Goal: Task Accomplishment & Management: Use online tool/utility

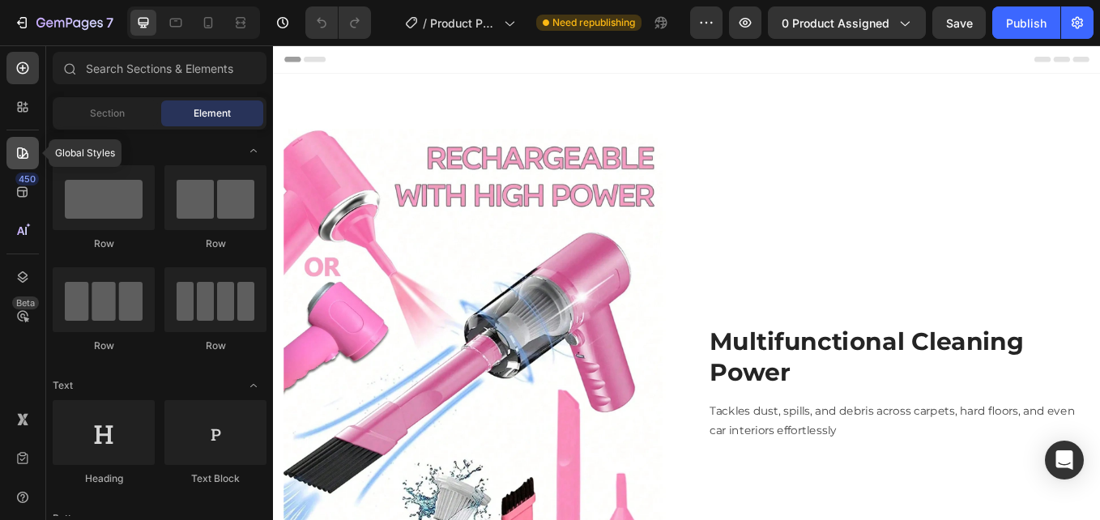
click at [24, 160] on icon at bounding box center [23, 153] width 16 height 16
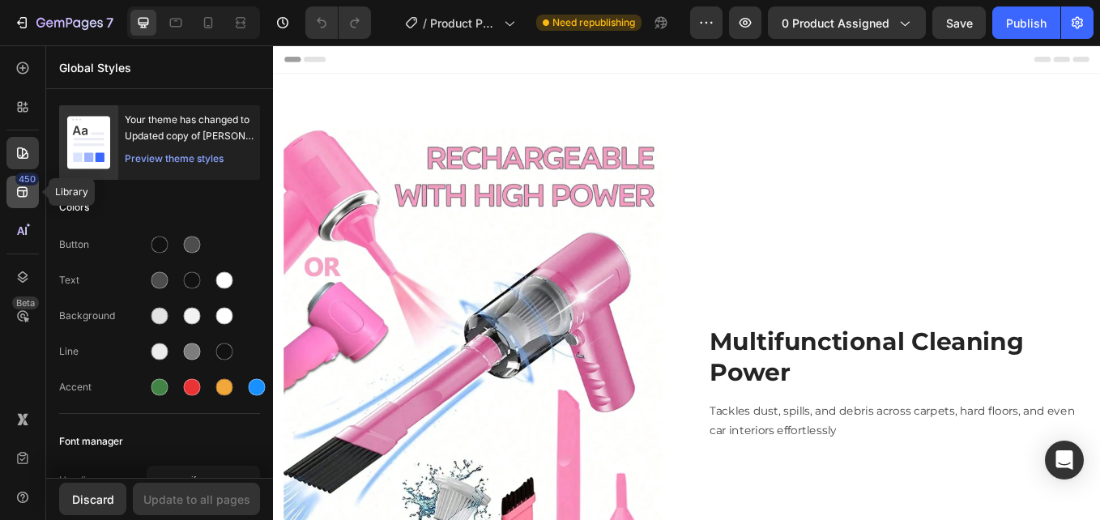
click at [20, 184] on div "450" at bounding box center [26, 178] width 23 height 13
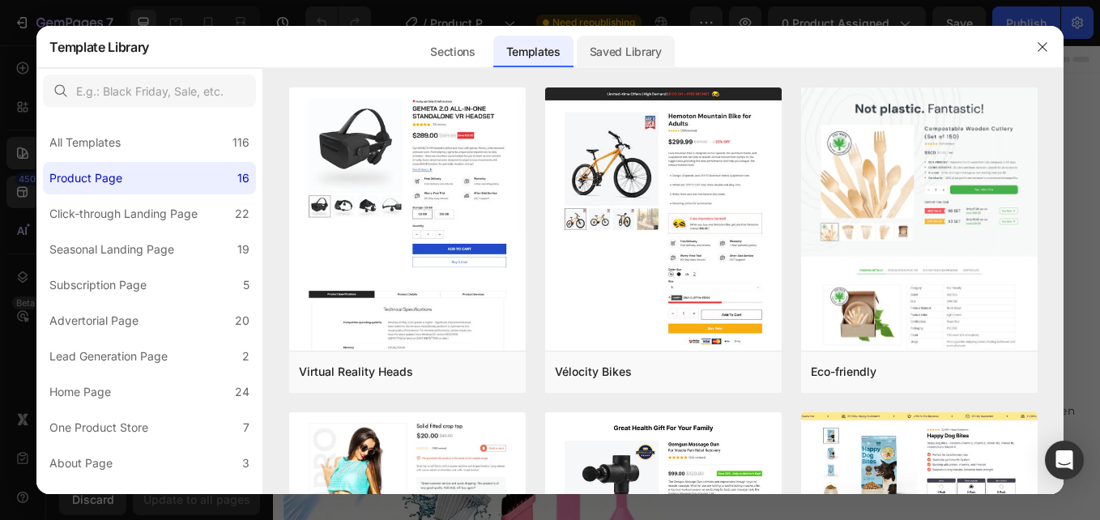
click at [647, 54] on div "Saved Library" at bounding box center [626, 52] width 98 height 32
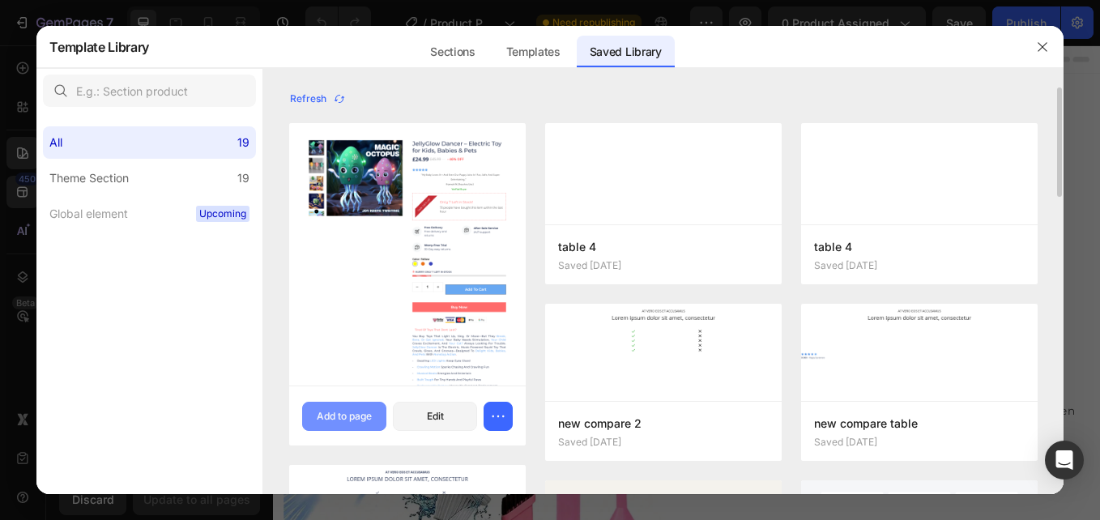
click at [352, 415] on div "Add to page" at bounding box center [344, 416] width 55 height 15
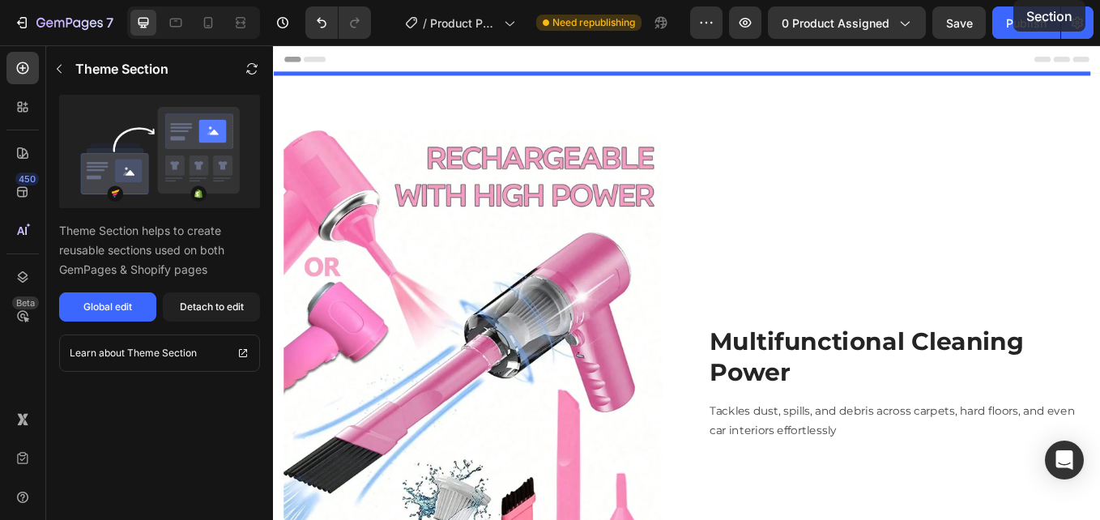
drag, startPoint x: 1188, startPoint y: 183, endPoint x: 1285, endPoint y: 79, distance: 142.7
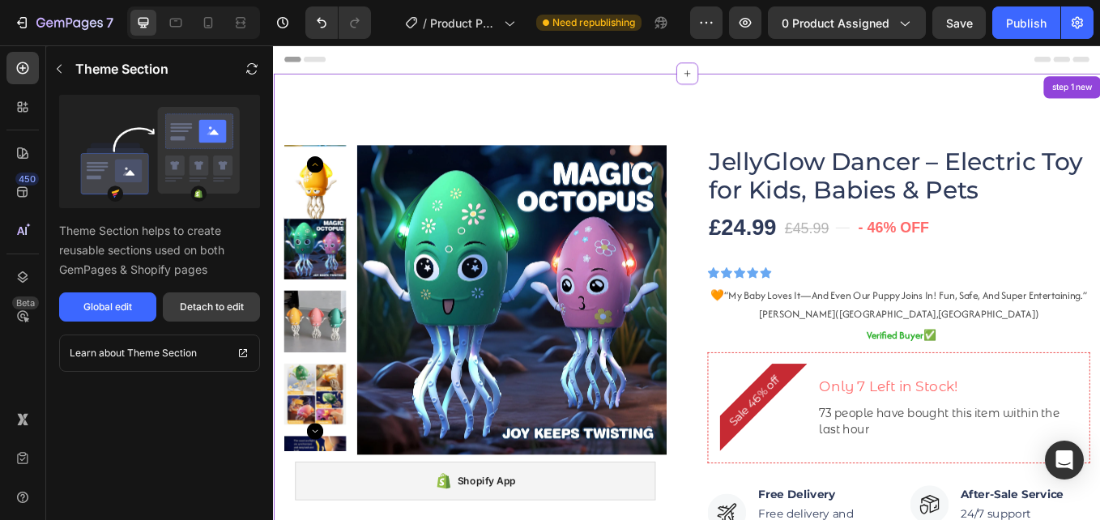
click at [228, 304] on div "Detach to edit" at bounding box center [212, 307] width 64 height 15
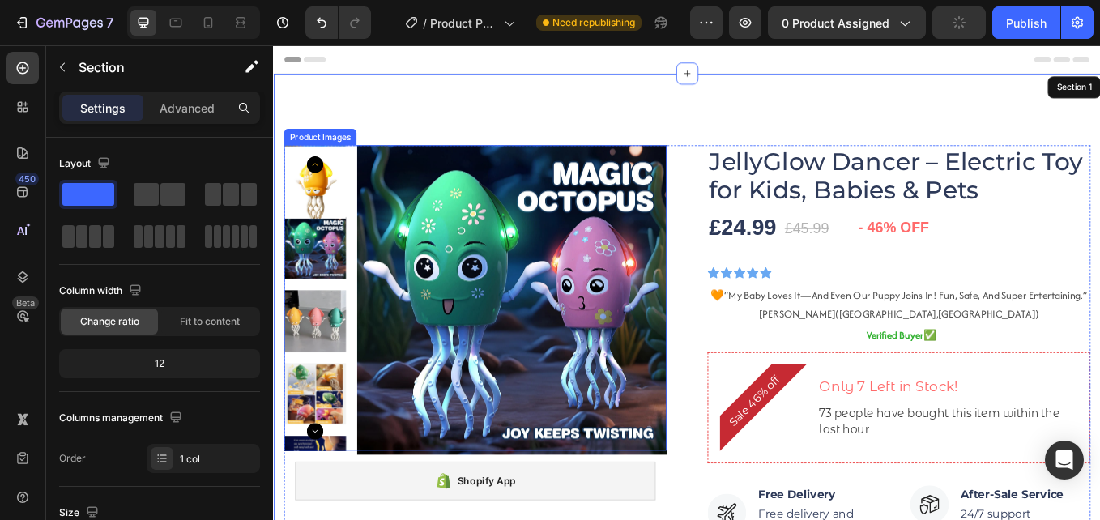
click at [543, 248] on img at bounding box center [553, 345] width 364 height 364
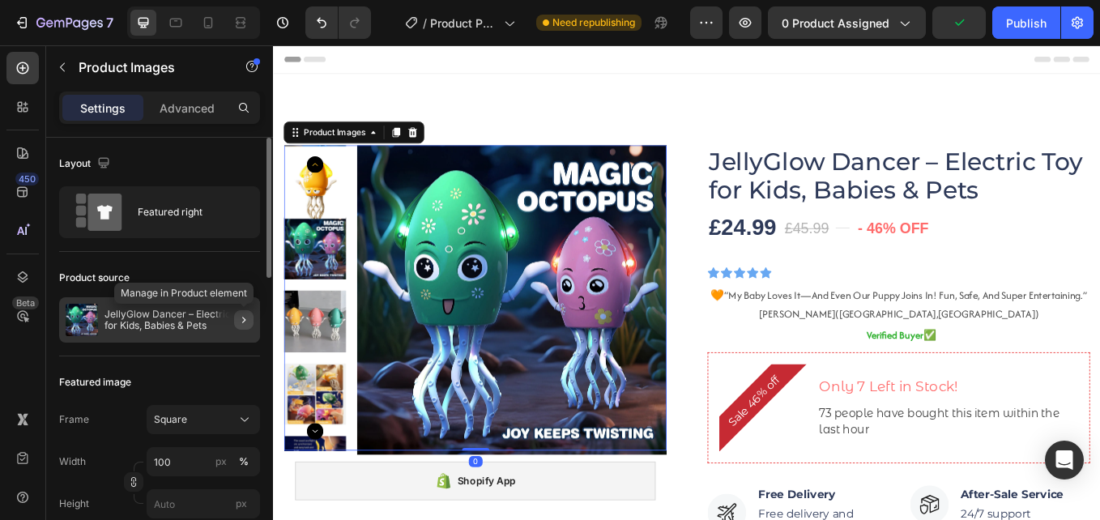
click at [242, 321] on icon "button" at bounding box center [243, 319] width 13 height 13
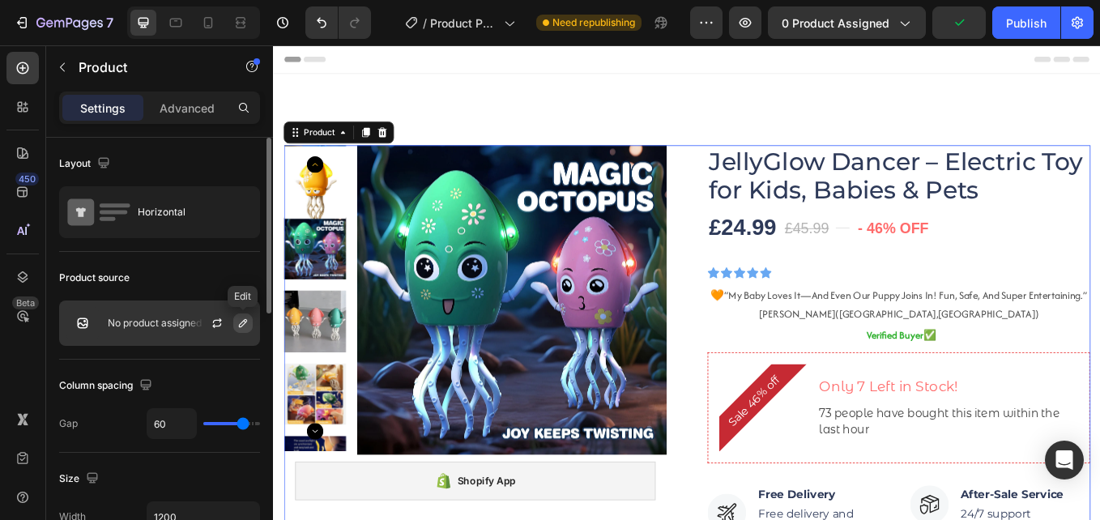
click at [243, 326] on icon "button" at bounding box center [242, 323] width 13 height 13
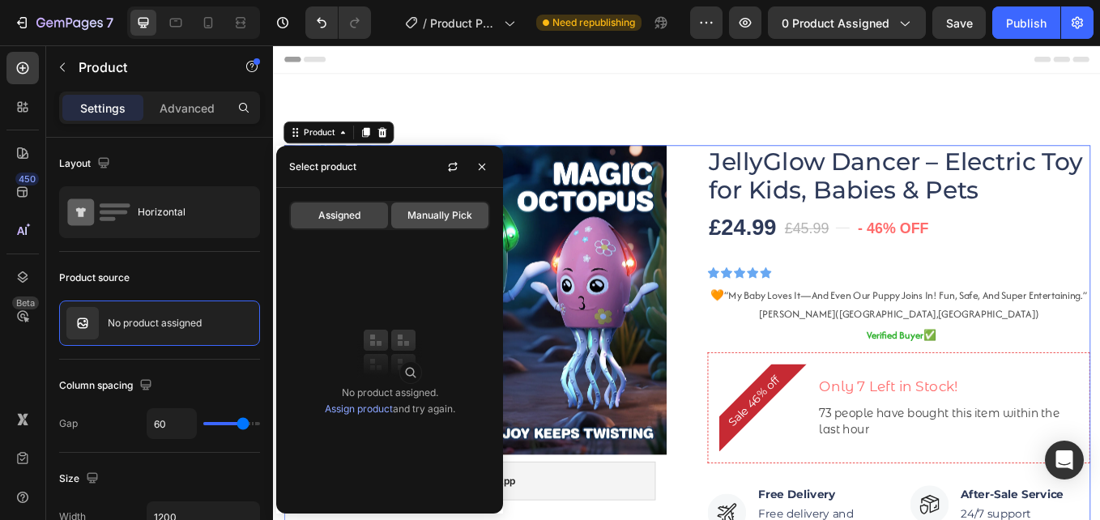
click at [431, 224] on div "Manually Pick" at bounding box center [439, 215] width 97 height 26
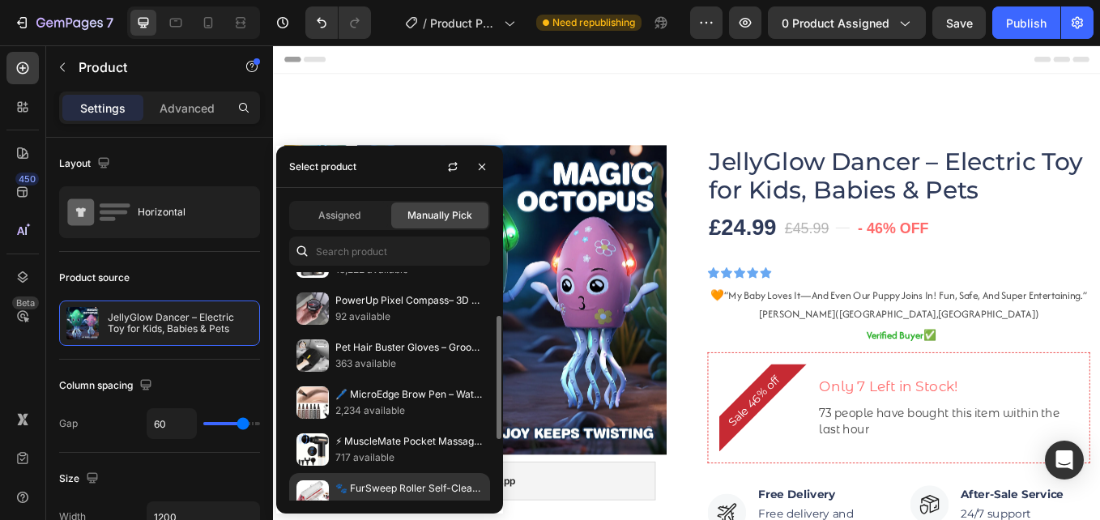
scroll to position [194, 0]
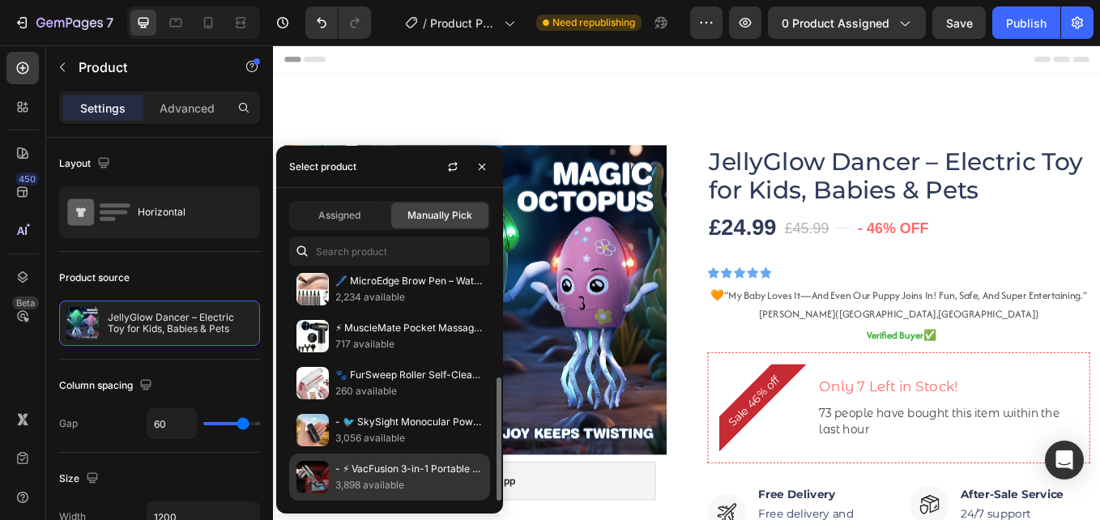
click at [384, 475] on p "- ⚡ VacFusion 3-in-1 Portable Cleaning Beast" at bounding box center [408, 469] width 147 height 16
click at [375, 476] on p "- ⚡ VacFusion 3-in-1 Portable Cleaning Beast" at bounding box center [408, 469] width 147 height 16
click at [375, 472] on p "- ⚡ VacFusion 3-in-1 Portable Cleaning Beast" at bounding box center [408, 469] width 147 height 16
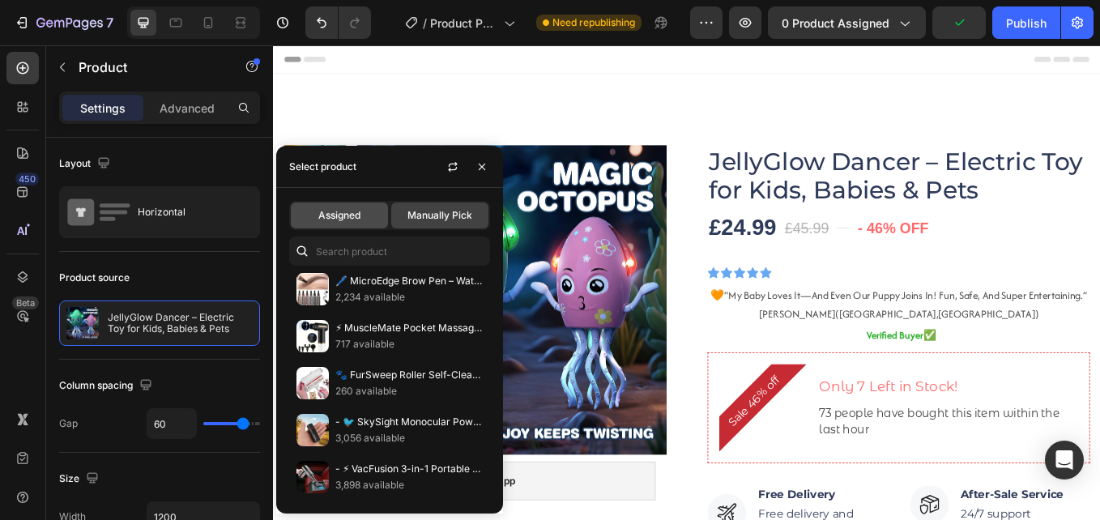
click at [350, 221] on span "Assigned" at bounding box center [339, 215] width 42 height 15
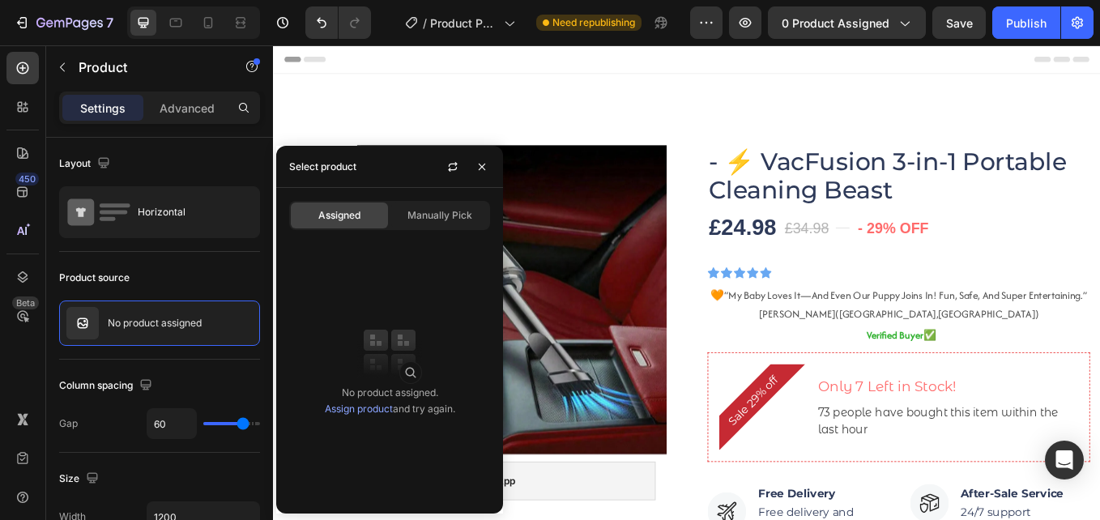
click at [362, 409] on link "Assign product" at bounding box center [359, 408] width 68 height 12
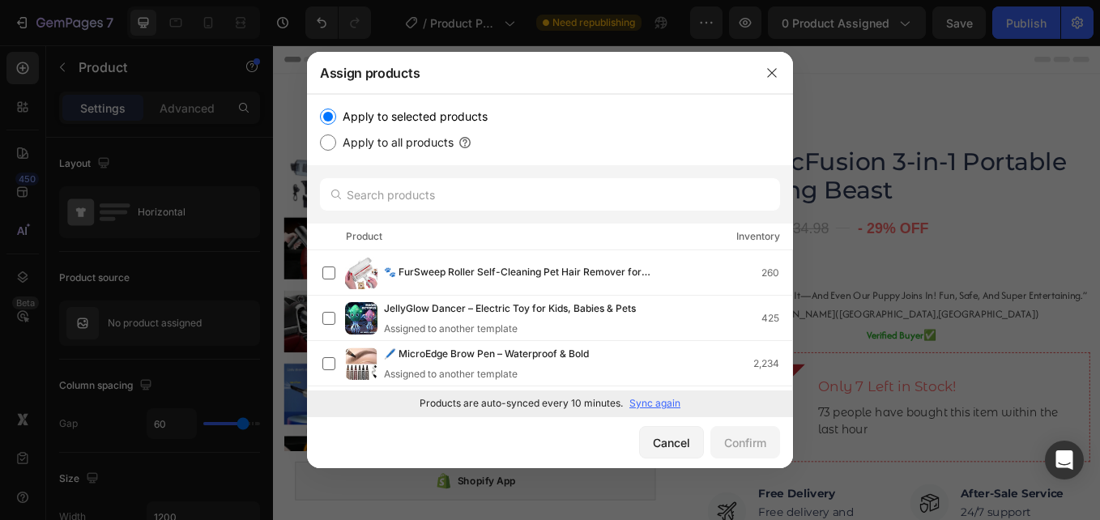
scroll to position [268, 0]
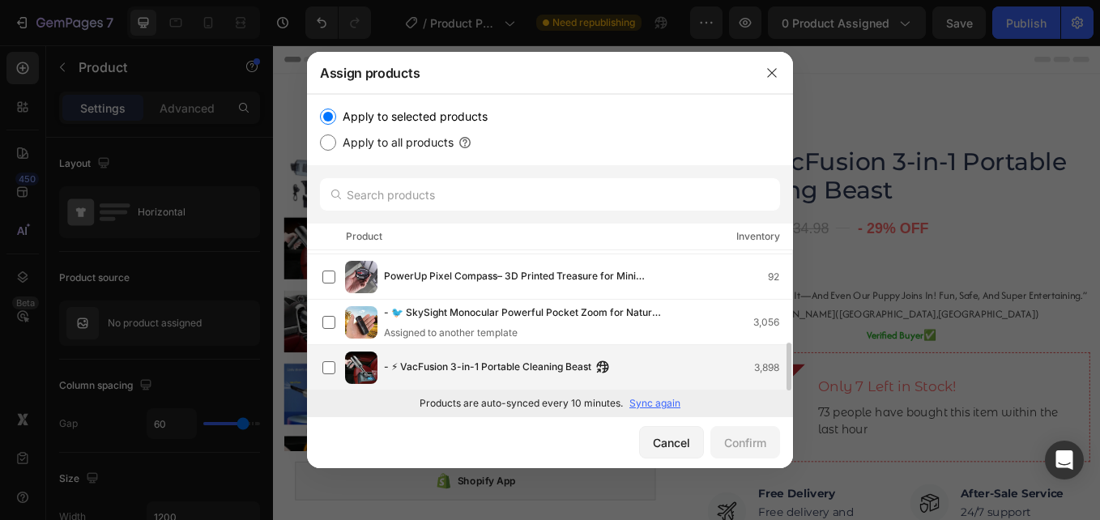
click at [370, 376] on img at bounding box center [361, 367] width 32 height 32
click at [744, 441] on div "Confirm" at bounding box center [745, 442] width 42 height 17
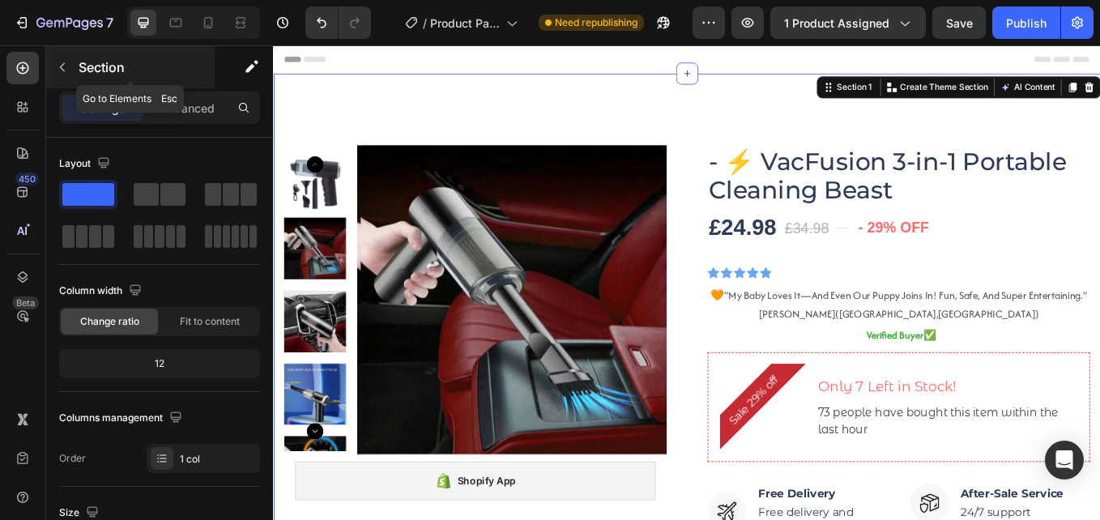
click at [66, 65] on icon "button" at bounding box center [62, 67] width 13 height 13
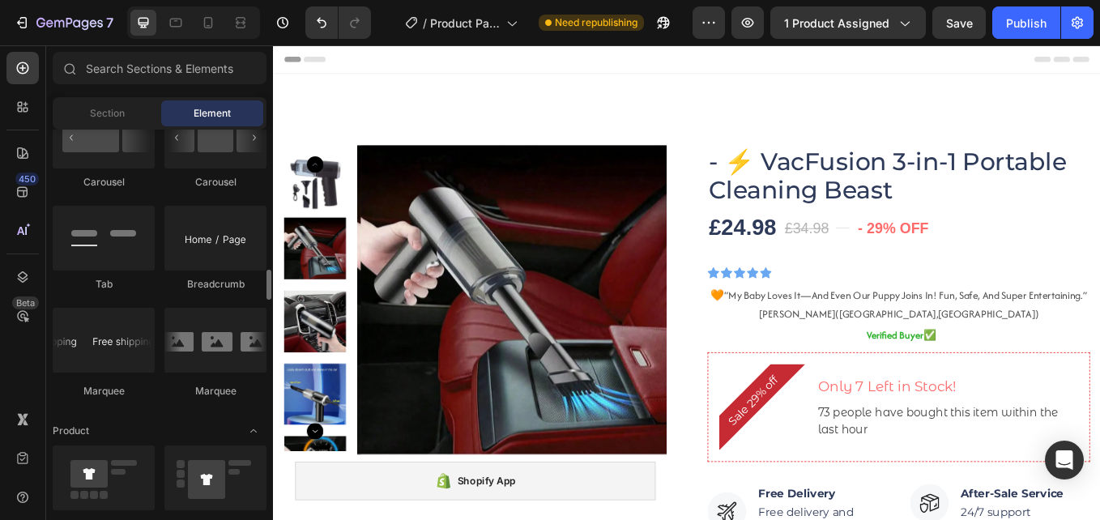
scroll to position [1944, 0]
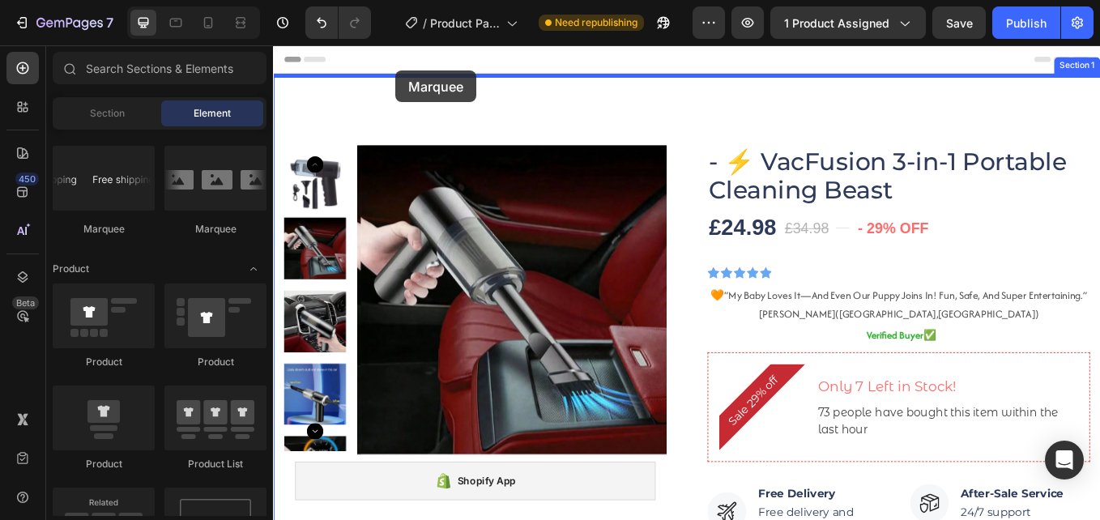
drag, startPoint x: 372, startPoint y: 219, endPoint x: 416, endPoint y: 75, distance: 150.9
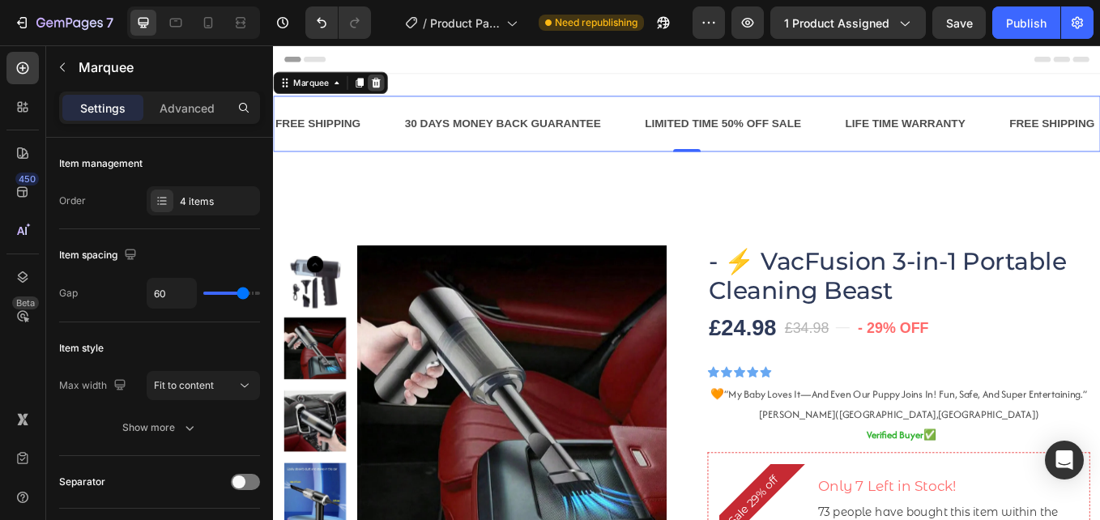
click at [390, 89] on icon at bounding box center [394, 88] width 11 height 11
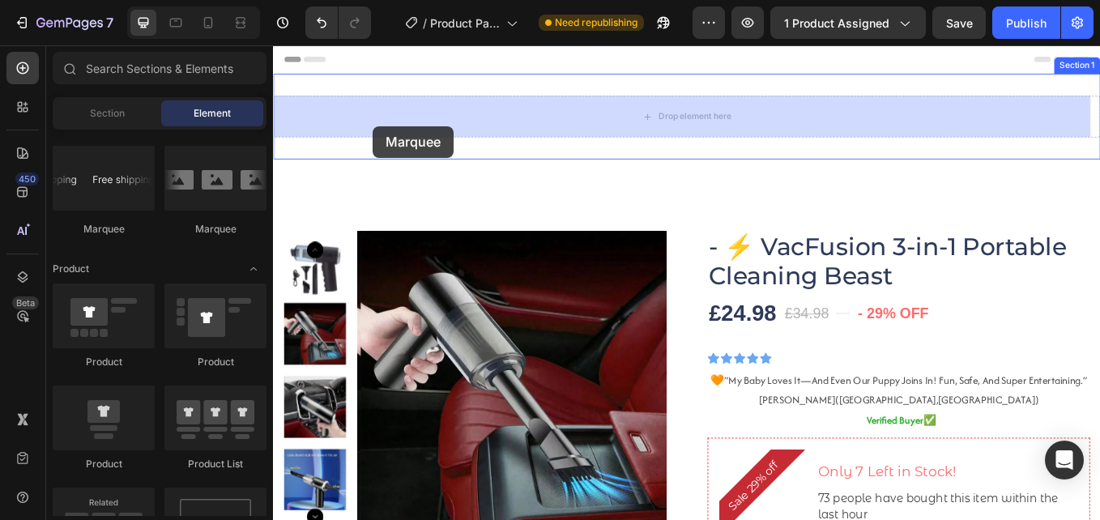
drag, startPoint x: 393, startPoint y: 232, endPoint x: 390, endPoint y: 140, distance: 91.6
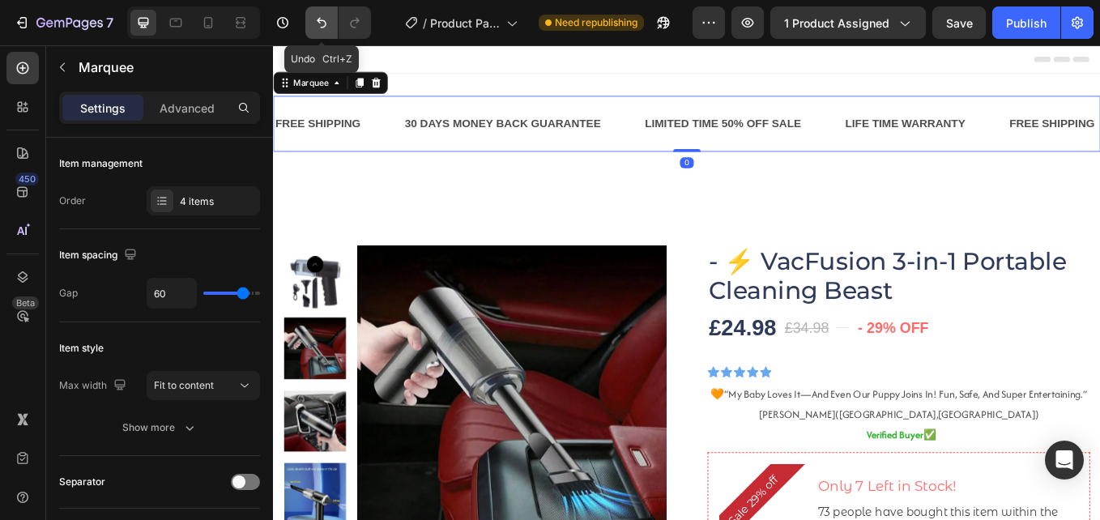
click at [331, 19] on button "Undo/Redo" at bounding box center [321, 22] width 32 height 32
click at [321, 25] on icon "Undo/Redo" at bounding box center [321, 23] width 16 height 16
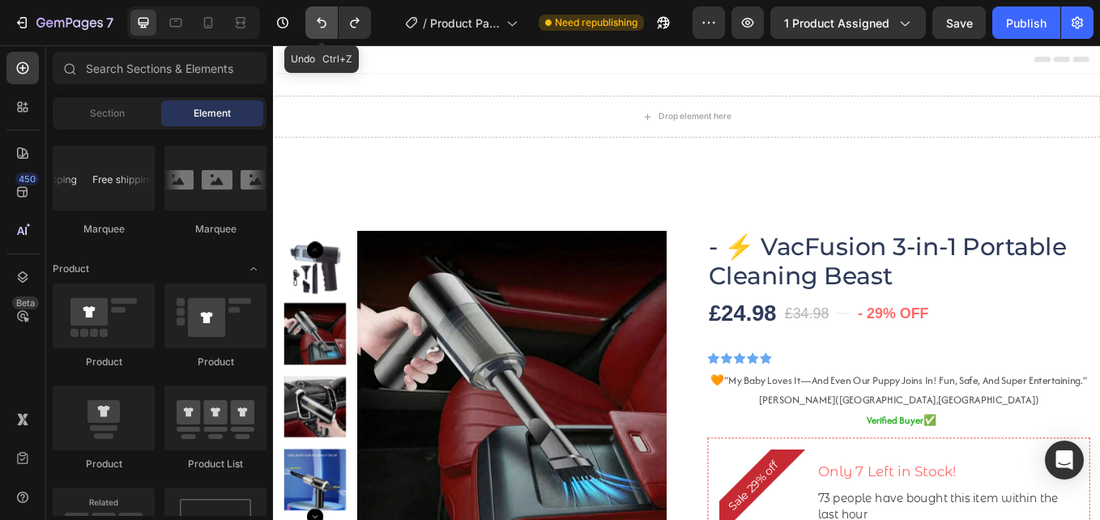
click at [321, 28] on icon "Undo/Redo" at bounding box center [322, 23] width 10 height 11
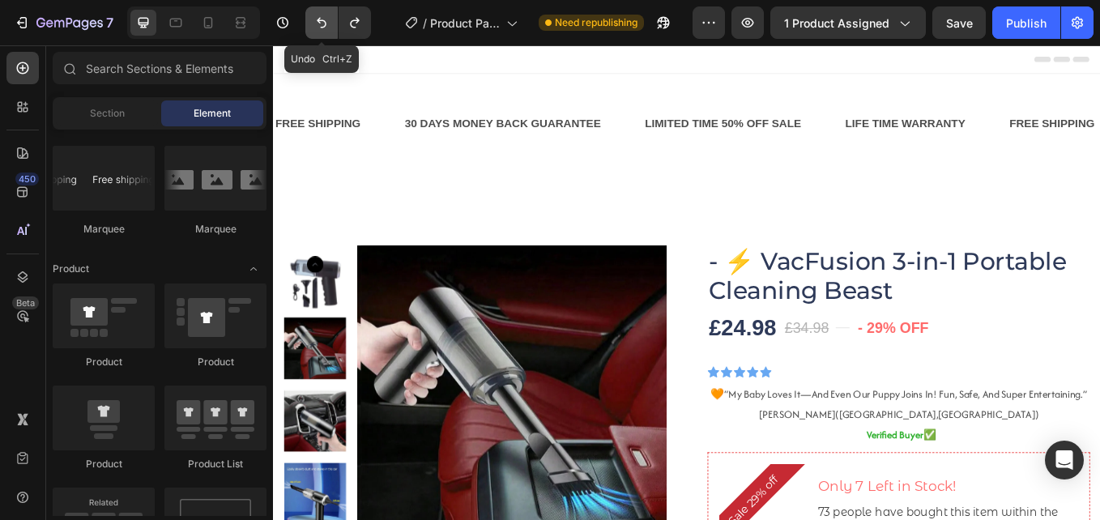
click at [321, 28] on icon "Undo/Redo" at bounding box center [322, 23] width 10 height 11
click at [326, 28] on icon "Undo/Redo" at bounding box center [321, 23] width 16 height 16
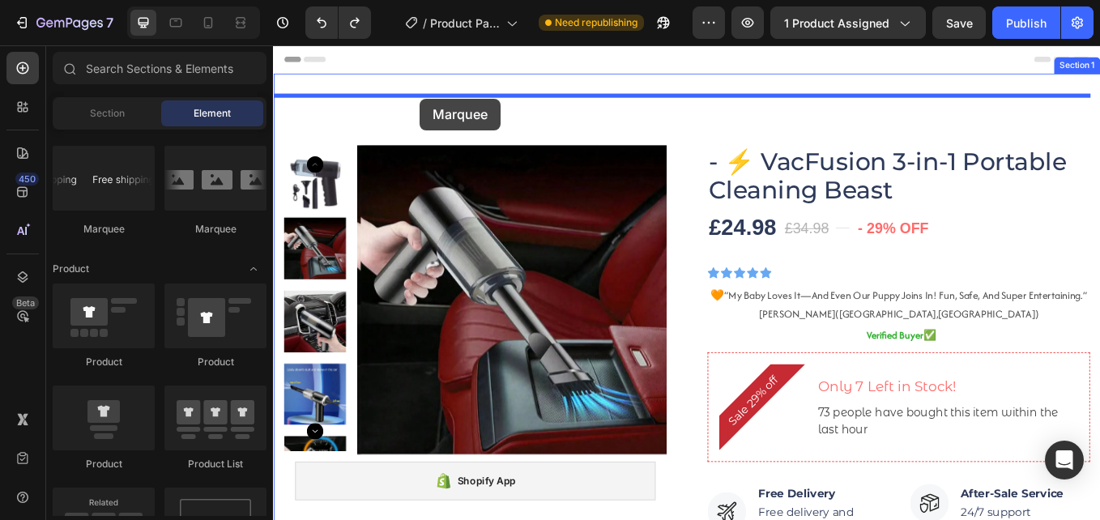
drag, startPoint x: 384, startPoint y: 227, endPoint x: 445, endPoint y: 108, distance: 134.0
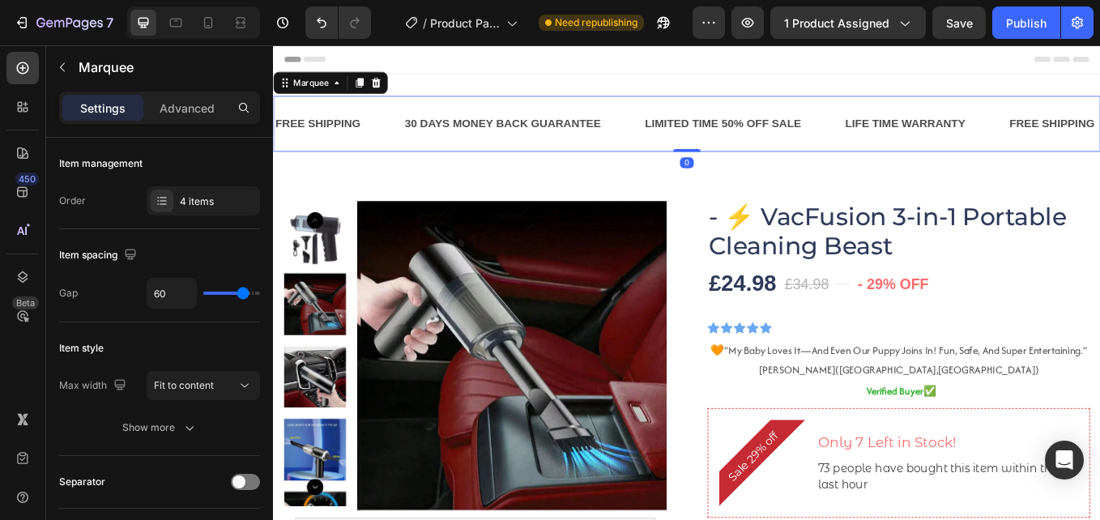
drag, startPoint x: 759, startPoint y: 181, endPoint x: 629, endPoint y: 122, distance: 142.4
click at [752, 136] on div "FREE SHIPPING Text Block 30 DAYS MONEY BACK GUARANTEE Text Block LIMITED TIME 5…" at bounding box center [759, 137] width 972 height 66
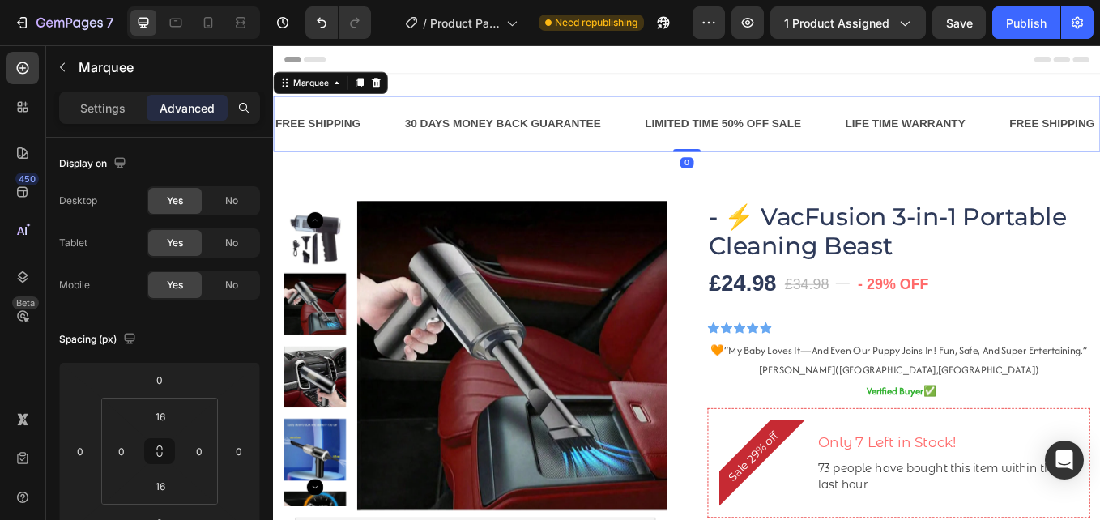
click at [672, 117] on div "30 DAYS MONEY BACK GUARANTEE Text Block" at bounding box center [567, 137] width 283 height 40
click at [112, 106] on p "Settings" at bounding box center [102, 108] width 45 height 17
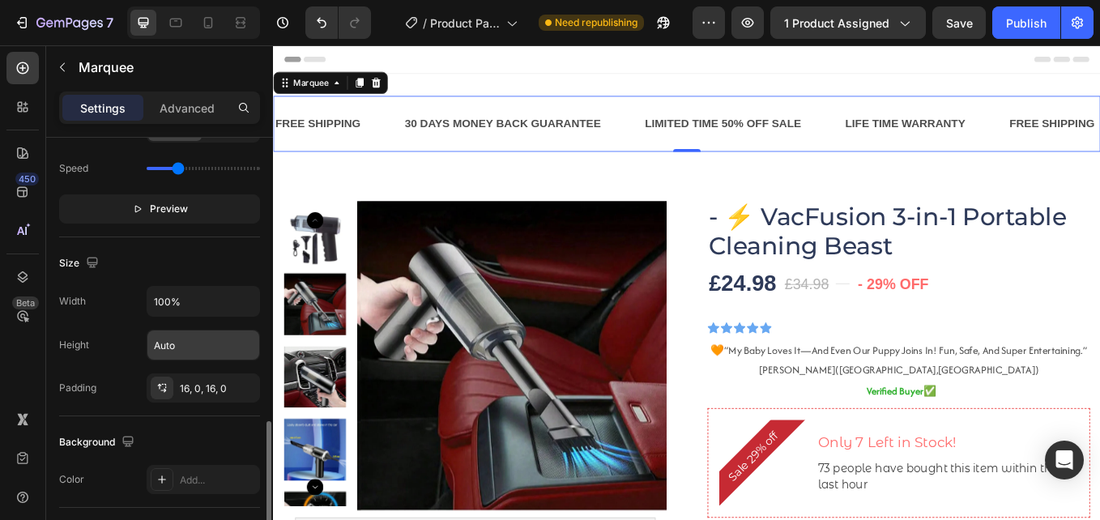
scroll to position [567, 0]
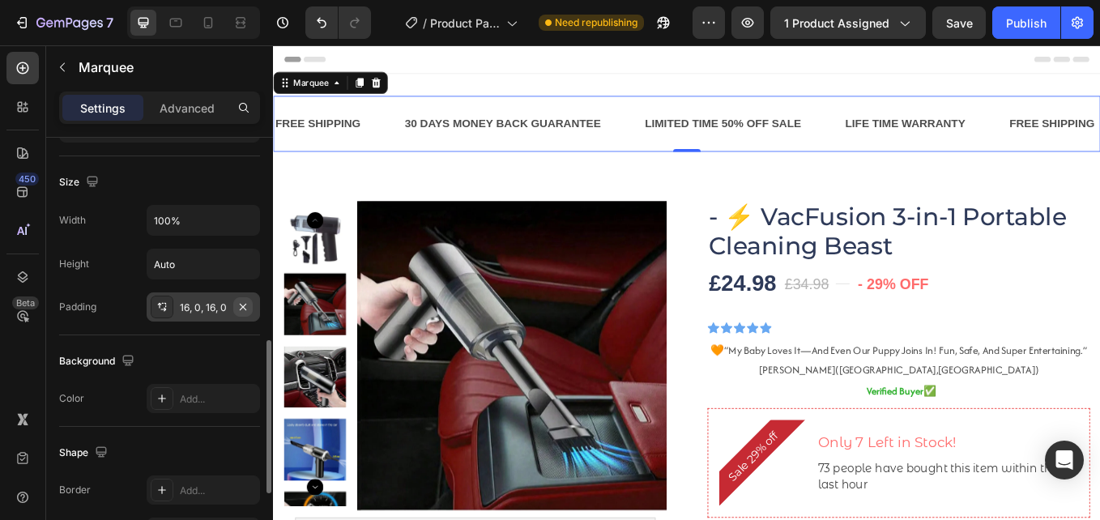
click at [241, 302] on icon "button" at bounding box center [242, 306] width 13 height 13
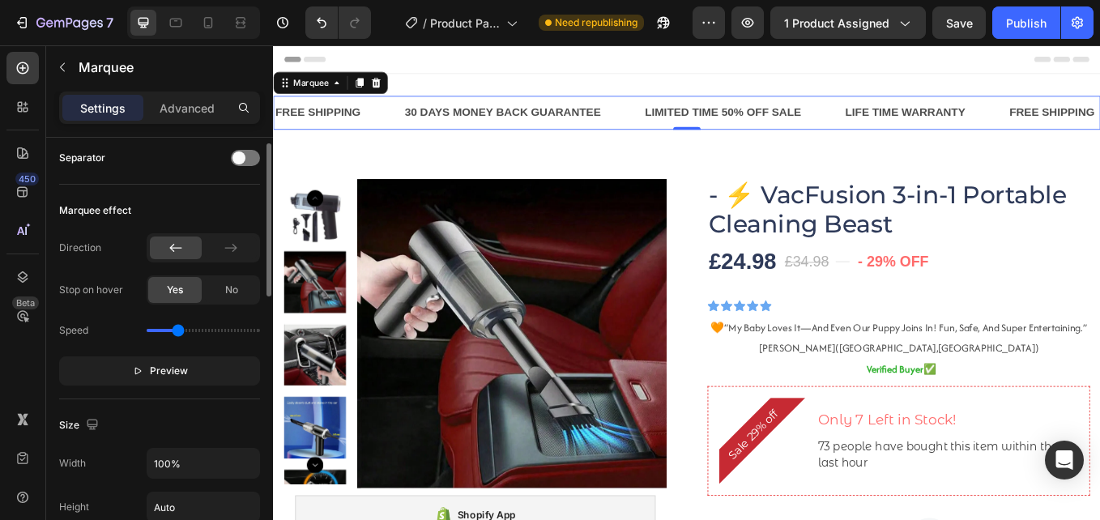
scroll to position [243, 0]
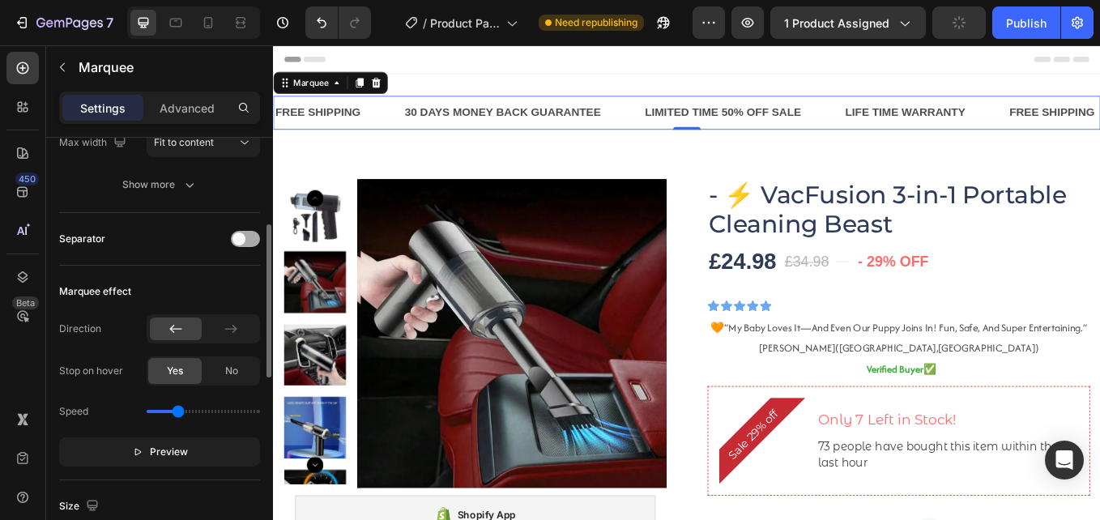
click at [237, 238] on span at bounding box center [238, 238] width 13 height 13
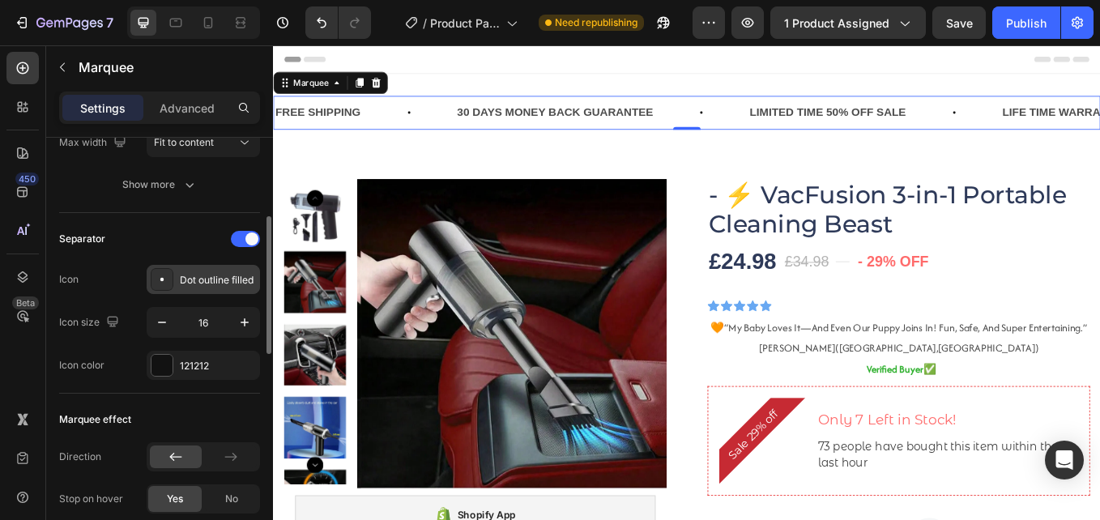
click at [191, 287] on div "Dot outline filled" at bounding box center [218, 280] width 76 height 15
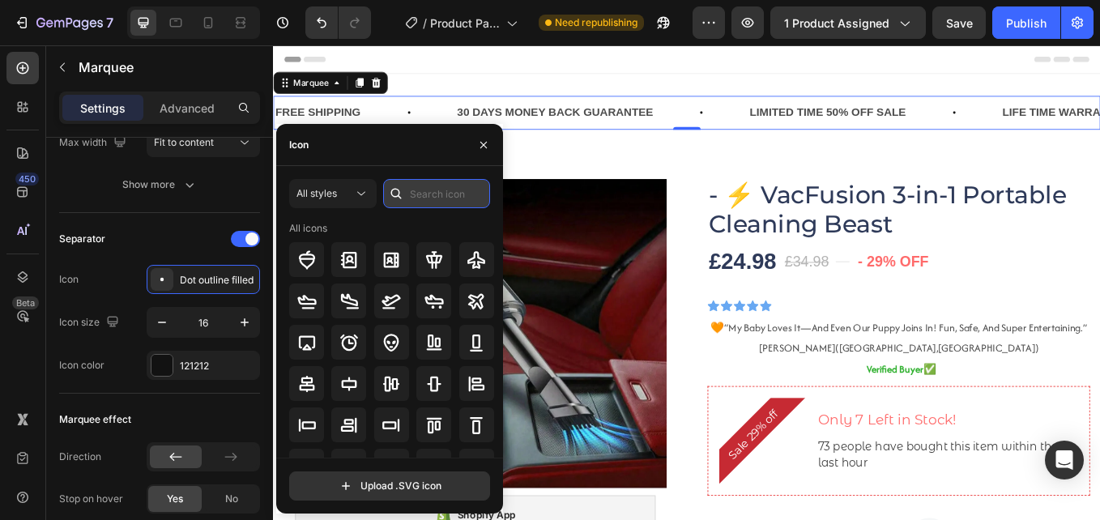
click at [412, 190] on input "text" at bounding box center [436, 193] width 107 height 29
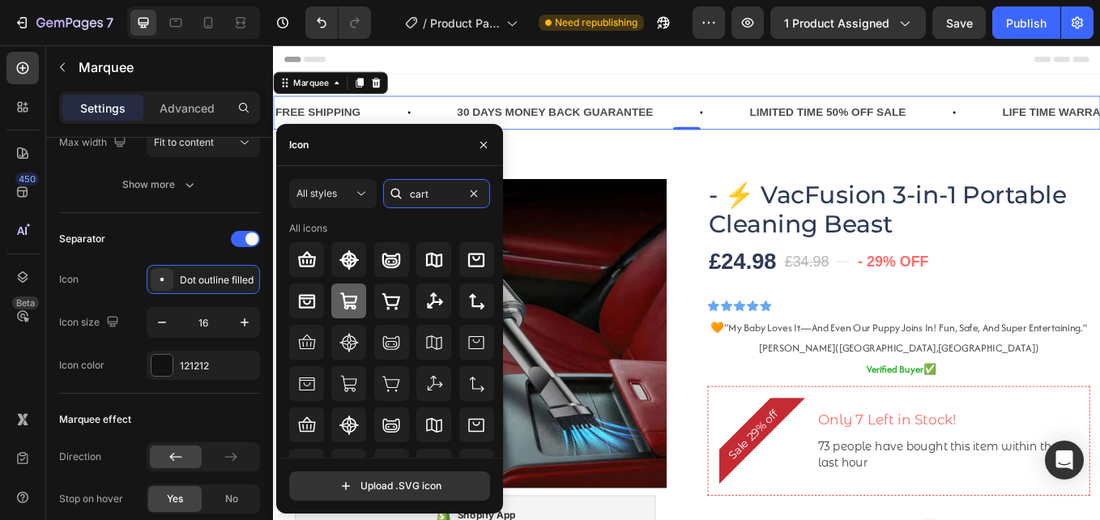
type input "cart"
click at [341, 292] on icon at bounding box center [348, 301] width 19 height 19
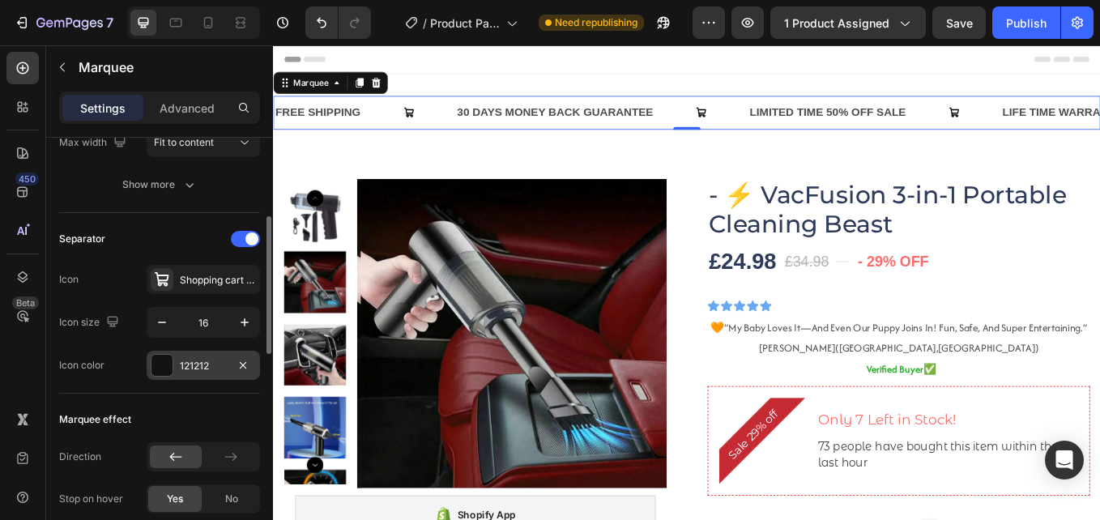
click at [168, 366] on div at bounding box center [161, 365] width 21 height 21
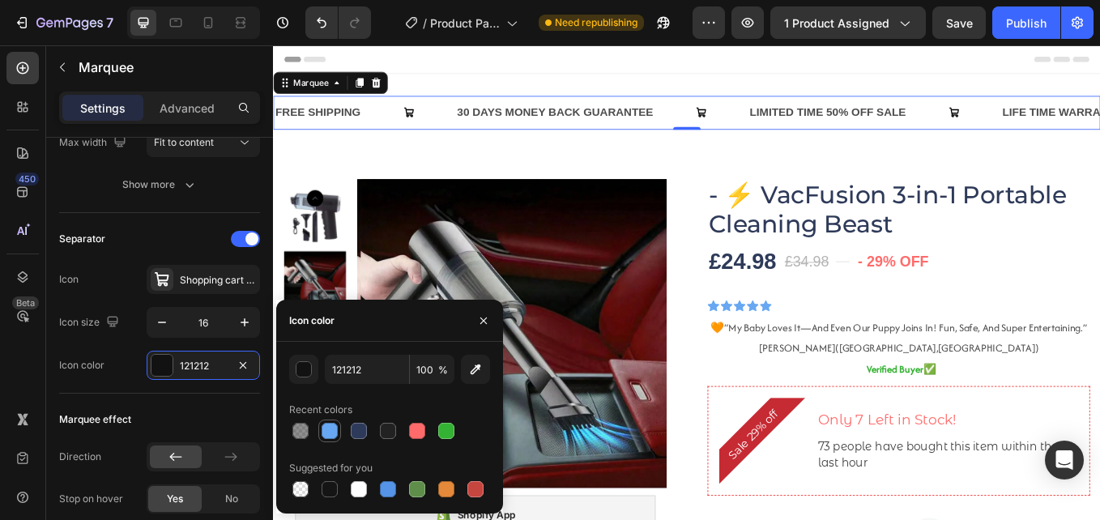
click at [334, 436] on div at bounding box center [329, 431] width 16 height 16
type input "68A8F2"
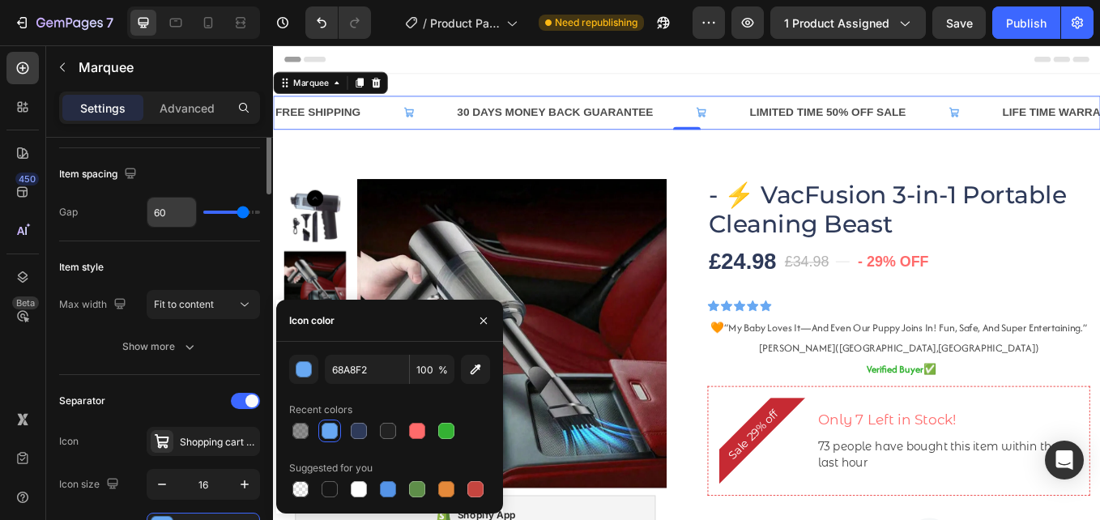
scroll to position [0, 0]
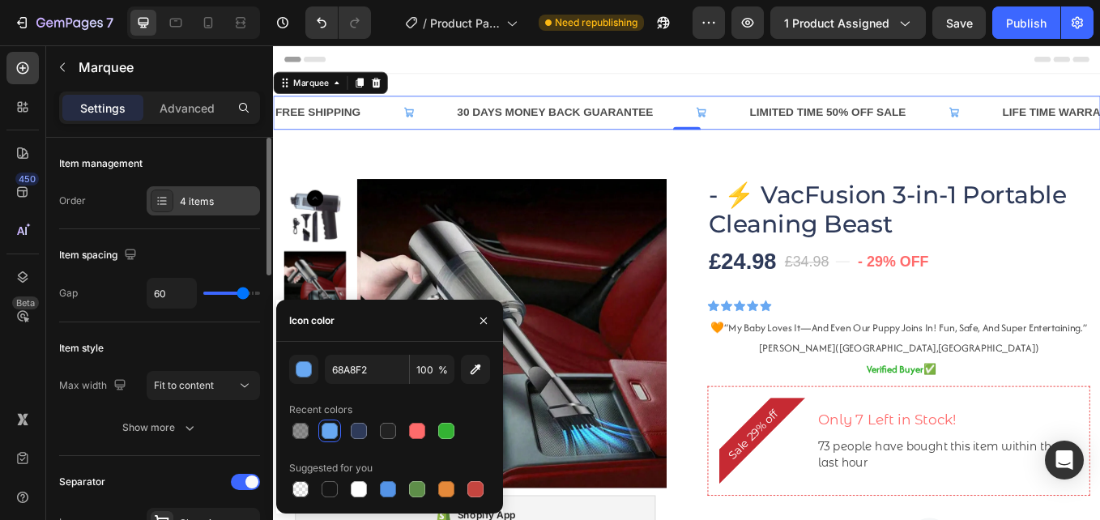
click at [209, 200] on div "4 items" at bounding box center [218, 201] width 76 height 15
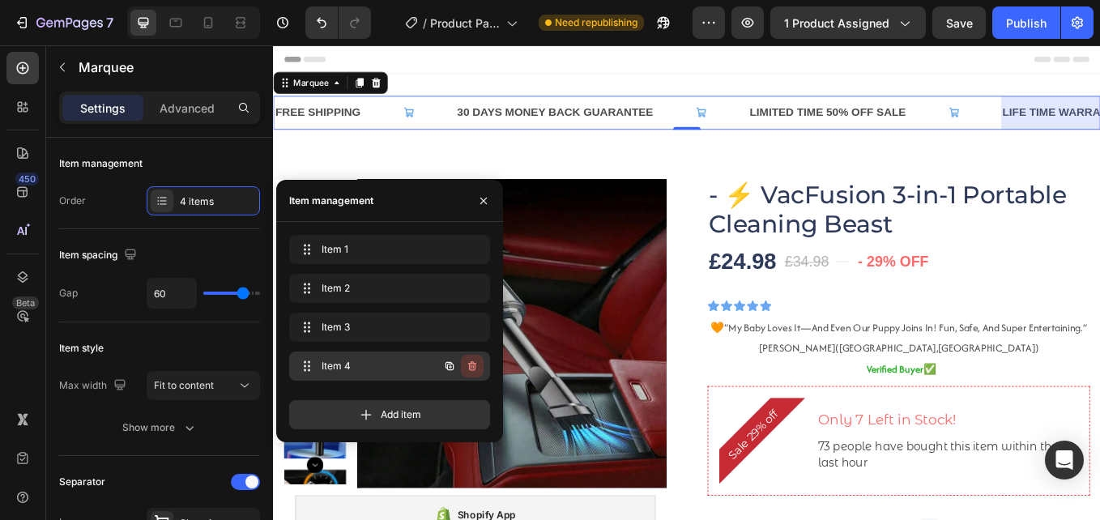
click at [470, 364] on icon "button" at bounding box center [472, 366] width 8 height 10
click at [470, 364] on div "Delete" at bounding box center [461, 366] width 30 height 15
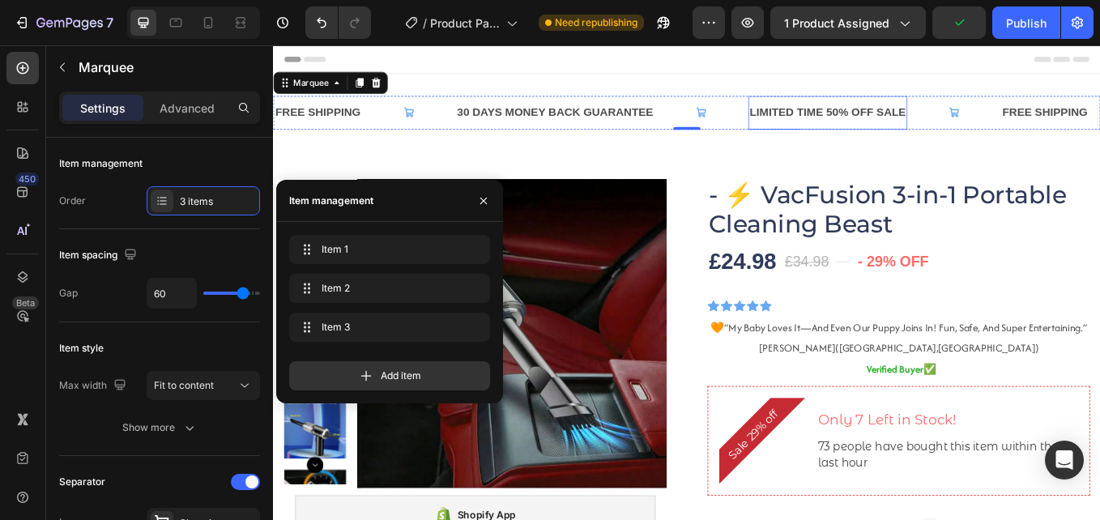
click at [938, 126] on div "LIMITED TIME 50% OFF SALE" at bounding box center [924, 124] width 187 height 27
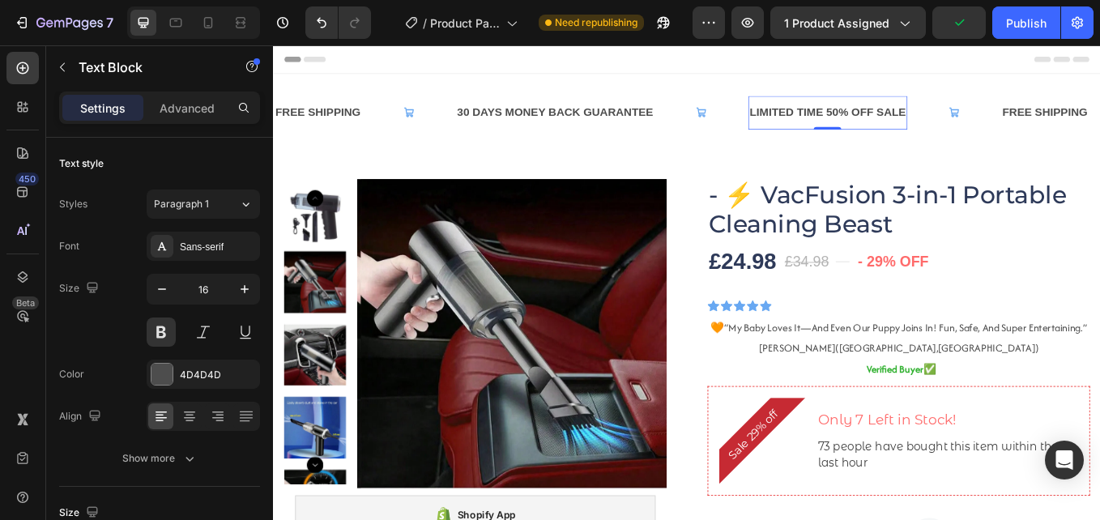
click at [938, 126] on div "LIMITED TIME 50% OFF SALE" at bounding box center [924, 124] width 187 height 27
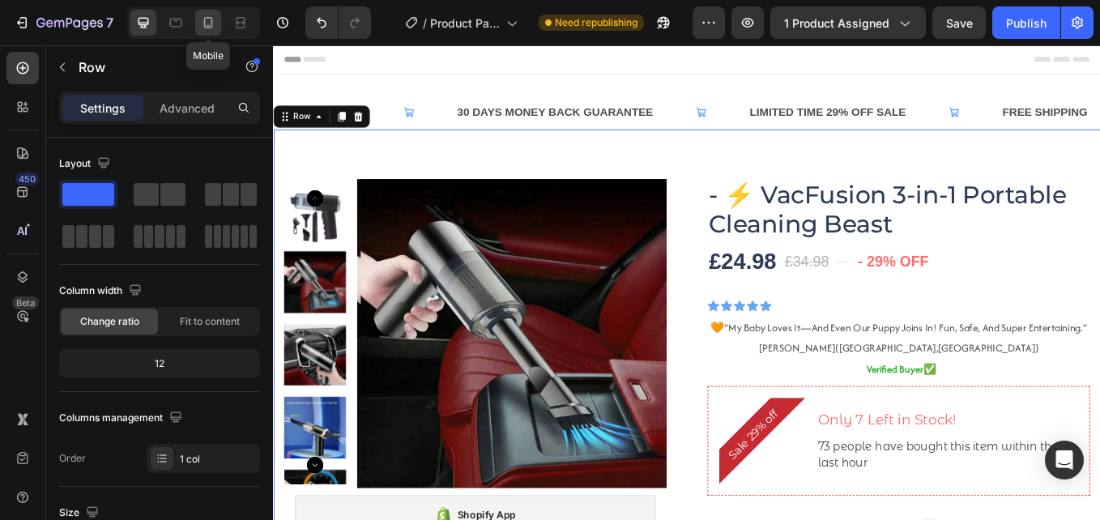
click at [210, 18] on icon at bounding box center [208, 22] width 9 height 11
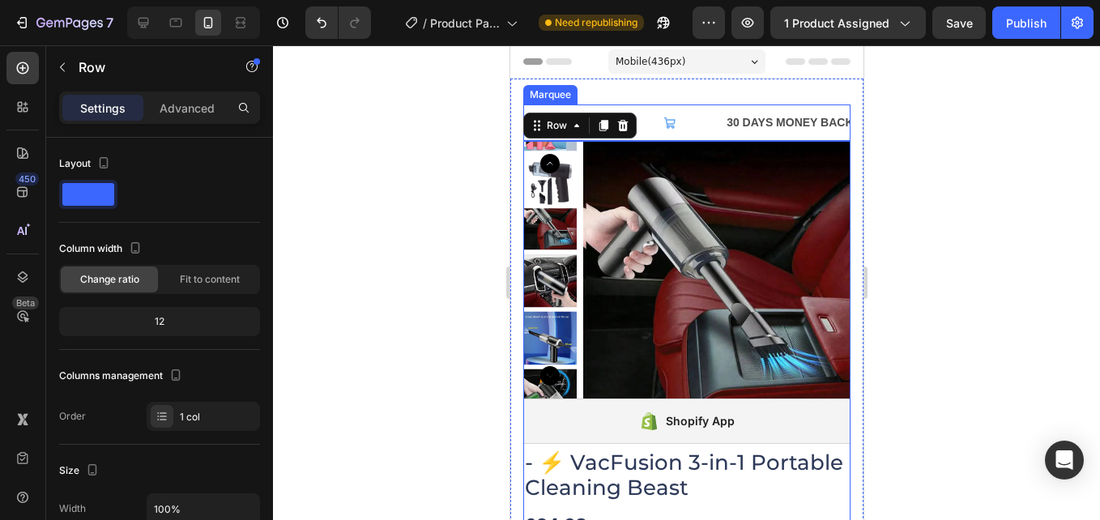
click at [706, 118] on div "FREE SHIPPING Text Block" at bounding box center [623, 122] width 201 height 36
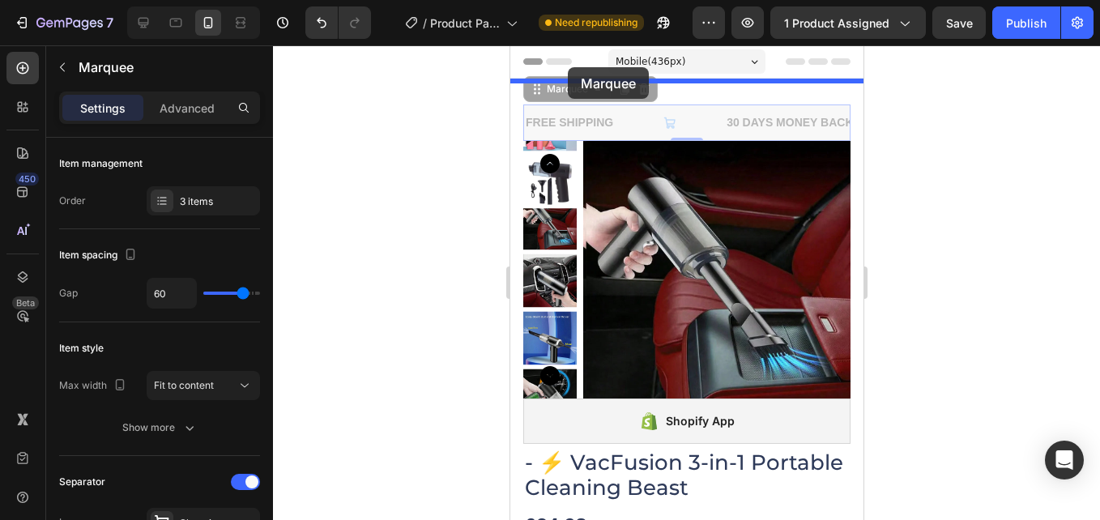
drag, startPoint x: 573, startPoint y: 96, endPoint x: 567, endPoint y: 67, distance: 28.9
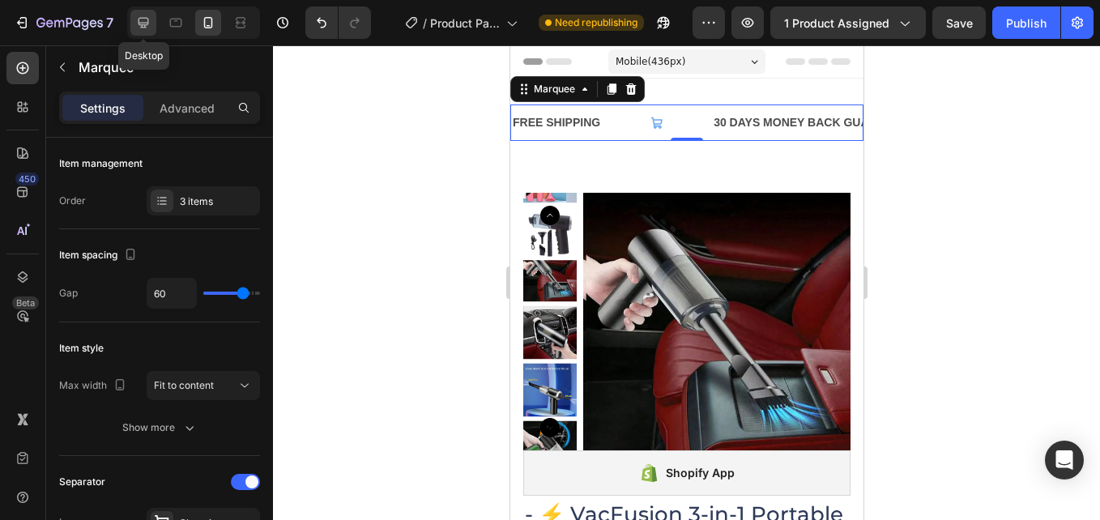
click at [145, 19] on icon at bounding box center [143, 23] width 11 height 11
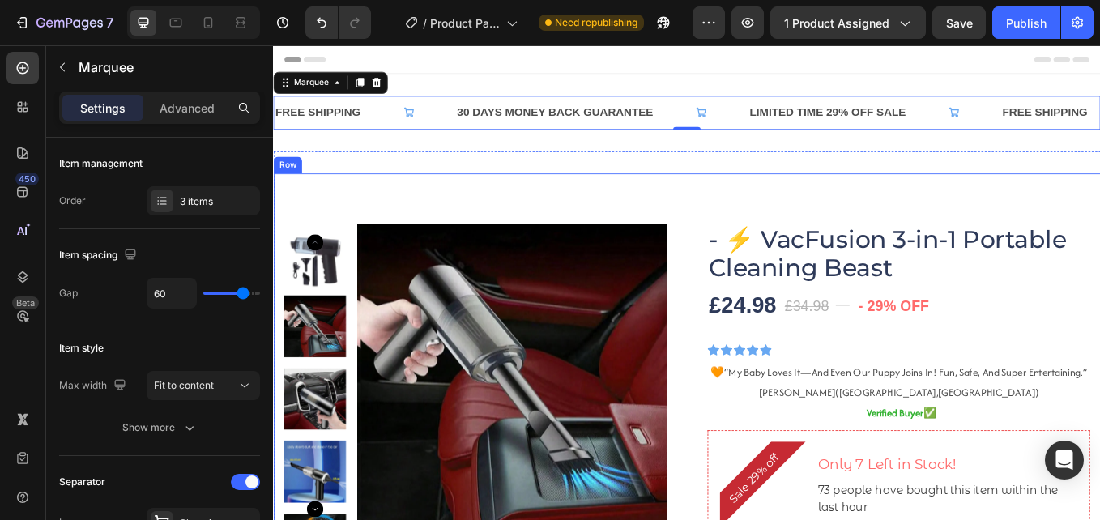
scroll to position [2, 0]
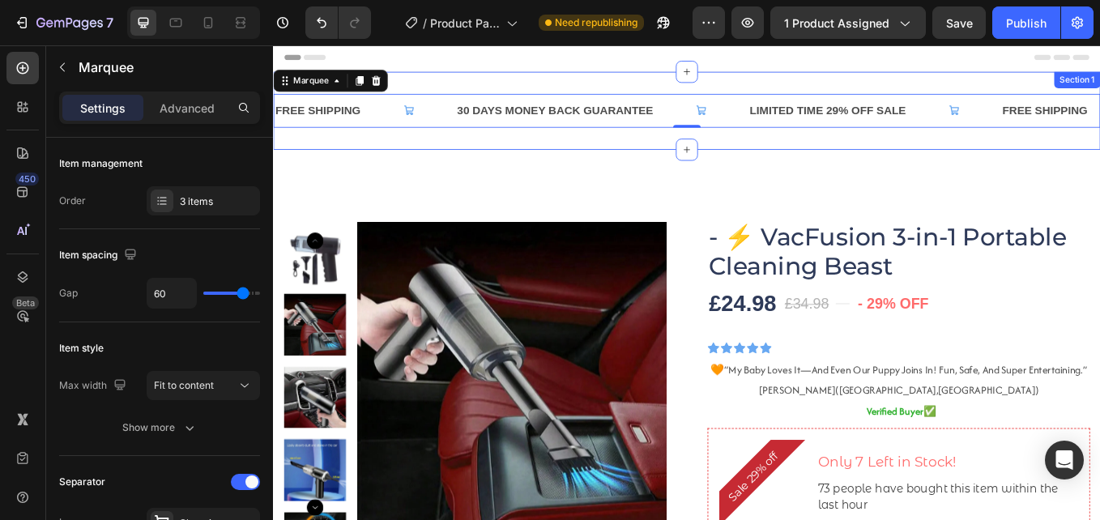
click at [679, 152] on div "FREE SHIPPING Text Block 30 DAYS MONEY BACK GUARANTEE Text Block LIMITED TIME 2…" at bounding box center [759, 122] width 972 height 92
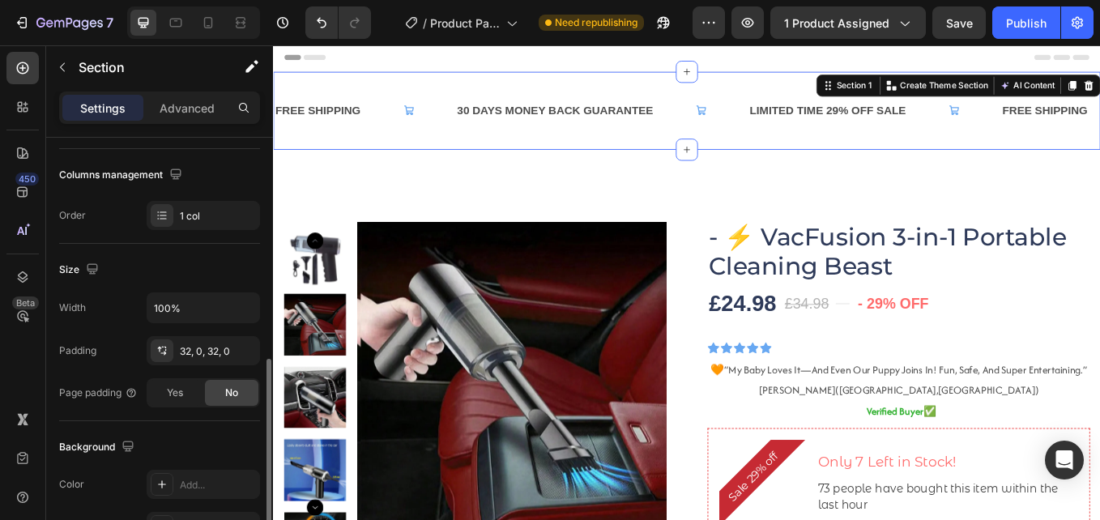
scroll to position [324, 0]
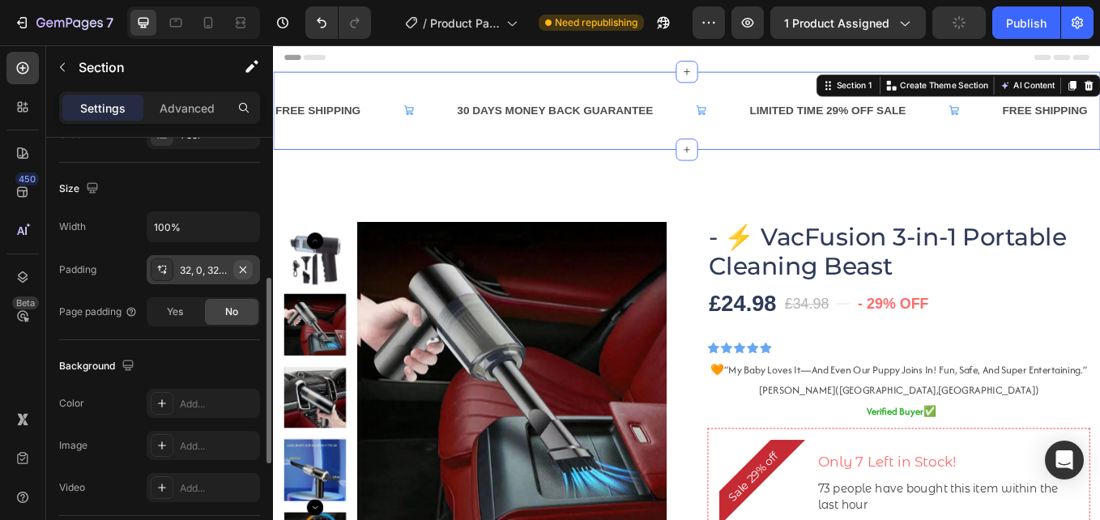
click at [241, 269] on icon "button" at bounding box center [242, 269] width 13 height 13
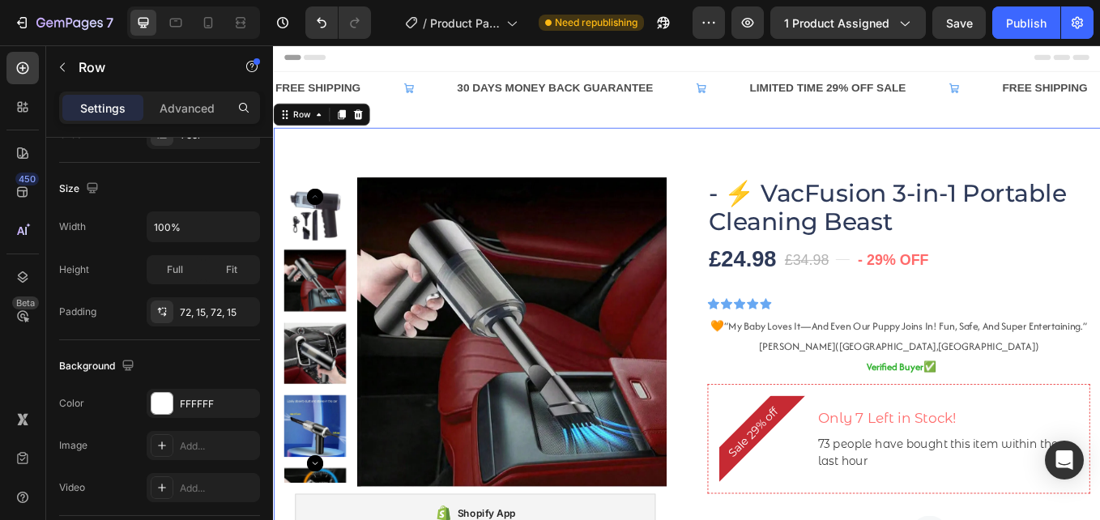
scroll to position [0, 0]
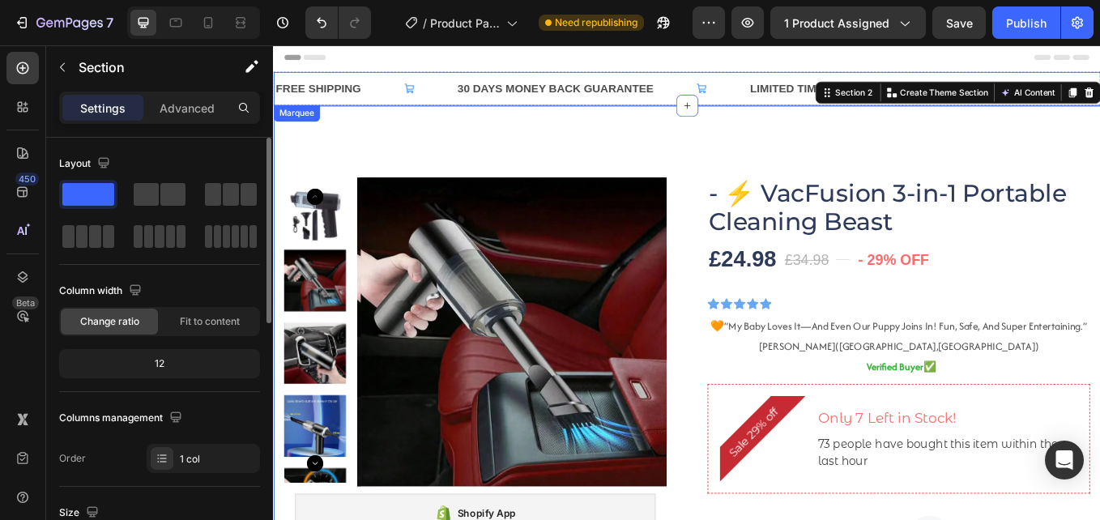
click at [727, 92] on div "30 DAYS MONEY BACK GUARANTEE Text Block" at bounding box center [660, 96] width 344 height 40
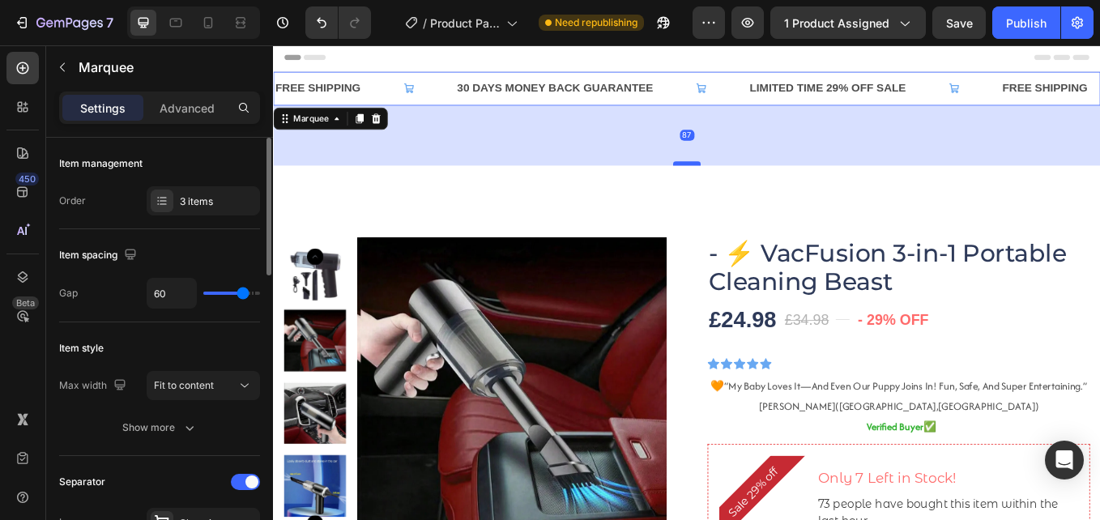
drag, startPoint x: 743, startPoint y: 112, endPoint x: 743, endPoint y: 182, distance: 70.5
click at [743, 182] on div at bounding box center [759, 183] width 32 height 5
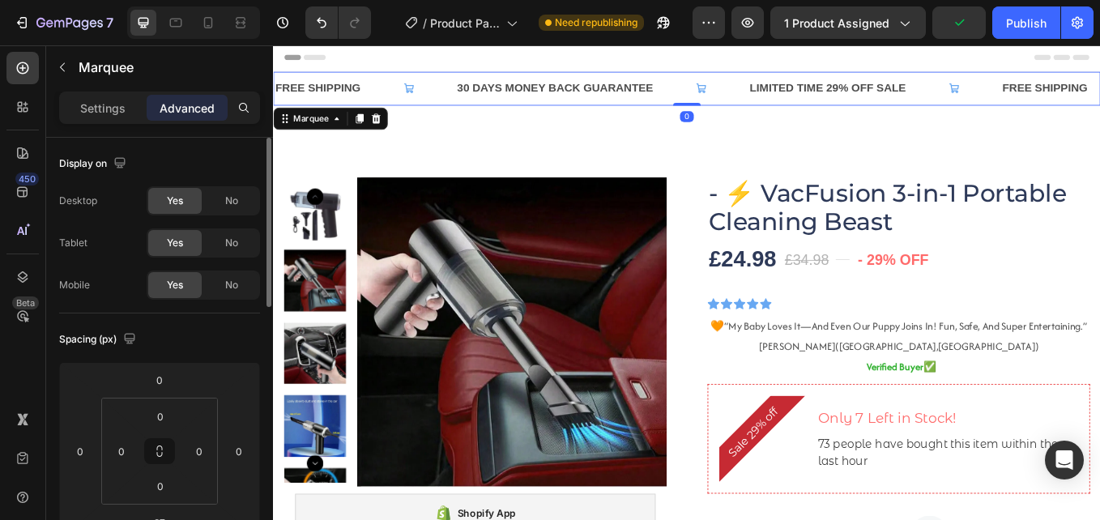
drag, startPoint x: 764, startPoint y: 185, endPoint x: 756, endPoint y: 68, distance: 116.8
type input "0"
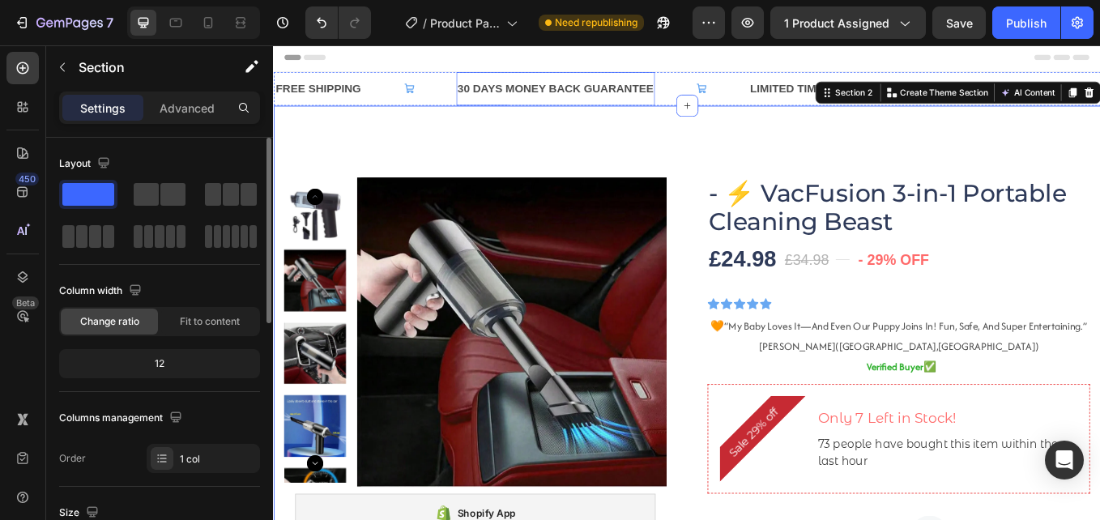
click at [698, 109] on div "30 DAYS MONEY BACK GUARANTEE Text Block" at bounding box center [605, 96] width 234 height 40
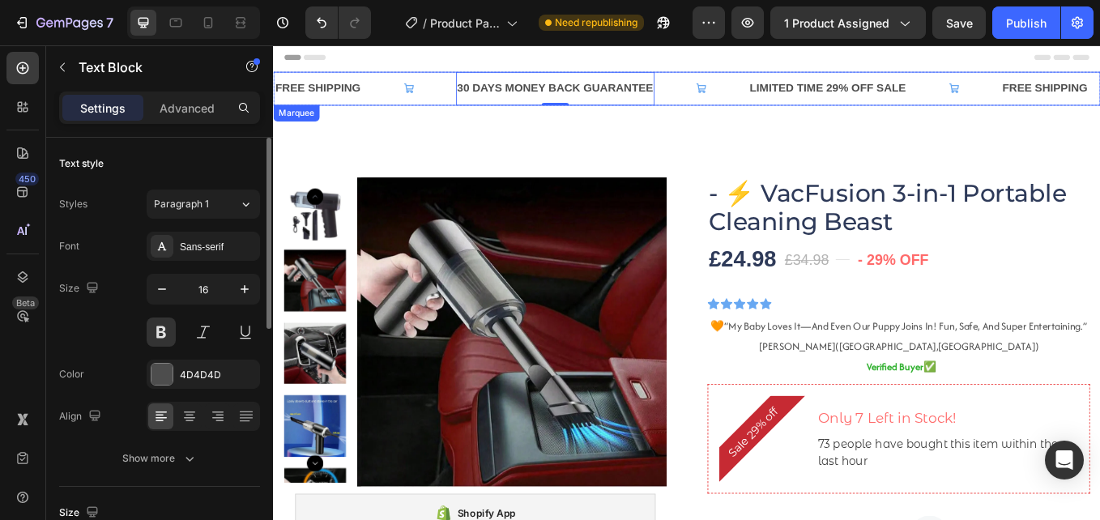
click at [726, 113] on div "30 DAYS MONEY BACK GUARANTEE Text Block 0" at bounding box center [660, 96] width 344 height 40
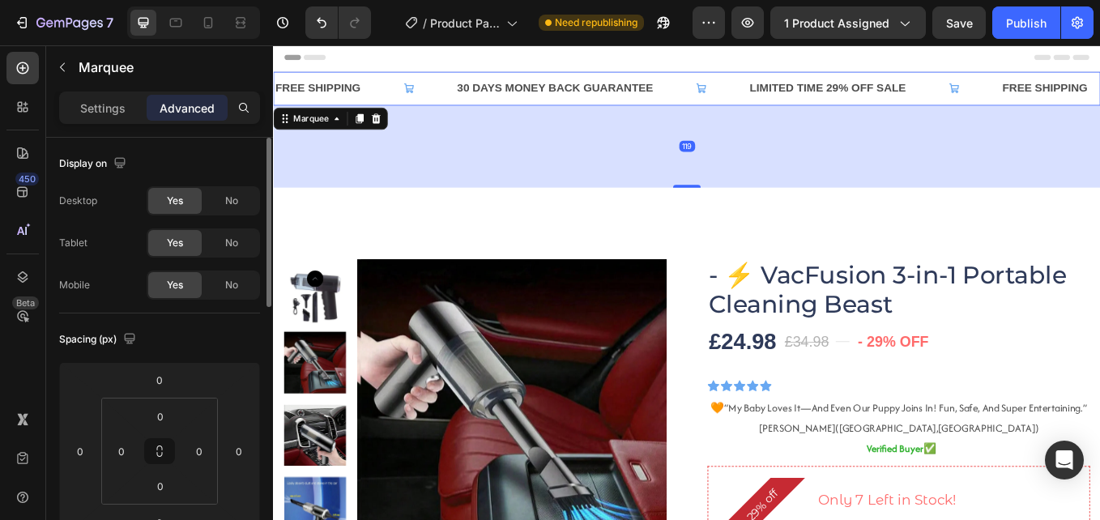
drag, startPoint x: 739, startPoint y: 113, endPoint x: 754, endPoint y: 210, distance: 97.6
click at [754, 210] on div at bounding box center [759, 210] width 32 height 3
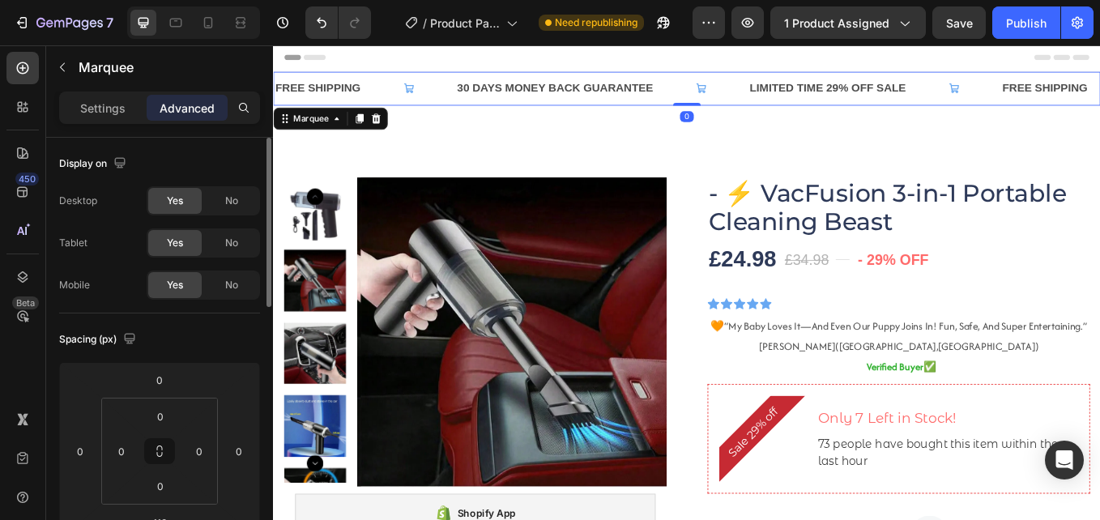
drag, startPoint x: 753, startPoint y: 206, endPoint x: 747, endPoint y: 49, distance: 157.2
type input "0"
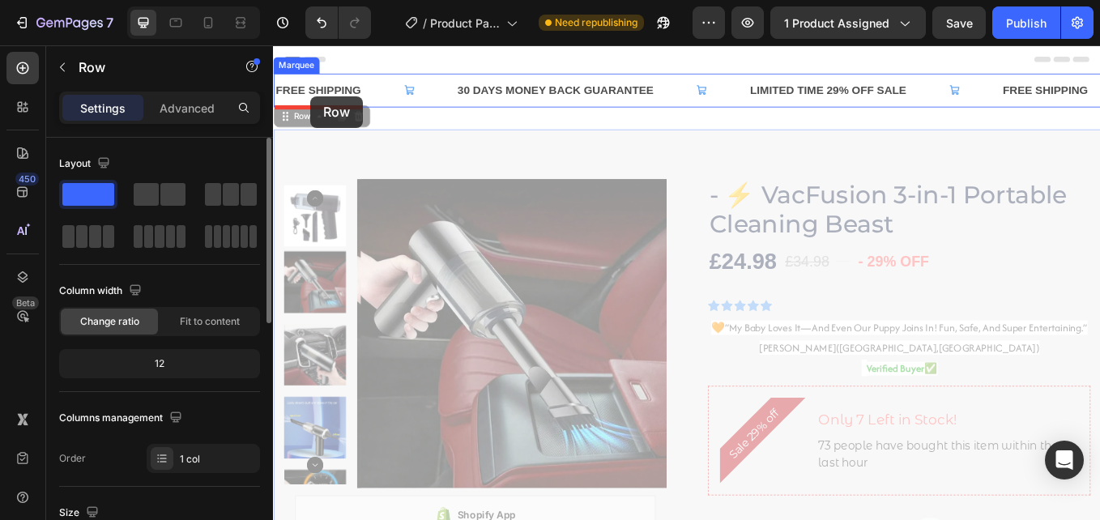
drag, startPoint x: 315, startPoint y: 128, endPoint x: 317, endPoint y: 105, distance: 22.7
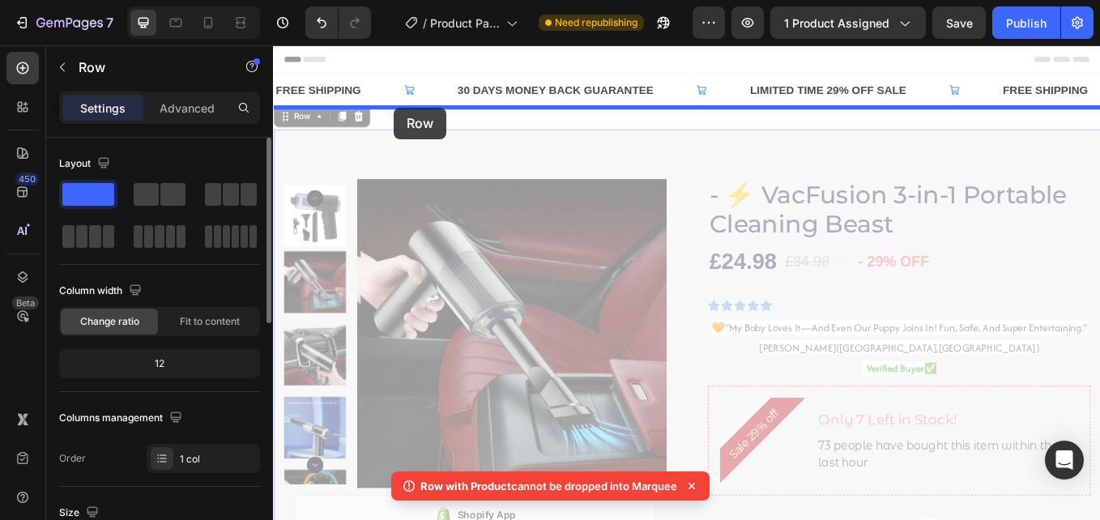
drag, startPoint x: 321, startPoint y: 134, endPoint x: 415, endPoint y: 118, distance: 95.2
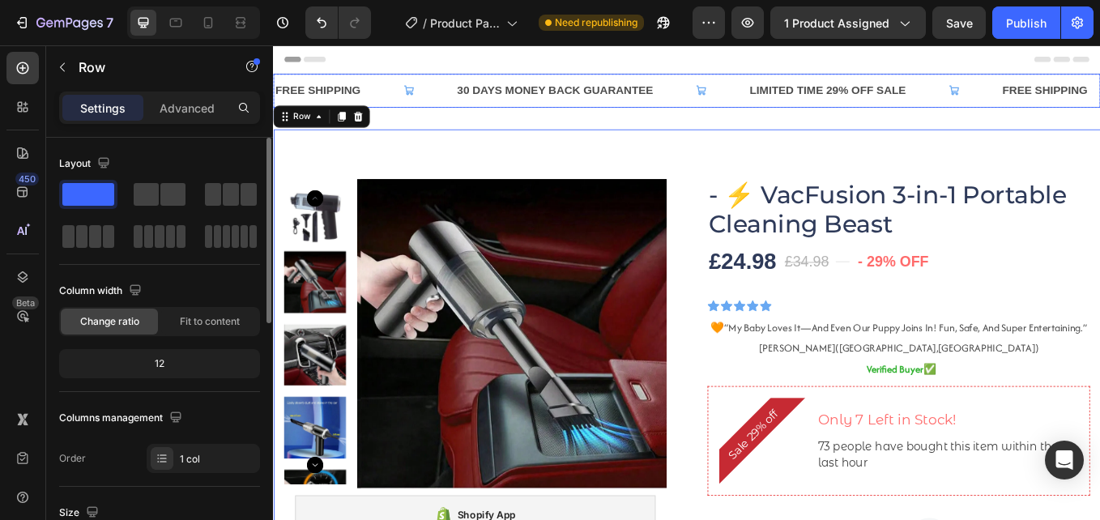
click at [722, 109] on div "30 DAYS MONEY BACK GUARANTEE Text Block" at bounding box center [660, 99] width 344 height 40
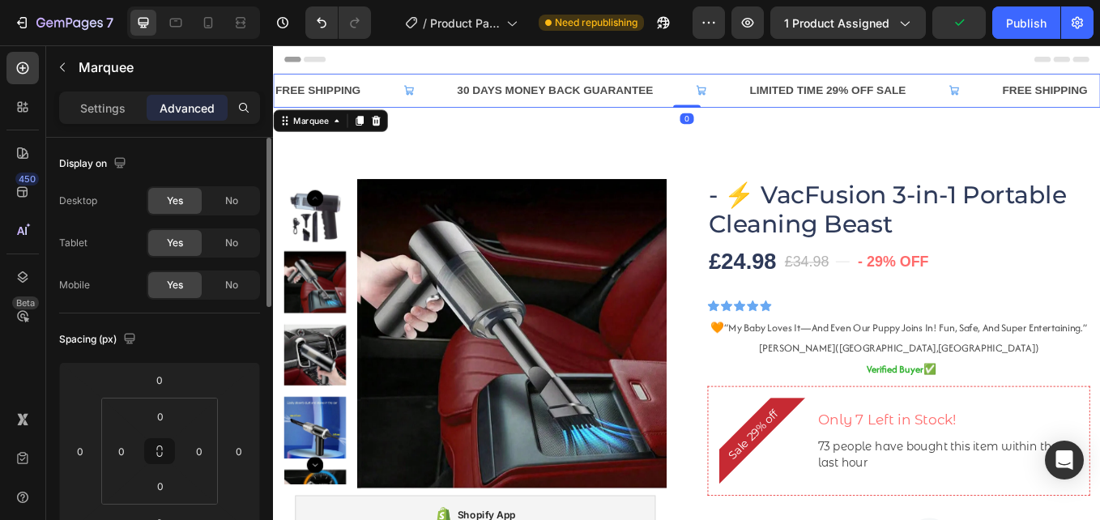
drag, startPoint x: 763, startPoint y: 114, endPoint x: 683, endPoint y: 87, distance: 83.7
click at [758, 90] on div "FREE SHIPPING Text Block 30 DAYS MONEY BACK GUARANTEE Text Block LIMITED TIME 2…" at bounding box center [759, 99] width 972 height 40
click at [314, 23] on icon "Undo/Redo" at bounding box center [321, 23] width 16 height 16
click at [321, 20] on icon "Undo/Redo" at bounding box center [322, 23] width 10 height 11
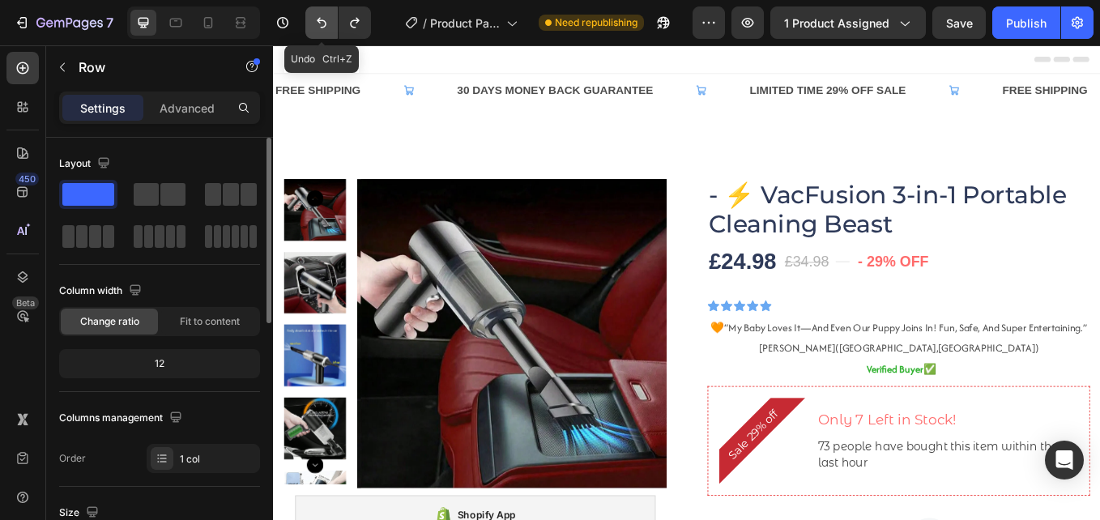
click at [321, 20] on icon "Undo/Redo" at bounding box center [322, 23] width 10 height 11
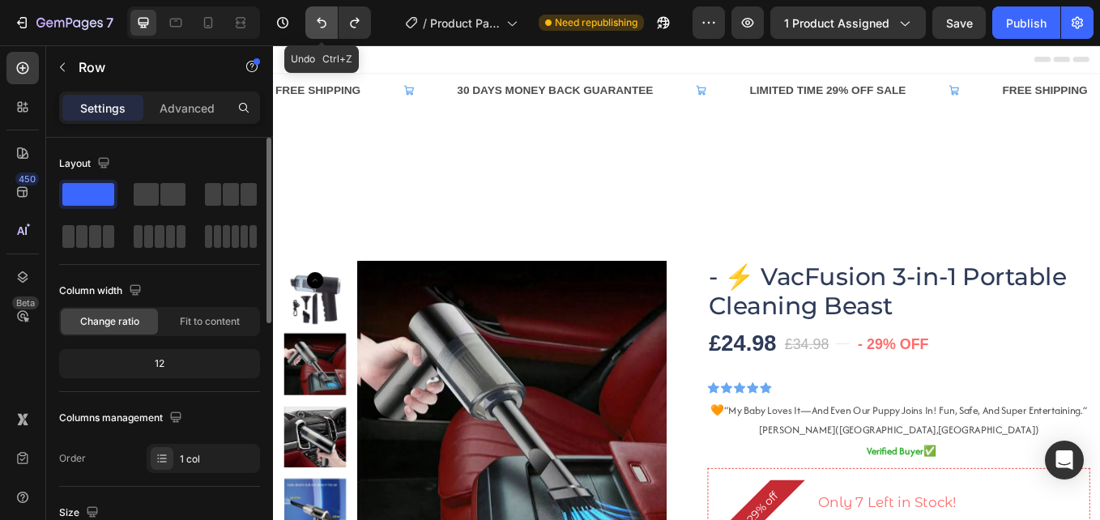
click at [321, 20] on icon "Undo/Redo" at bounding box center [322, 23] width 10 height 11
click at [326, 19] on icon "Undo/Redo" at bounding box center [321, 23] width 16 height 16
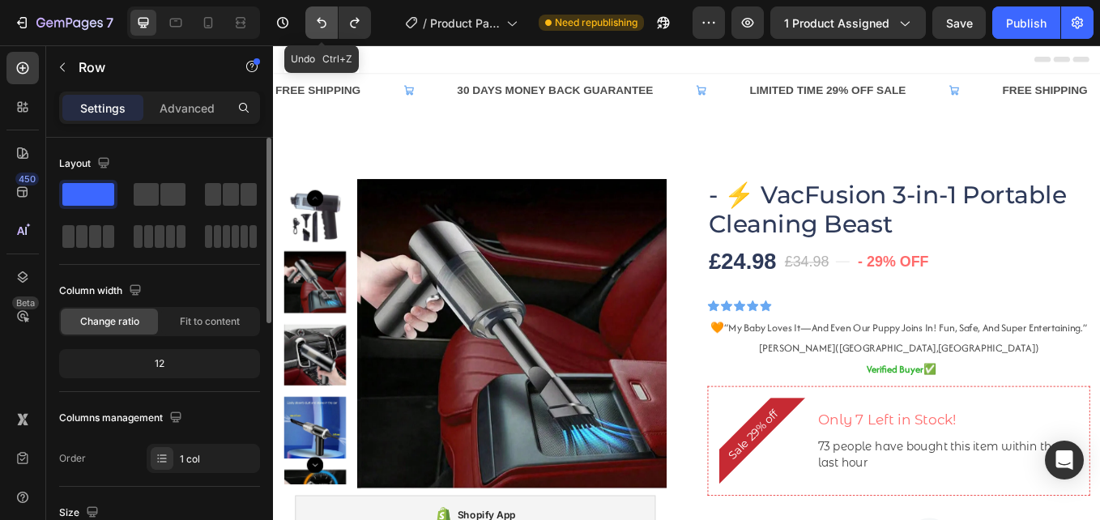
click at [325, 20] on icon "Undo/Redo" at bounding box center [321, 23] width 16 height 16
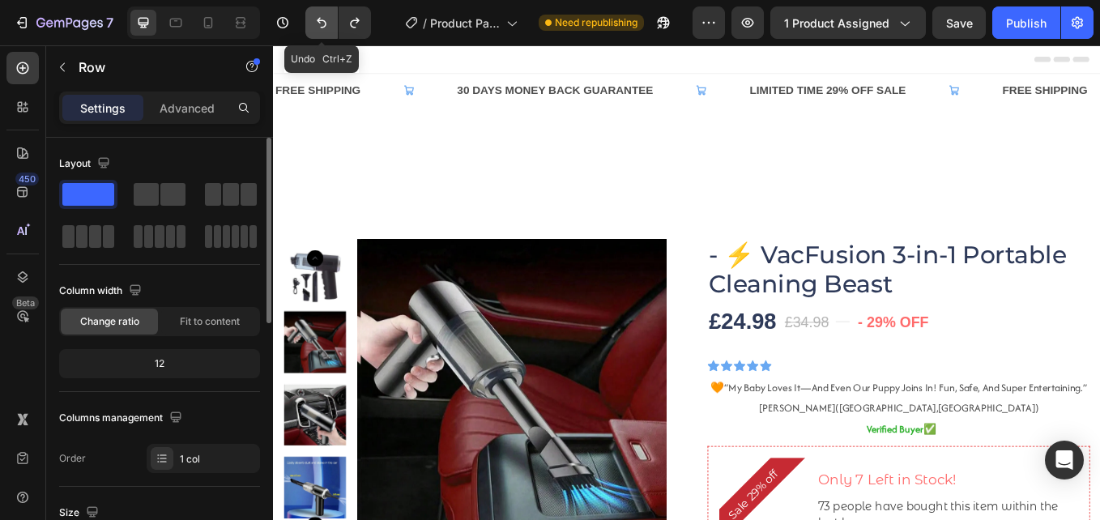
click at [325, 21] on icon "Undo/Redo" at bounding box center [322, 23] width 10 height 11
click at [328, 24] on icon "Undo/Redo" at bounding box center [321, 23] width 16 height 16
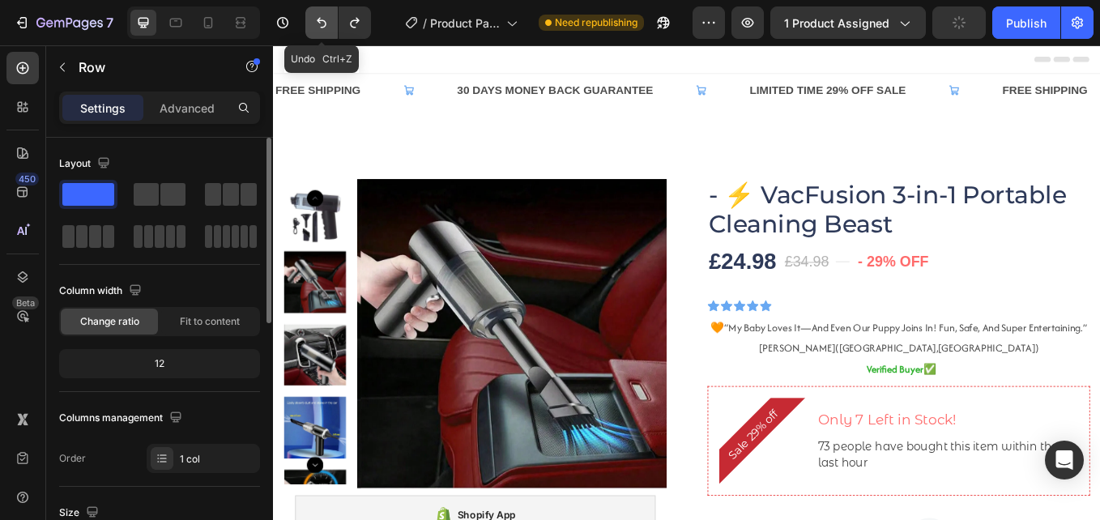
click at [328, 23] on icon "Undo/Redo" at bounding box center [321, 23] width 16 height 16
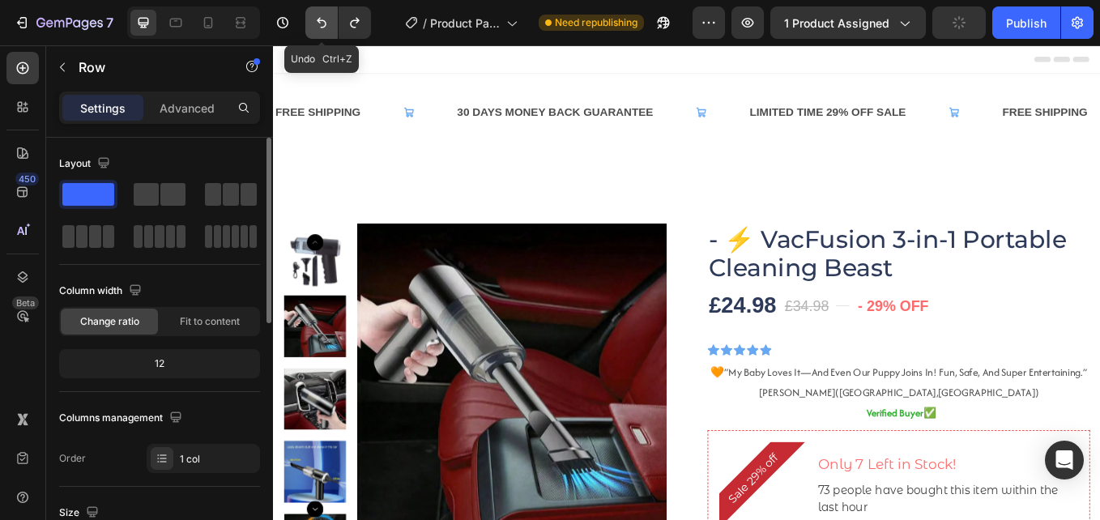
click at [328, 23] on icon "Undo/Redo" at bounding box center [321, 23] width 16 height 16
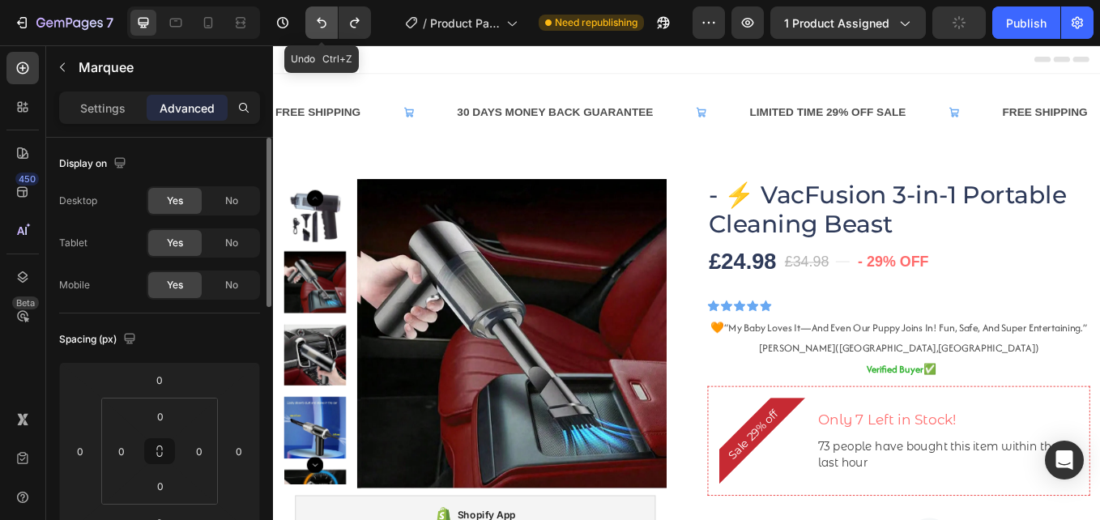
click at [328, 21] on icon "Undo/Redo" at bounding box center [321, 23] width 16 height 16
click at [360, 23] on icon "Undo/Redo" at bounding box center [355, 23] width 16 height 16
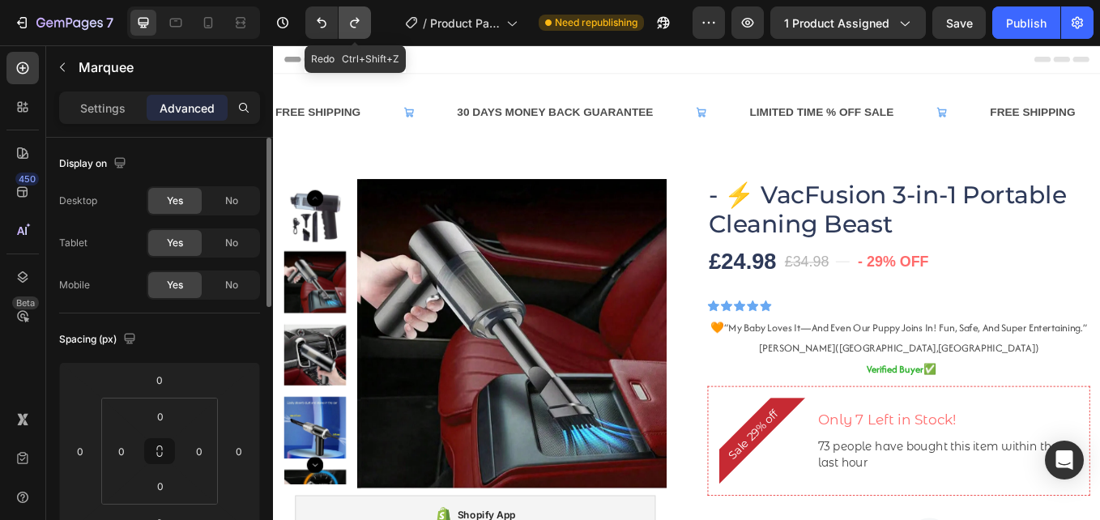
click at [360, 23] on icon "Undo/Redo" at bounding box center [355, 23] width 16 height 16
click at [354, 23] on icon "Undo/Redo" at bounding box center [355, 23] width 16 height 16
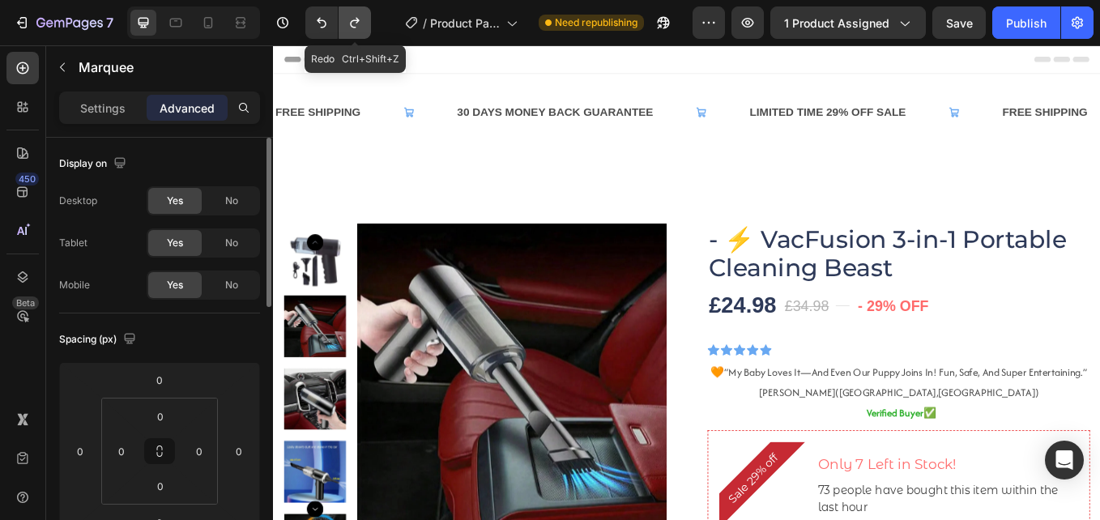
click at [352, 21] on icon "Undo/Redo" at bounding box center [354, 23] width 9 height 11
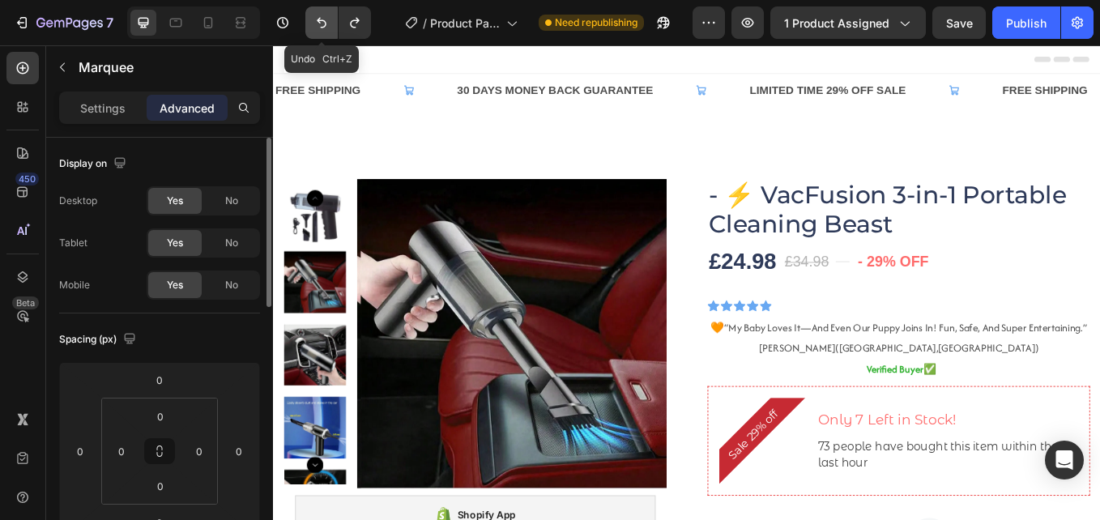
click at [324, 20] on icon "Undo/Redo" at bounding box center [322, 23] width 10 height 11
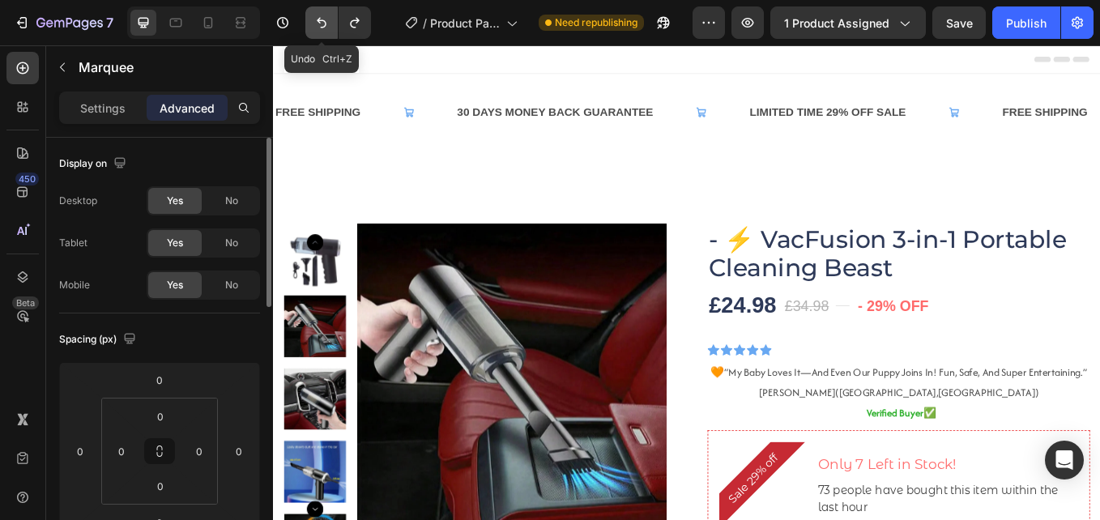
click at [325, 21] on icon "Undo/Redo" at bounding box center [322, 23] width 10 height 11
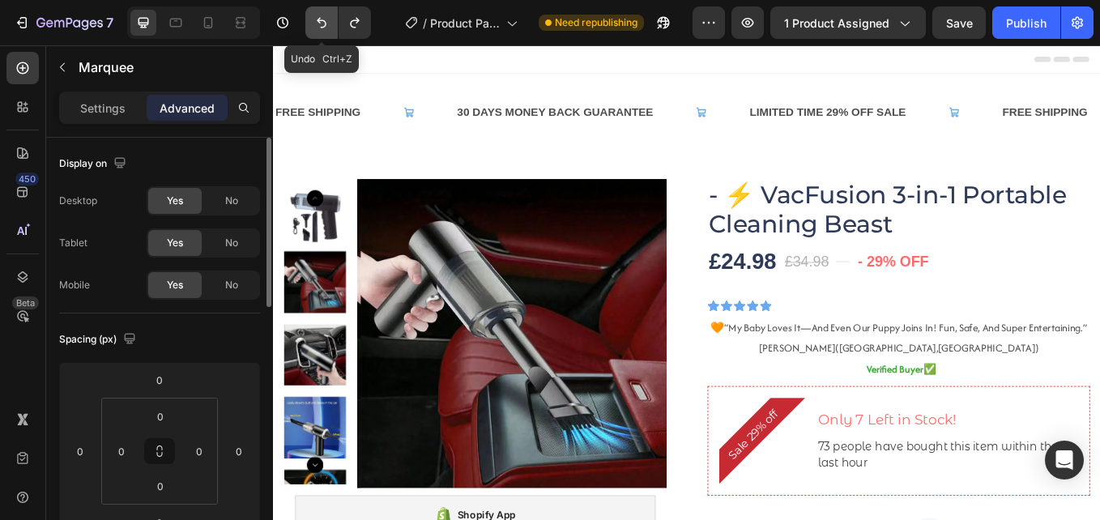
click at [325, 21] on icon "Undo/Redo" at bounding box center [322, 23] width 10 height 11
click at [360, 23] on icon "Undo/Redo" at bounding box center [355, 23] width 16 height 16
click at [210, 21] on icon at bounding box center [208, 23] width 16 height 16
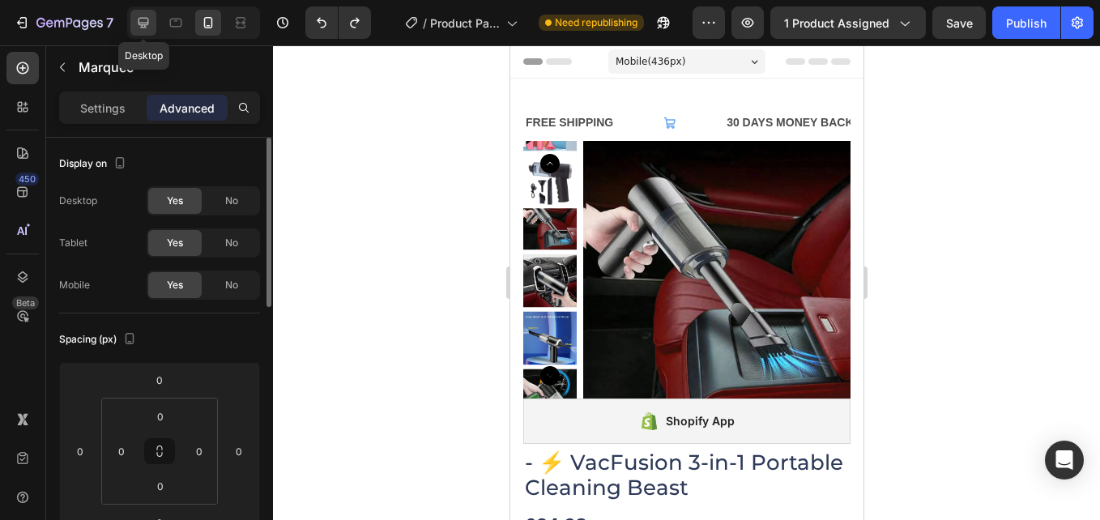
click at [132, 24] on div at bounding box center [143, 23] width 26 height 26
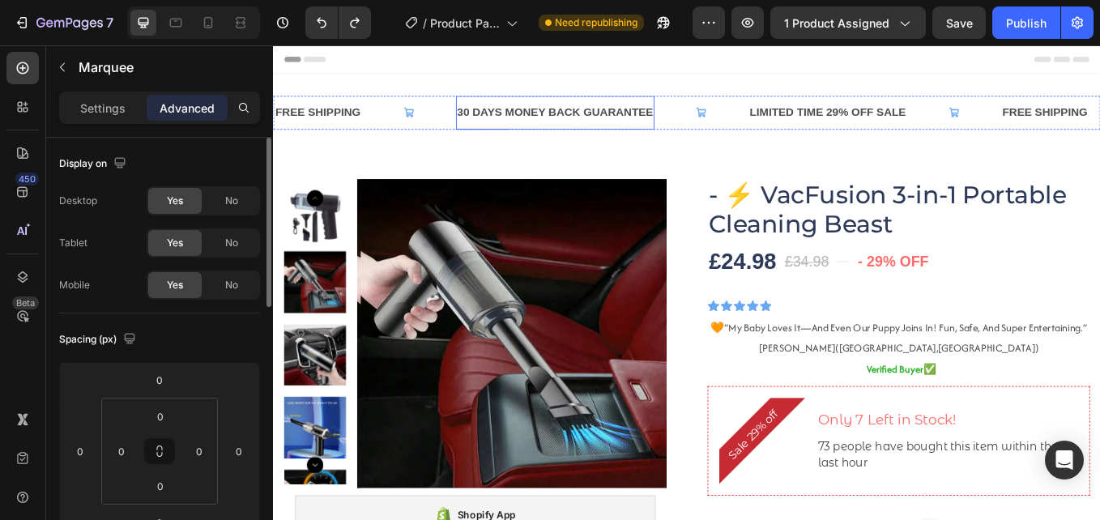
scroll to position [2, 0]
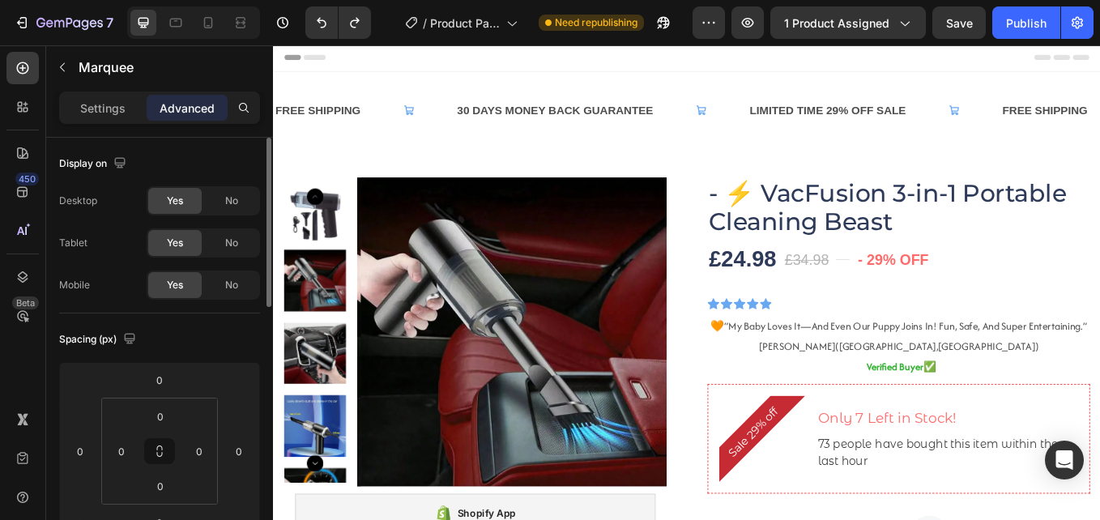
click at [460, 124] on div "FREE SHIPPING Text Block" at bounding box center [381, 122] width 214 height 40
drag, startPoint x: 488, startPoint y: 86, endPoint x: 481, endPoint y: 92, distance: 9.8
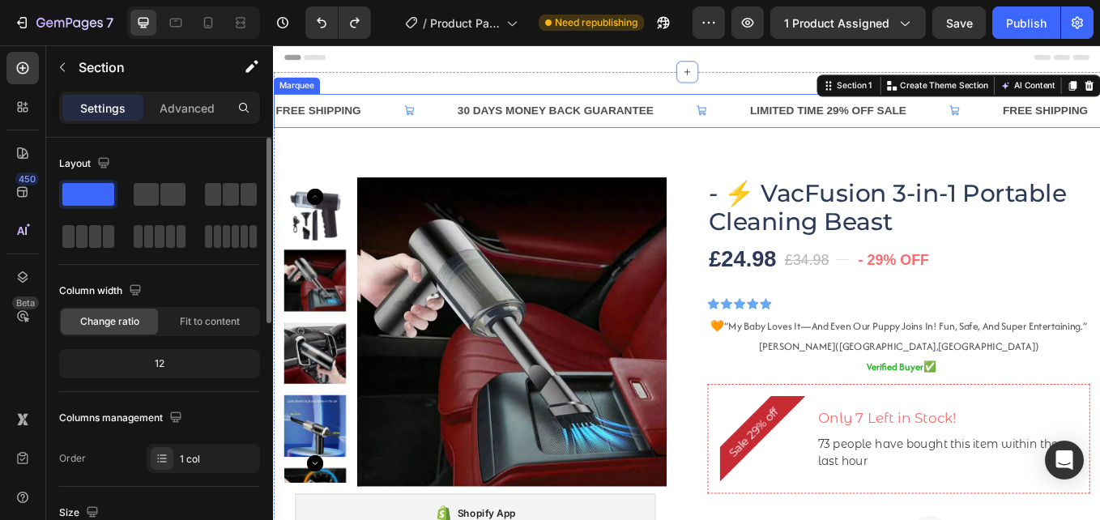
click at [451, 124] on div "FREE SHIPPING Text Block" at bounding box center [381, 122] width 214 height 40
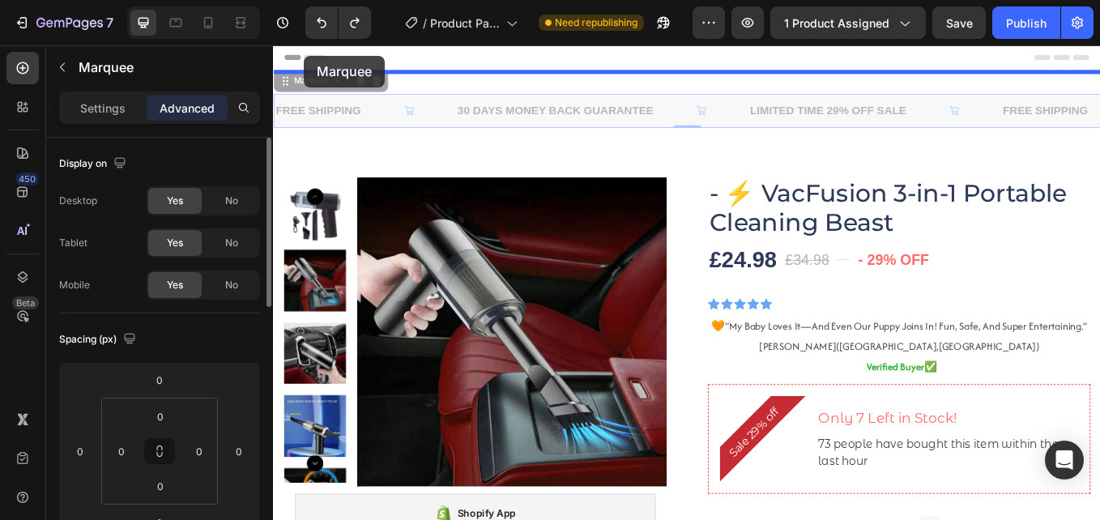
scroll to position [0, 0]
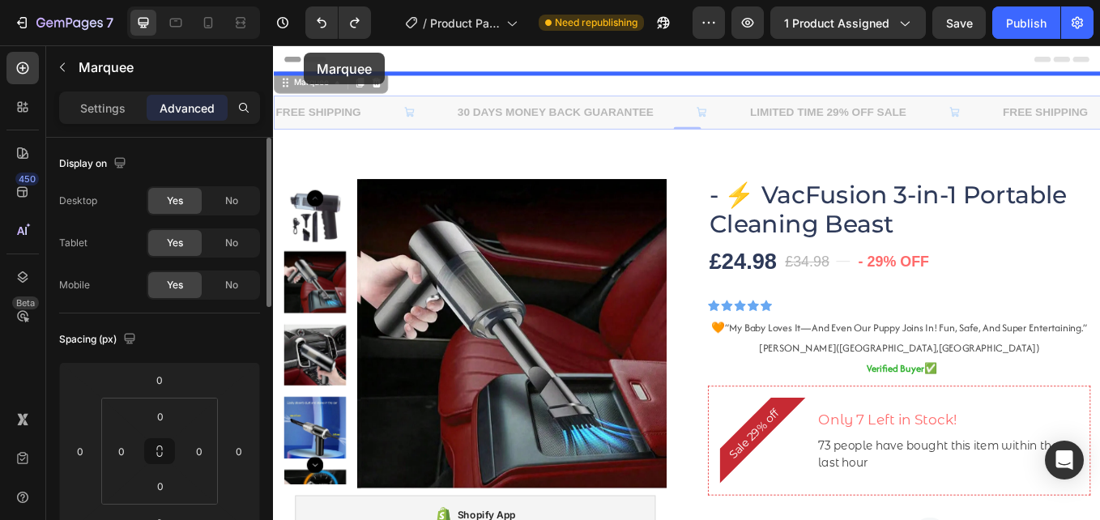
drag, startPoint x: 311, startPoint y: 92, endPoint x: 309, endPoint y: 54, distance: 37.3
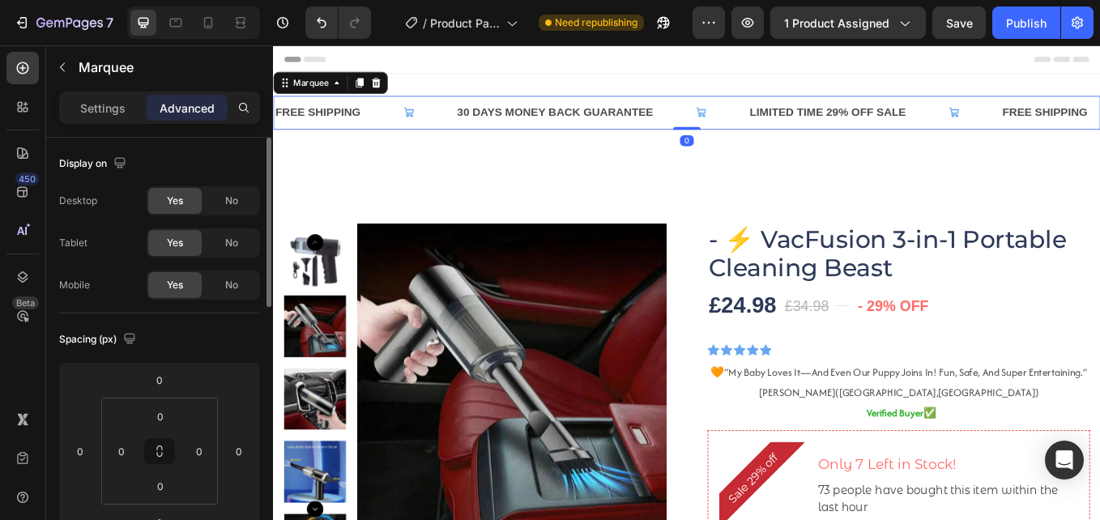
drag, startPoint x: 760, startPoint y: 143, endPoint x: 664, endPoint y: 131, distance: 97.1
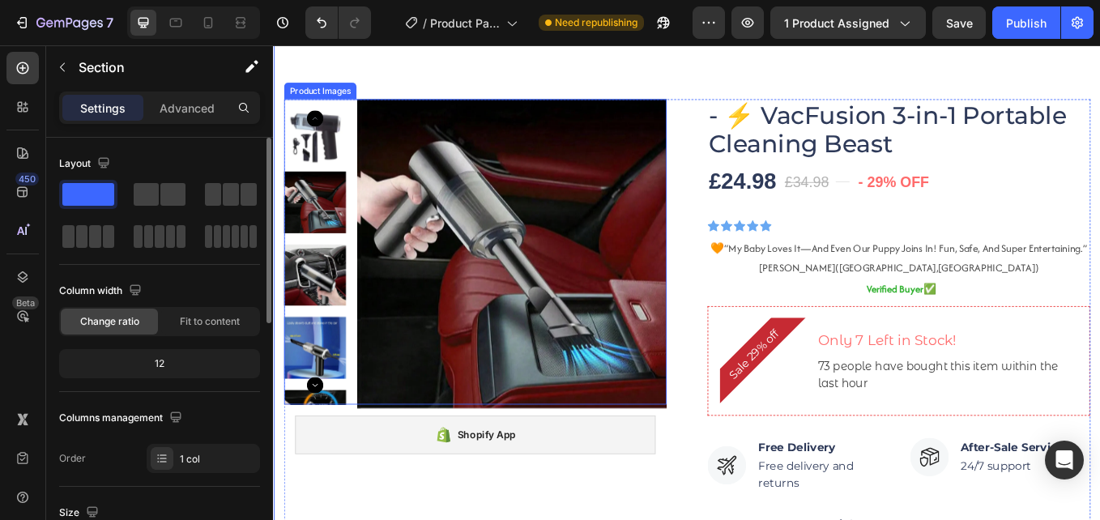
scroll to position [162, 0]
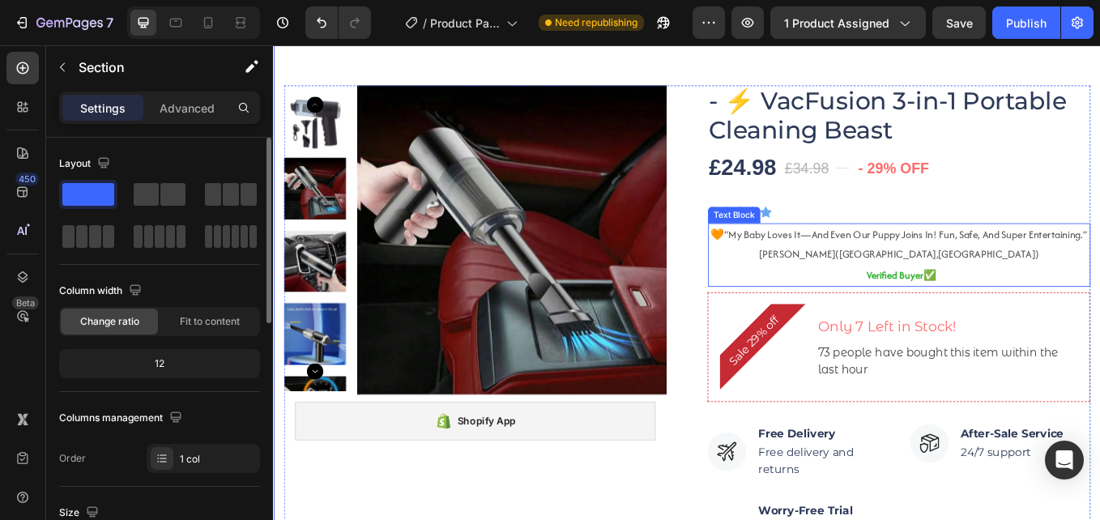
click at [901, 258] on span "“my baby loves it—and even our puppy joins in! fun, safe, and super entertainin…" at bounding box center [1016, 266] width 426 height 17
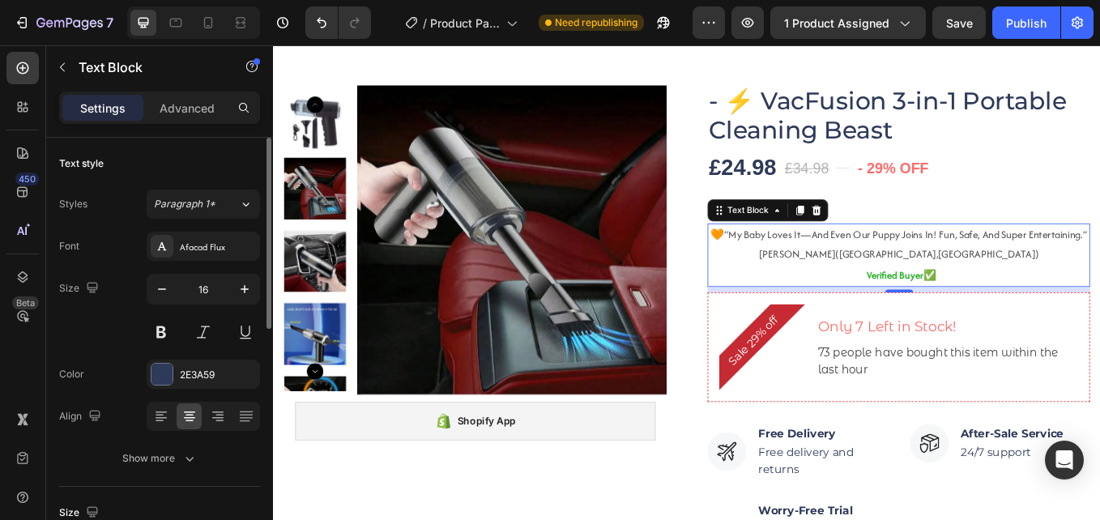
drag, startPoint x: 1050, startPoint y: 294, endPoint x: 1041, endPoint y: 288, distance: 10.6
click at [1048, 279] on p "🧡 “my baby loves it—and even our puppy joins in! fun, safe, and super entertain…" at bounding box center [1008, 267] width 446 height 23
click at [1039, 279] on p "🧡 “my baby loves it—and even our puppy joins in! fun, safe, and super entertain…" at bounding box center [1008, 267] width 446 height 23
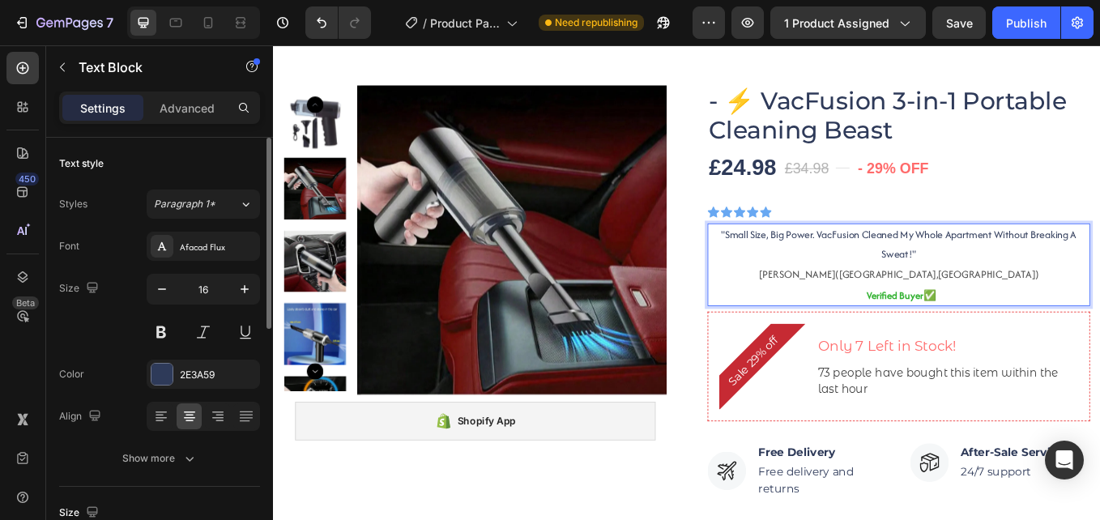
click at [993, 316] on span "[PERSON_NAME]([GEOGRAPHIC_DATA],[GEOGRAPHIC_DATA])" at bounding box center [1008, 313] width 329 height 17
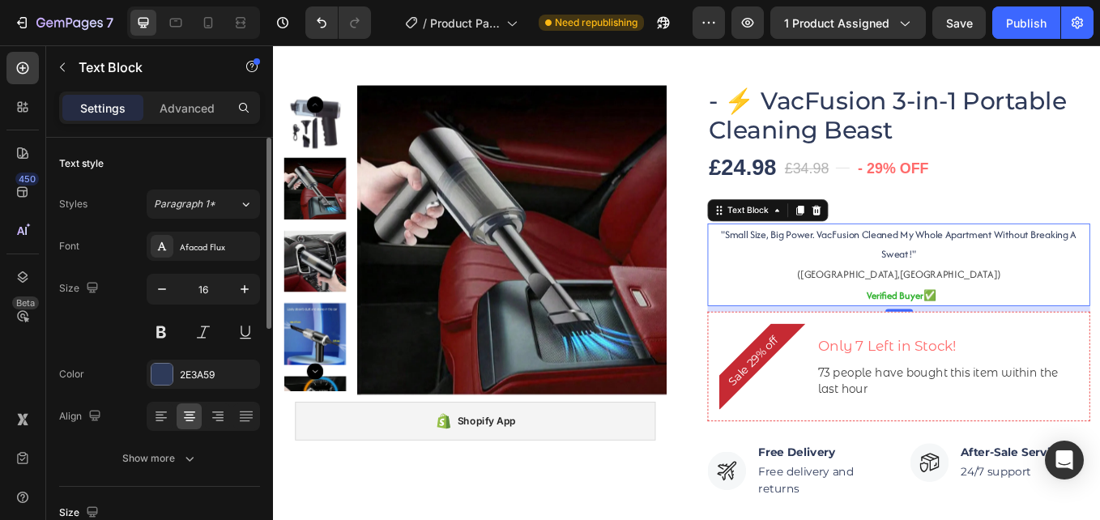
click at [965, 318] on span "([GEOGRAPHIC_DATA],[GEOGRAPHIC_DATA])" at bounding box center [1007, 313] width 239 height 17
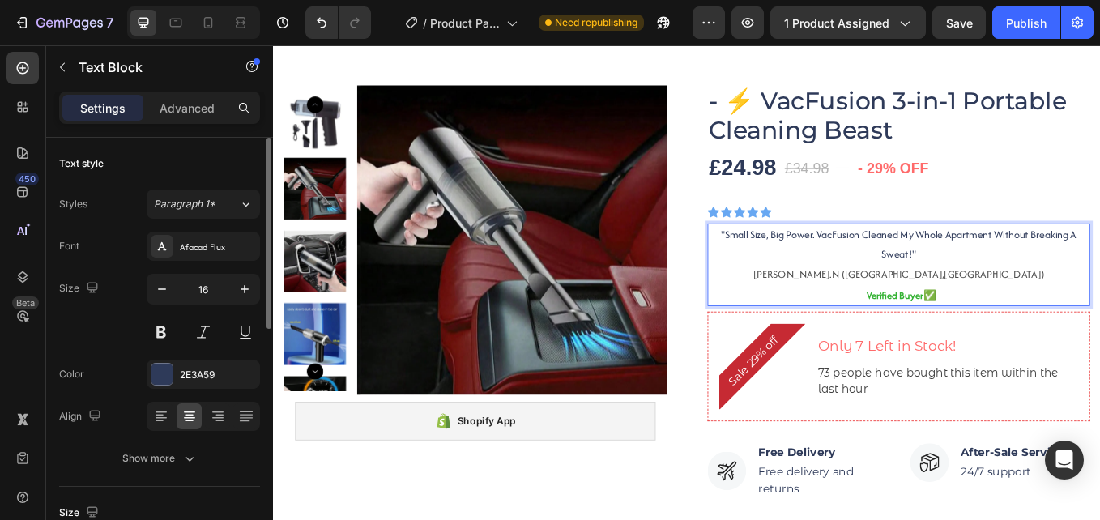
click at [1059, 319] on span "[PERSON_NAME].N ([GEOGRAPHIC_DATA],[GEOGRAPHIC_DATA])" at bounding box center [1008, 313] width 343 height 17
click at [1007, 319] on span "[PERSON_NAME].N ([GEOGRAPHIC_DATA],[GEOGRAPHIC_DATA])" at bounding box center [1008, 313] width 343 height 17
click at [1019, 298] on p ""Small size, big power. VacFusion cleaned my whole apartment without breaking a…" at bounding box center [1008, 279] width 446 height 47
click at [200, 24] on icon at bounding box center [208, 23] width 16 height 16
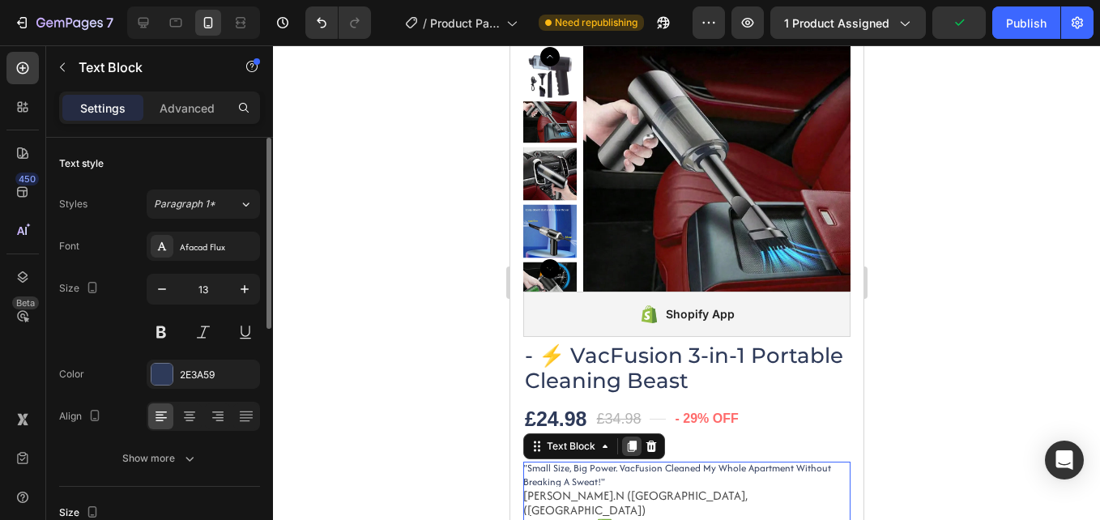
scroll to position [530, 0]
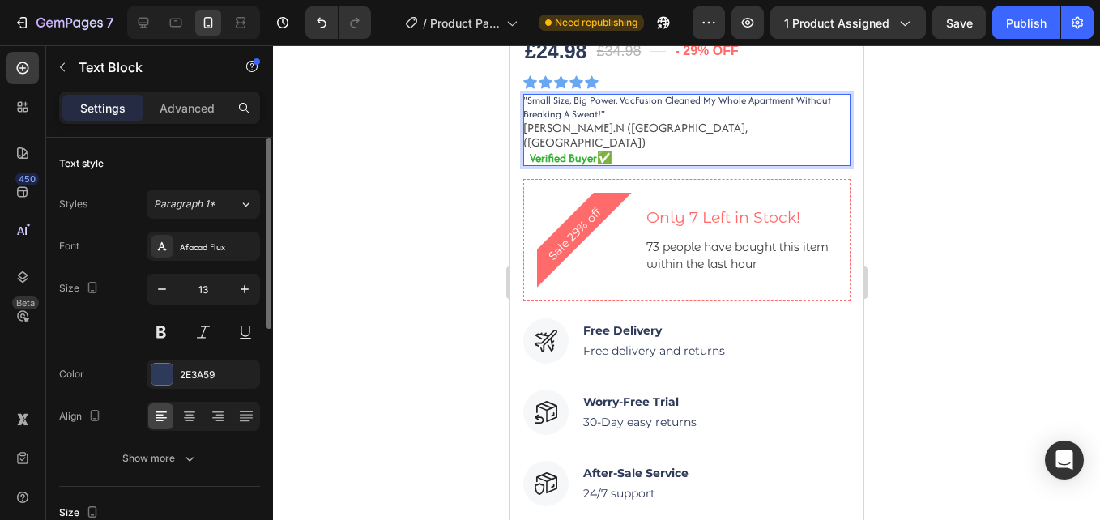
click at [576, 126] on span "[PERSON_NAME].N ([GEOGRAPHIC_DATA],([GEOGRAPHIC_DATA])" at bounding box center [634, 135] width 224 height 32
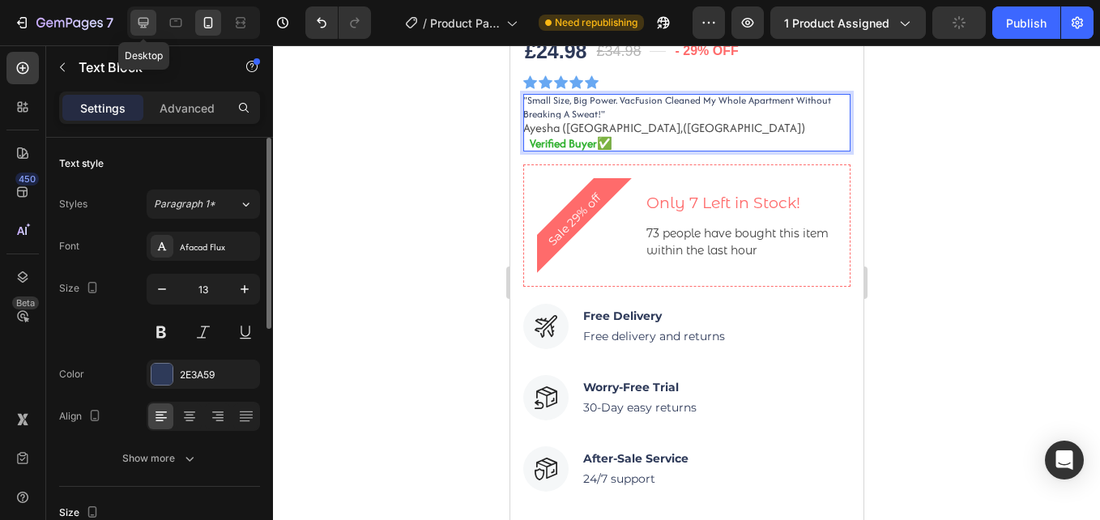
click at [150, 16] on icon at bounding box center [143, 23] width 16 height 16
type input "16"
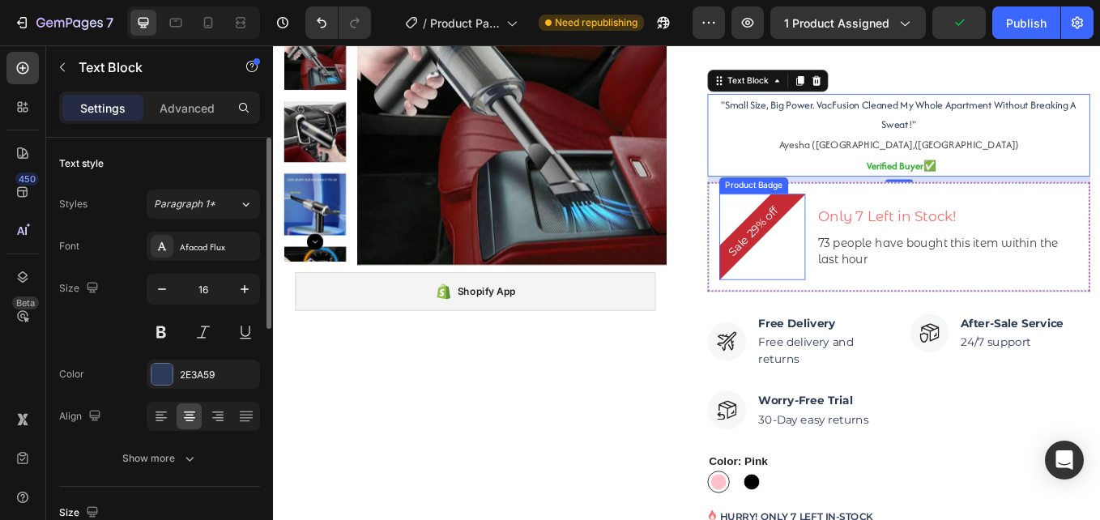
scroll to position [476, 0]
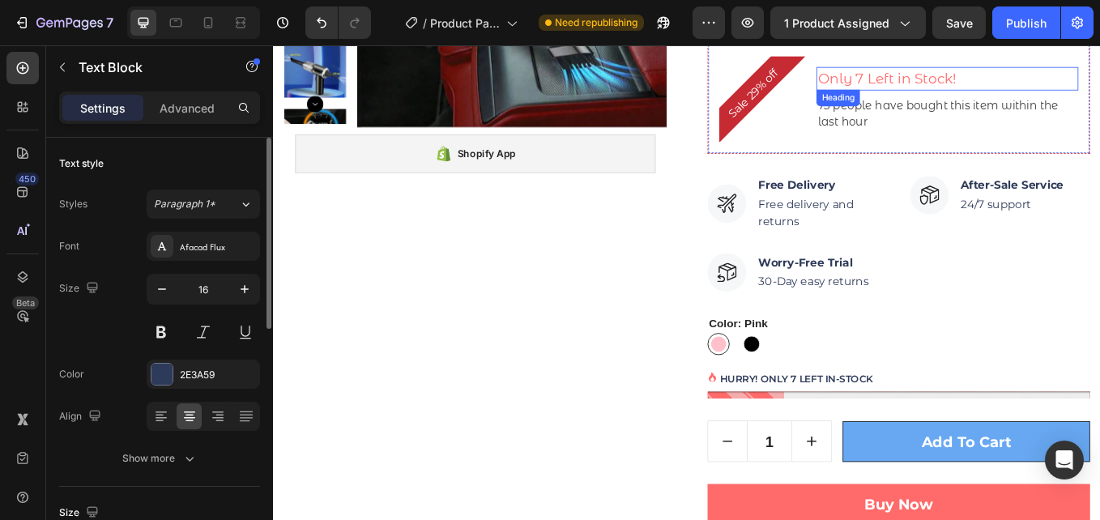
click at [963, 87] on h3 "Only 7 Left in Stock!" at bounding box center [1065, 84] width 308 height 28
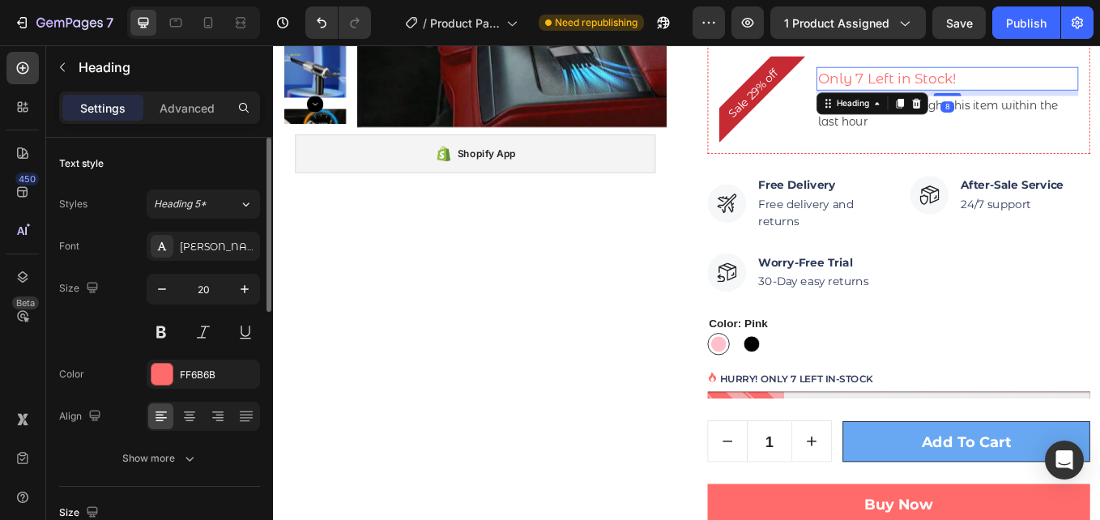
click at [966, 89] on h3 "Only 7 Left in Stock!" at bounding box center [1065, 84] width 308 height 28
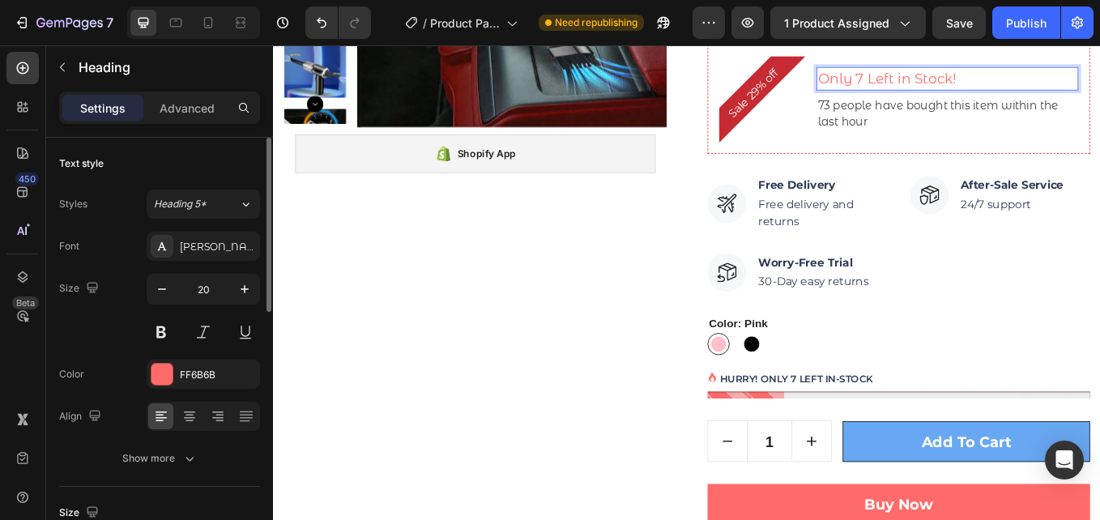
click at [964, 87] on p "Only 7 Left in Stock!" at bounding box center [1065, 84] width 304 height 24
click at [963, 86] on p "Only 7 Left in Stock!" at bounding box center [1065, 84] width 304 height 24
click at [928, 115] on p "73 people have bought this item within the last hour" at bounding box center [1065, 125] width 304 height 39
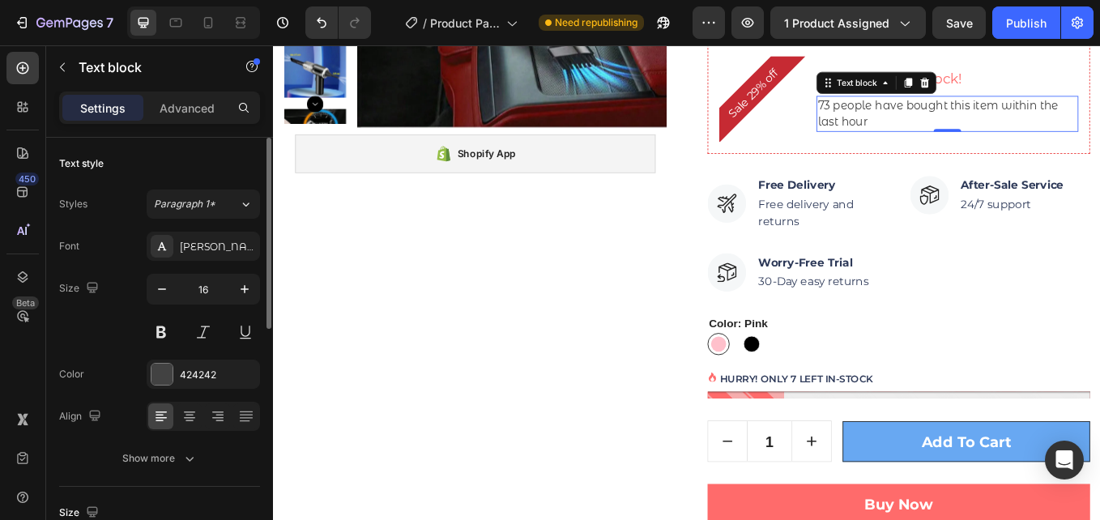
click at [926, 115] on p "73 people have bought this item within the last hour" at bounding box center [1065, 125] width 304 height 39
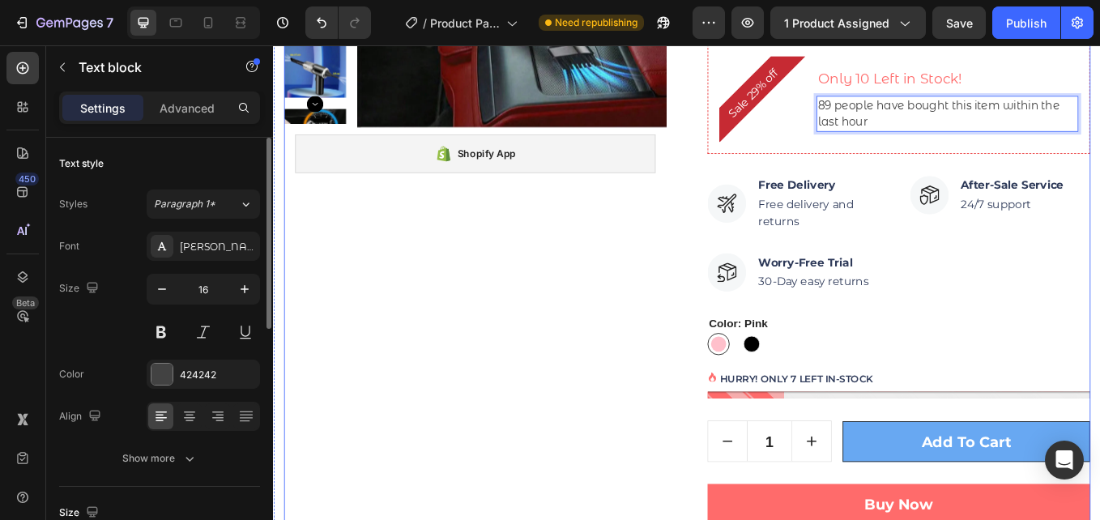
click at [634, 276] on div "Product Images Shopify App Shopify App Row" at bounding box center [509, 488] width 449 height 1420
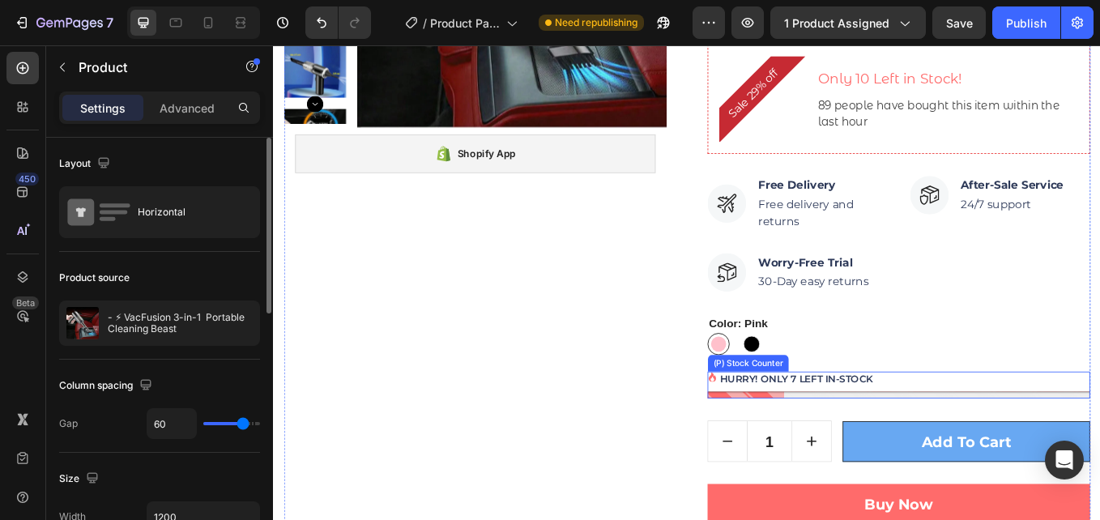
click at [884, 436] on p "HURRY! ONLY 7 LEFT IN-STOCK" at bounding box center [888, 436] width 180 height 17
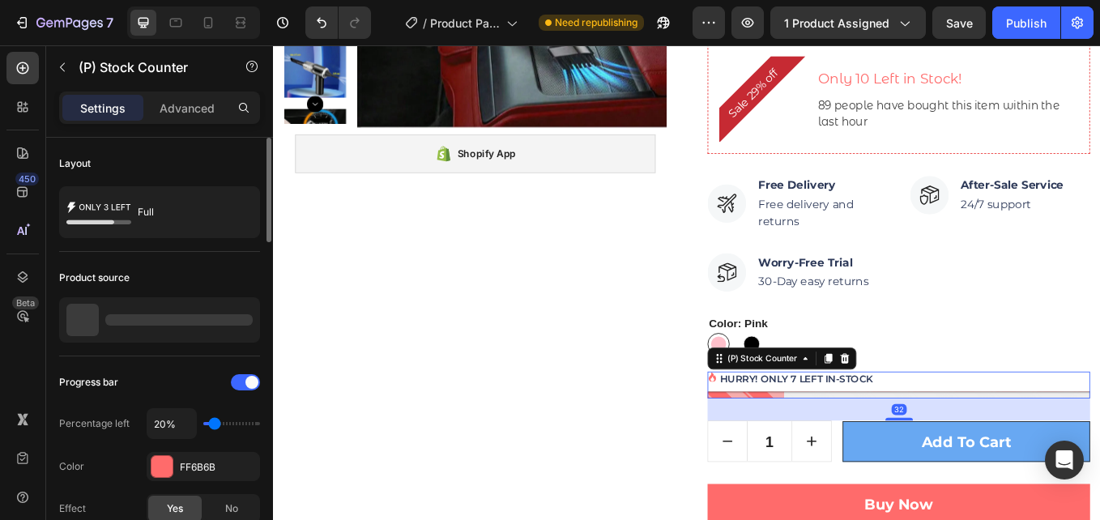
click at [884, 436] on p "HURRY! ONLY 7 LEFT IN-STOCK" at bounding box center [888, 436] width 180 height 17
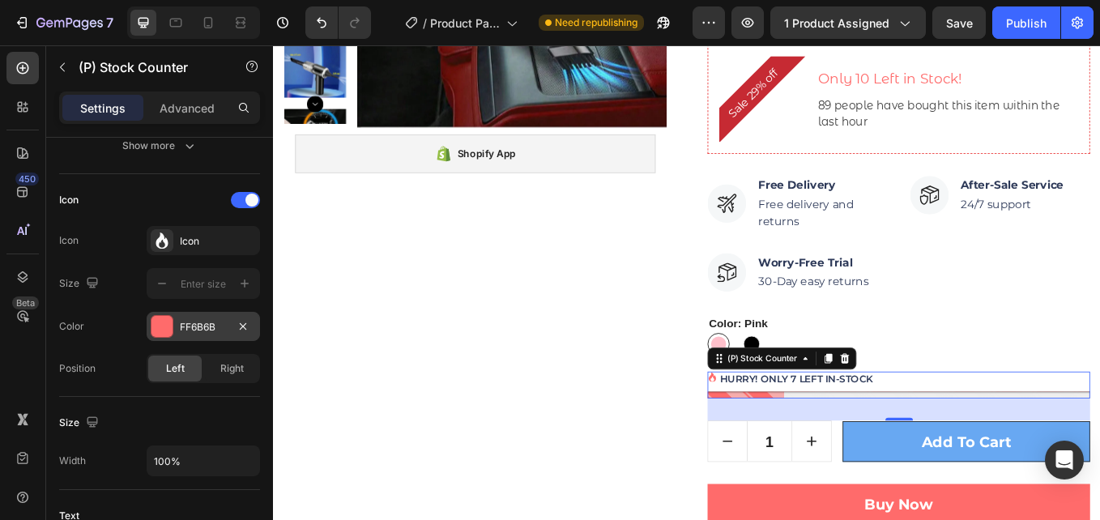
scroll to position [648, 0]
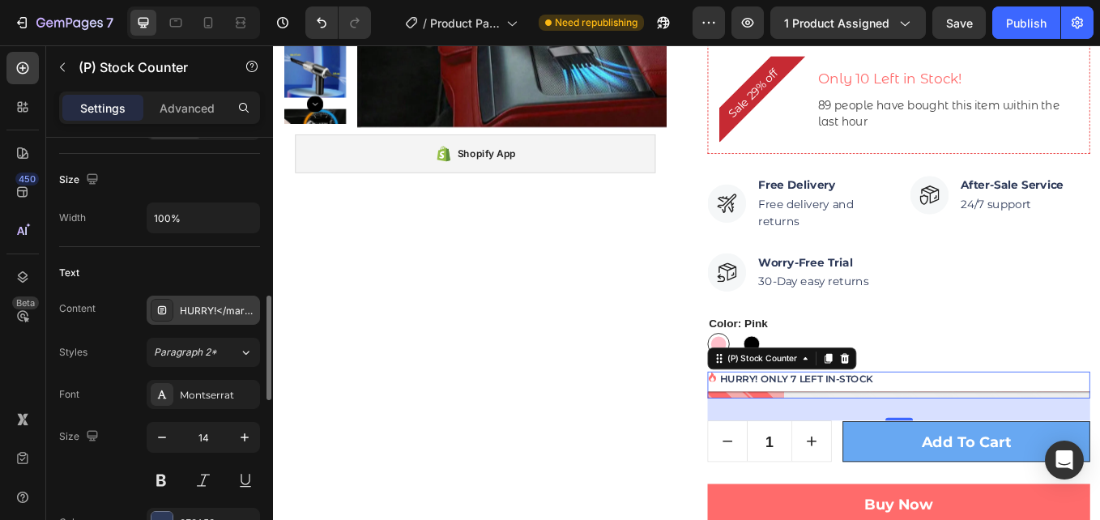
click at [224, 318] on div "HURRY!</mark> ONLY 7 LEFT IN-STOCK" at bounding box center [203, 310] width 113 height 29
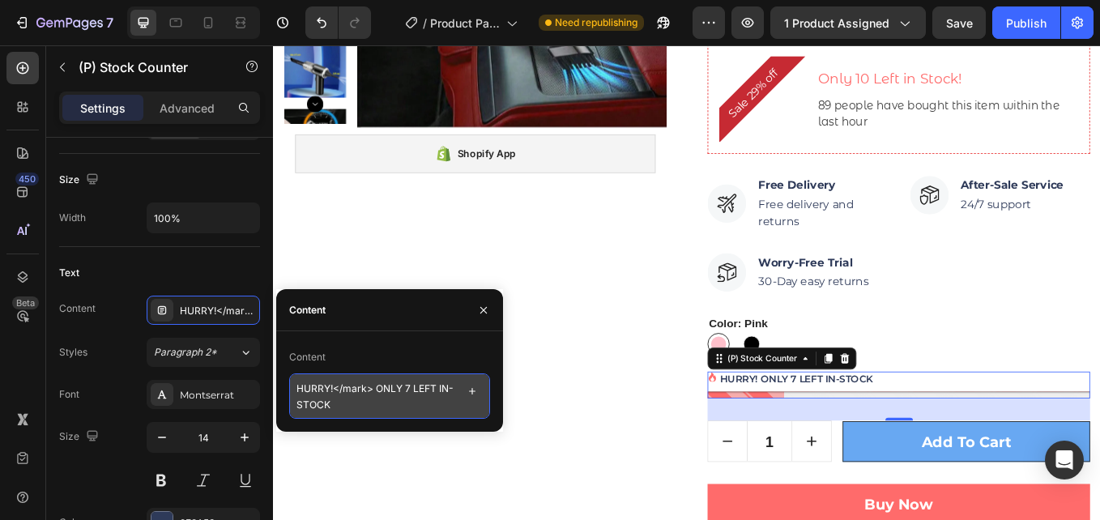
click at [407, 389] on textarea "HURRY!</mark> ONLY 7 LEFT IN-STOCK" at bounding box center [389, 395] width 201 height 45
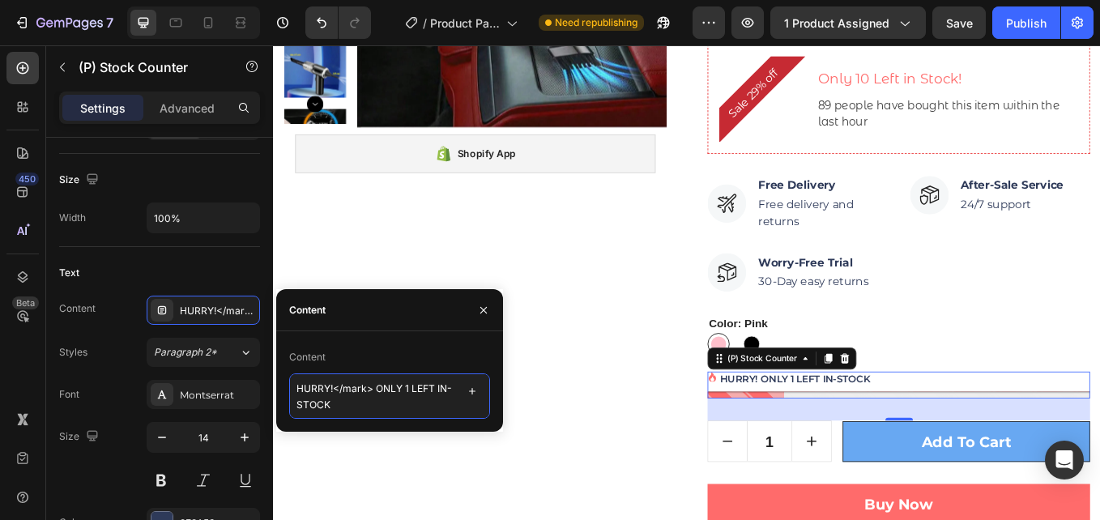
type textarea "HURRY!</mark> ONLY 10 LEFT IN-STOCK"
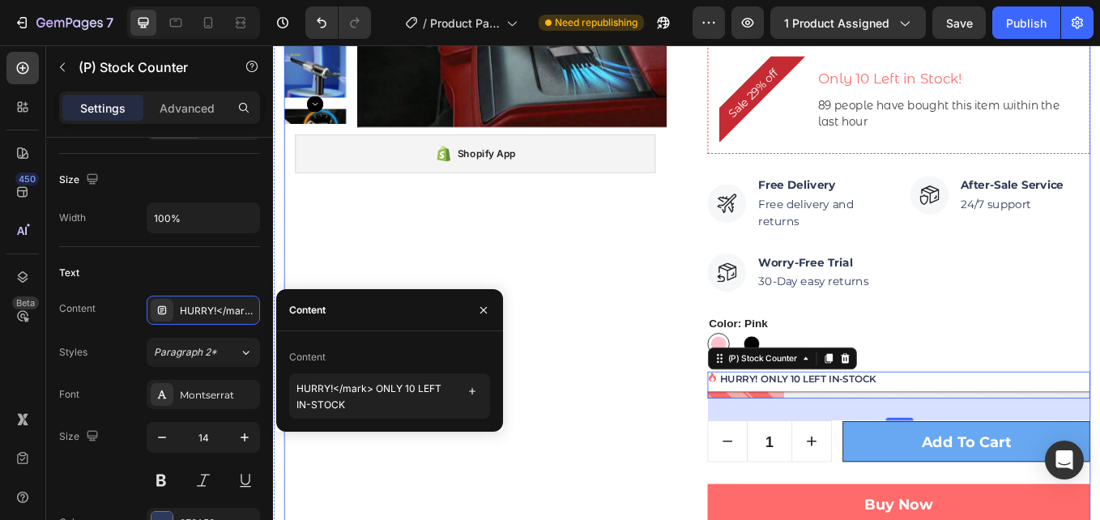
click at [461, 281] on div "Product Images Shopify App Shopify App Row" at bounding box center [509, 501] width 449 height 1446
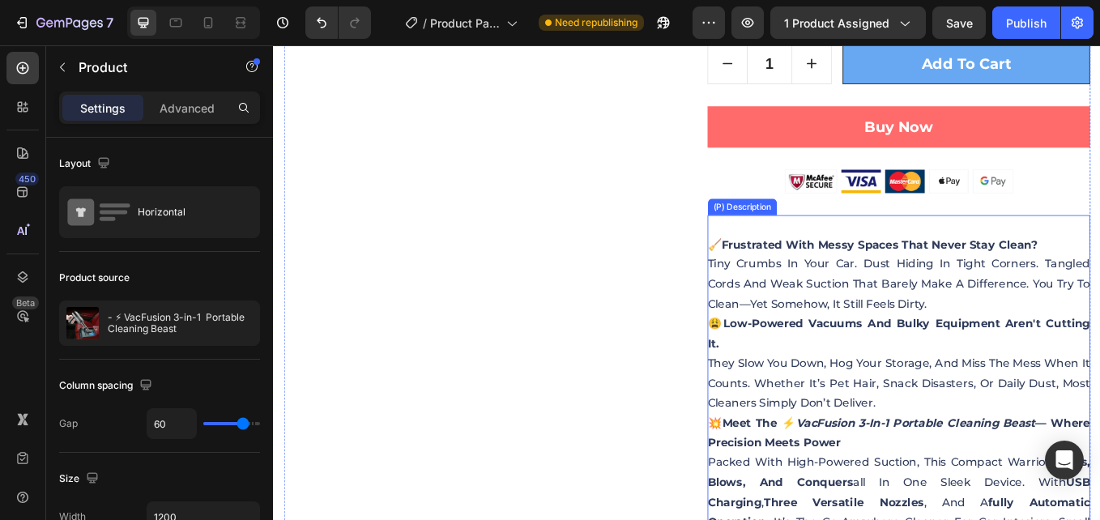
scroll to position [962, 0]
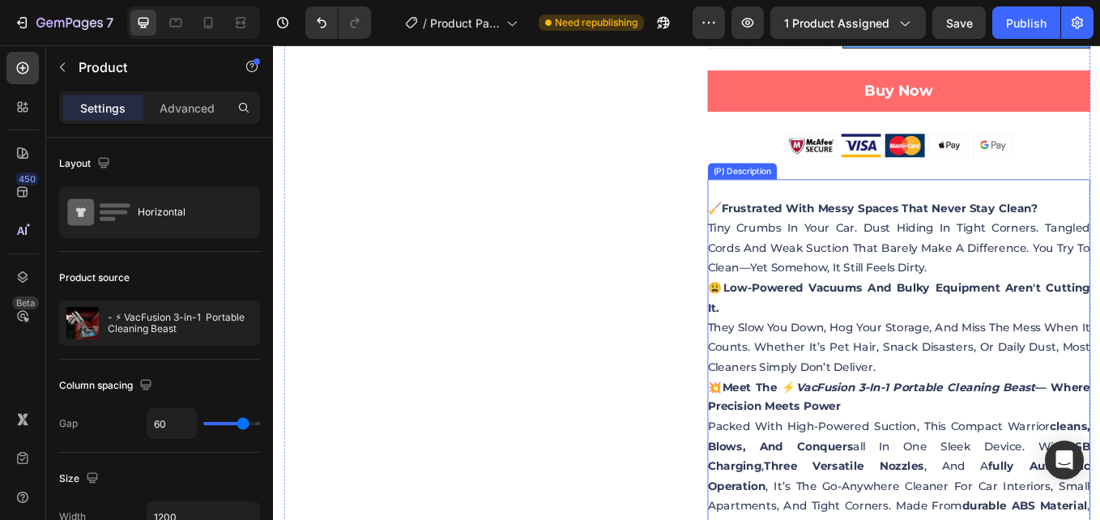
drag, startPoint x: 925, startPoint y: 396, endPoint x: 785, endPoint y: 401, distance: 140.2
click at [923, 396] on p "They slow you down, hog your storage, and miss the mess when it counts. Whether…" at bounding box center [1007, 399] width 449 height 62
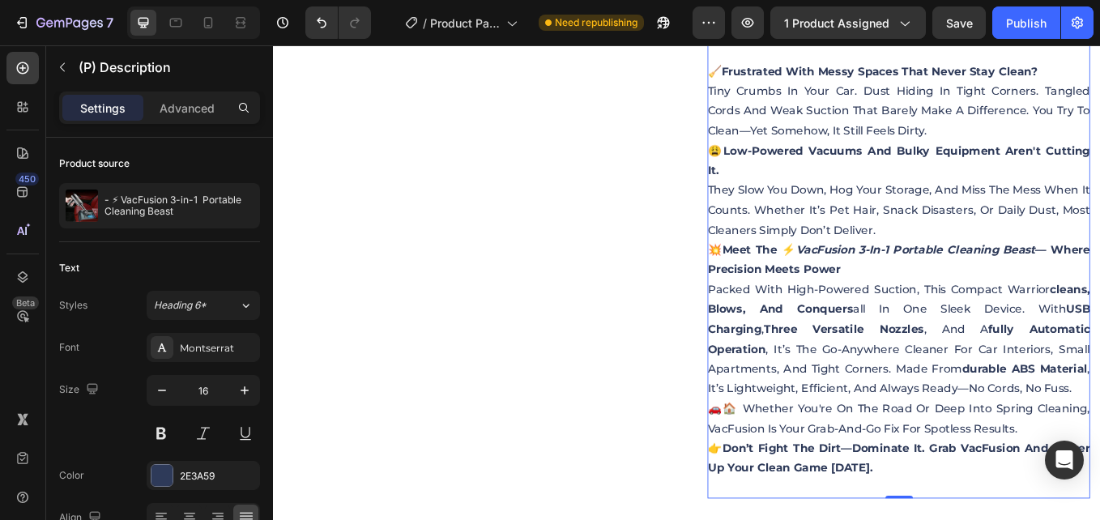
scroll to position [1124, 0]
click at [891, 378] on strong "three versatile nozzles" at bounding box center [943, 377] width 188 height 15
click at [866, 455] on p "Packed with high-powered suction, this compact warrior cleans, blows, and conqu…" at bounding box center [1007, 389] width 449 height 132
click at [820, 296] on div "🧹 Frustrated with Messy Spaces That Never Stay Clean? Tiny crumbs in your car. …" at bounding box center [1007, 308] width 449 height 536
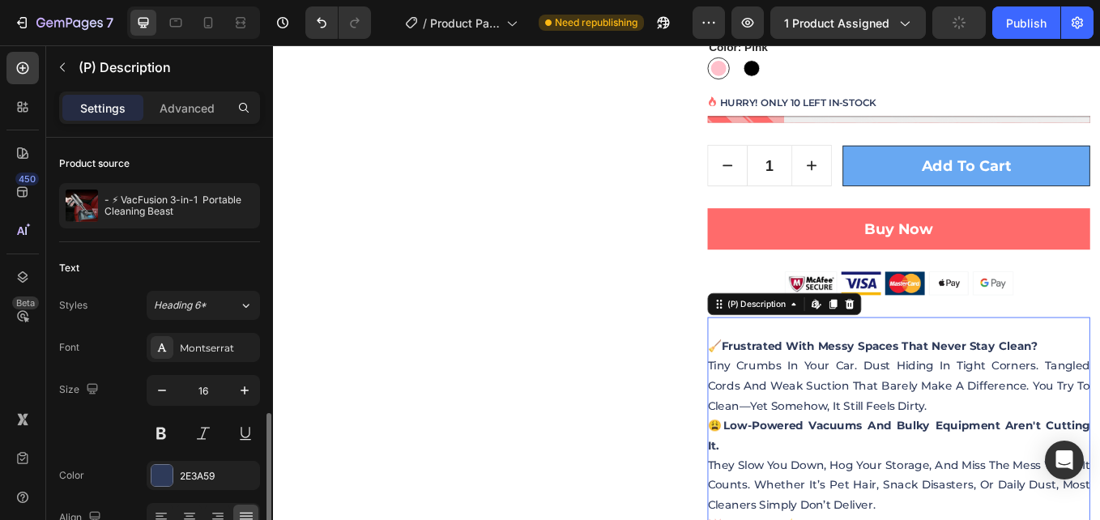
scroll to position [185, 0]
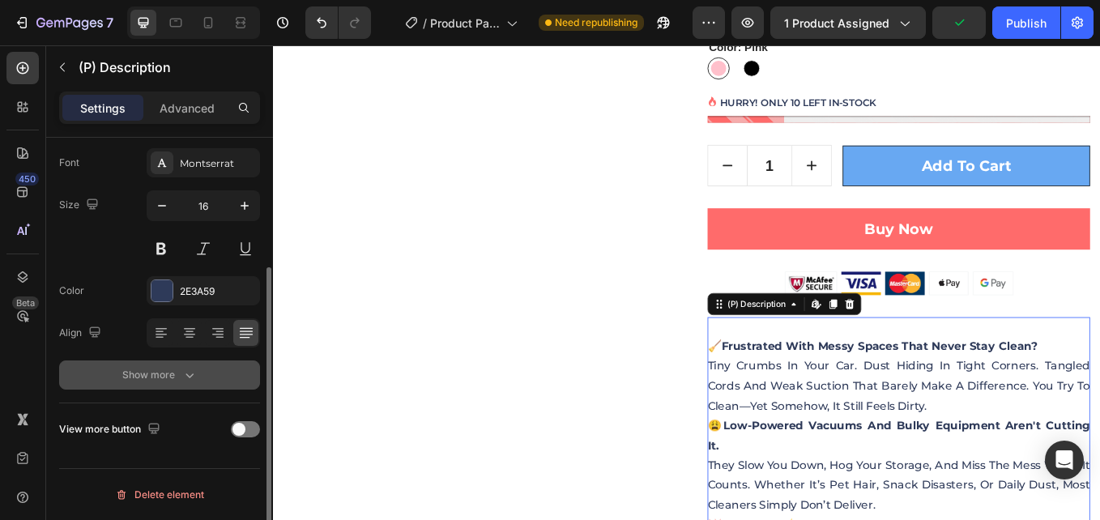
click at [202, 373] on button "Show more" at bounding box center [159, 374] width 201 height 29
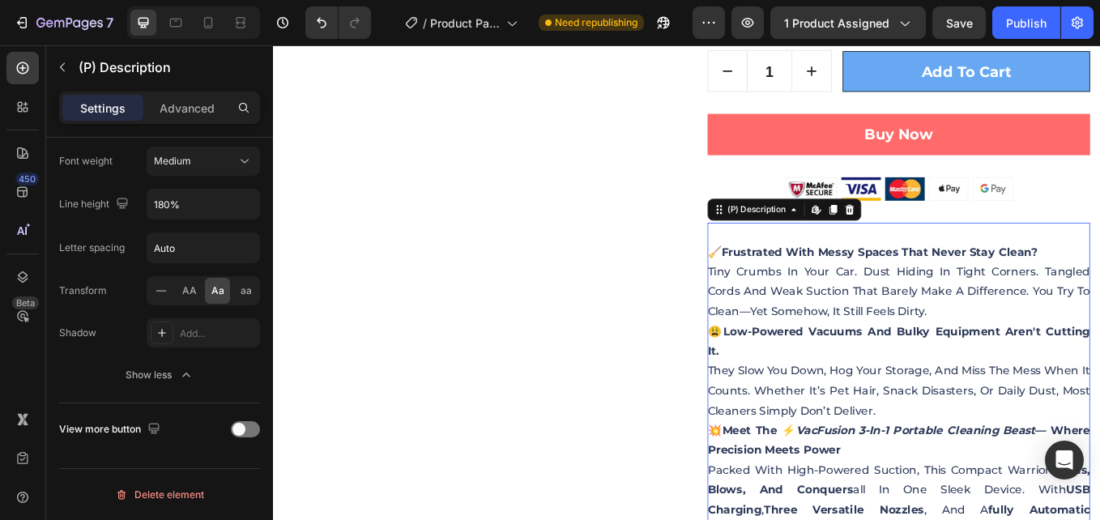
scroll to position [962, 0]
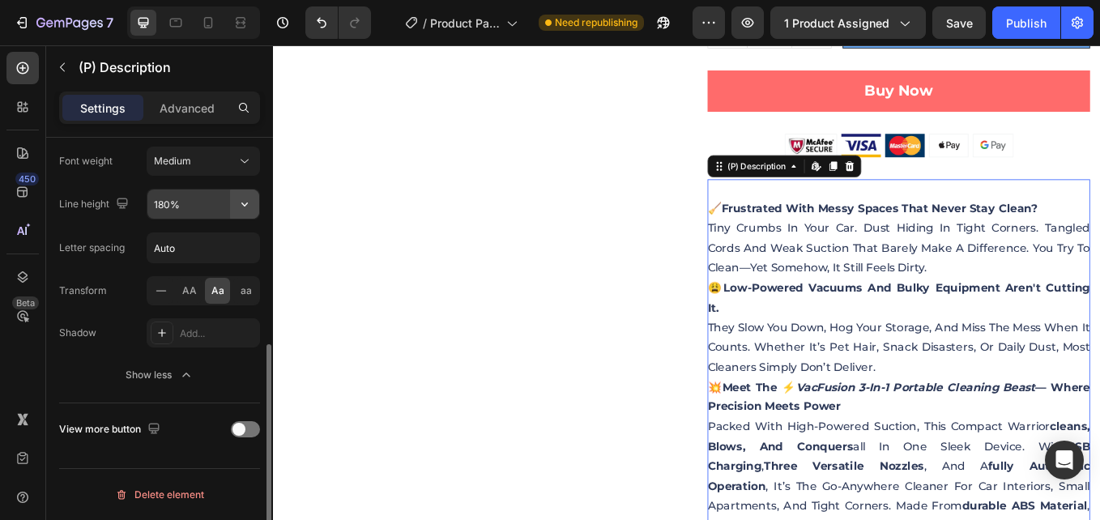
click at [236, 207] on icon "button" at bounding box center [244, 204] width 16 height 16
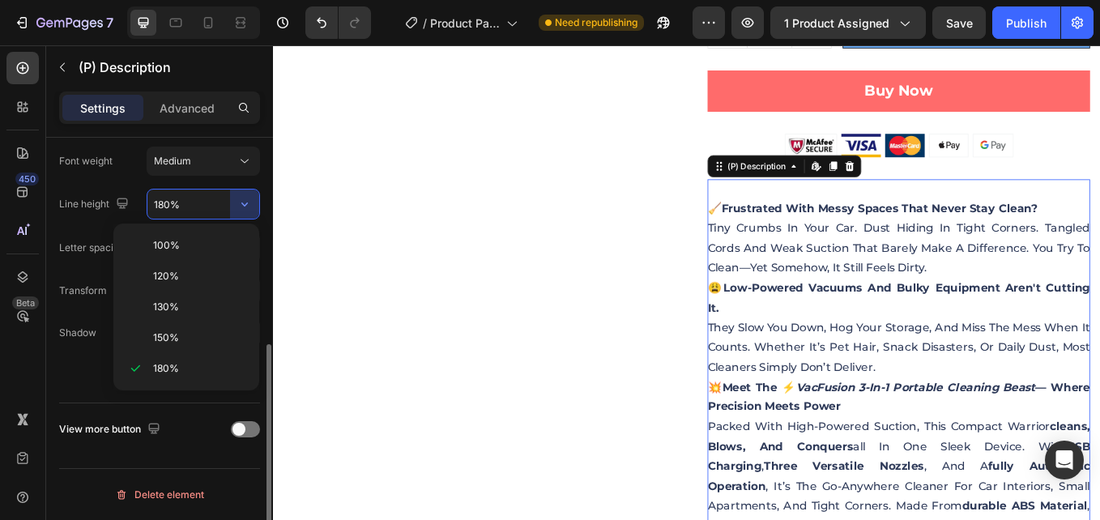
click at [166, 305] on span "130%" at bounding box center [166, 307] width 26 height 15
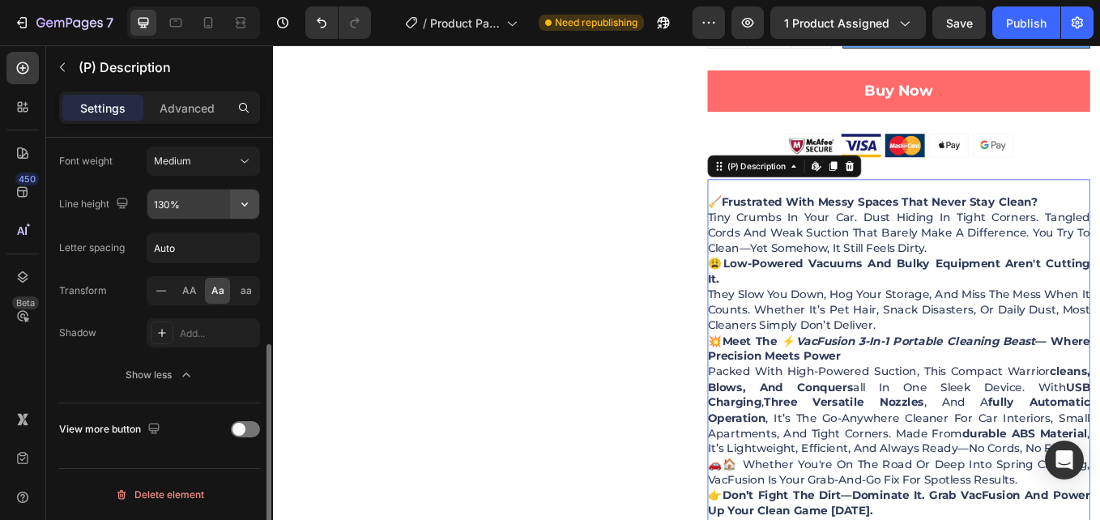
click at [233, 212] on button "button" at bounding box center [244, 203] width 29 height 29
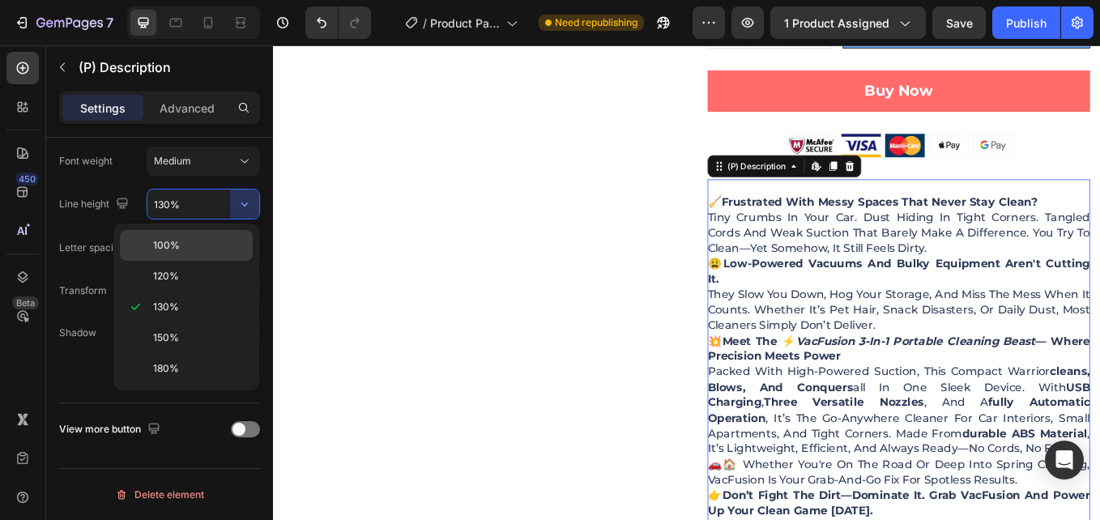
click at [176, 241] on span "100%" at bounding box center [166, 245] width 27 height 15
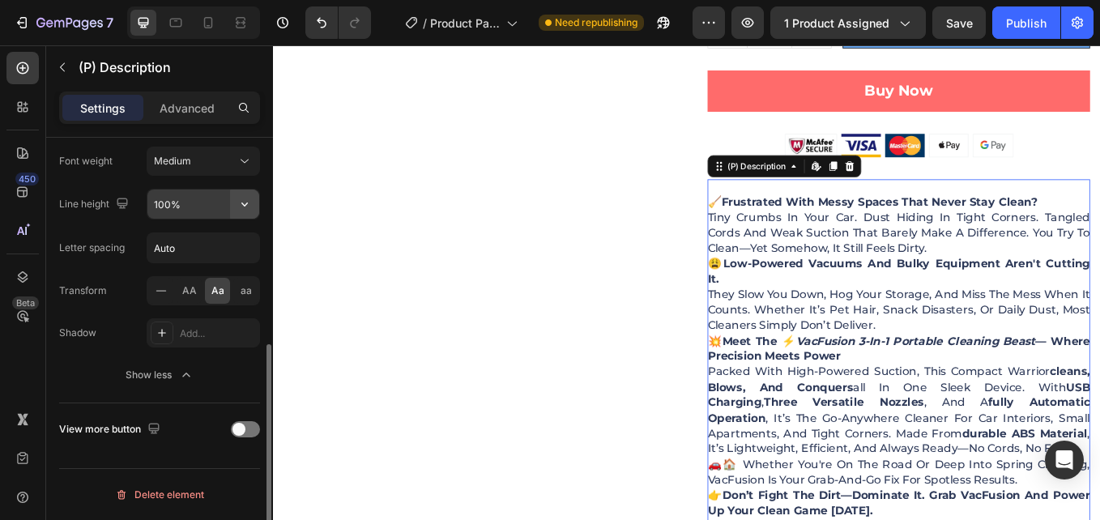
click at [252, 207] on icon "button" at bounding box center [244, 204] width 16 height 16
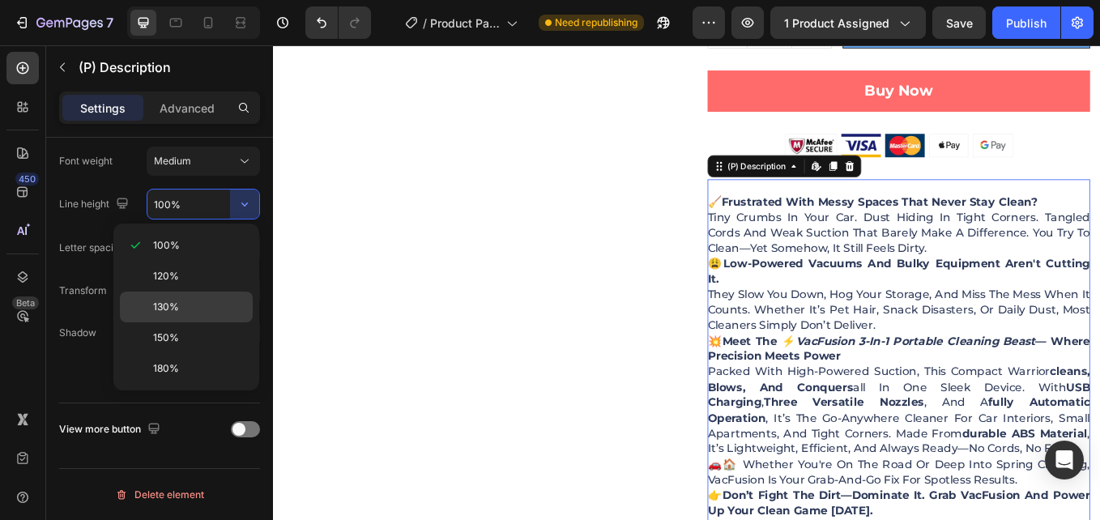
click at [200, 322] on div "130%" at bounding box center [186, 337] width 133 height 31
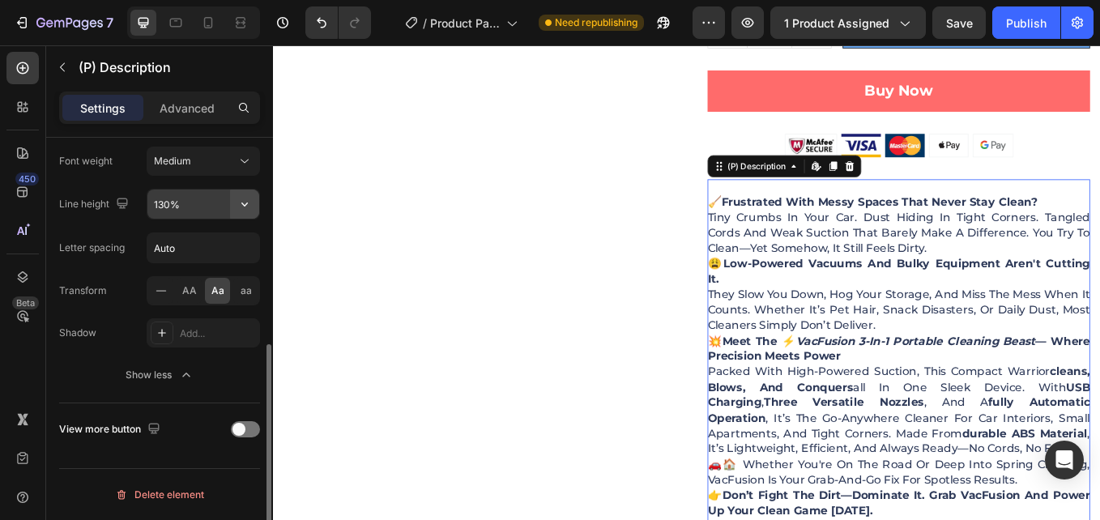
click at [239, 205] on icon "button" at bounding box center [244, 204] width 16 height 16
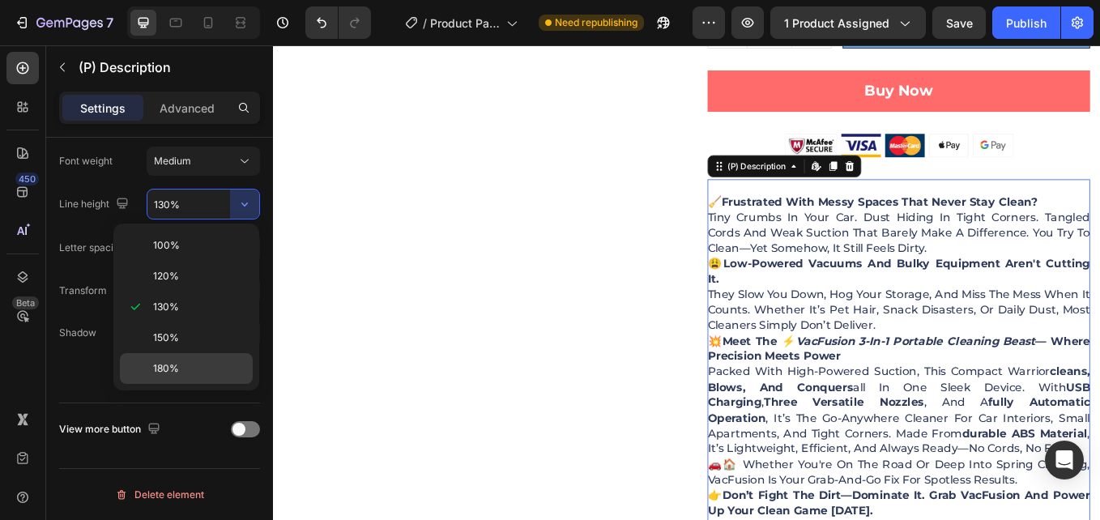
click at [193, 380] on div "180%" at bounding box center [186, 368] width 133 height 31
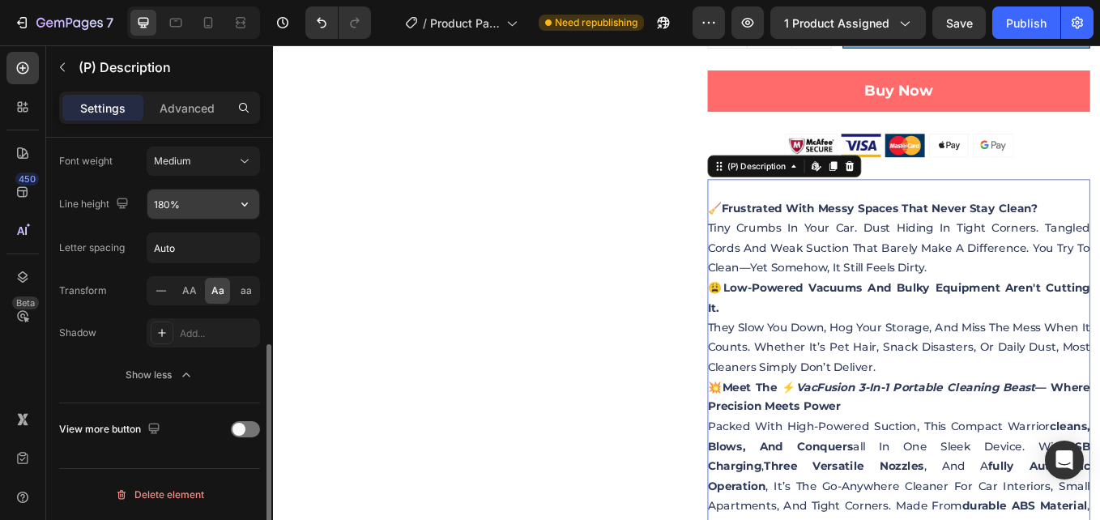
click at [248, 211] on icon "button" at bounding box center [244, 204] width 16 height 16
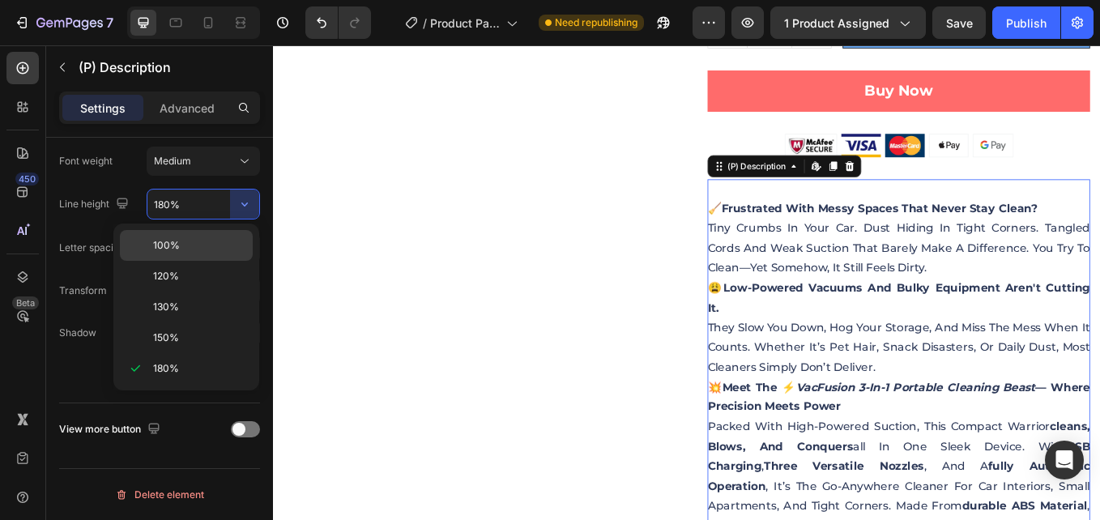
click at [192, 243] on p "100%" at bounding box center [199, 245] width 92 height 15
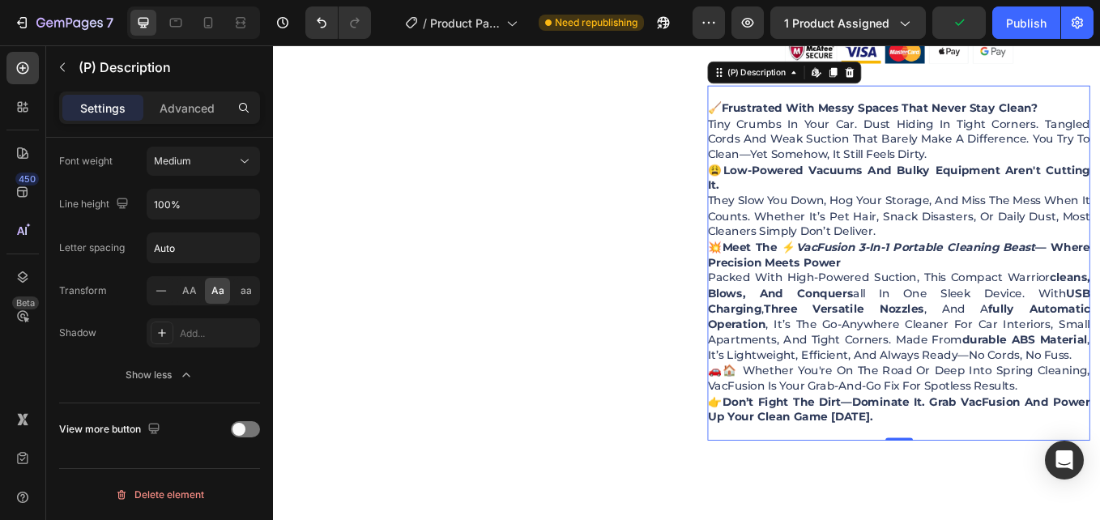
scroll to position [1043, 0]
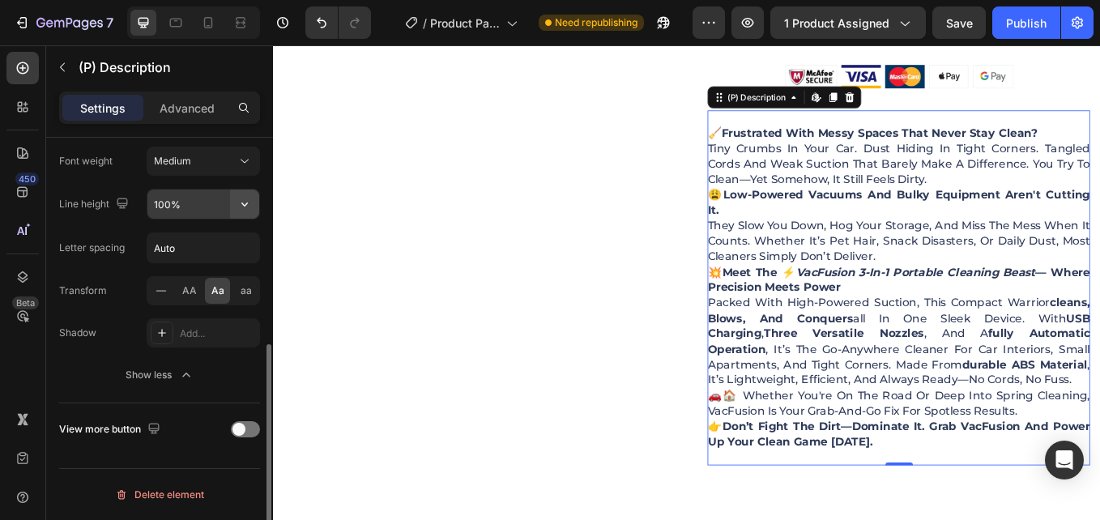
click at [240, 211] on icon "button" at bounding box center [244, 204] width 16 height 16
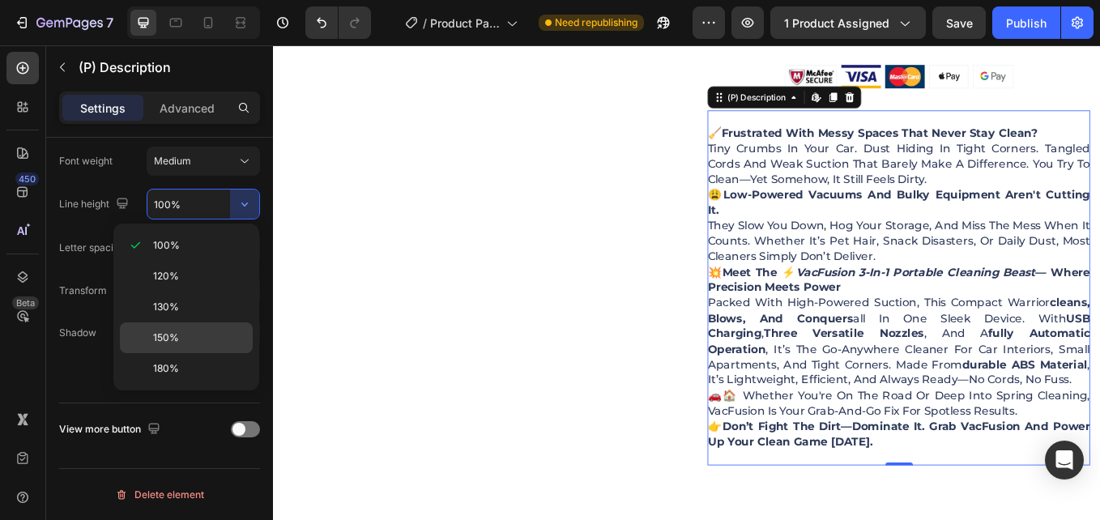
click at [208, 331] on p "150%" at bounding box center [199, 337] width 92 height 15
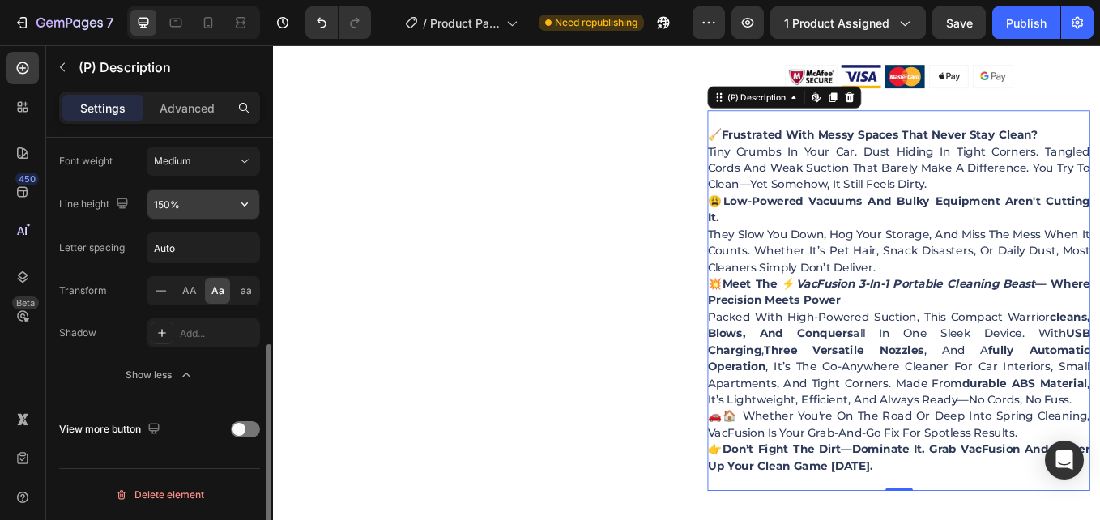
click at [238, 212] on button "button" at bounding box center [244, 203] width 29 height 29
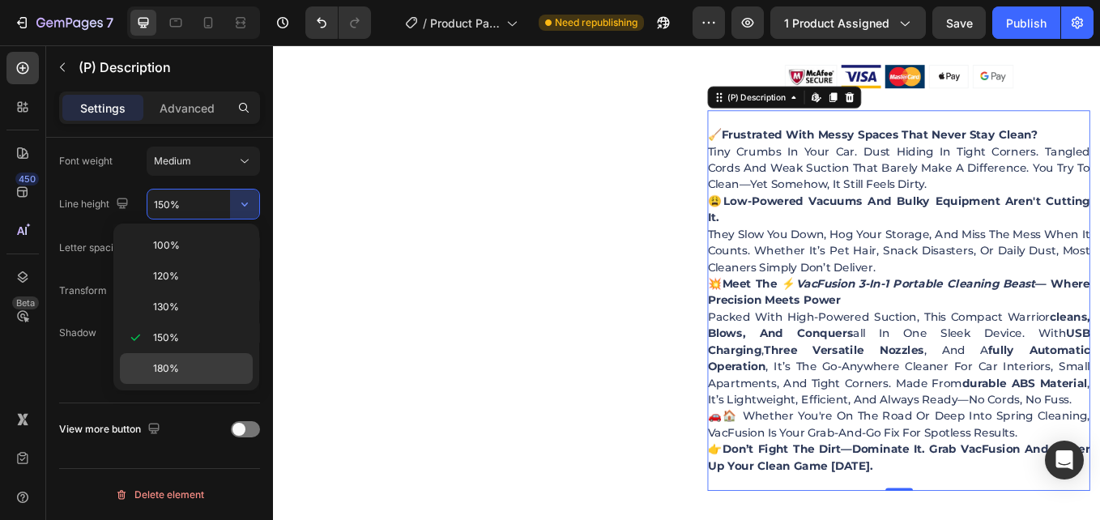
click at [209, 375] on p "180%" at bounding box center [199, 368] width 92 height 15
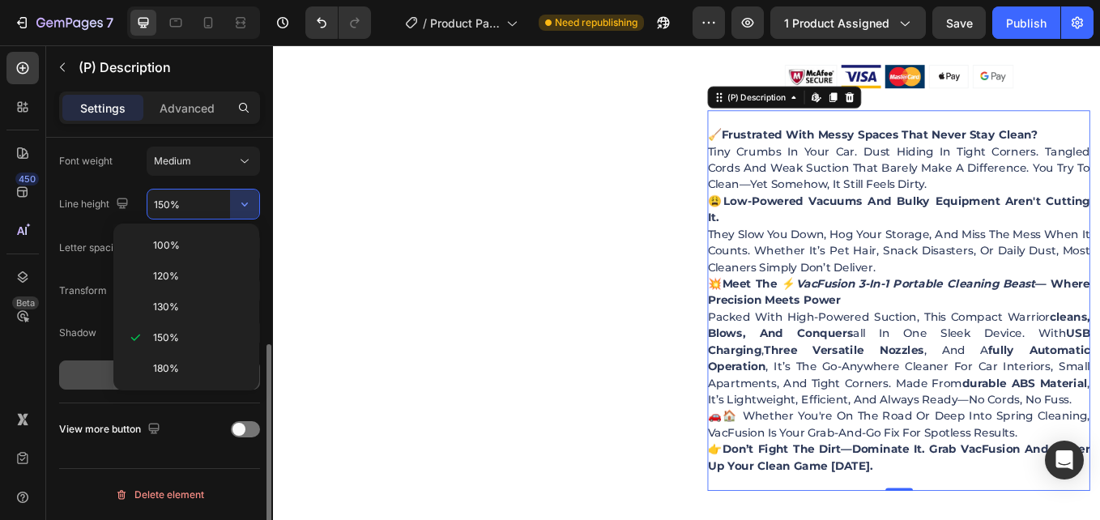
type input "180%"
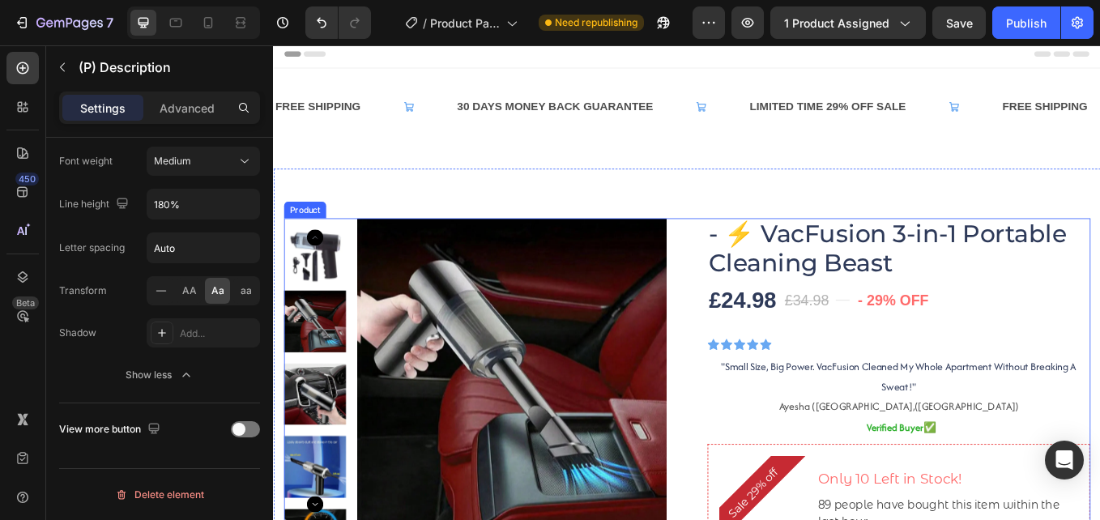
scroll to position [0, 0]
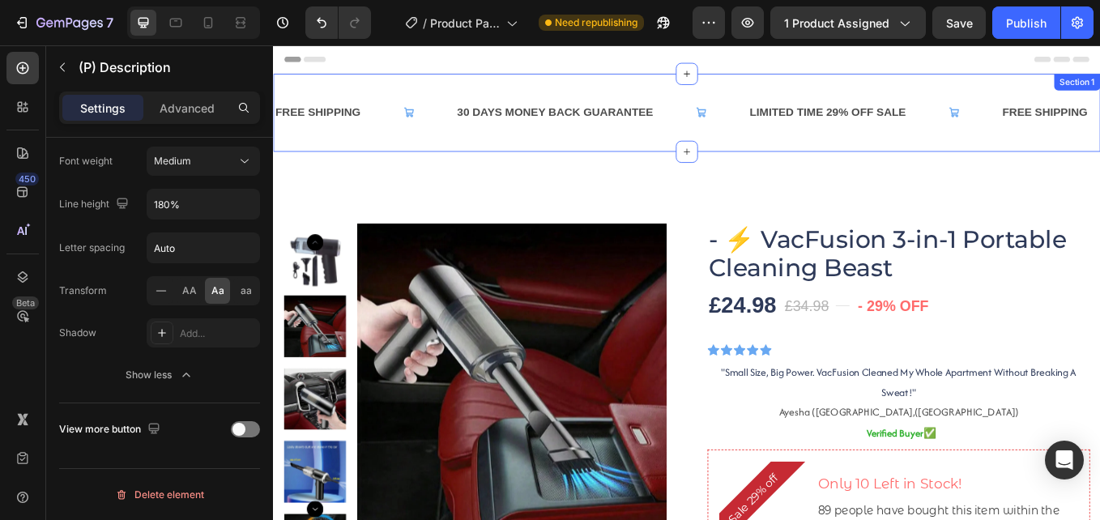
click at [791, 166] on div "FREE SHIPPING Text Block 30 DAYS MONEY BACK GUARANTEE Text Block LIMITED TIME 2…" at bounding box center [759, 125] width 972 height 92
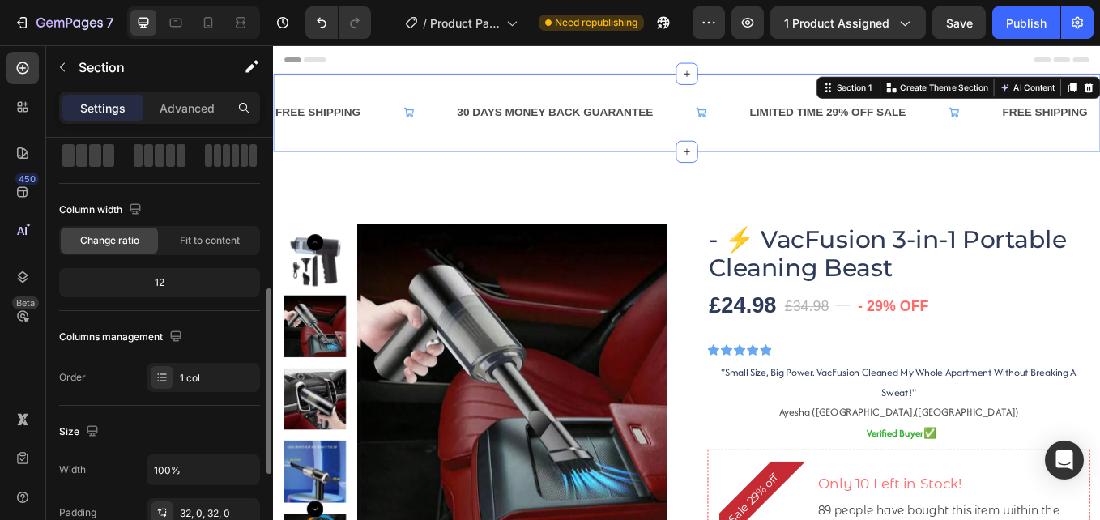
scroll to position [324, 0]
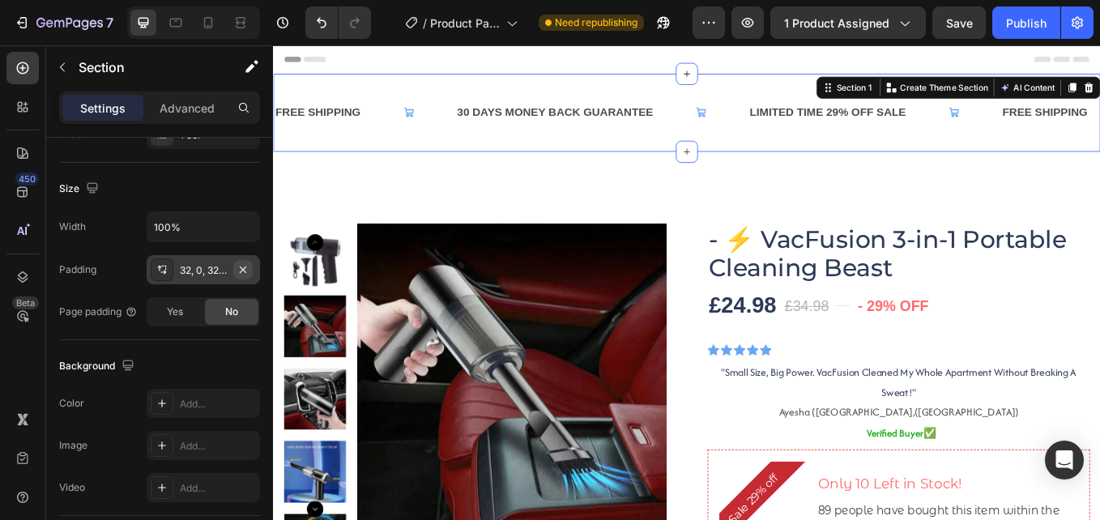
click at [245, 270] on icon "button" at bounding box center [242, 269] width 13 height 13
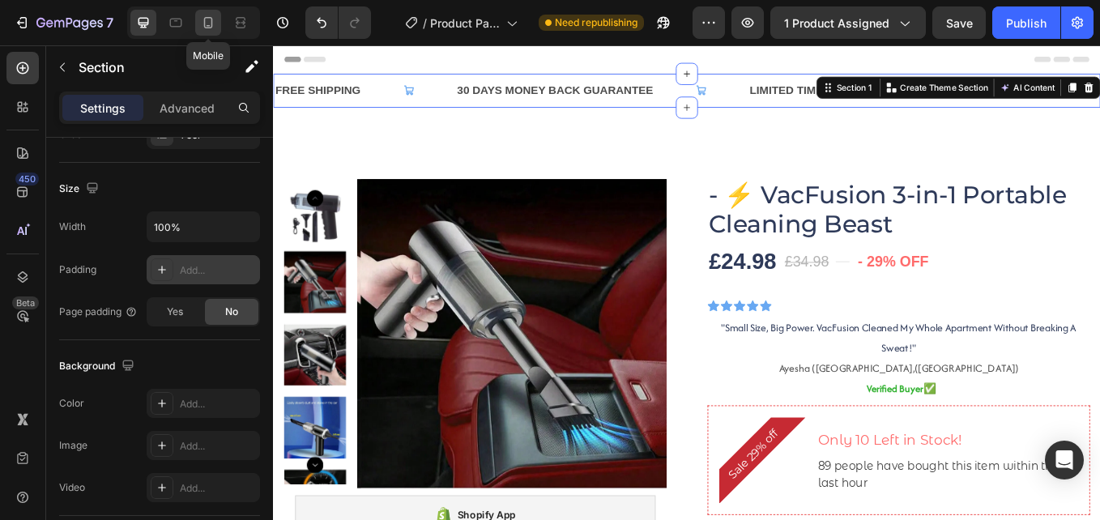
click at [212, 32] on div at bounding box center [208, 23] width 26 height 26
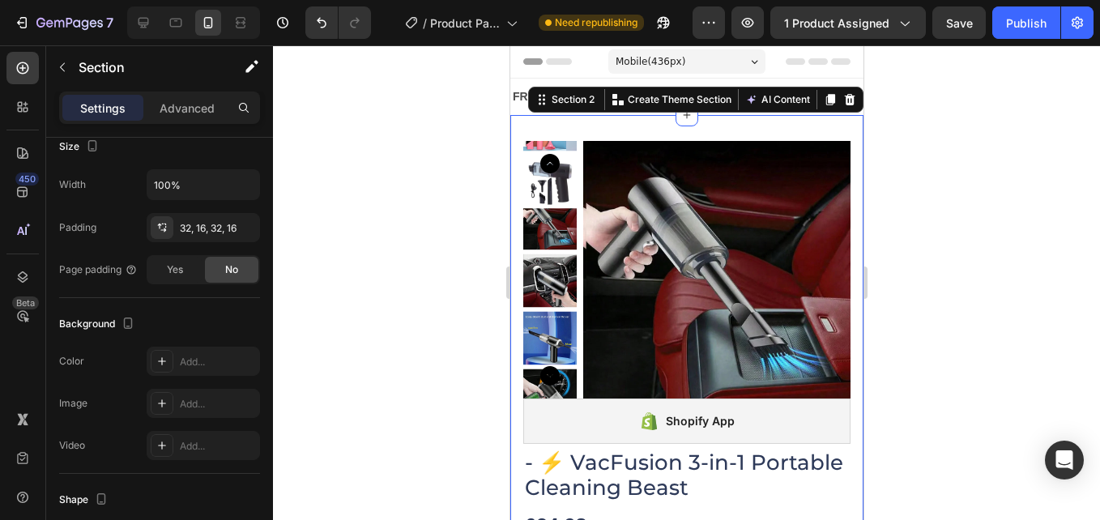
click at [734, 70] on div "Mobile ( 436 px)" at bounding box center [685, 61] width 157 height 24
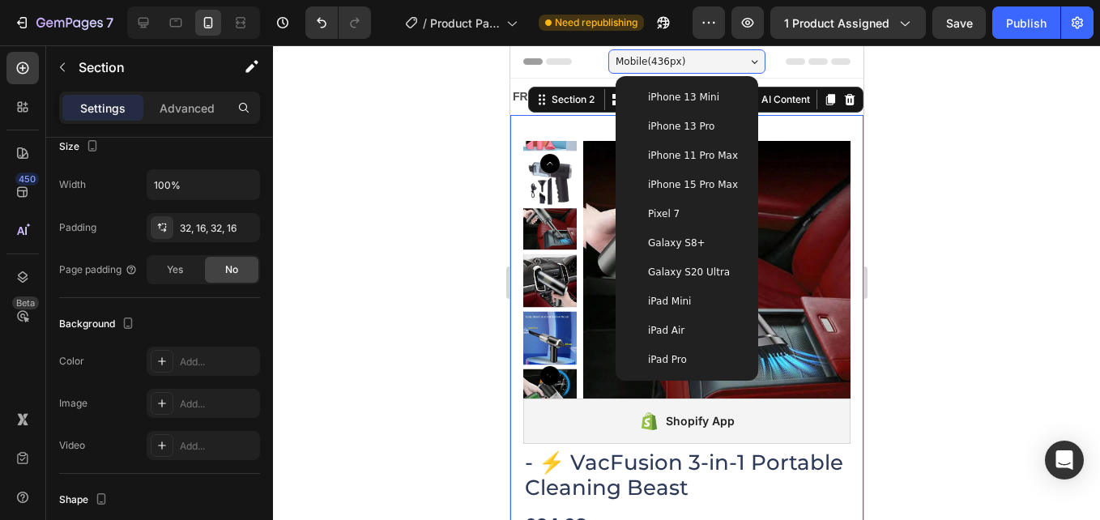
click at [1010, 109] on div at bounding box center [686, 282] width 827 height 475
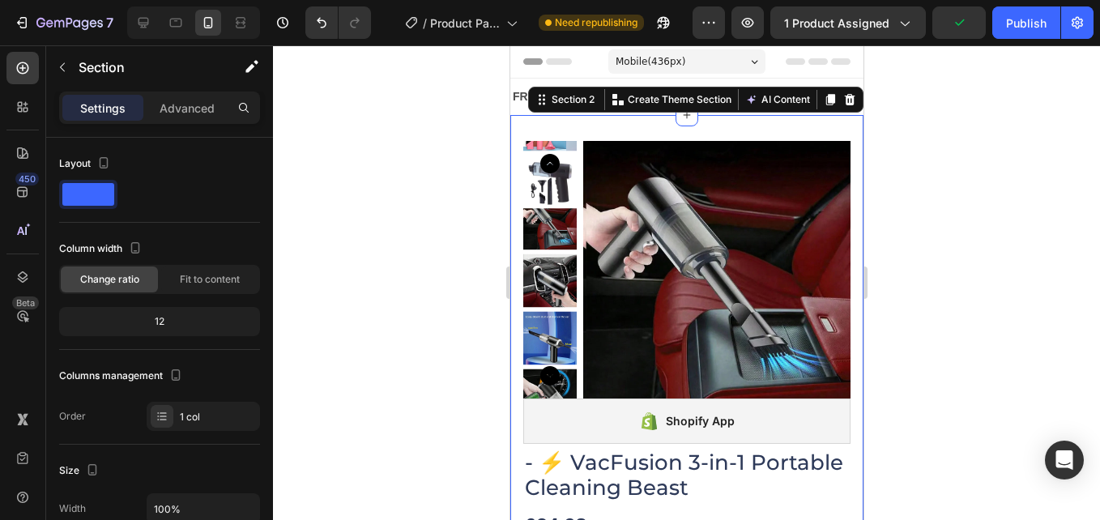
click at [1007, 134] on div at bounding box center [686, 282] width 827 height 475
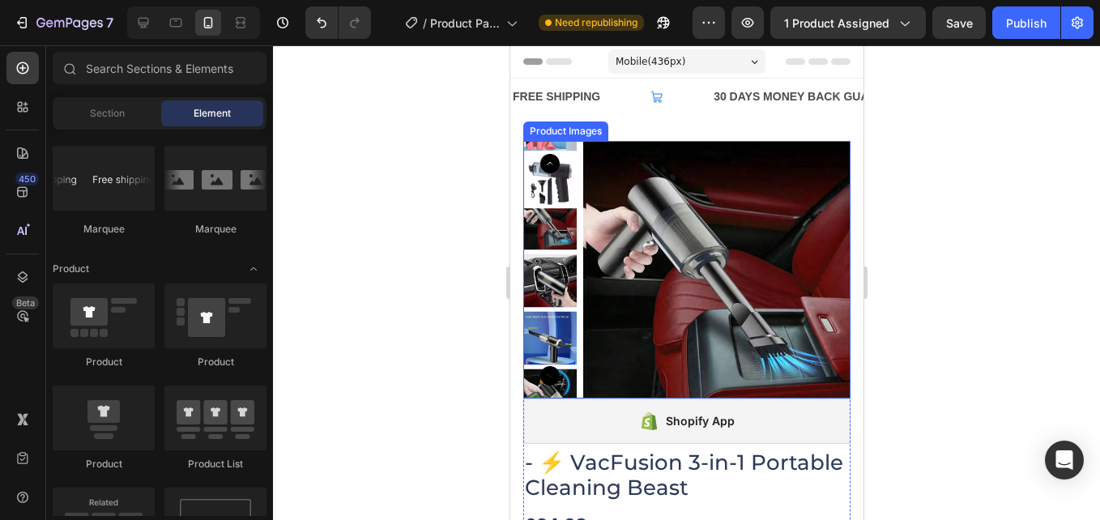
click at [628, 287] on img at bounding box center [715, 274] width 267 height 267
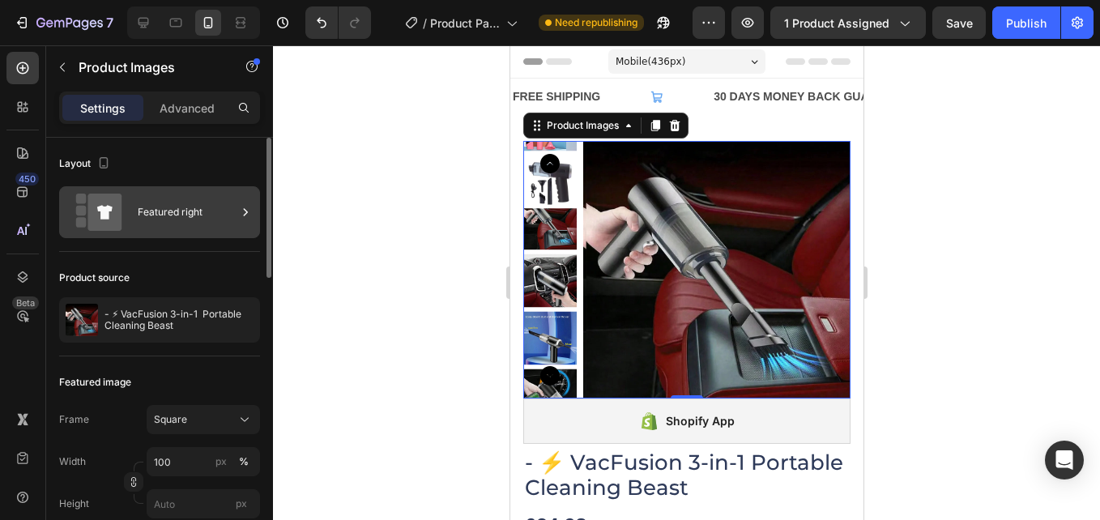
click at [198, 208] on div "Featured right" at bounding box center [187, 212] width 99 height 37
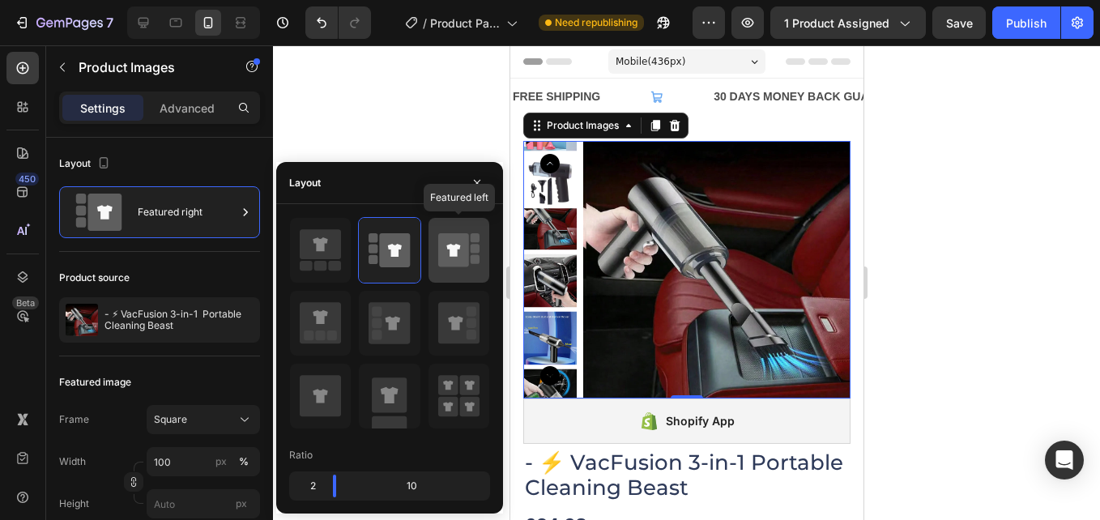
click at [449, 245] on icon at bounding box center [453, 250] width 14 height 13
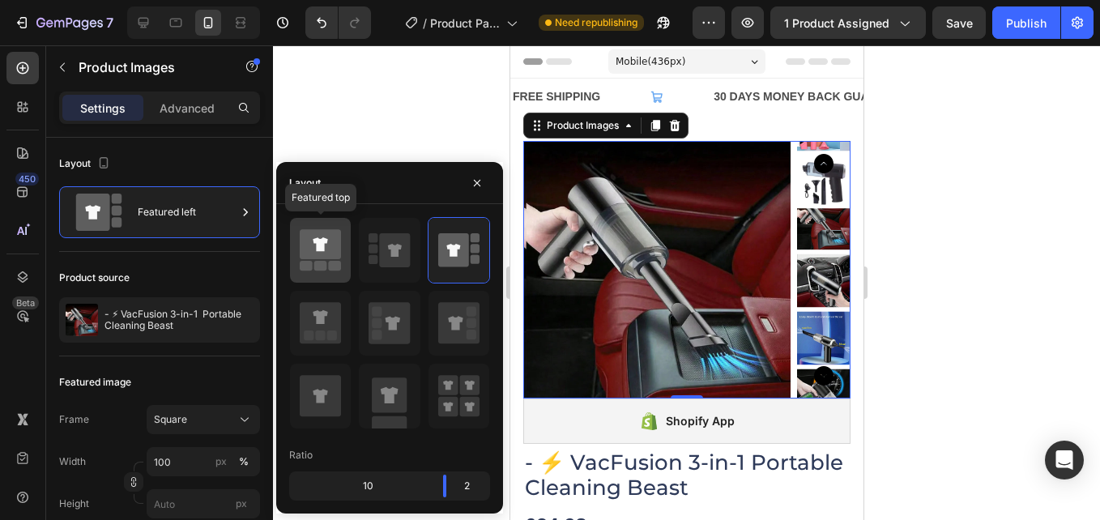
click at [336, 249] on icon at bounding box center [320, 244] width 41 height 30
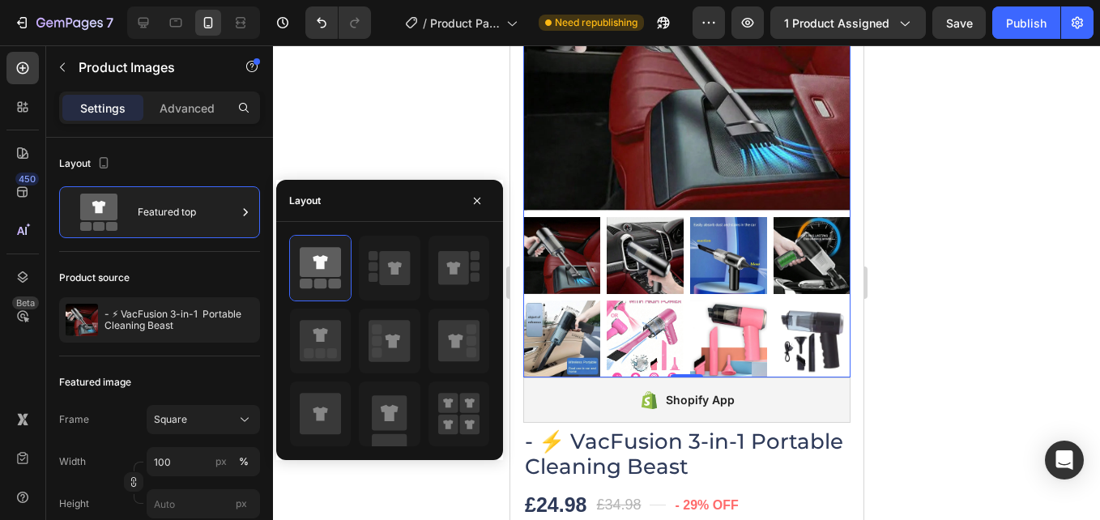
scroll to position [243, 0]
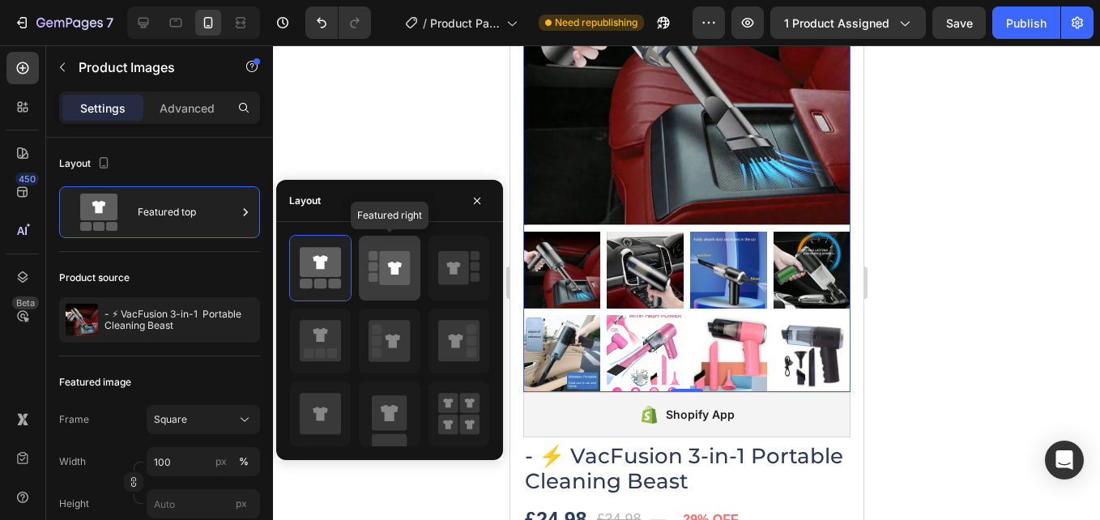
click at [371, 283] on icon at bounding box center [388, 267] width 41 height 45
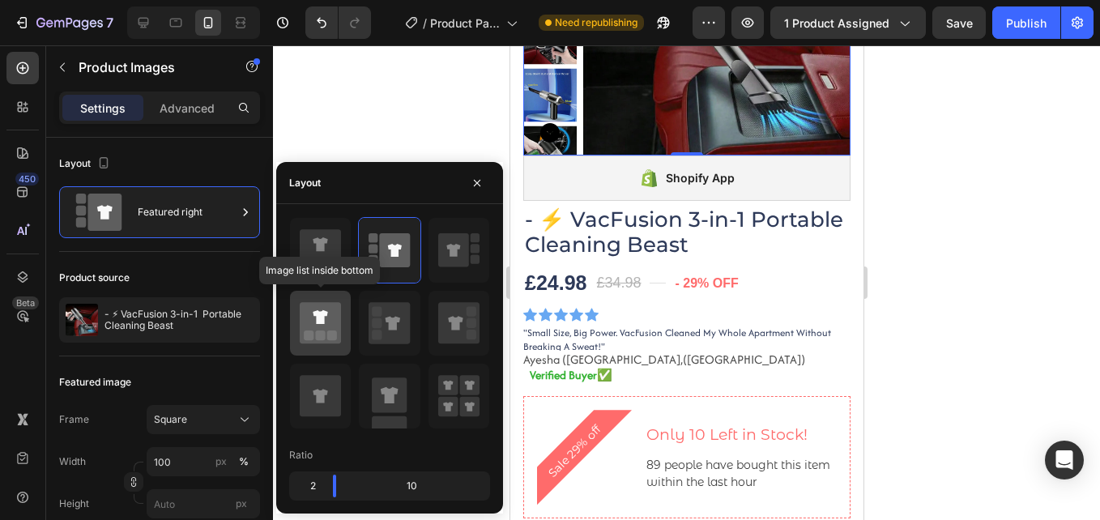
click at [316, 326] on icon at bounding box center [320, 322] width 41 height 41
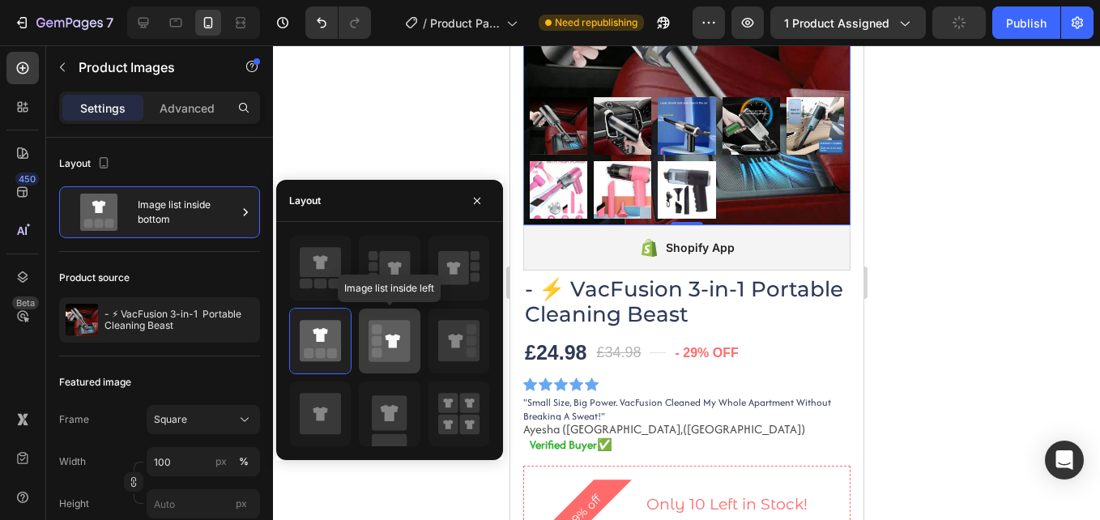
click at [379, 334] on icon at bounding box center [388, 340] width 41 height 41
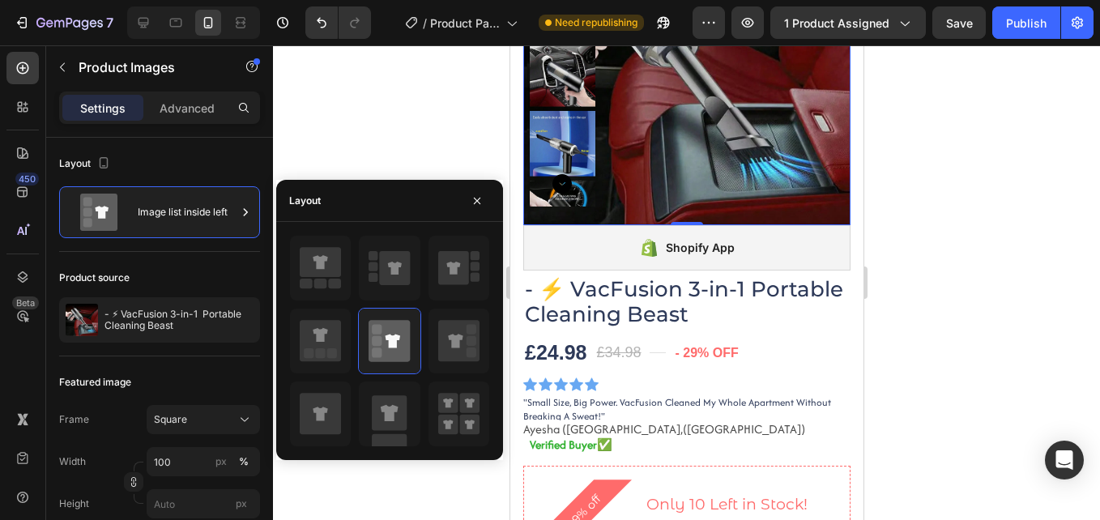
scroll to position [81, 0]
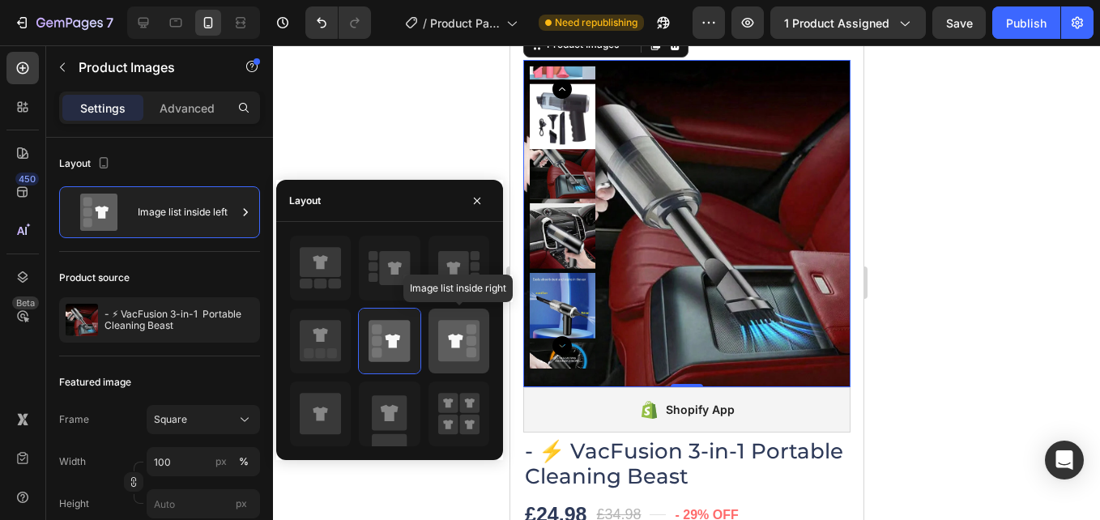
click at [441, 342] on icon at bounding box center [458, 340] width 41 height 41
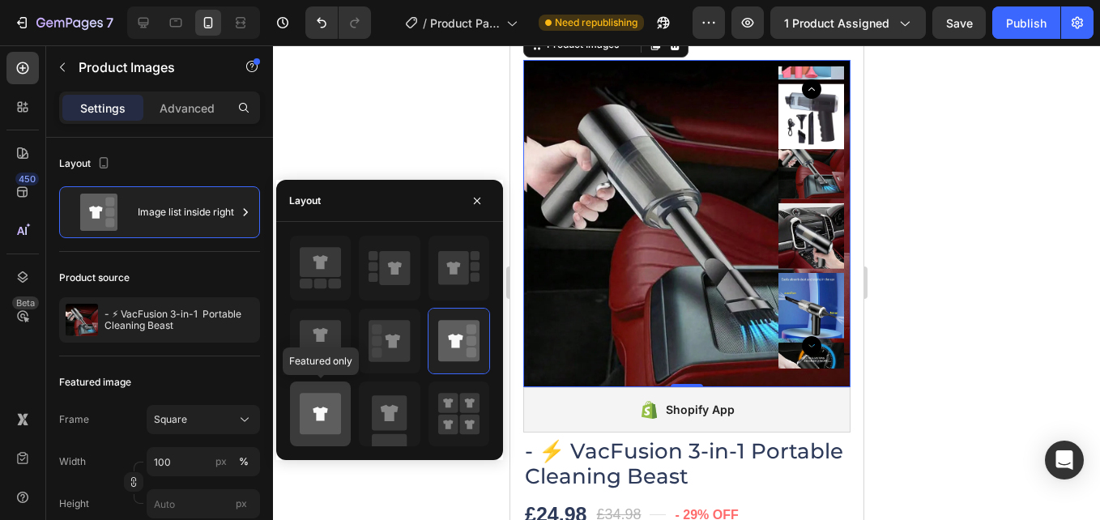
click at [310, 404] on icon at bounding box center [320, 413] width 41 height 41
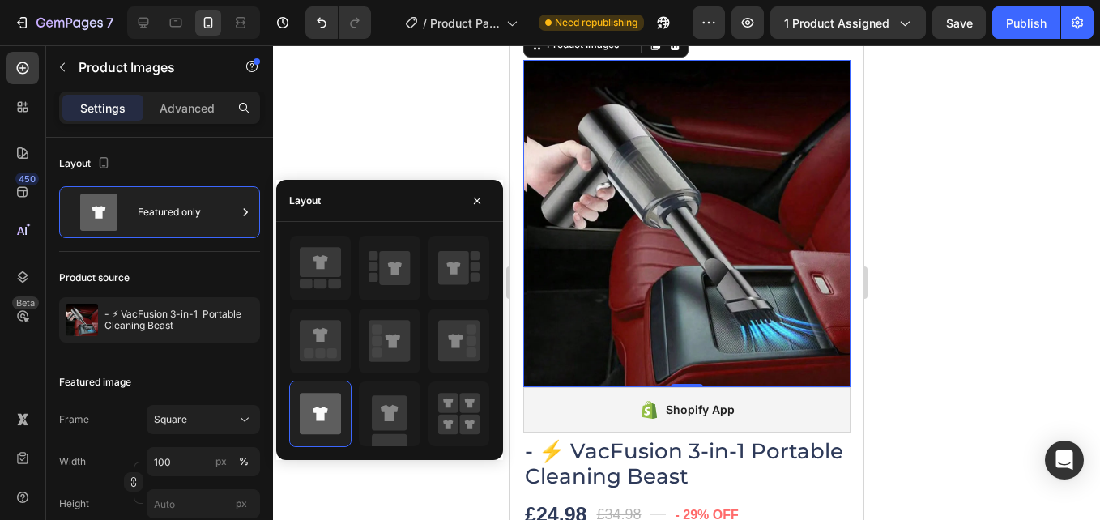
click at [805, 215] on img at bounding box center [685, 223] width 327 height 327
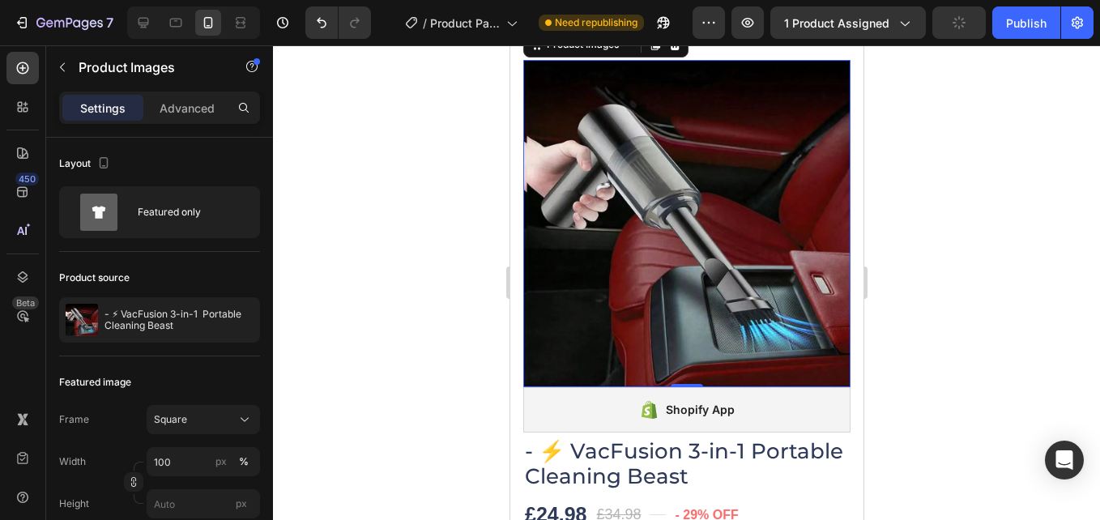
click at [808, 224] on img at bounding box center [685, 223] width 327 height 327
click at [810, 232] on img at bounding box center [685, 223] width 327 height 327
click at [547, 232] on img at bounding box center [685, 223] width 327 height 327
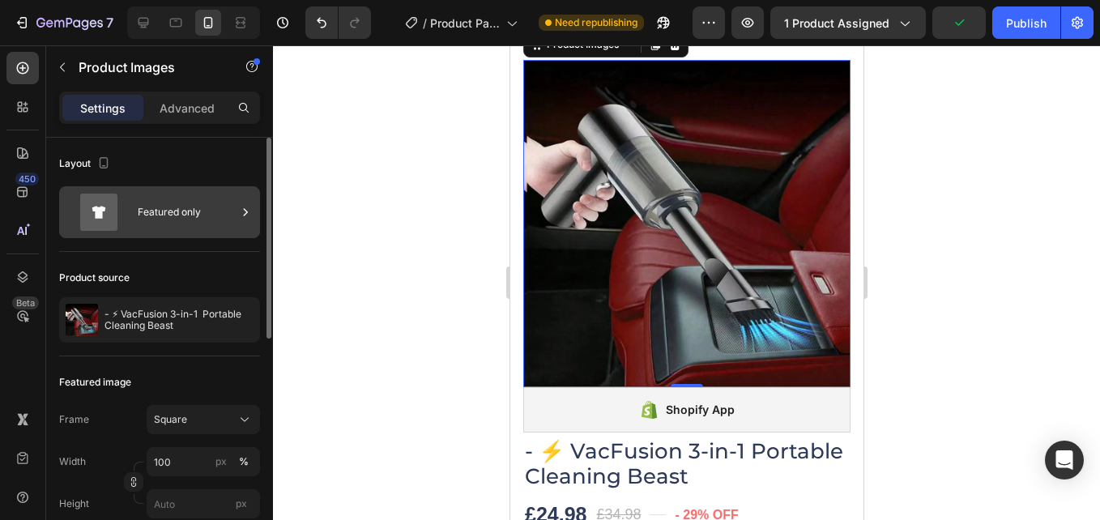
click at [188, 209] on div "Featured only" at bounding box center [187, 212] width 99 height 37
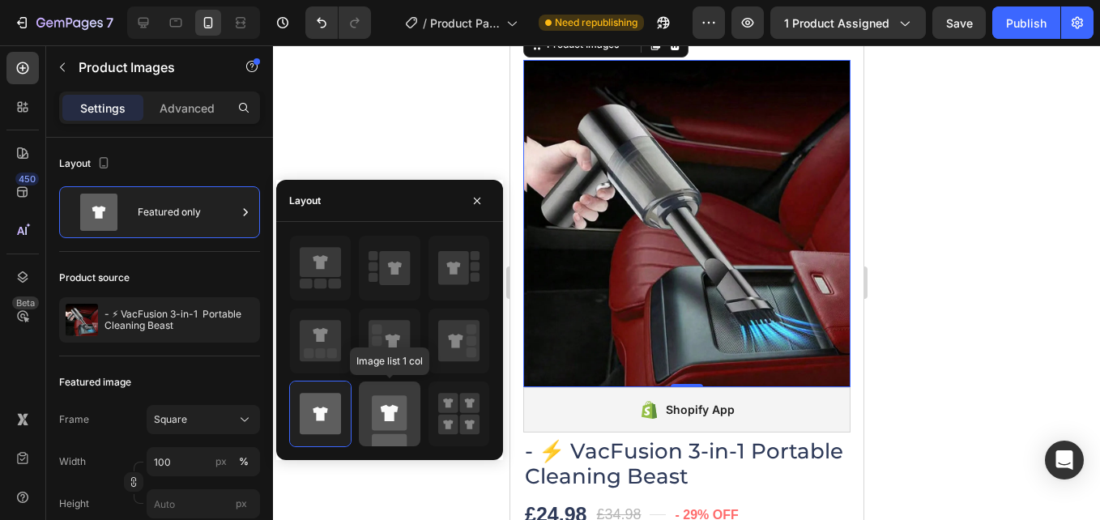
click at [390, 409] on icon at bounding box center [390, 413] width 18 height 16
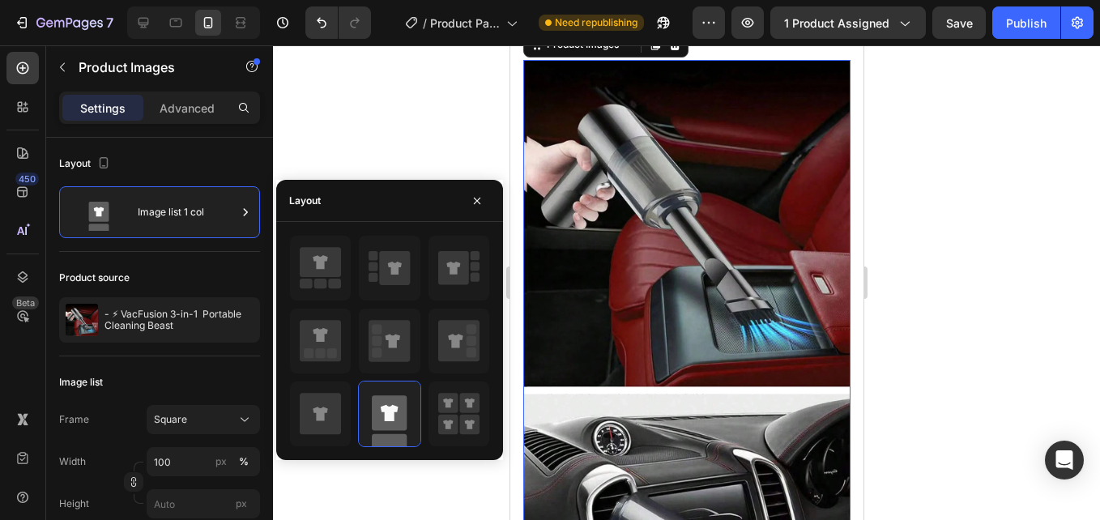
scroll to position [162, 0]
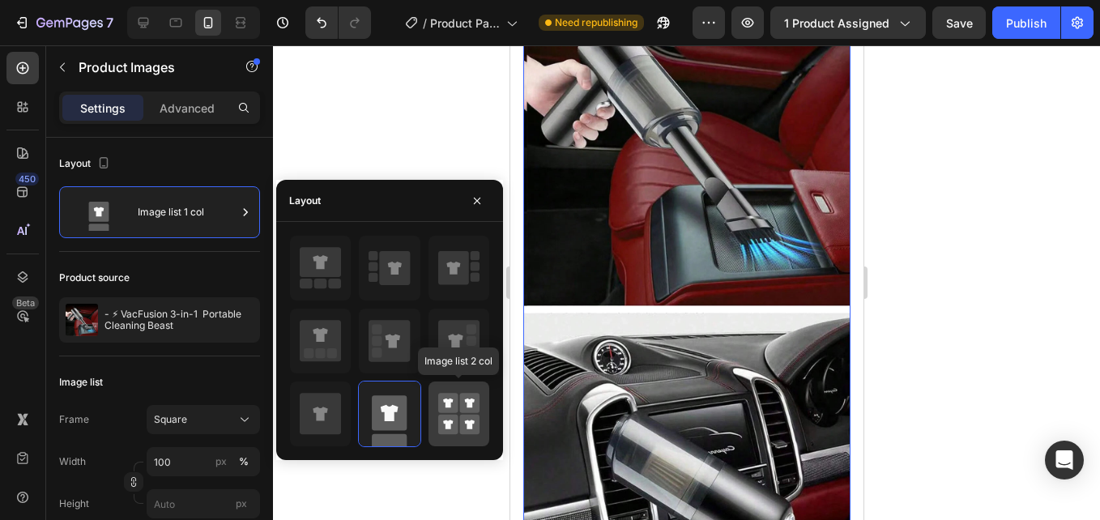
click at [468, 402] on icon at bounding box center [470, 403] width 10 height 10
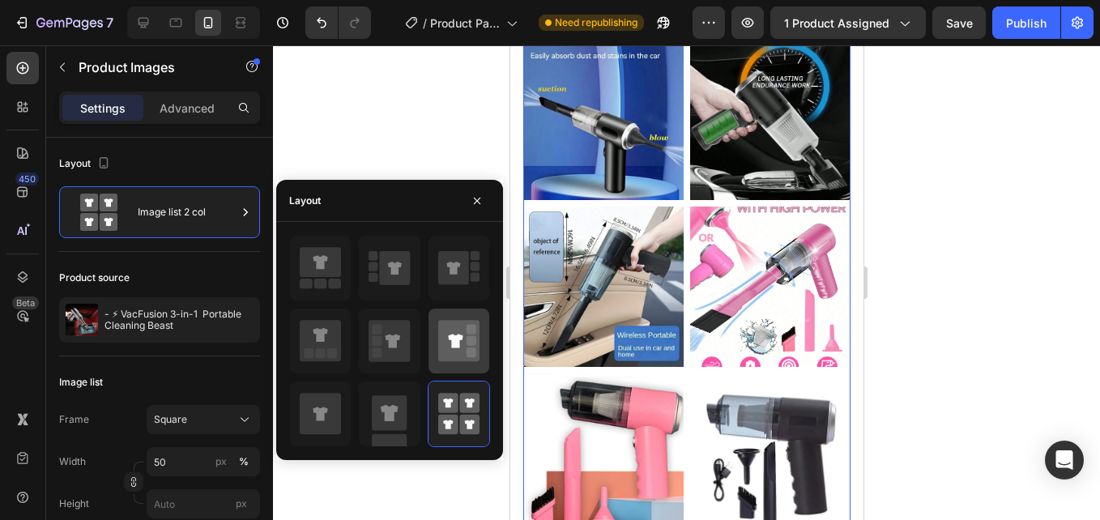
scroll to position [243, 0]
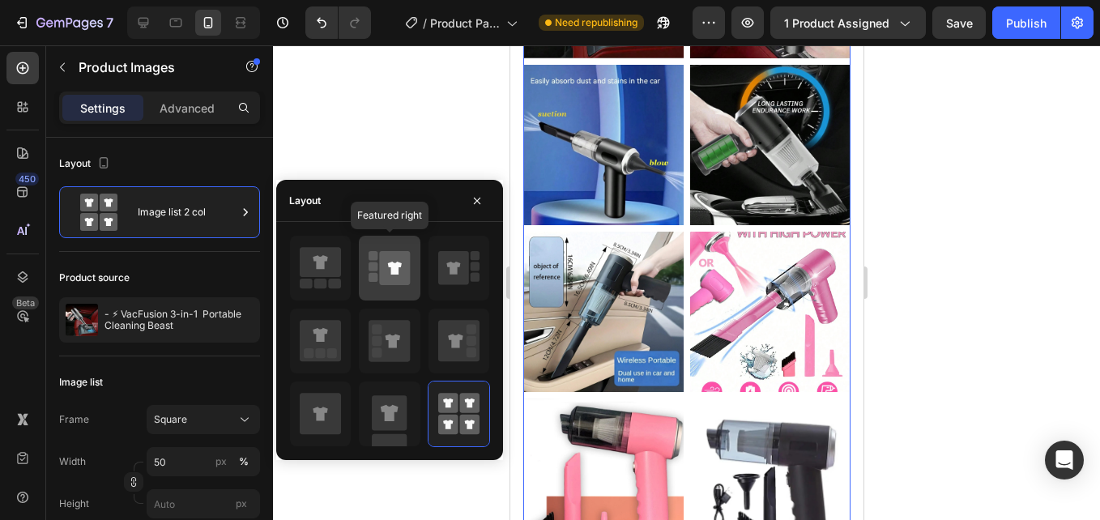
click at [384, 279] on icon at bounding box center [395, 268] width 31 height 34
type input "100"
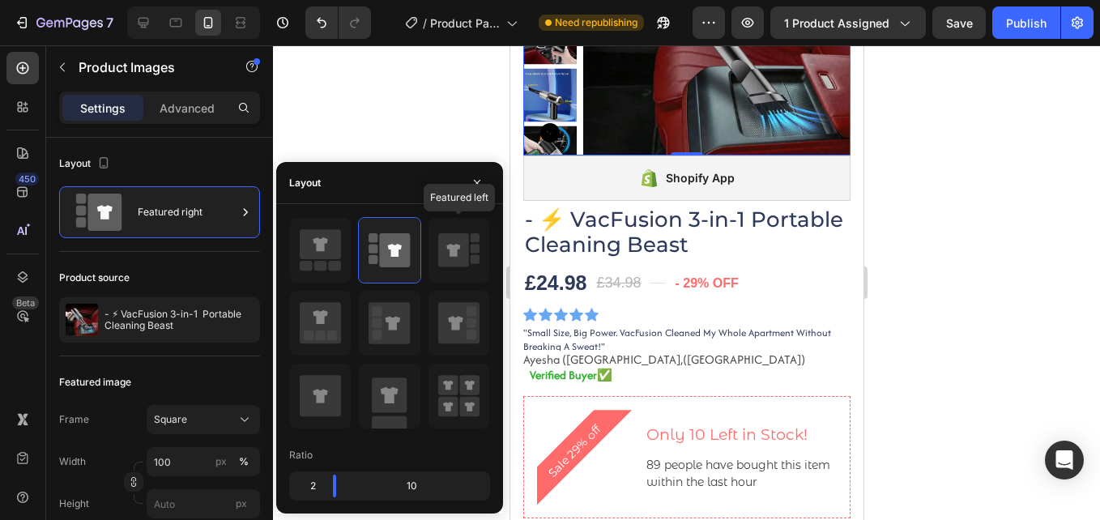
drag, startPoint x: 454, startPoint y: 249, endPoint x: 501, endPoint y: 236, distance: 48.7
click at [453, 249] on icon at bounding box center [453, 250] width 14 height 13
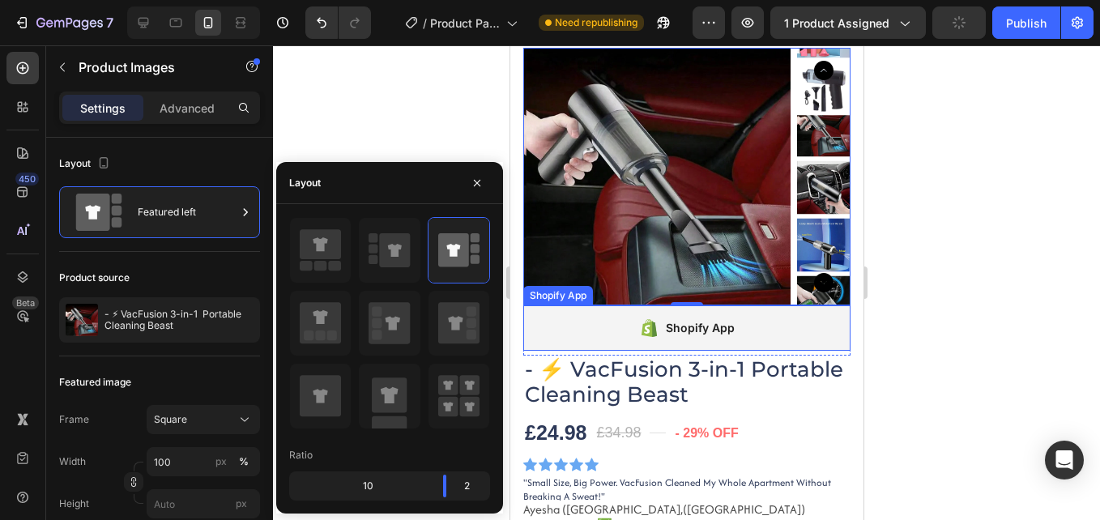
scroll to position [81, 0]
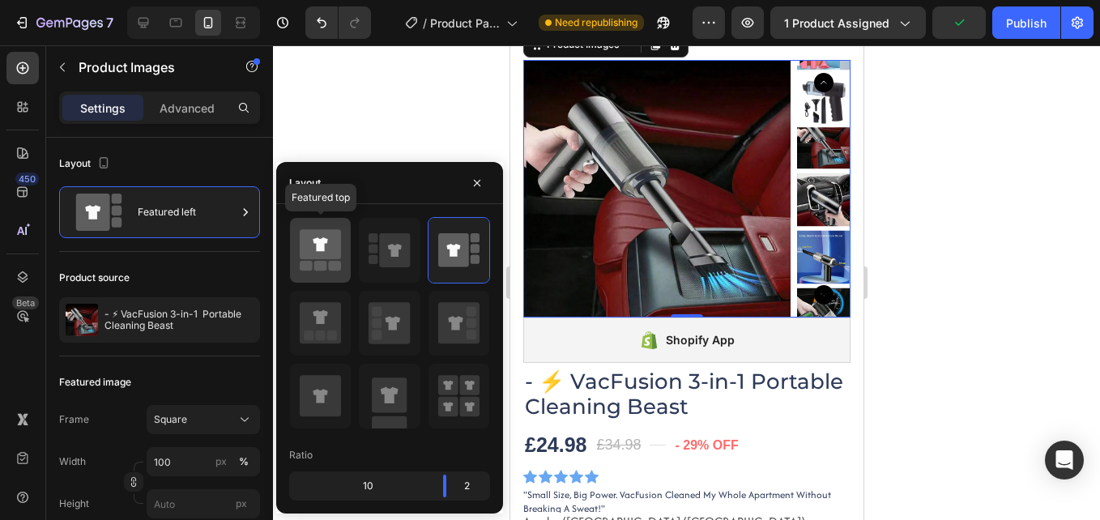
click at [330, 248] on icon at bounding box center [320, 244] width 41 height 30
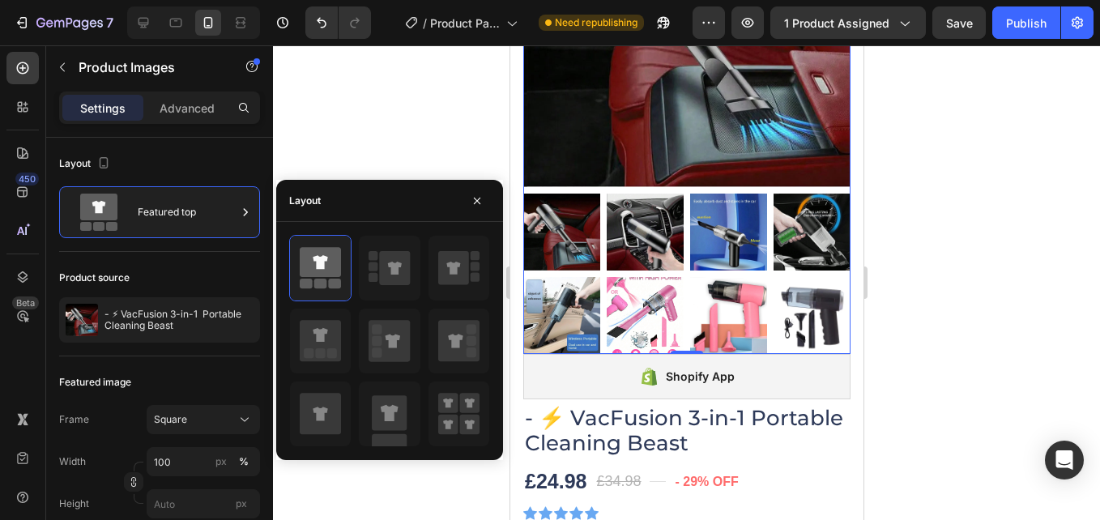
scroll to position [243, 0]
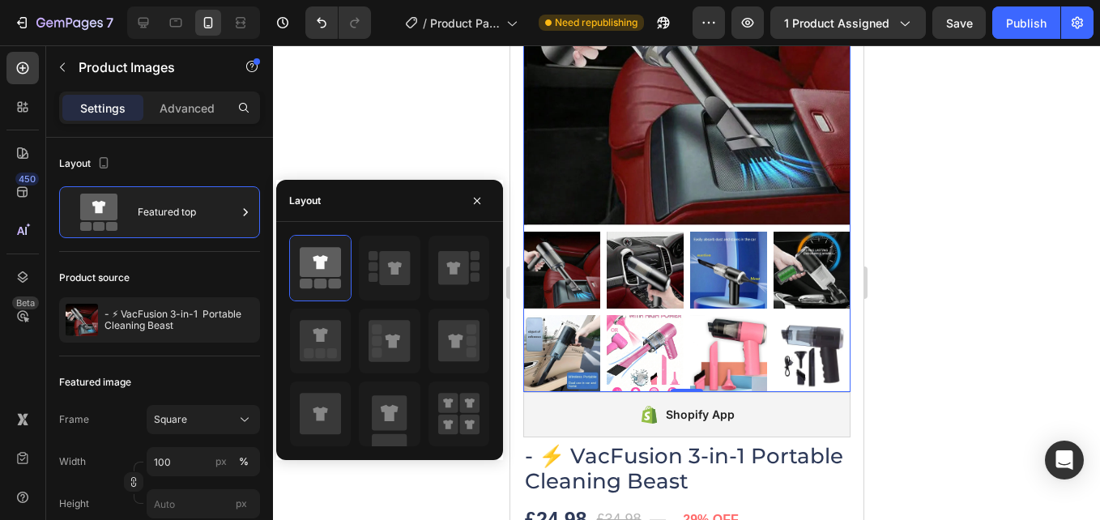
click at [673, 252] on img at bounding box center [644, 270] width 77 height 77
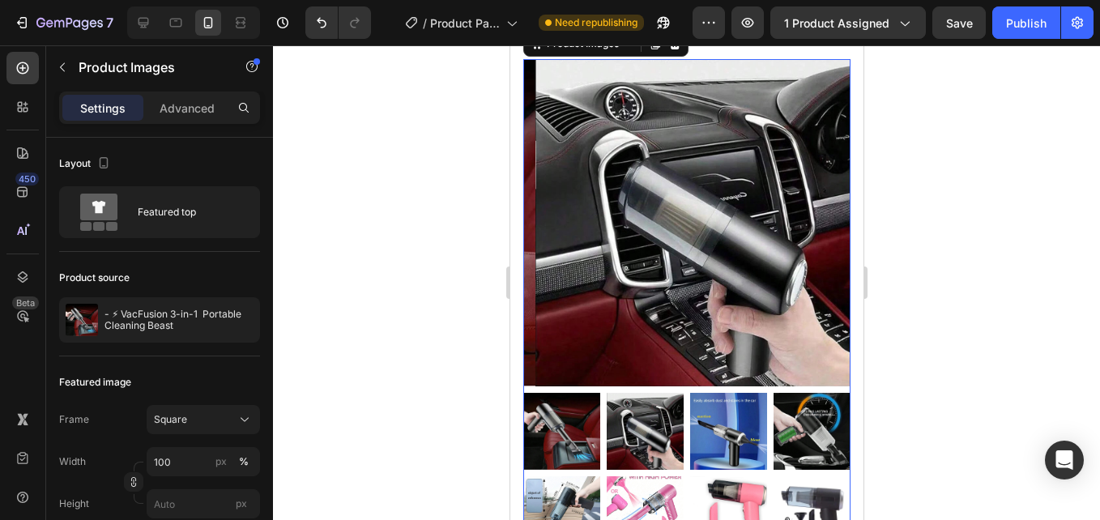
scroll to position [81, 0]
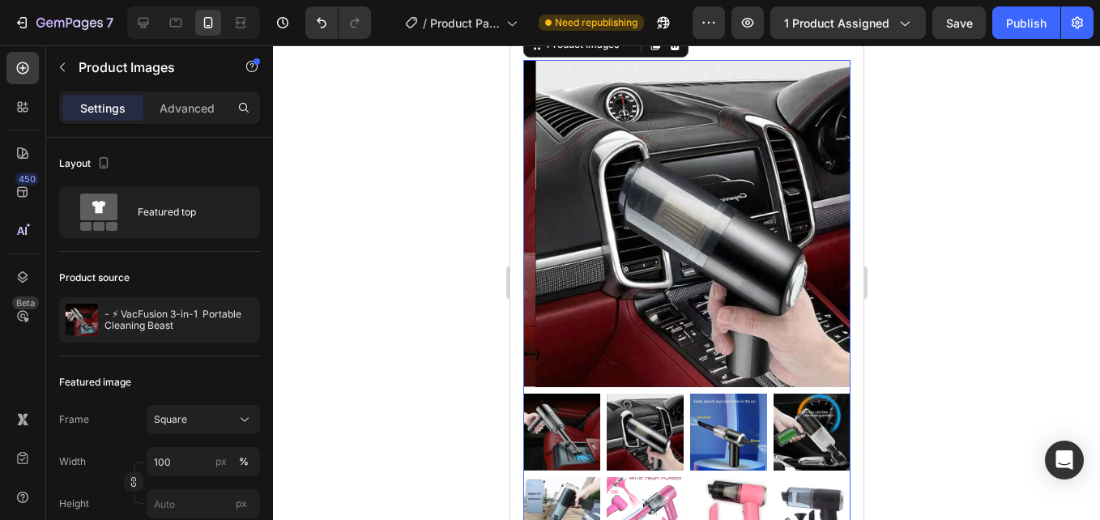
click at [637, 228] on img at bounding box center [697, 223] width 327 height 327
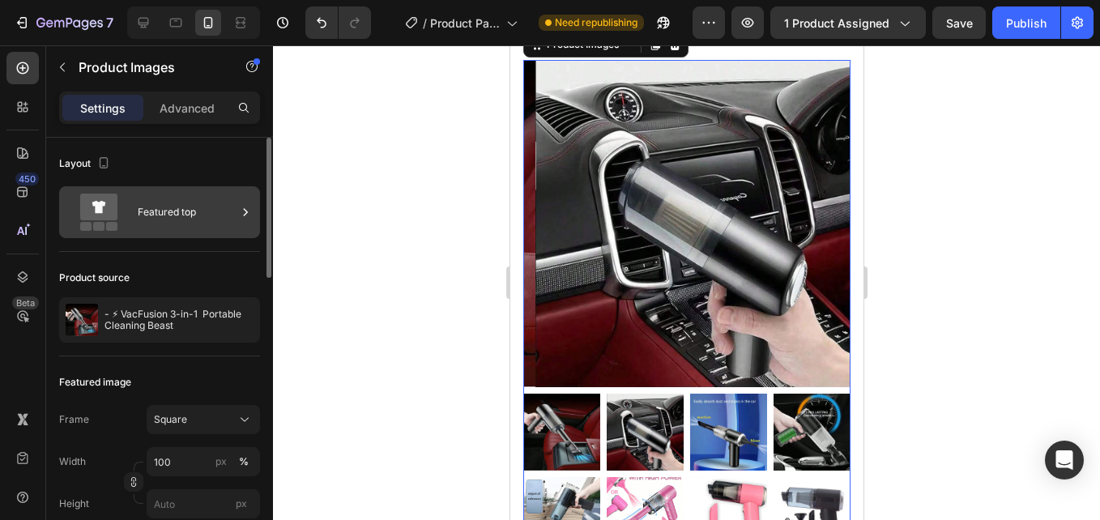
click at [184, 199] on div "Featured top" at bounding box center [187, 212] width 99 height 37
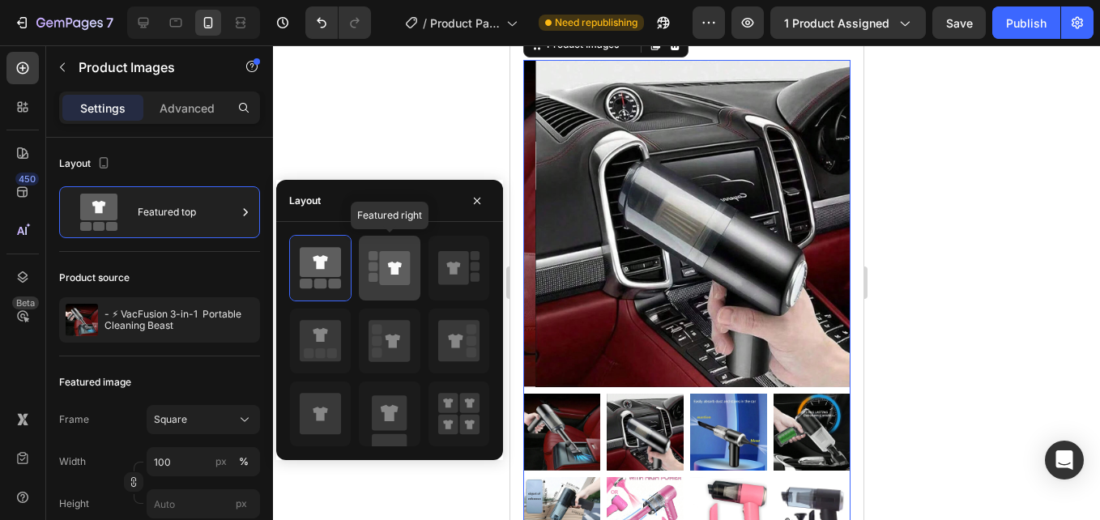
click at [373, 257] on rect at bounding box center [372, 255] width 9 height 9
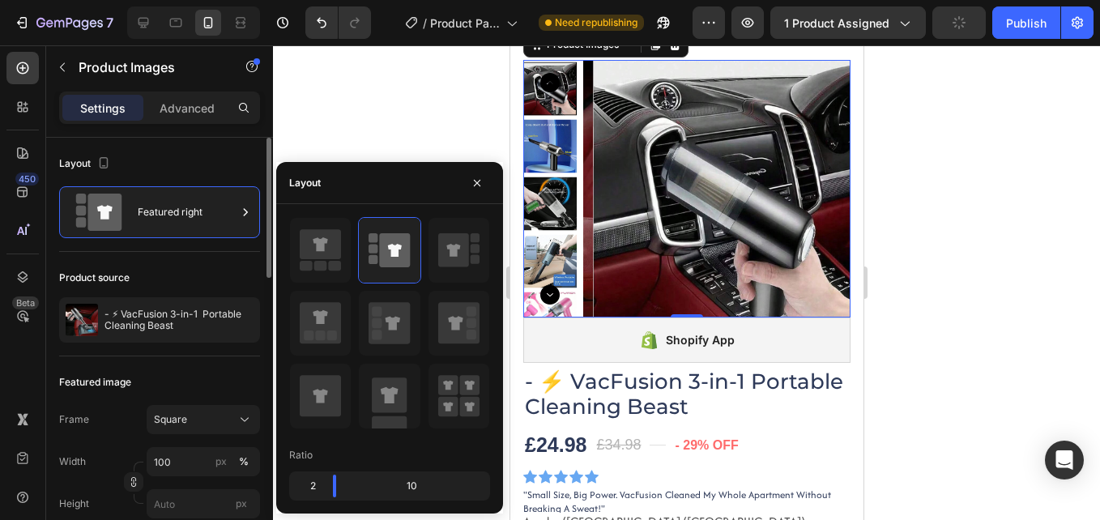
click at [207, 260] on div "Product source - ⚡ VacFusion 3-in-1 Portable Cleaning Beast" at bounding box center [159, 304] width 201 height 104
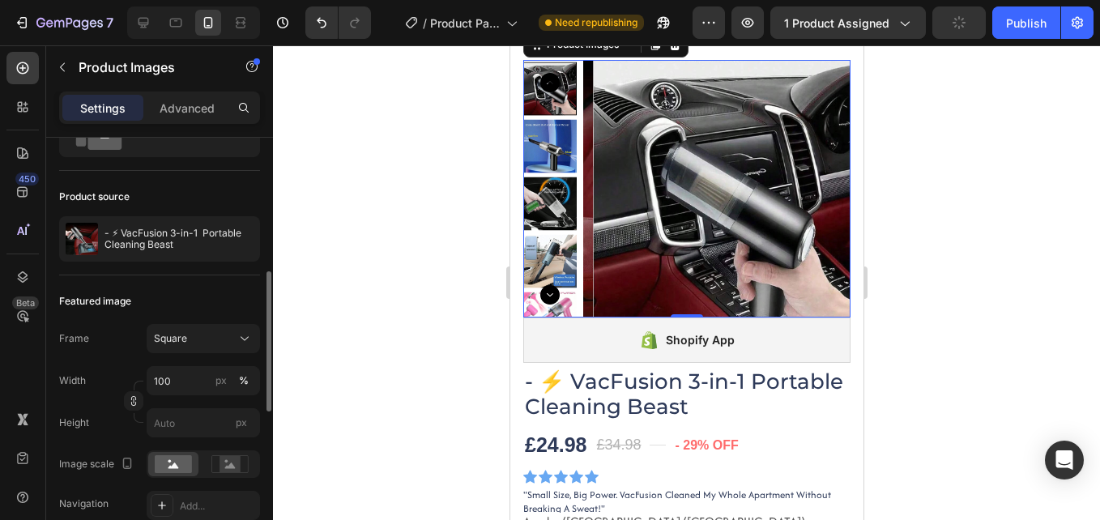
scroll to position [162, 0]
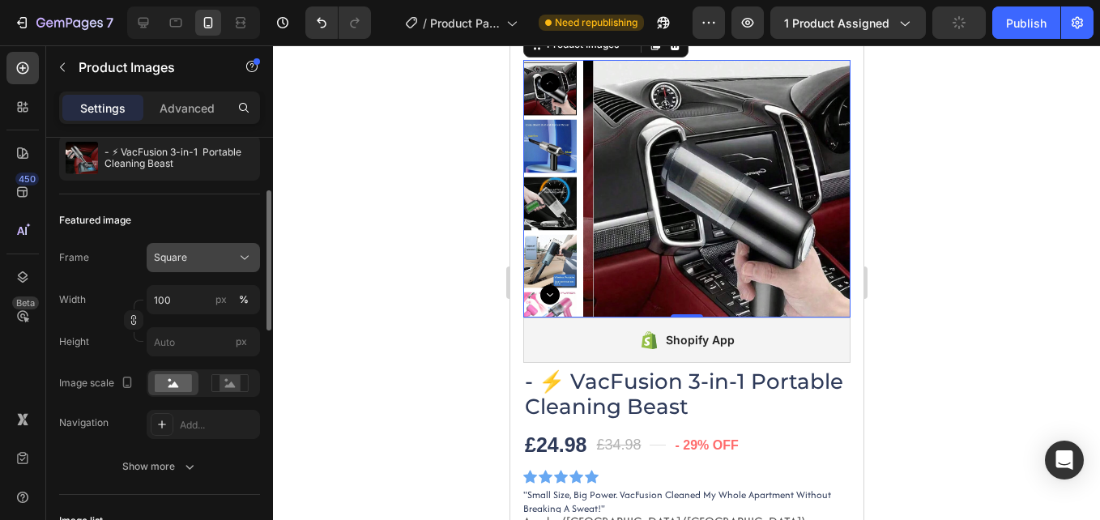
click at [234, 262] on div "Square" at bounding box center [203, 257] width 99 height 16
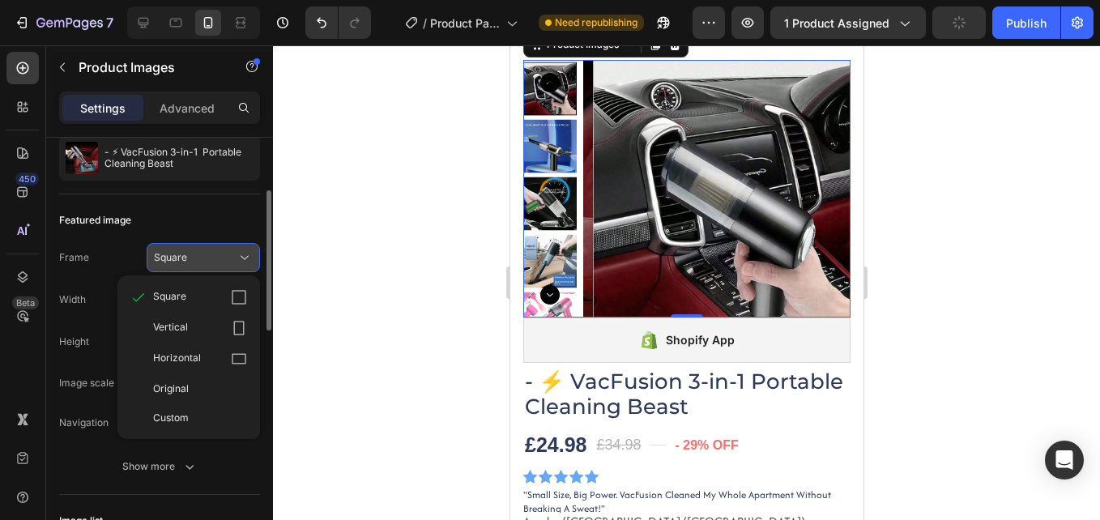
click at [233, 262] on div "Square" at bounding box center [203, 257] width 99 height 16
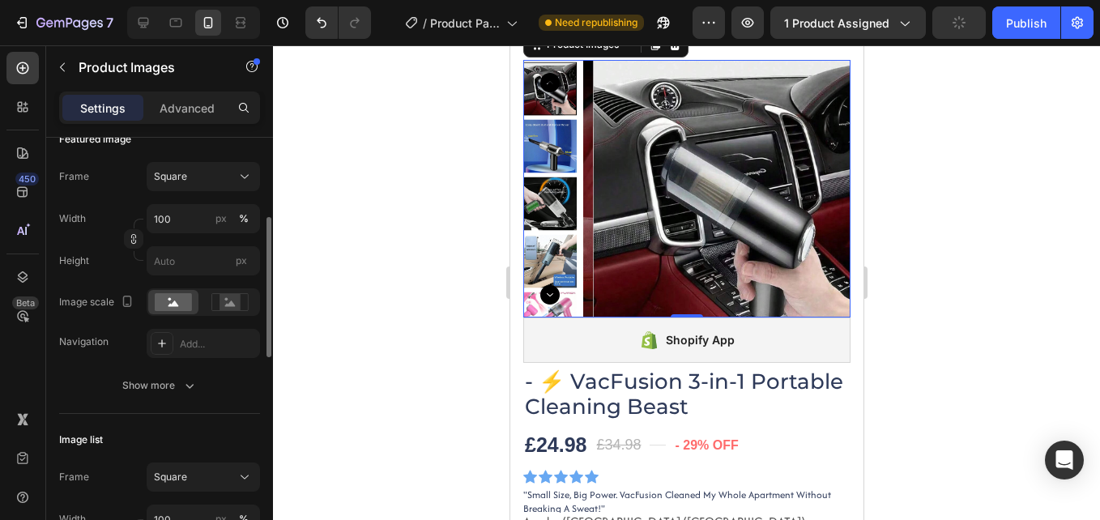
scroll to position [324, 0]
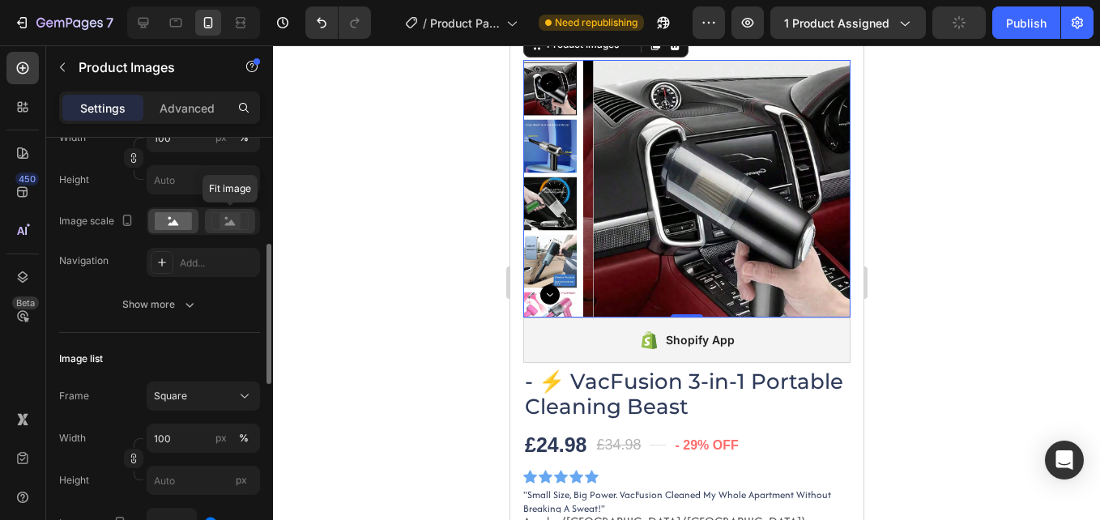
click at [224, 223] on rect at bounding box center [229, 221] width 21 height 16
click at [167, 219] on rect at bounding box center [173, 221] width 37 height 18
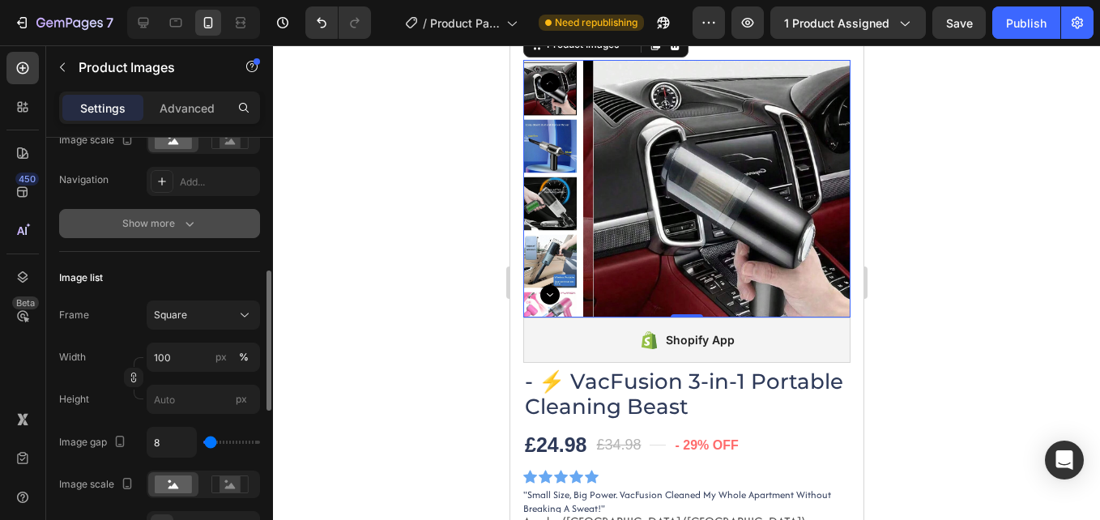
click at [186, 237] on button "Show more" at bounding box center [159, 223] width 201 height 29
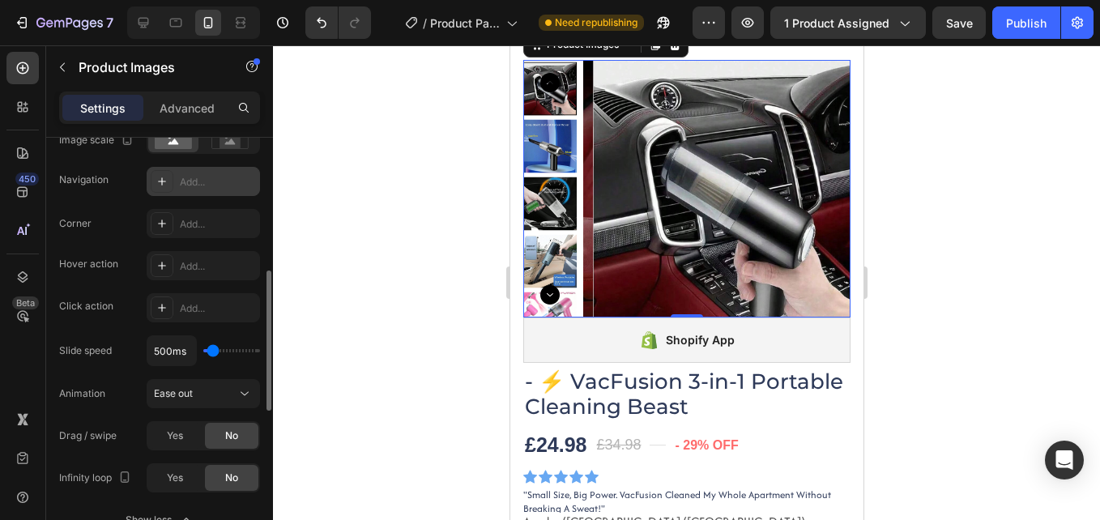
click at [168, 177] on div at bounding box center [162, 181] width 23 height 23
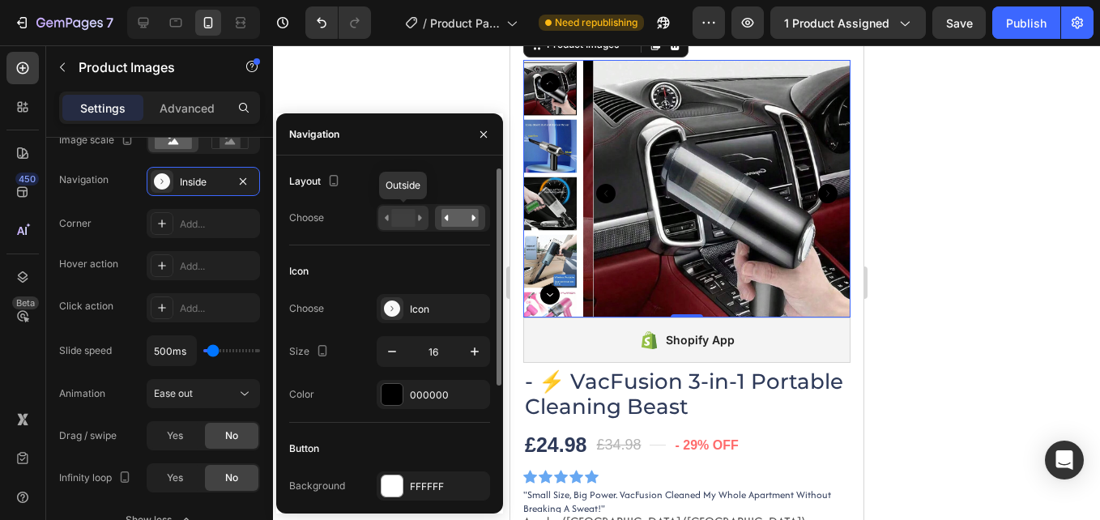
click at [406, 213] on rect at bounding box center [402, 218] width 23 height 18
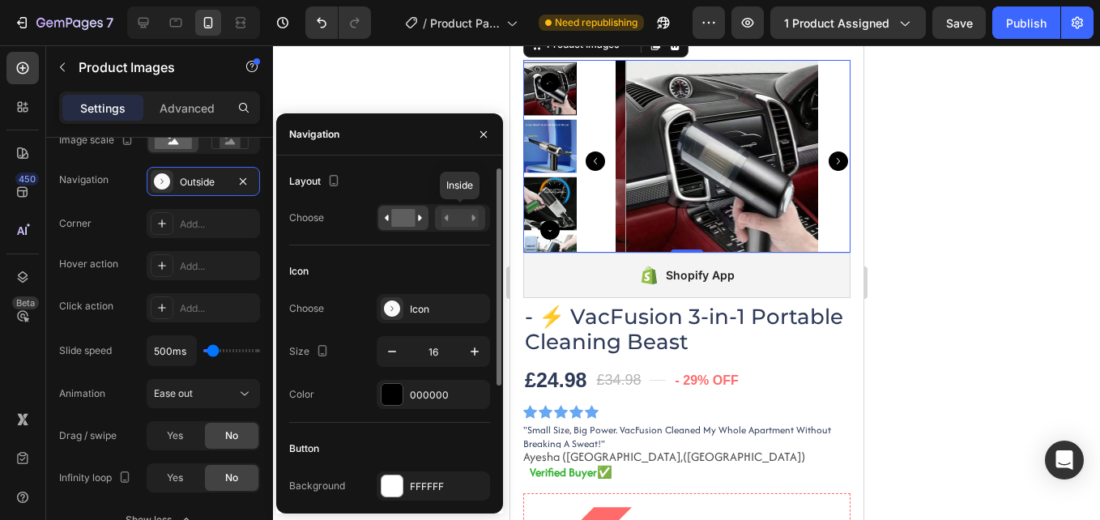
click at [449, 222] on rect at bounding box center [459, 218] width 37 height 18
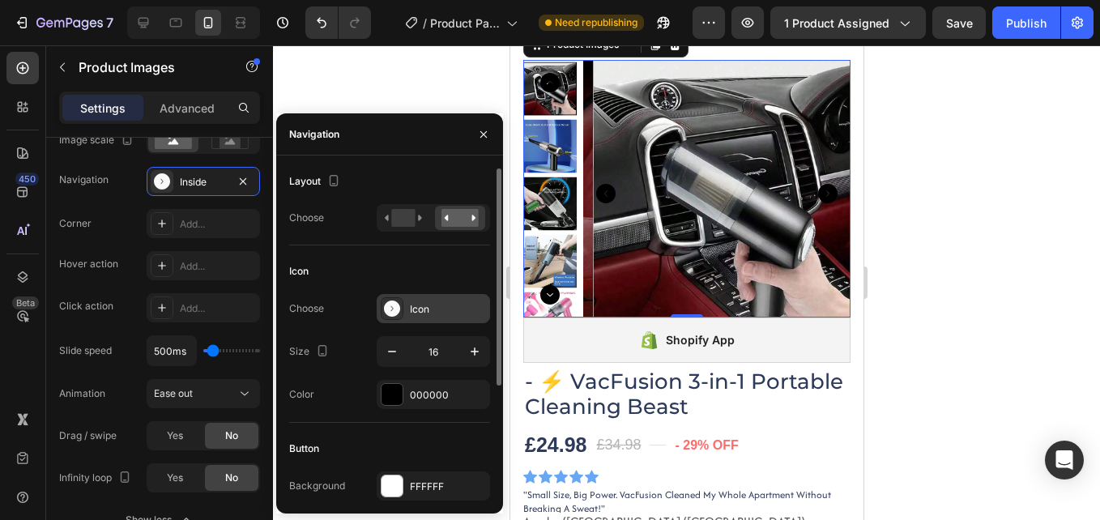
click at [437, 309] on div "Icon" at bounding box center [448, 309] width 76 height 15
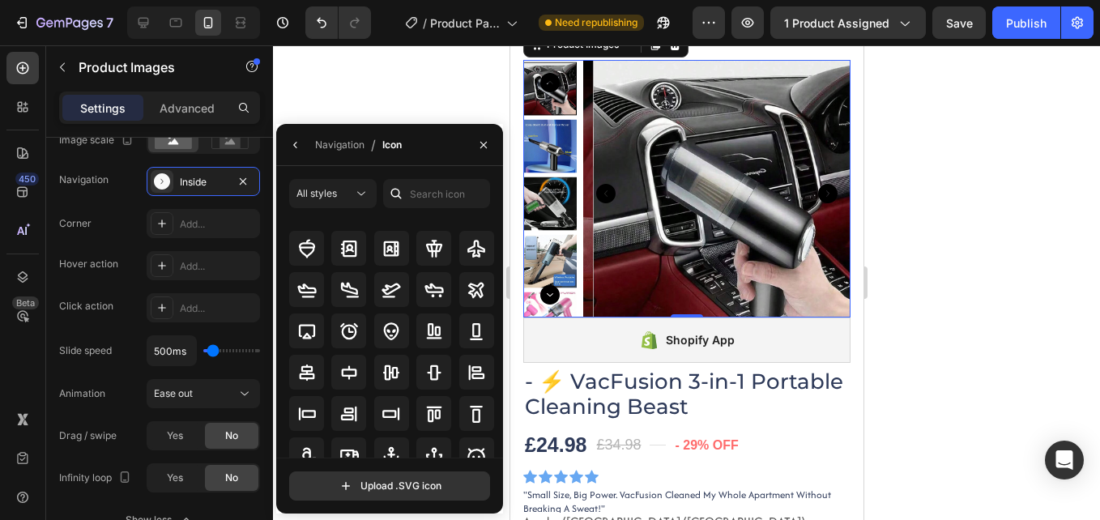
scroll to position [0, 0]
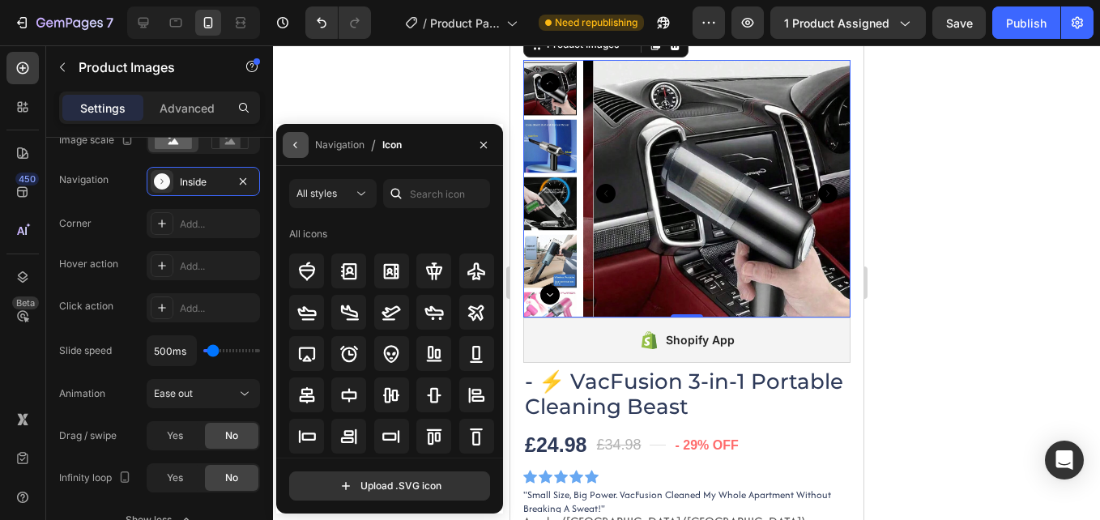
click at [296, 143] on icon "button" at bounding box center [295, 144] width 13 height 13
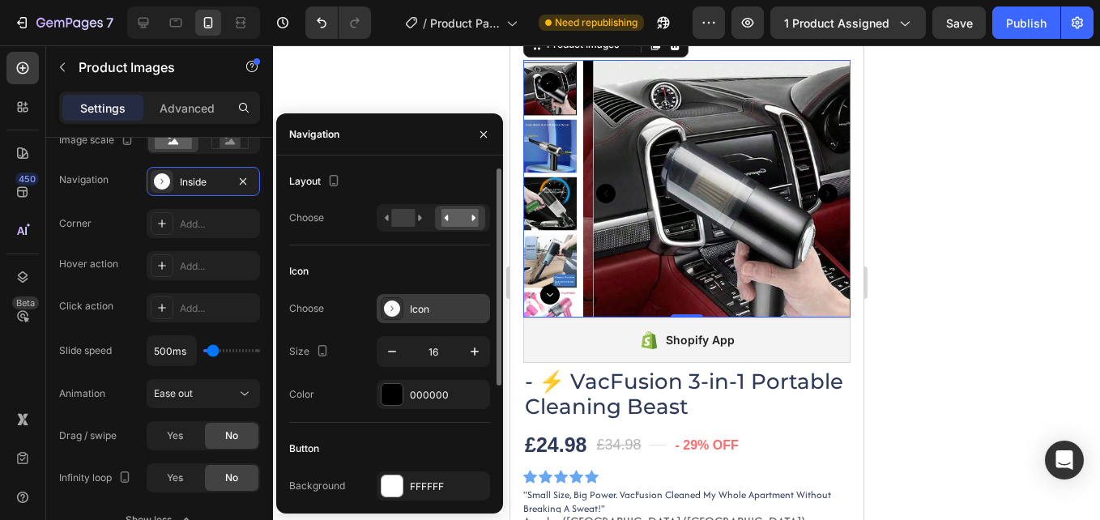
scroll to position [81, 0]
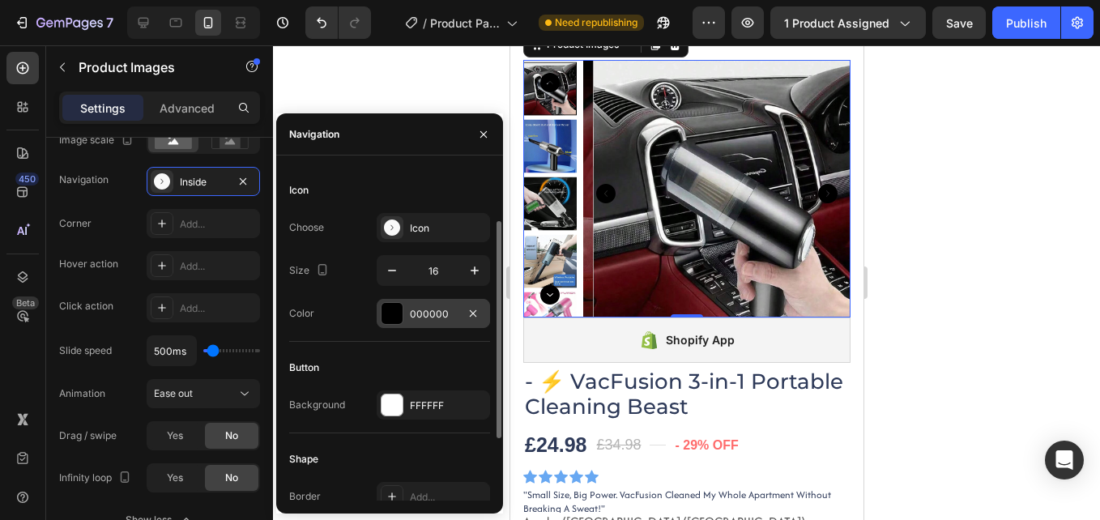
click at [427, 308] on div "000000" at bounding box center [433, 314] width 47 height 15
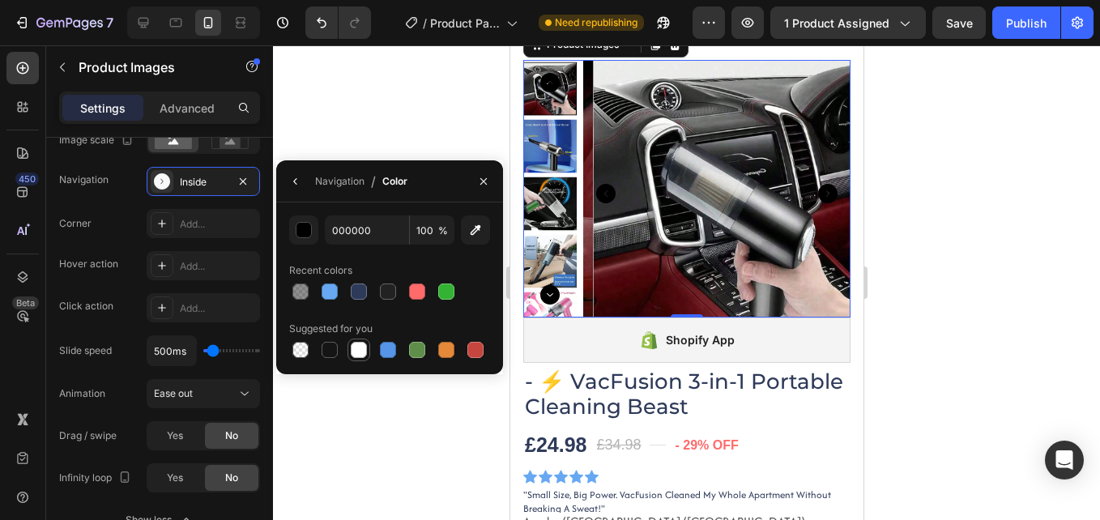
click at [351, 351] on div at bounding box center [359, 350] width 16 height 16
click at [333, 287] on div at bounding box center [329, 291] width 16 height 16
click at [413, 292] on div at bounding box center [417, 291] width 16 height 16
click at [312, 296] on div at bounding box center [389, 291] width 201 height 23
click at [309, 296] on div at bounding box center [300, 291] width 19 height 19
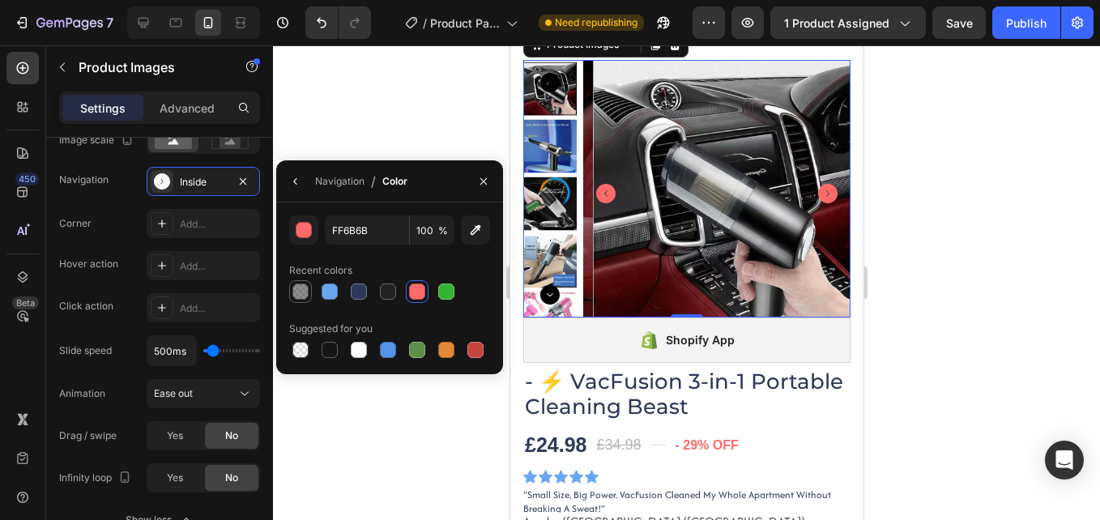
type input "222222"
click at [385, 290] on div at bounding box center [388, 291] width 16 height 16
type input "100"
click at [358, 297] on div at bounding box center [359, 291] width 16 height 16
click at [385, 347] on div at bounding box center [388, 350] width 16 height 16
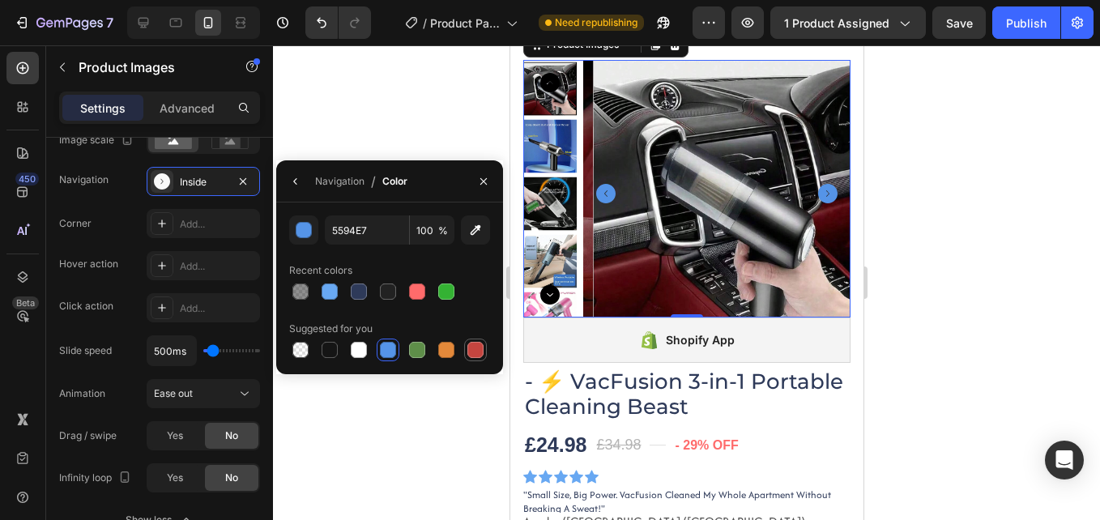
click at [474, 351] on div at bounding box center [475, 350] width 16 height 16
click at [447, 350] on div at bounding box center [446, 350] width 16 height 16
click at [421, 351] on div at bounding box center [417, 350] width 16 height 16
click at [304, 356] on div at bounding box center [300, 350] width 16 height 16
type input "000000"
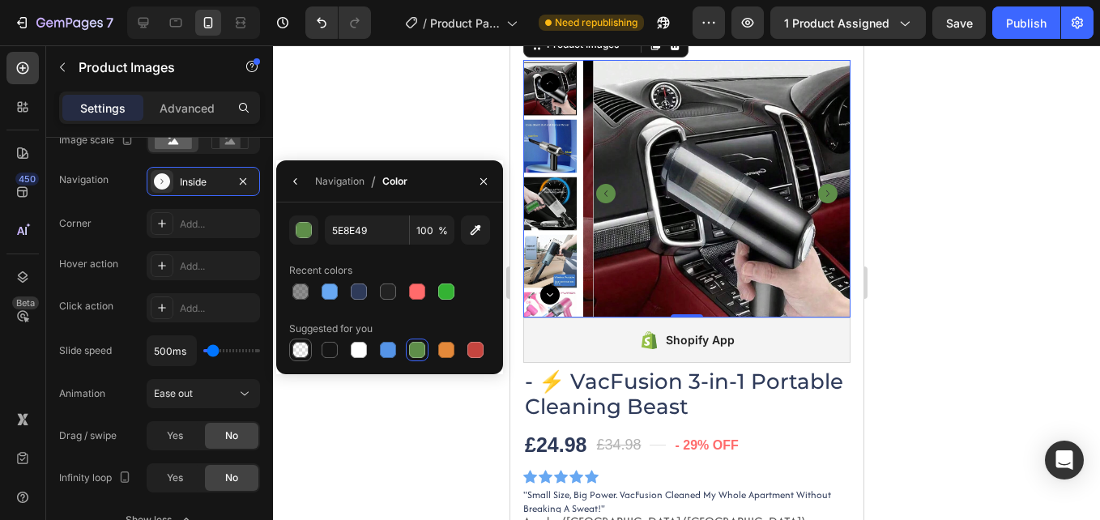
type input "0"
click at [324, 291] on div at bounding box center [329, 291] width 16 height 16
type input "68A8F2"
type input "100"
click at [294, 185] on icon "button" at bounding box center [295, 181] width 13 height 13
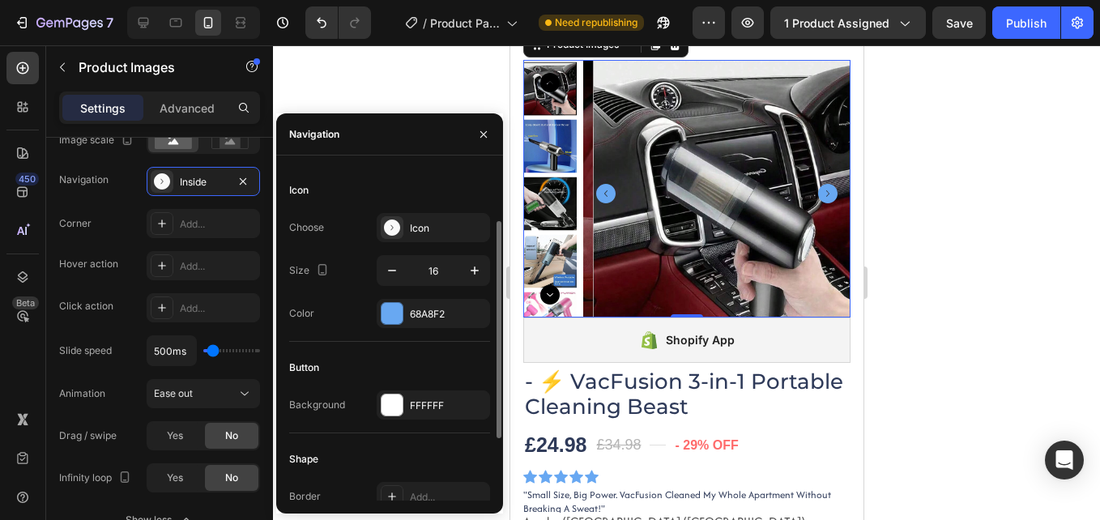
scroll to position [162, 0]
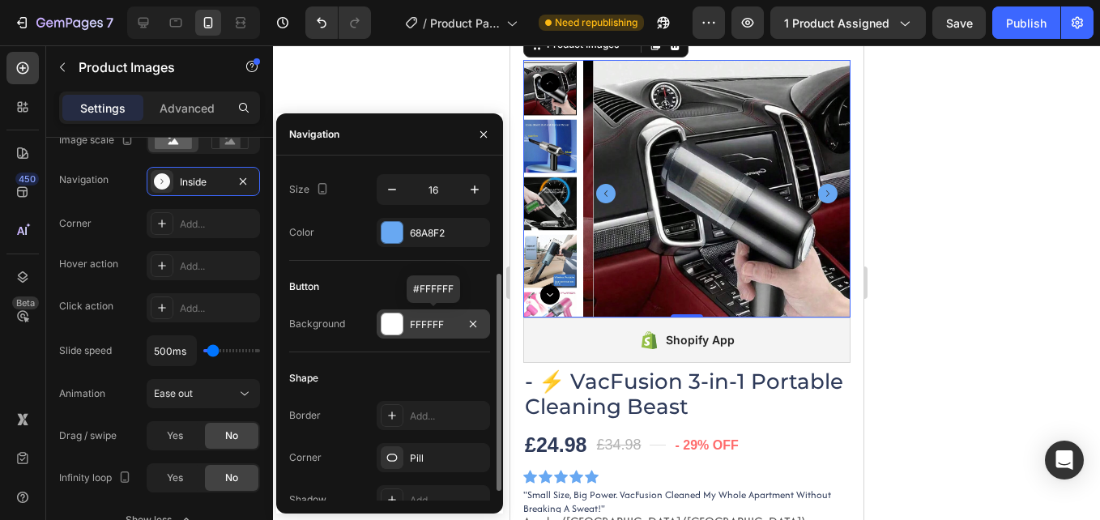
click at [423, 330] on div "FFFFFF" at bounding box center [433, 324] width 47 height 15
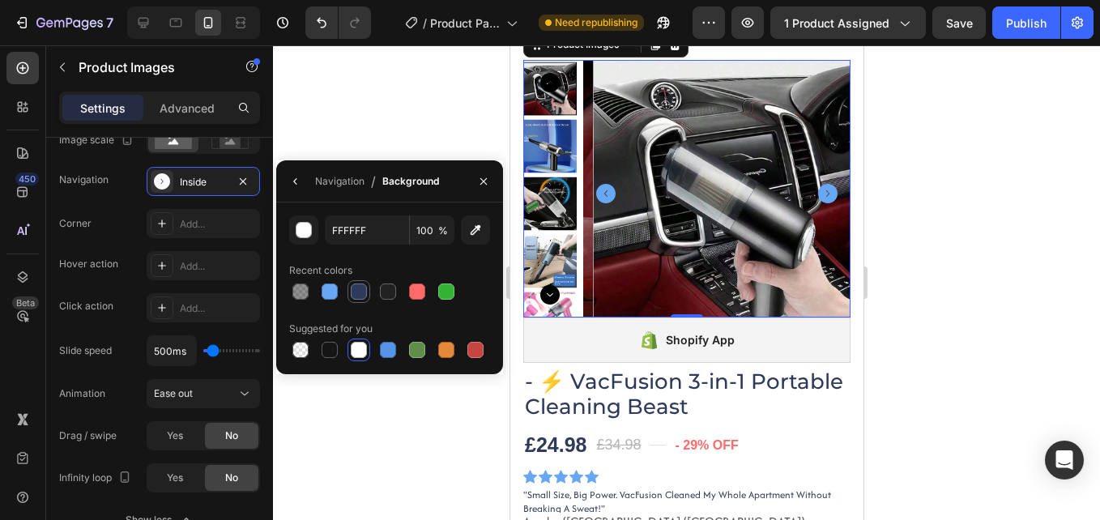
click at [362, 292] on div at bounding box center [359, 291] width 16 height 16
click at [445, 287] on div at bounding box center [446, 291] width 16 height 16
click at [298, 181] on icon "button" at bounding box center [295, 181] width 13 height 13
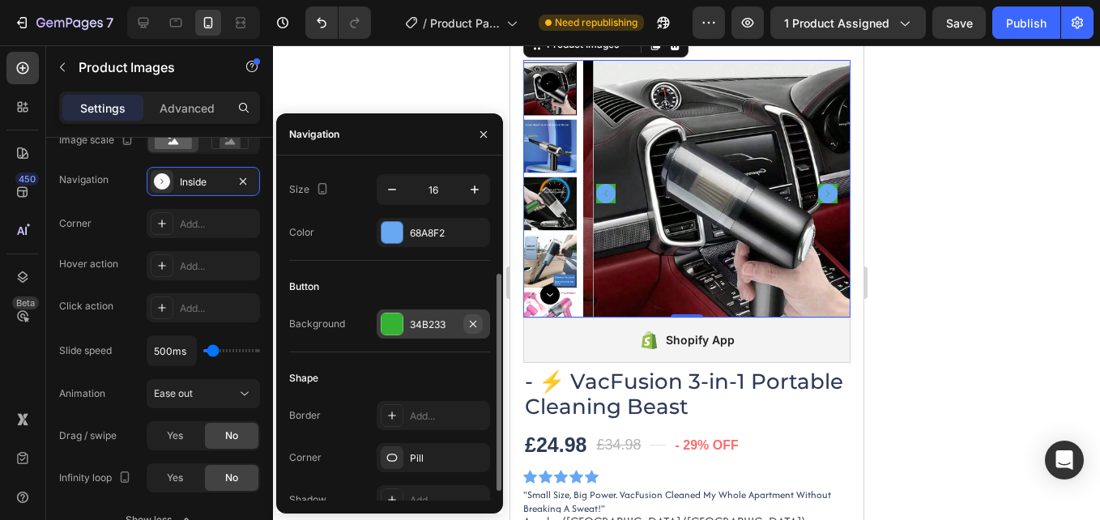
click at [470, 322] on icon "button" at bounding box center [472, 323] width 13 height 13
click at [390, 325] on icon at bounding box center [391, 323] width 13 height 13
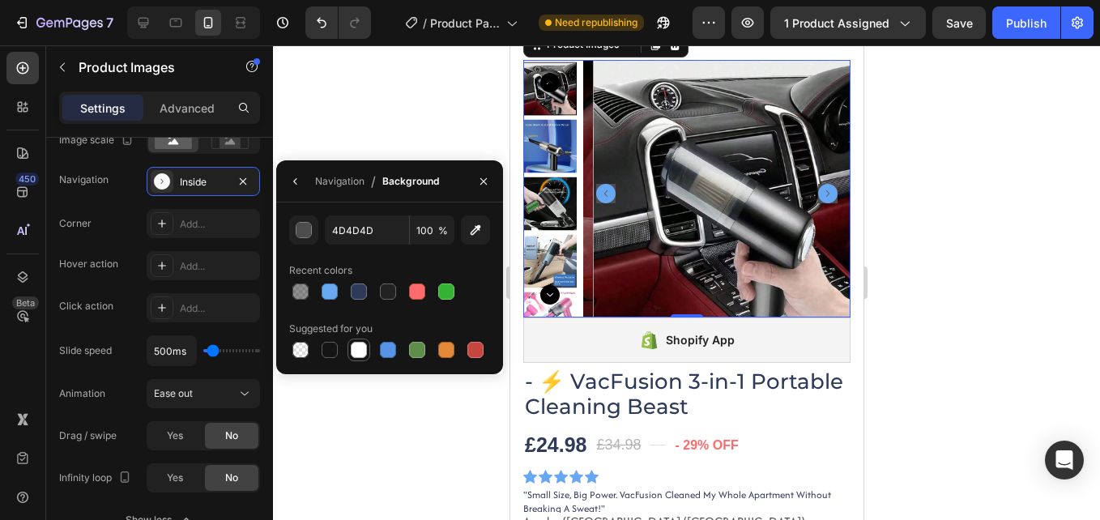
click at [356, 349] on div at bounding box center [359, 350] width 16 height 16
type input "FFFFFF"
click at [296, 176] on icon "button" at bounding box center [295, 181] width 13 height 13
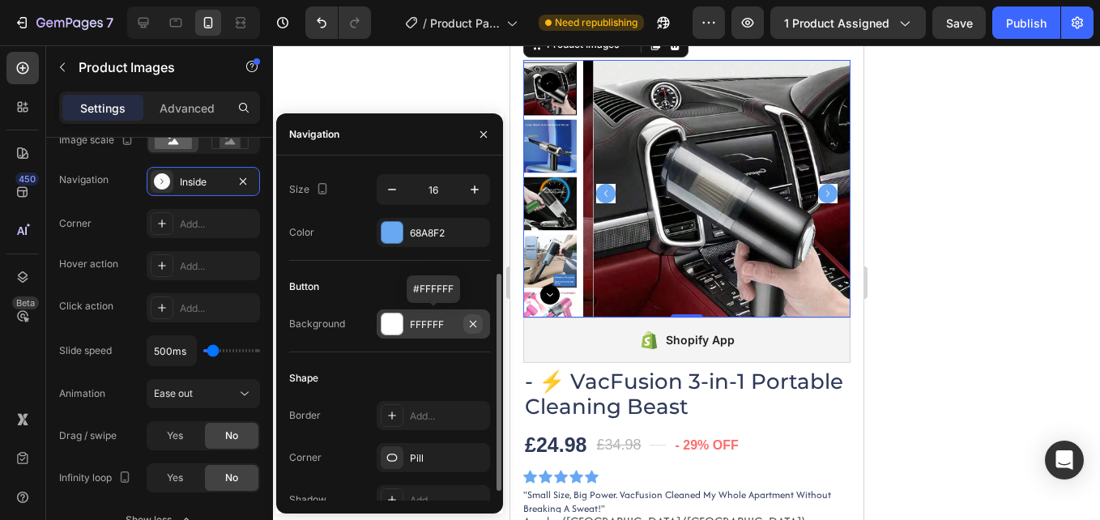
click at [475, 331] on button "button" at bounding box center [472, 323] width 19 height 19
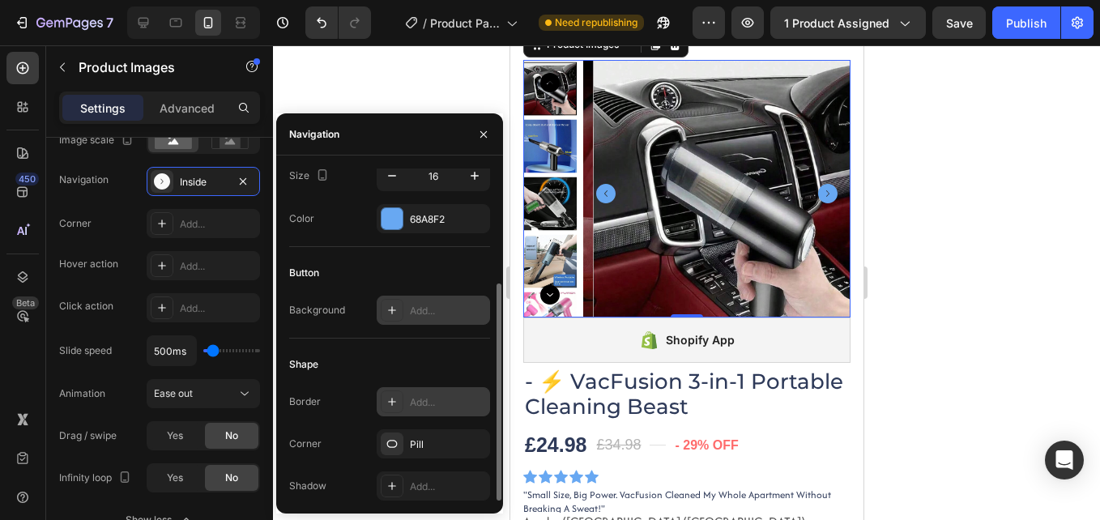
click at [386, 404] on icon at bounding box center [391, 401] width 13 height 13
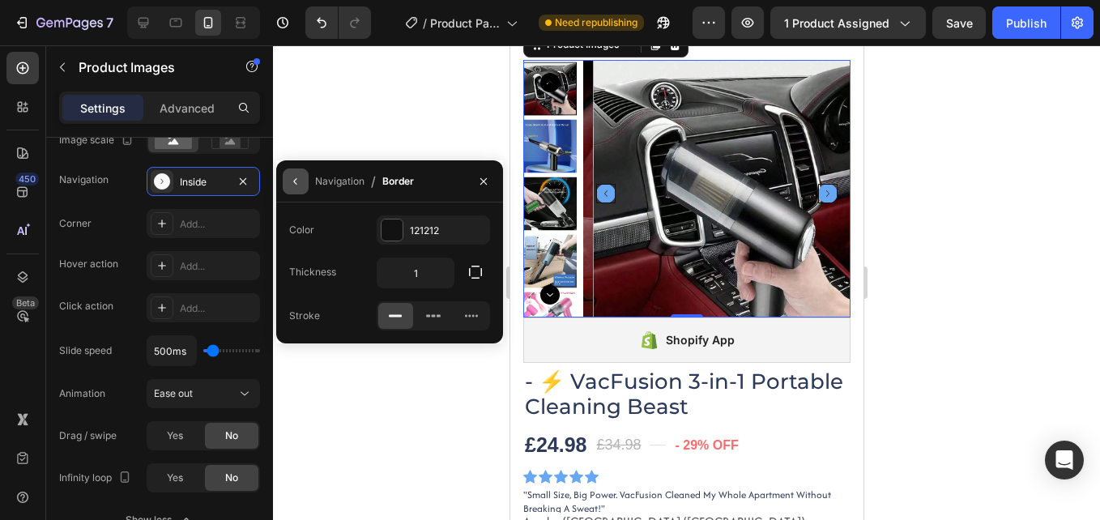
click at [290, 182] on icon "button" at bounding box center [295, 181] width 13 height 13
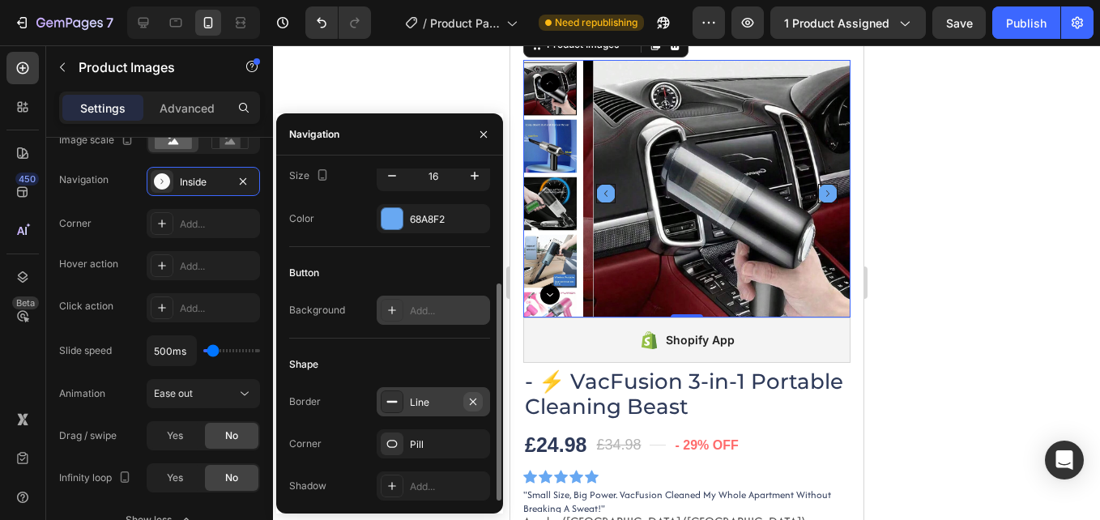
click at [469, 402] on icon "button" at bounding box center [472, 401] width 13 height 13
click at [471, 445] on icon "button" at bounding box center [473, 443] width 6 height 6
click at [393, 437] on icon at bounding box center [391, 443] width 13 height 13
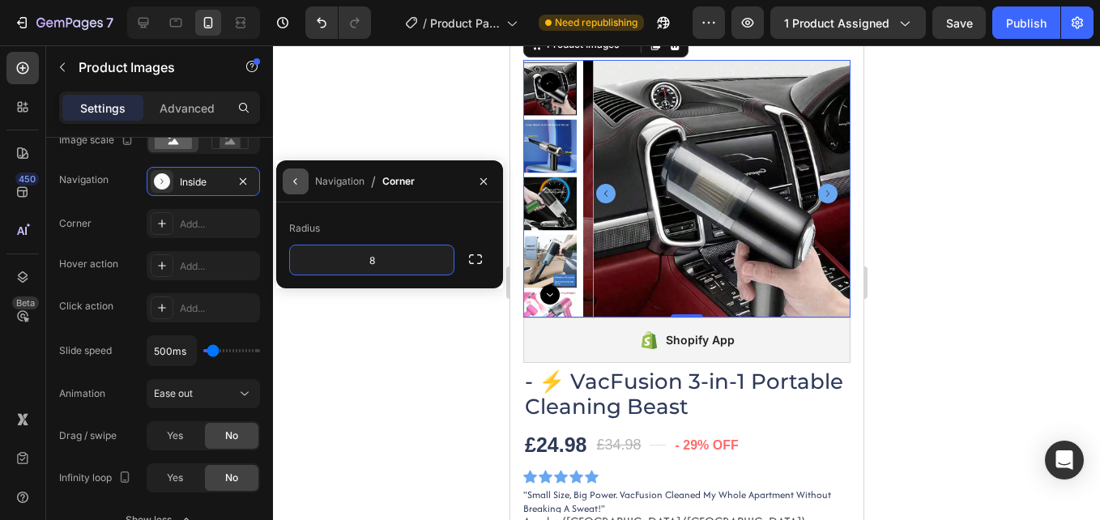
click at [289, 180] on icon "button" at bounding box center [295, 181] width 13 height 13
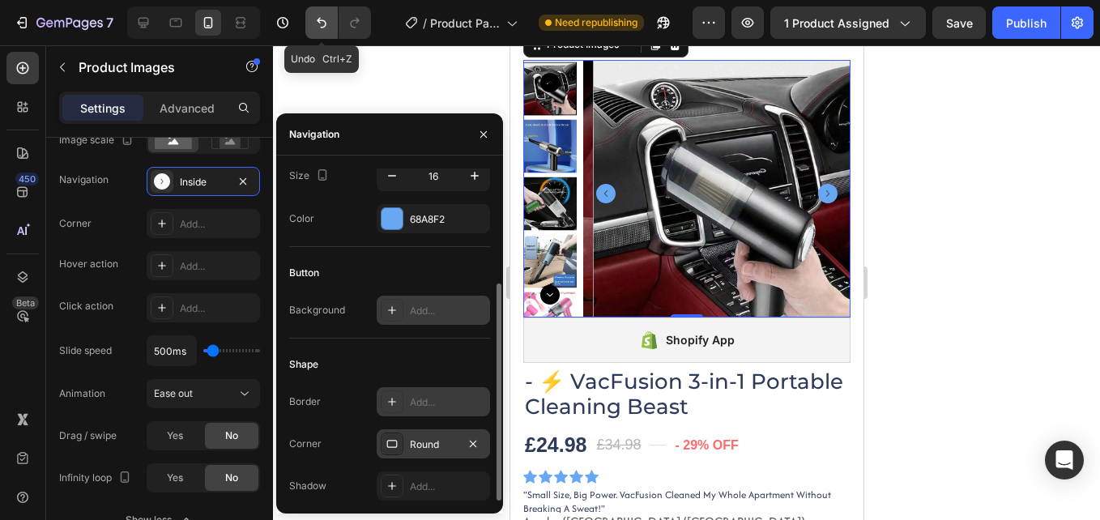
click at [318, 18] on icon "Undo/Redo" at bounding box center [321, 23] width 16 height 16
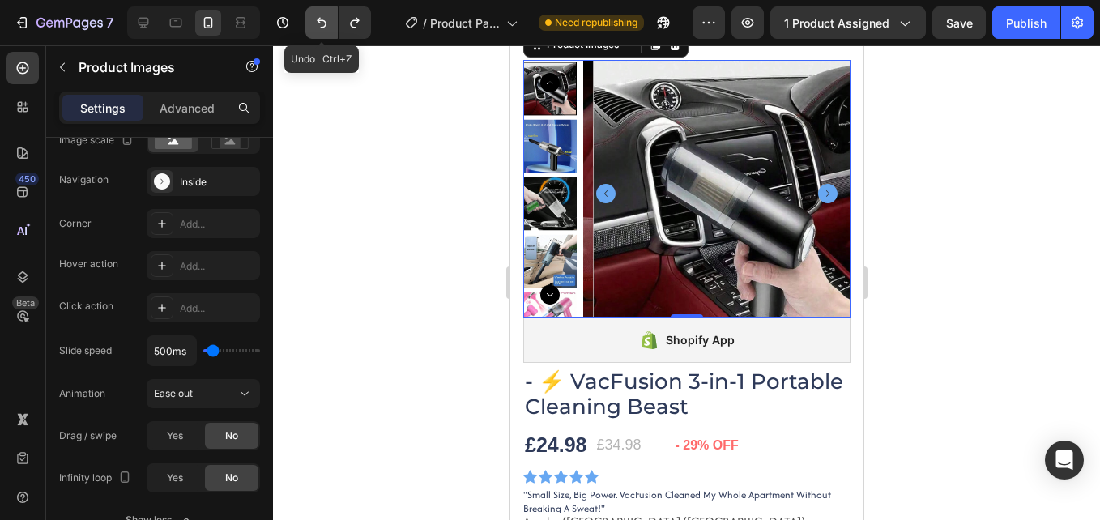
click at [317, 19] on icon "Undo/Redo" at bounding box center [321, 23] width 16 height 16
drag, startPoint x: 317, startPoint y: 20, endPoint x: 430, endPoint y: 92, distance: 133.2
click at [318, 20] on icon "Undo/Redo" at bounding box center [322, 23] width 10 height 11
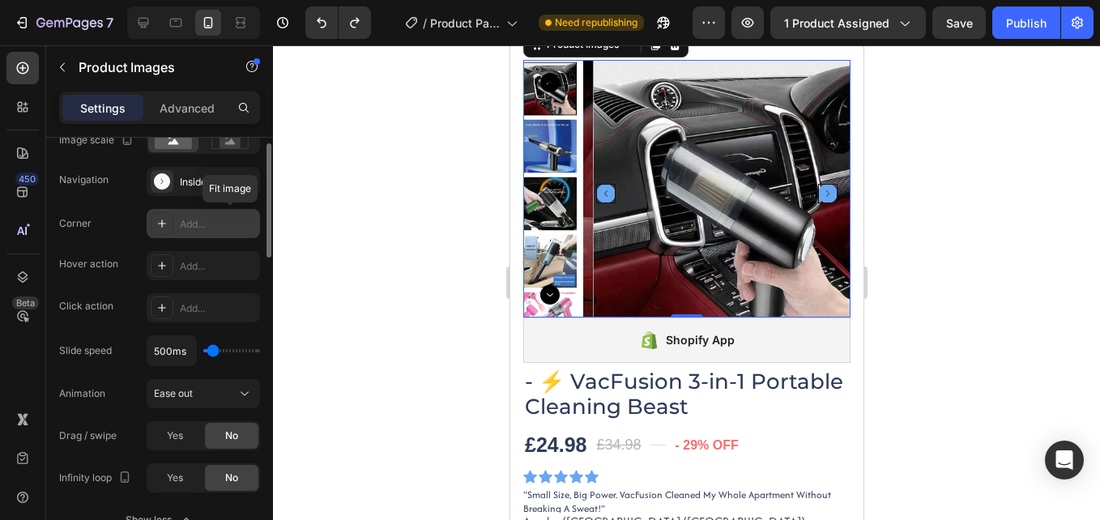
scroll to position [324, 0]
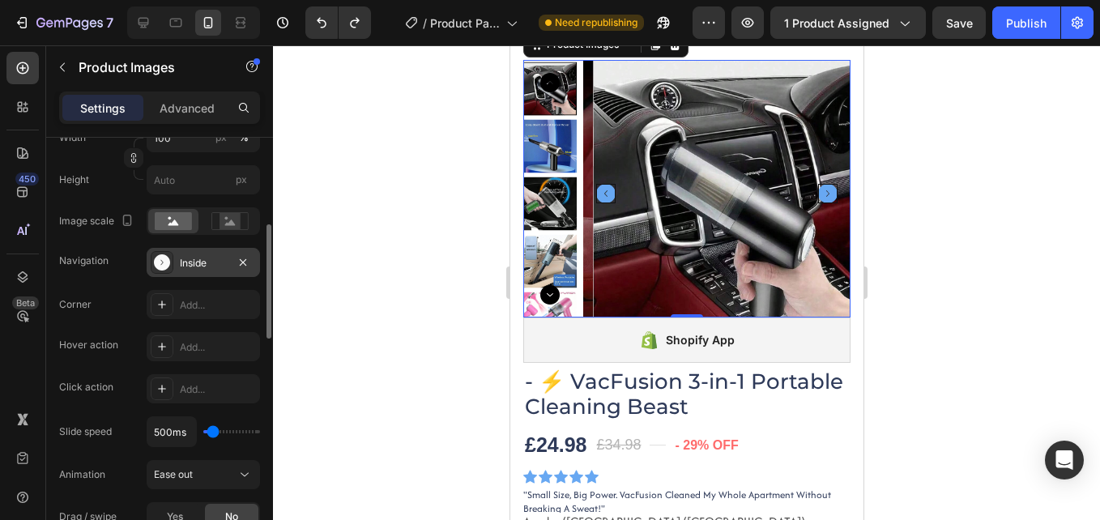
click at [192, 262] on div "Inside" at bounding box center [203, 263] width 47 height 15
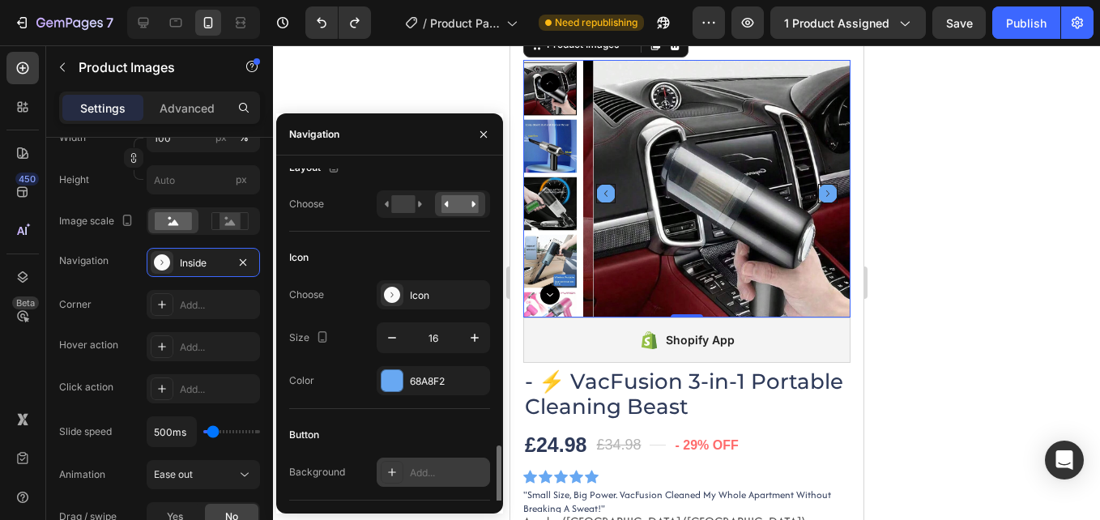
scroll to position [176, 0]
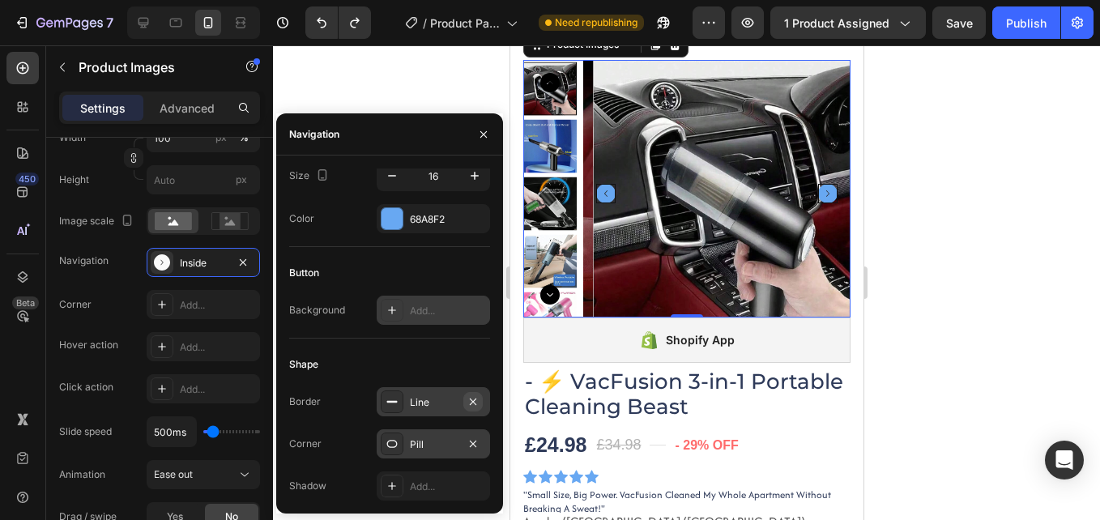
click at [471, 402] on icon "button" at bounding box center [473, 401] width 6 height 6
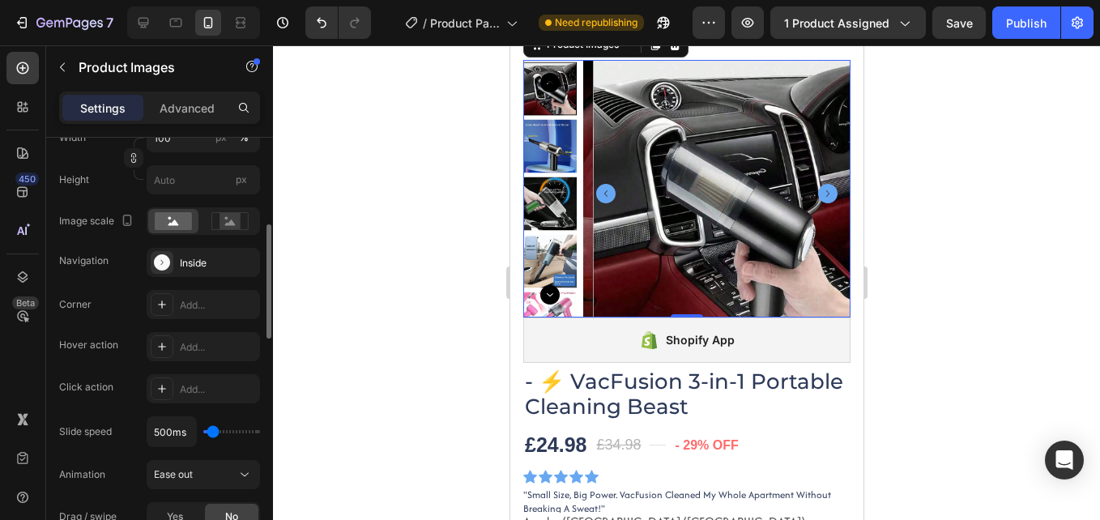
click at [124, 276] on div "Navigation Inside" at bounding box center [159, 262] width 201 height 29
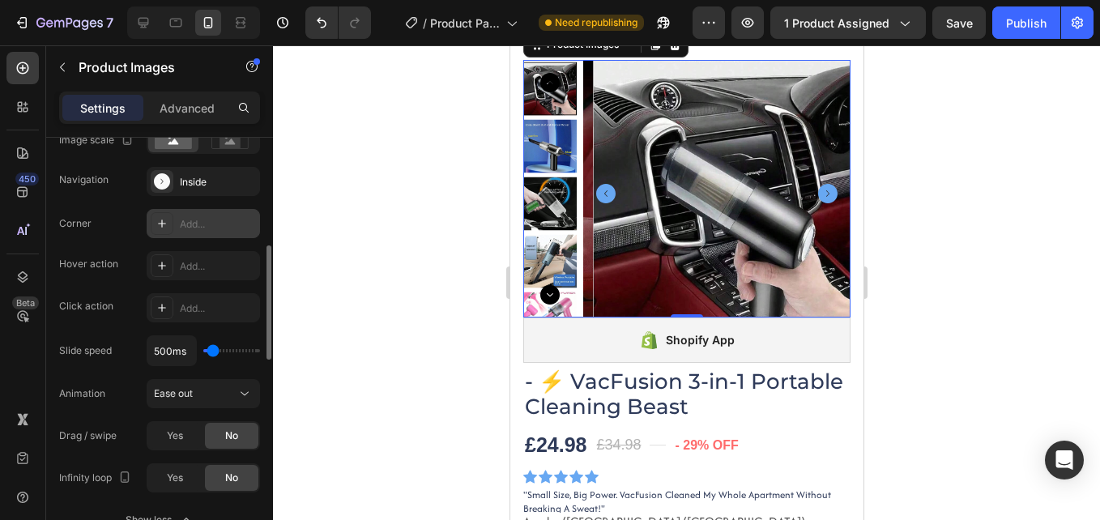
click at [167, 221] on icon at bounding box center [161, 223] width 13 height 13
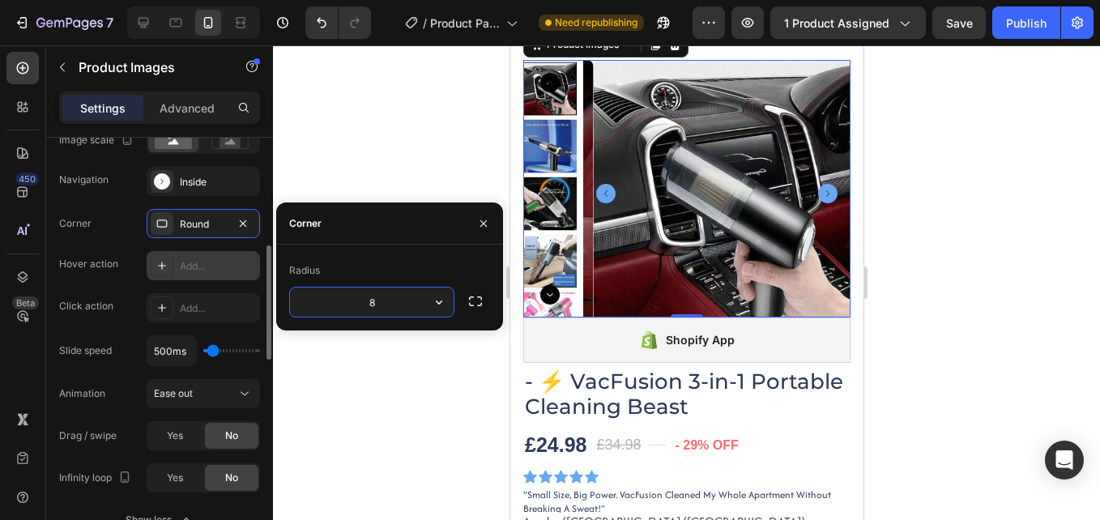
drag, startPoint x: 245, startPoint y: 222, endPoint x: 201, endPoint y: 280, distance: 73.4
click at [242, 221] on icon "button" at bounding box center [242, 223] width 13 height 13
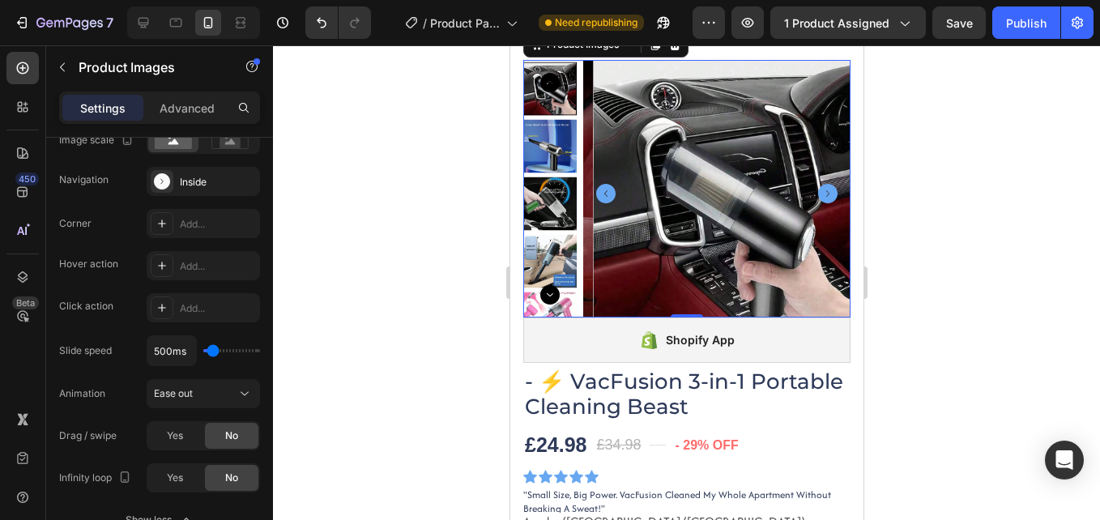
click at [162, 224] on icon at bounding box center [162, 223] width 8 height 8
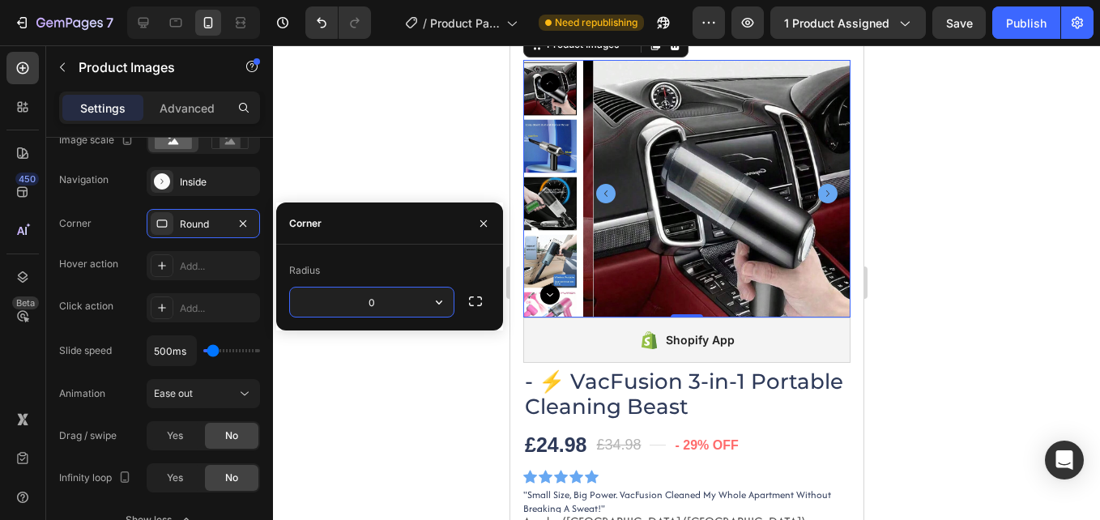
type input "8"
click at [245, 219] on icon "button" at bounding box center [242, 223] width 13 height 13
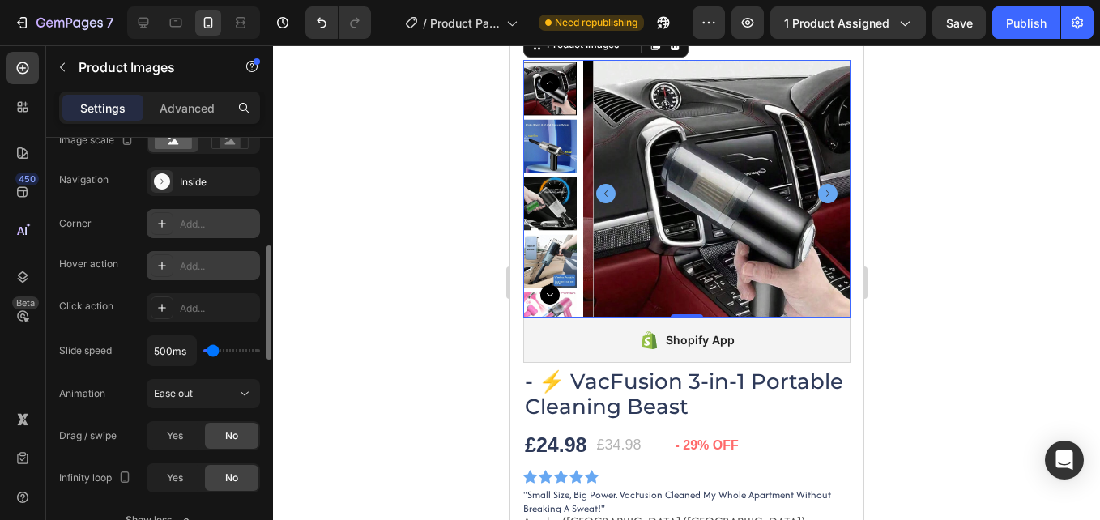
click at [163, 260] on icon at bounding box center [161, 265] width 13 height 13
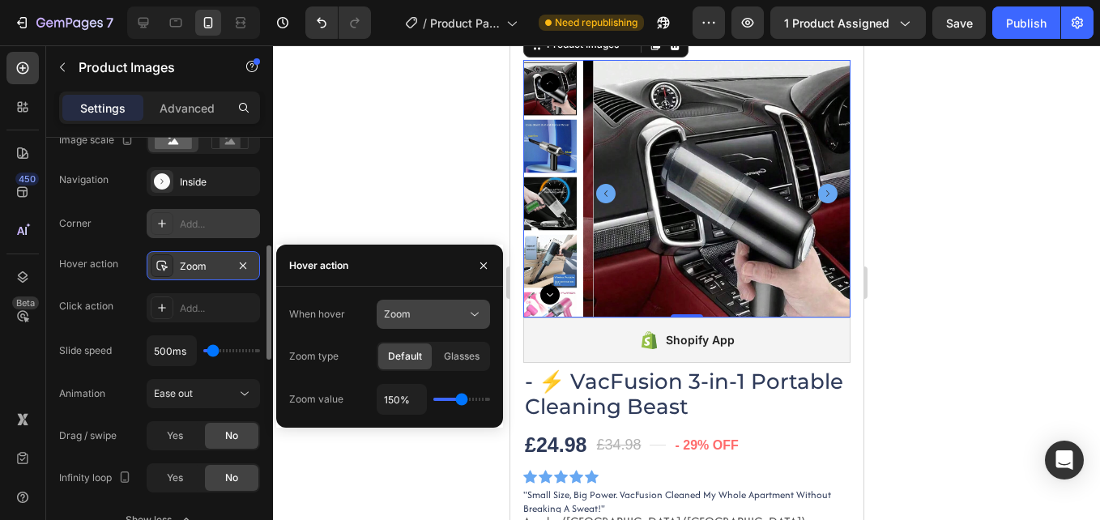
click at [457, 316] on div "Zoom" at bounding box center [425, 314] width 83 height 15
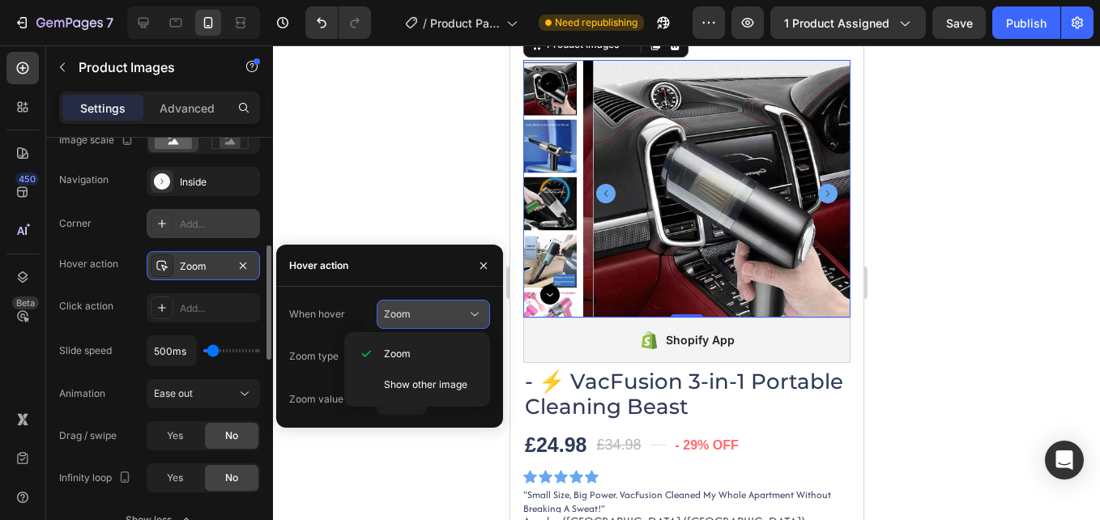
click at [456, 316] on div "Zoom" at bounding box center [425, 314] width 83 height 15
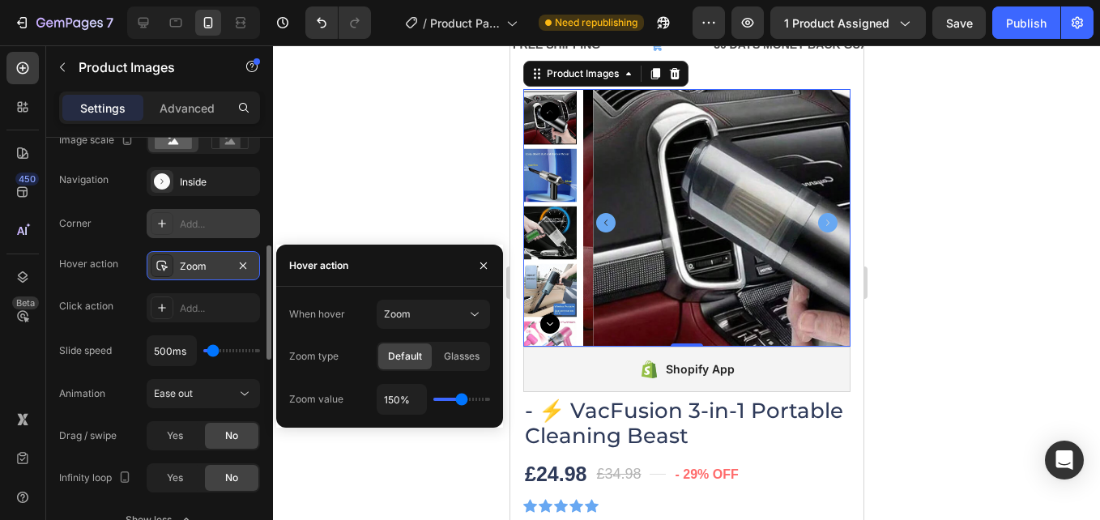
scroll to position [0, 0]
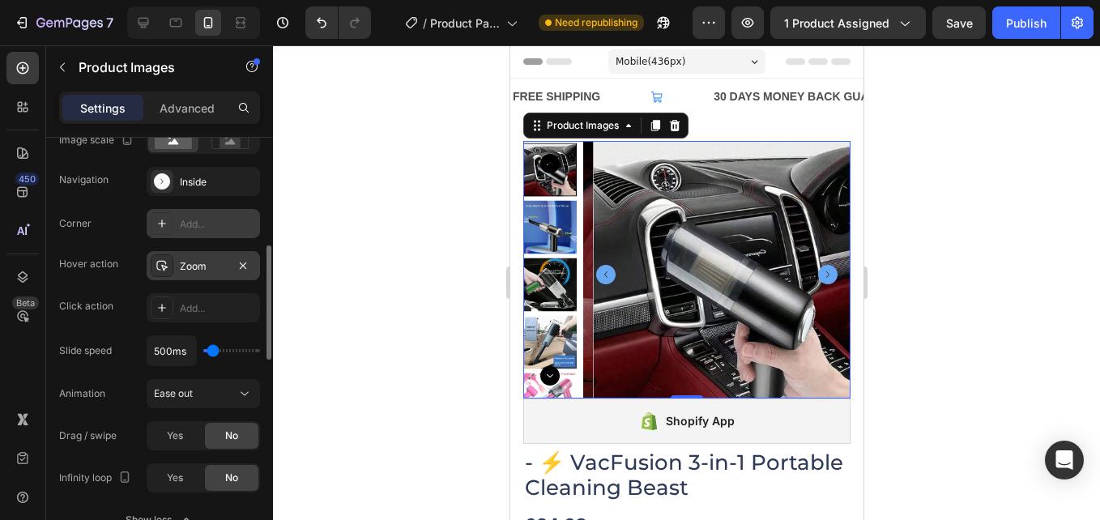
click at [602, 269] on icon "Carousel Back Arrow" at bounding box center [604, 274] width 19 height 19
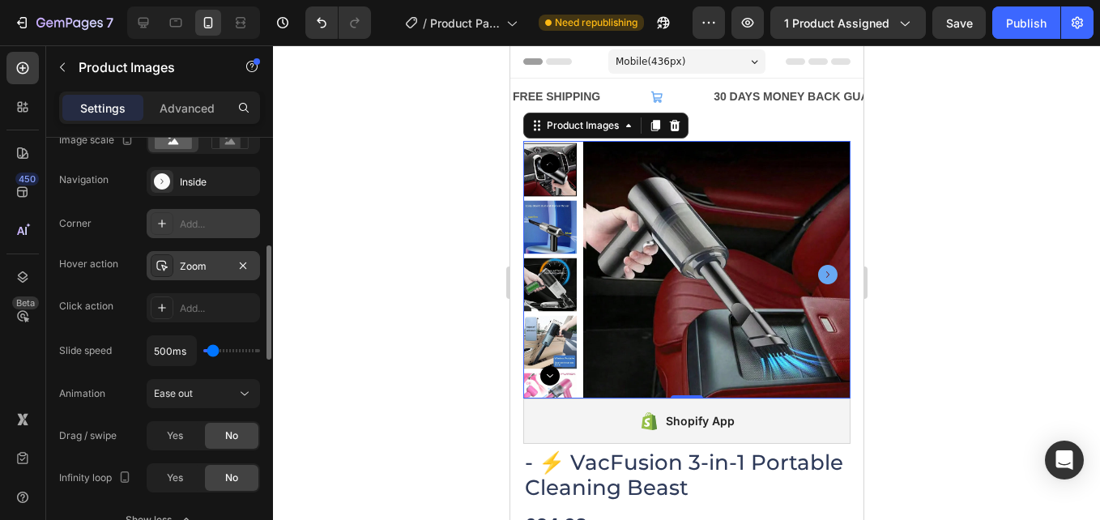
click at [602, 270] on img at bounding box center [715, 274] width 267 height 267
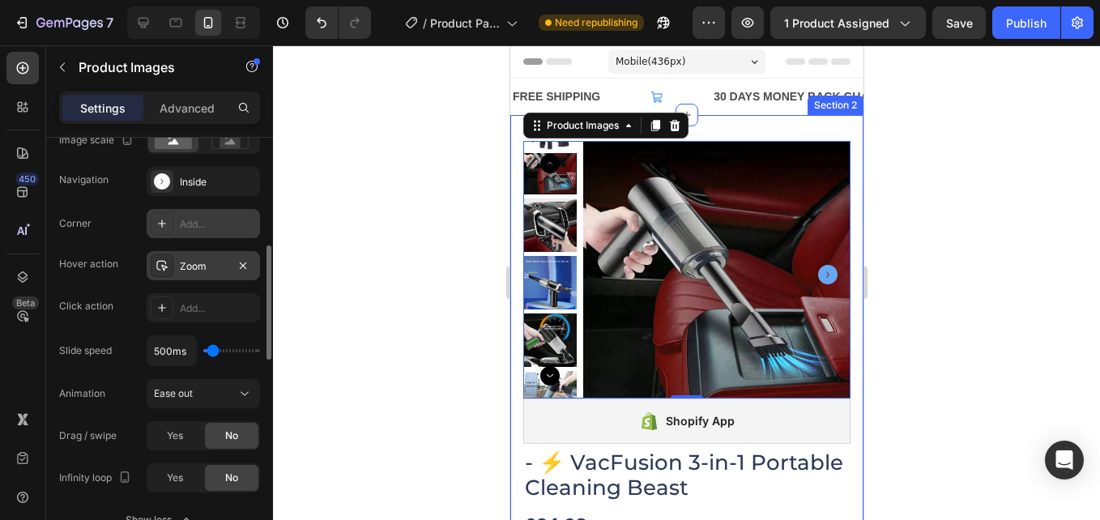
click at [205, 261] on div "Zoom" at bounding box center [203, 266] width 47 height 15
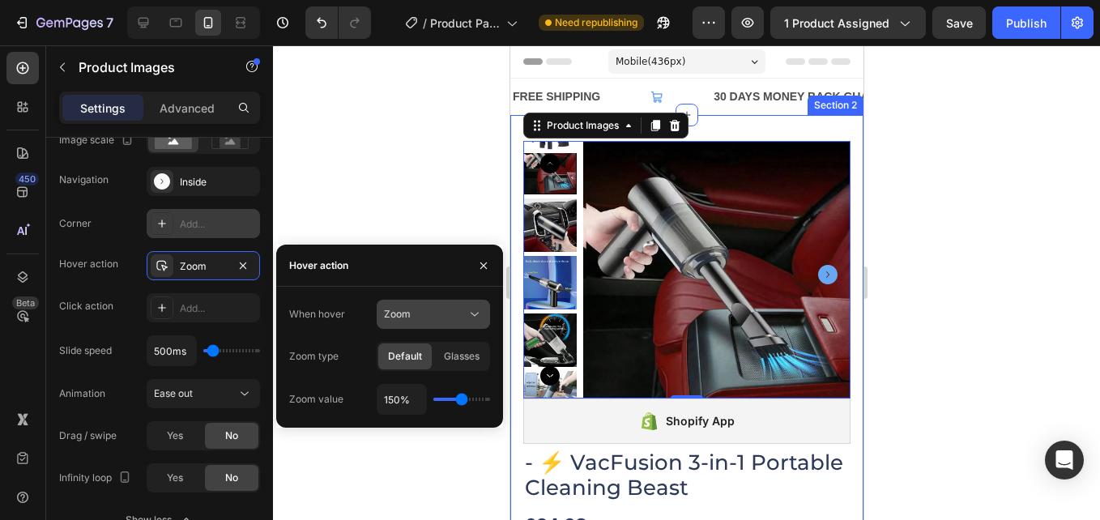
click at [444, 319] on div "Zoom" at bounding box center [425, 314] width 83 height 15
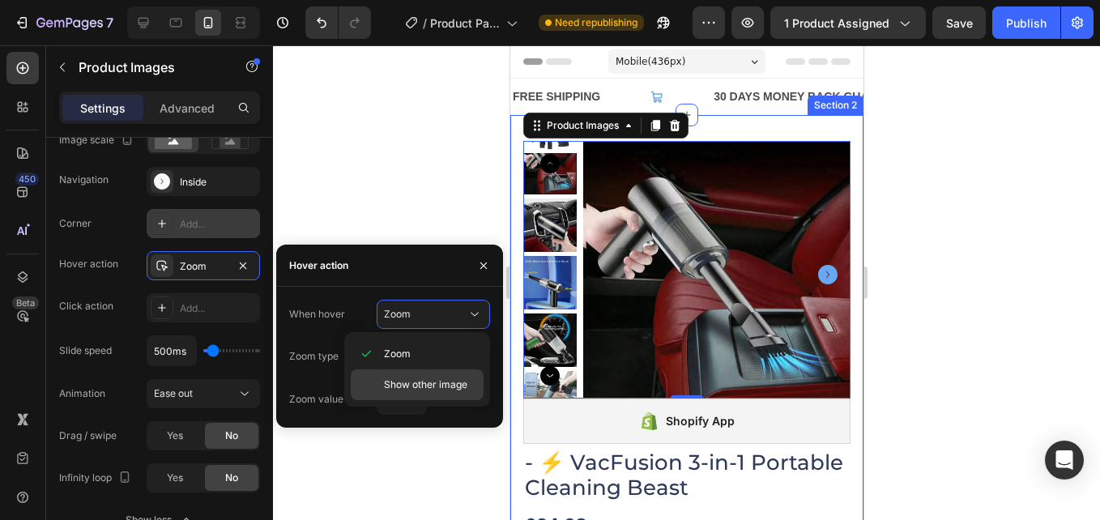
click at [443, 390] on span "Show other image" at bounding box center [425, 384] width 83 height 15
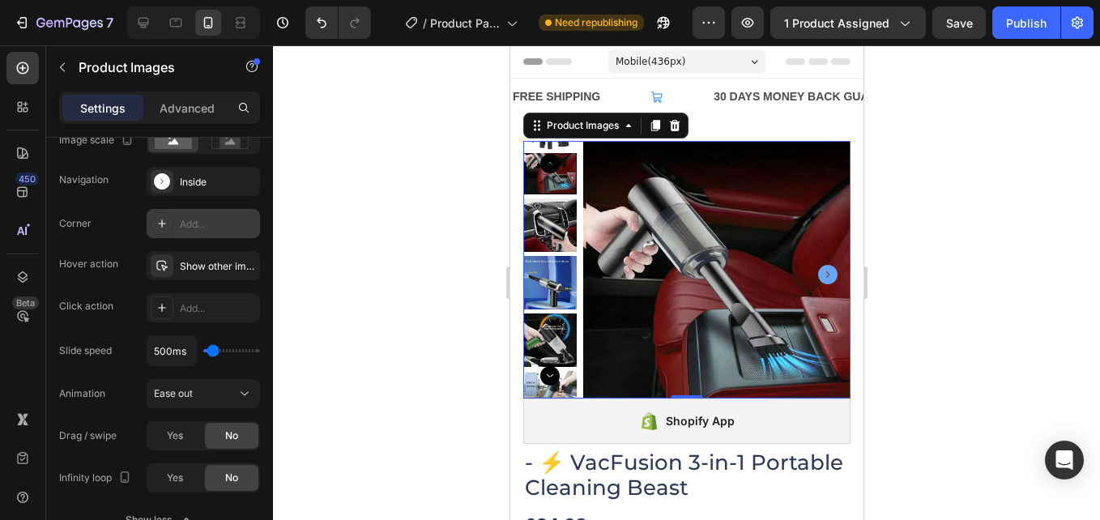
click at [817, 267] on icon "Carousel Next Arrow" at bounding box center [826, 274] width 19 height 19
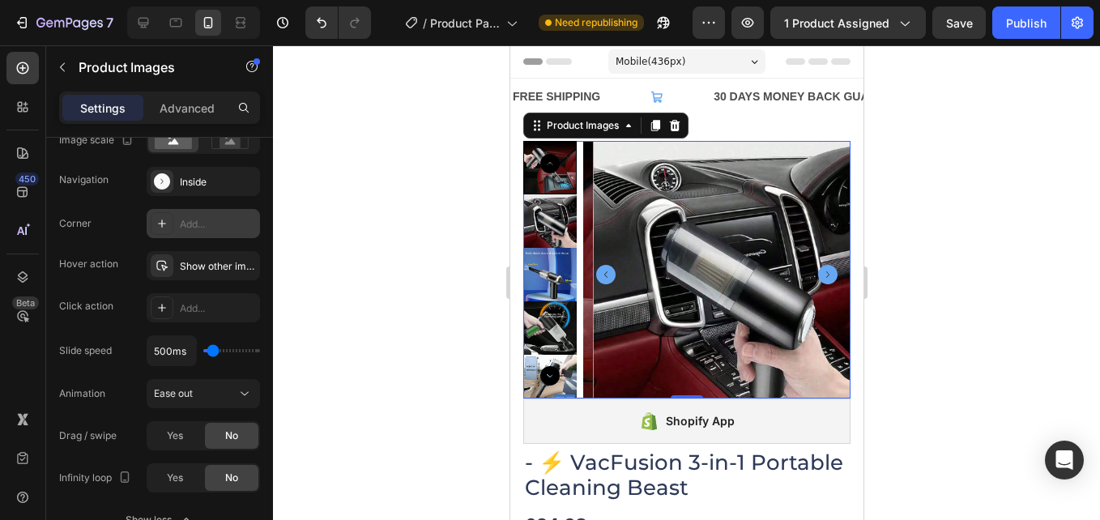
click at [817, 267] on icon "Carousel Next Arrow" at bounding box center [826, 274] width 19 height 19
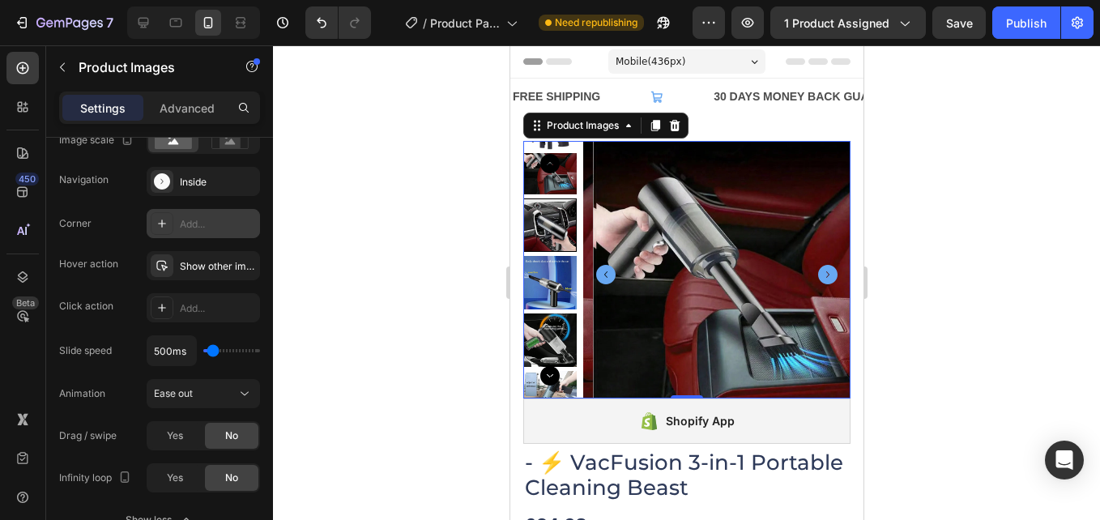
click at [673, 267] on img at bounding box center [726, 274] width 267 height 267
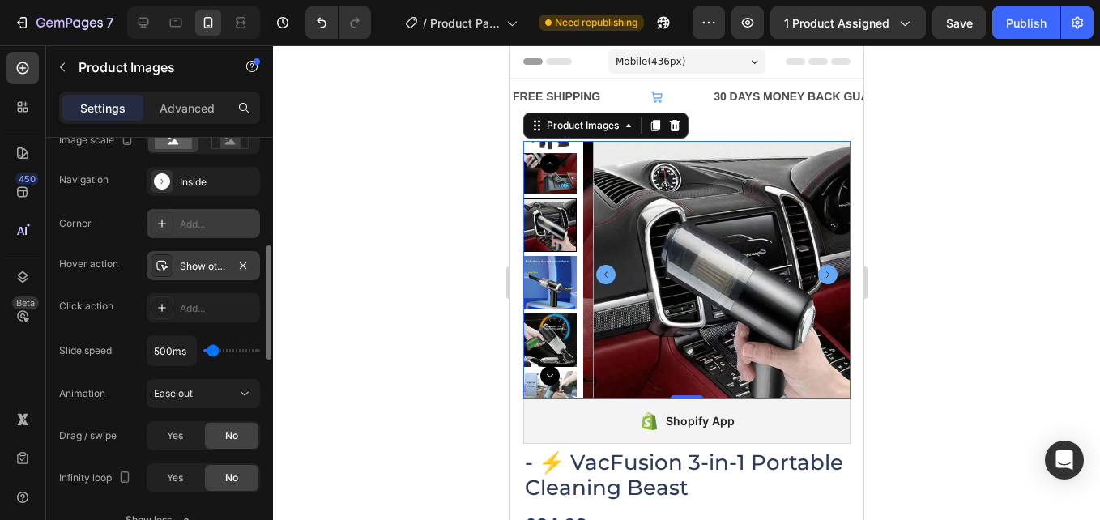
click at [206, 262] on div "Show other image" at bounding box center [203, 266] width 47 height 15
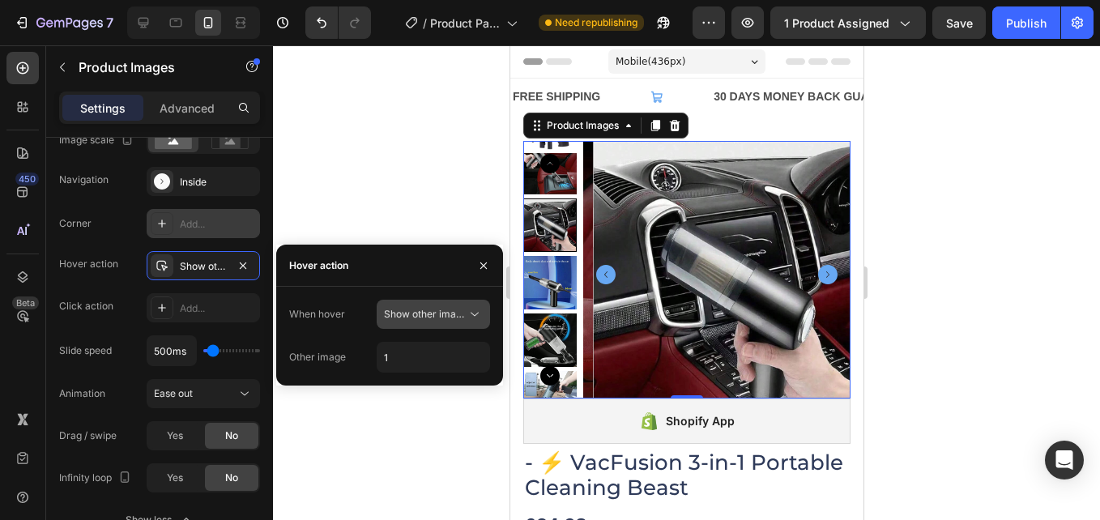
click at [440, 313] on span "Show other image" at bounding box center [425, 314] width 83 height 12
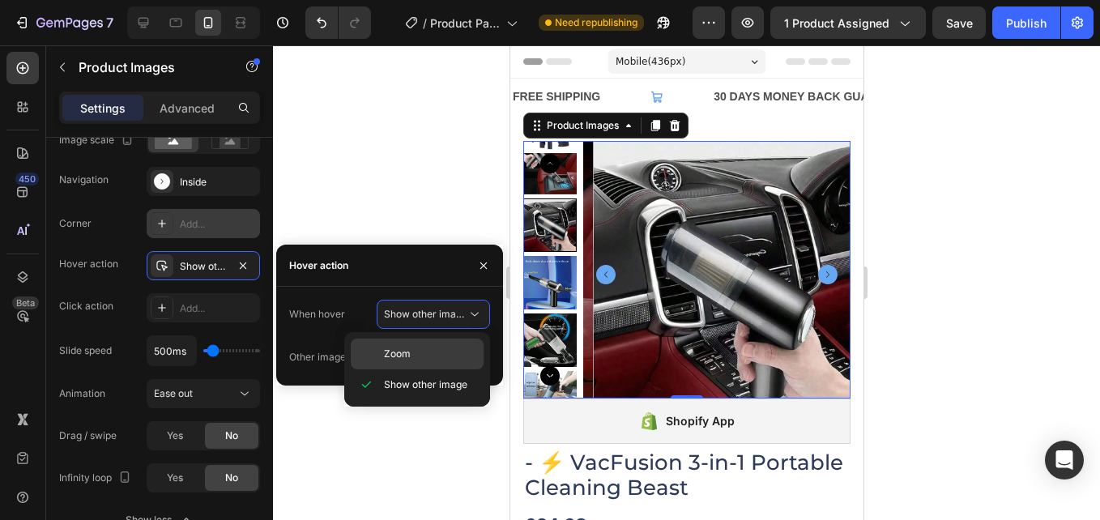
click at [432, 353] on p "Zoom" at bounding box center [430, 354] width 92 height 15
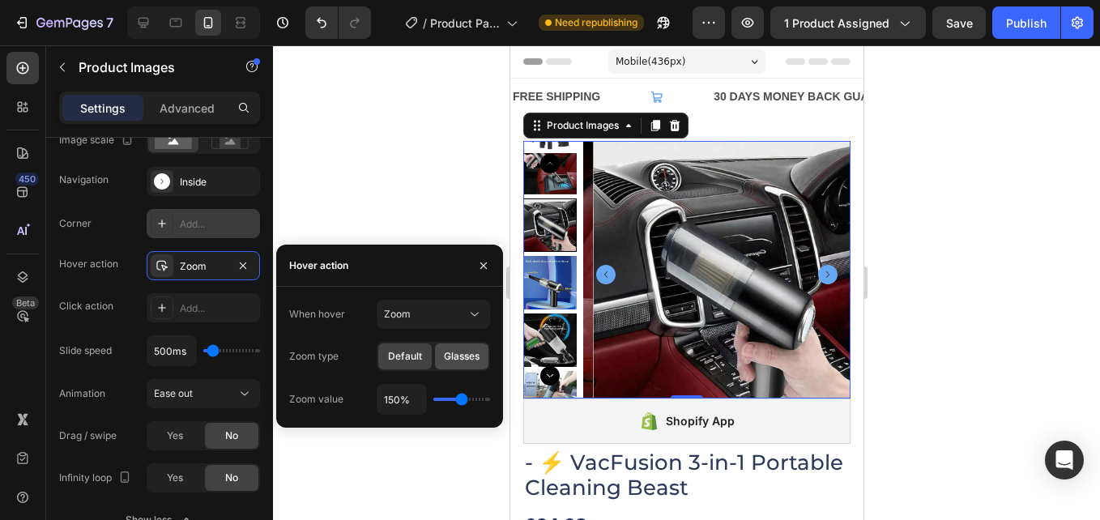
click at [468, 360] on span "Glasses" at bounding box center [462, 356] width 36 height 15
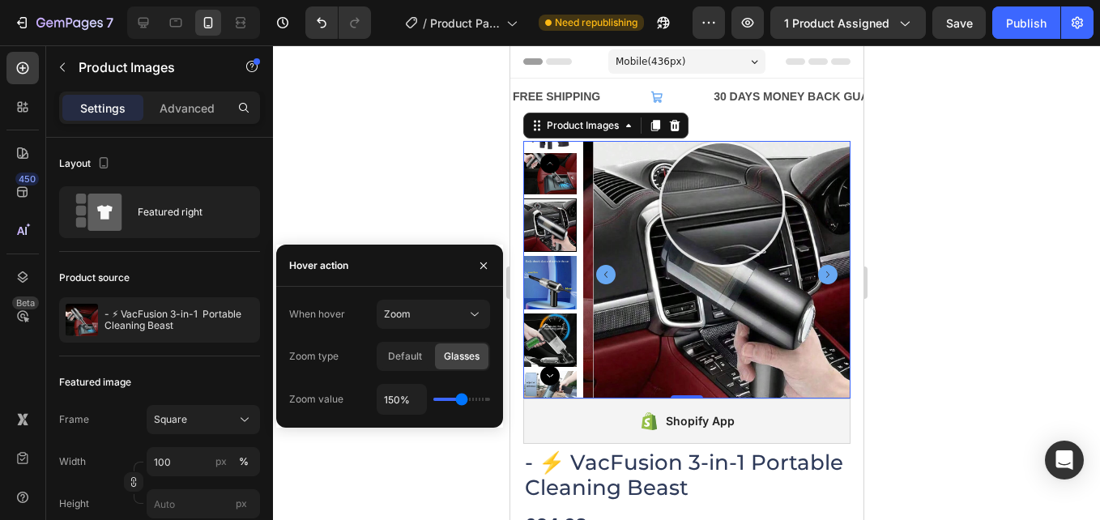
scroll to position [405, 0]
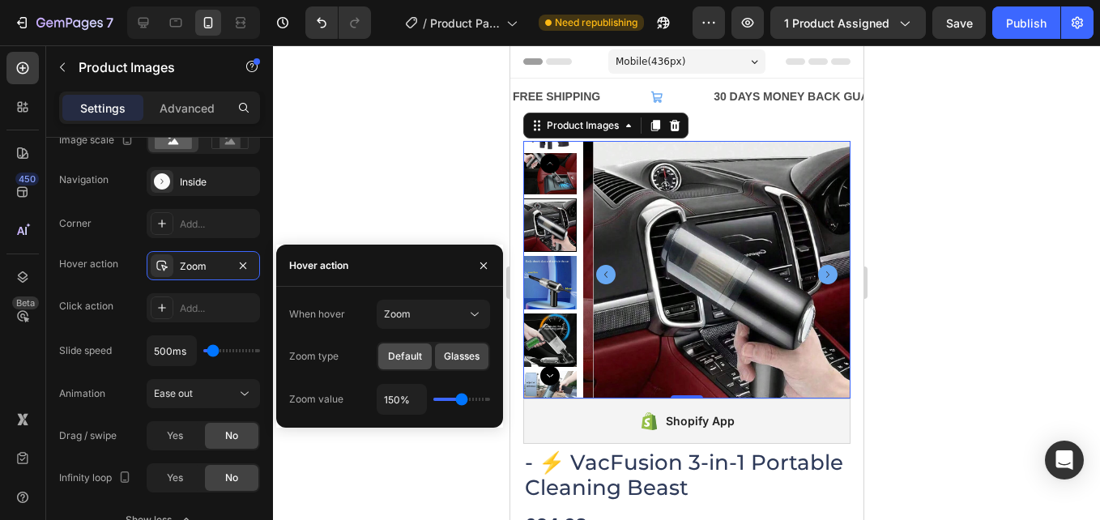
drag, startPoint x: 386, startPoint y: 356, endPoint x: 5, endPoint y: 229, distance: 401.8
click at [386, 356] on div "Default" at bounding box center [404, 356] width 53 height 26
click at [448, 354] on span "Glasses" at bounding box center [462, 356] width 36 height 15
click at [398, 347] on div "Default" at bounding box center [404, 356] width 53 height 26
click at [177, 304] on div "Add..." at bounding box center [203, 307] width 113 height 29
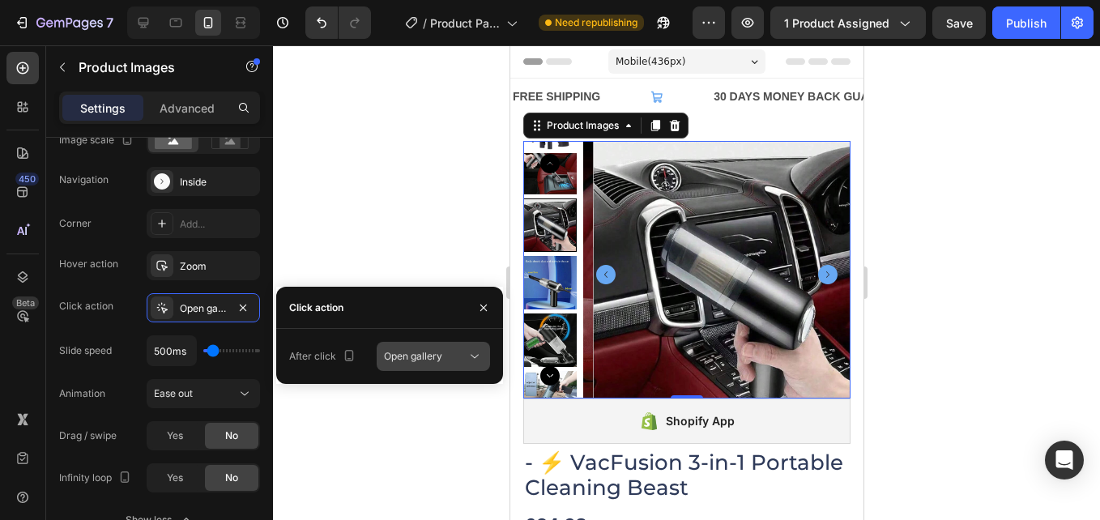
click at [449, 355] on div "Open gallery" at bounding box center [425, 356] width 83 height 15
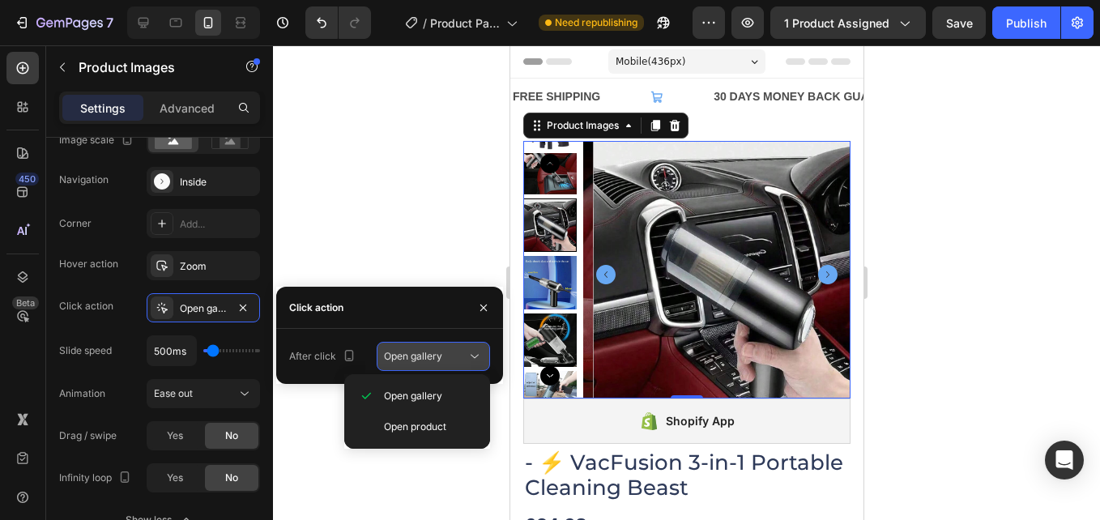
click at [449, 356] on div "Open gallery" at bounding box center [425, 356] width 83 height 15
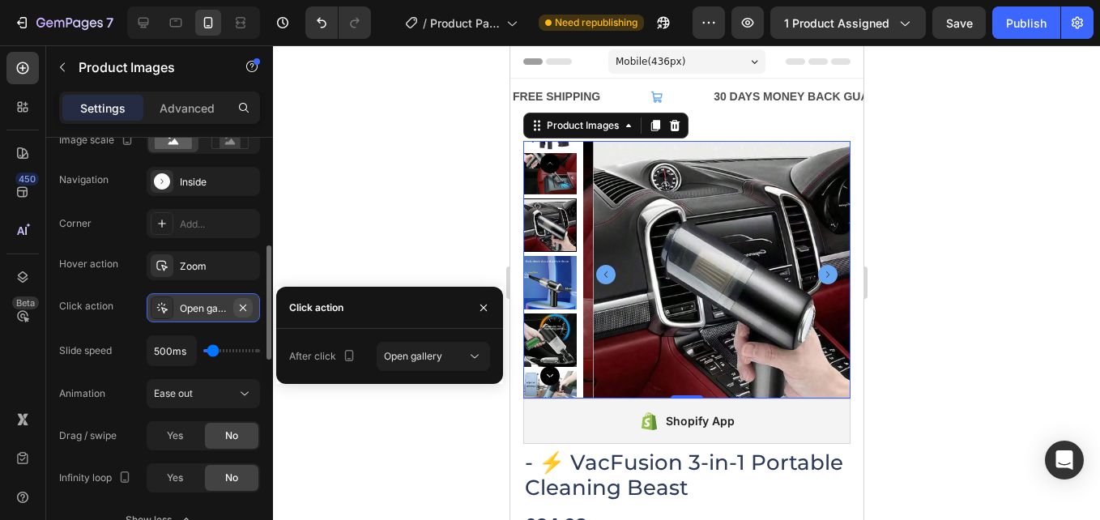
click at [245, 301] on icon "button" at bounding box center [242, 307] width 13 height 13
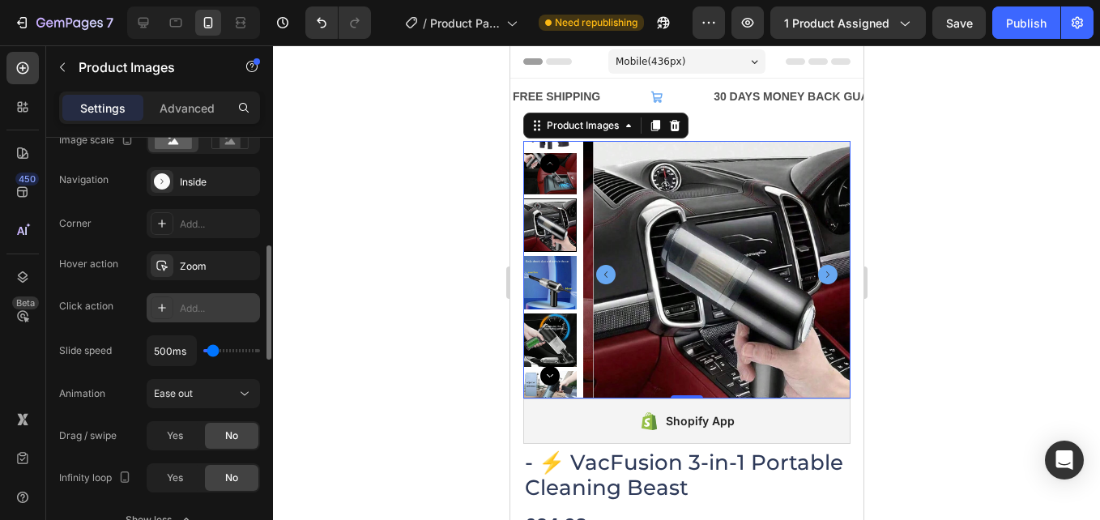
scroll to position [486, 0]
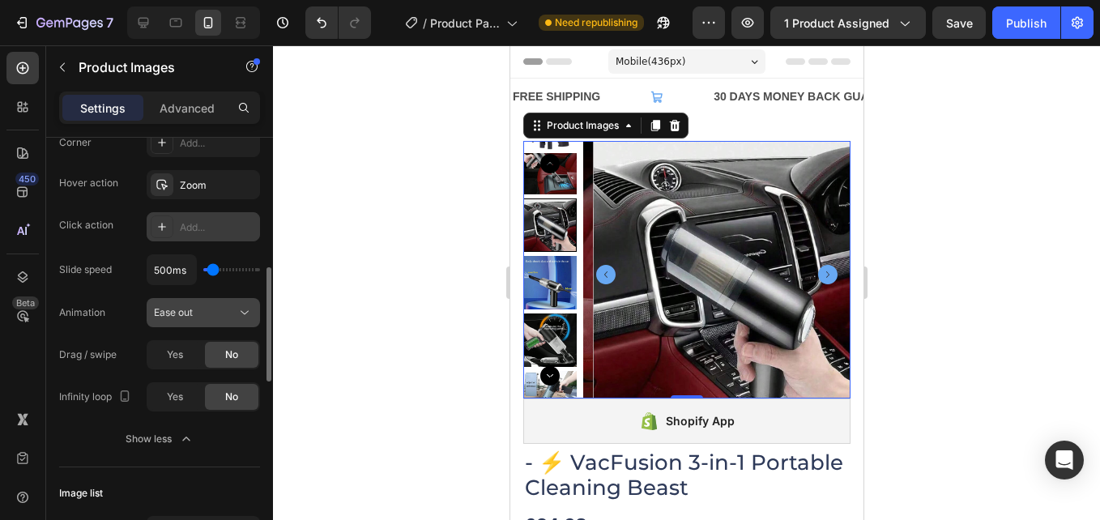
click at [224, 313] on div "Ease out" at bounding box center [195, 312] width 83 height 15
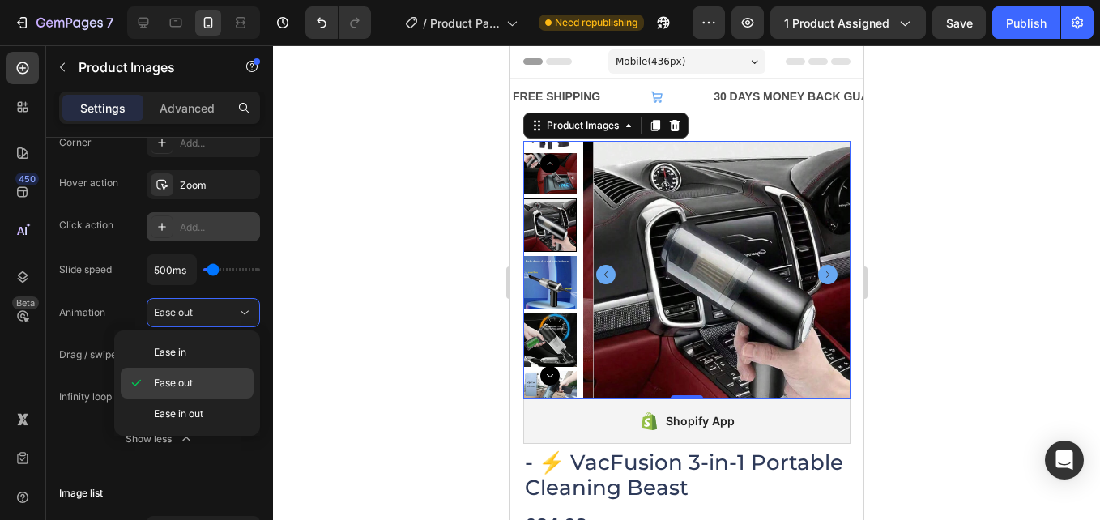
click at [215, 377] on p "Ease out" at bounding box center [200, 383] width 92 height 15
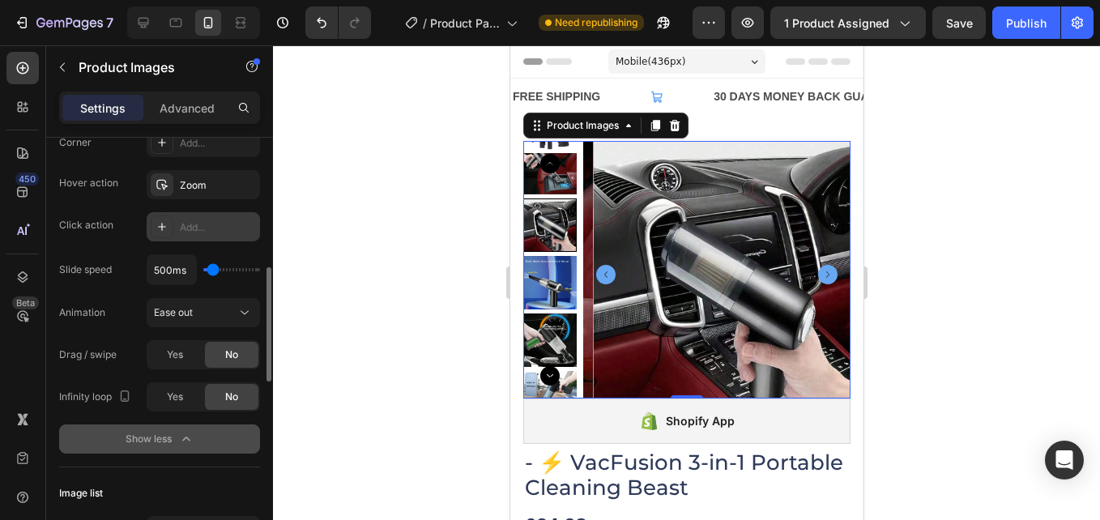
scroll to position [567, 0]
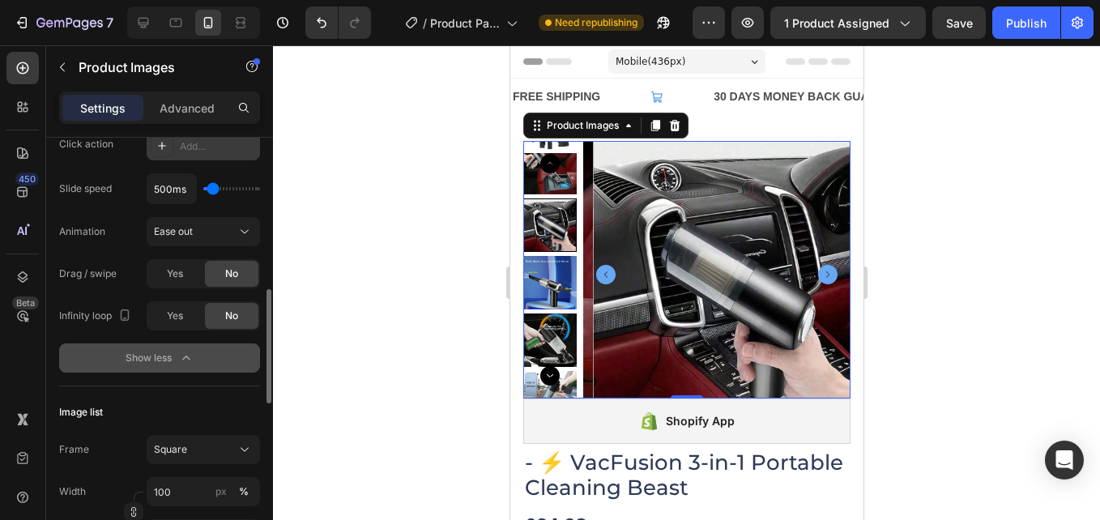
click at [177, 360] on div "Show less" at bounding box center [160, 358] width 69 height 16
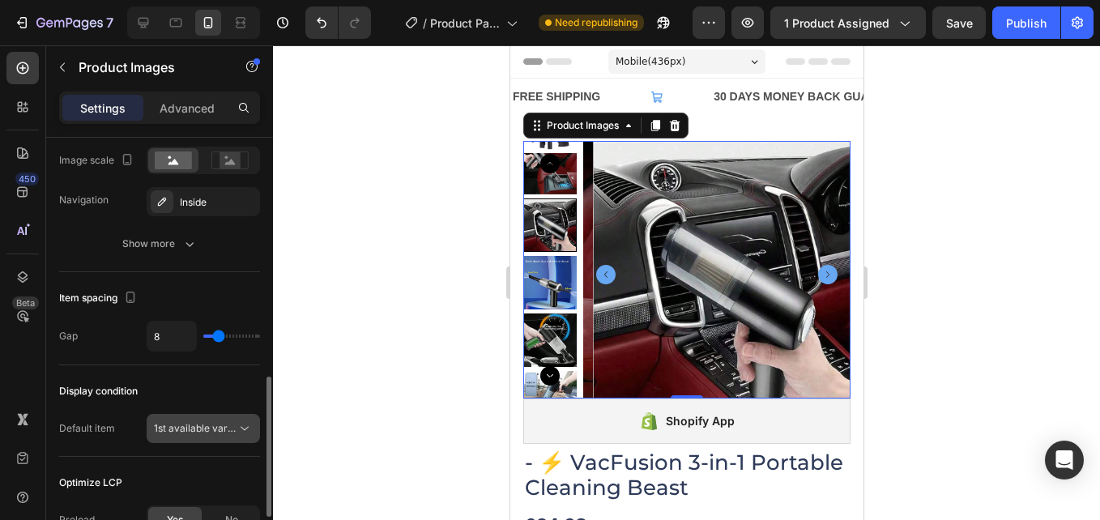
scroll to position [810, 0]
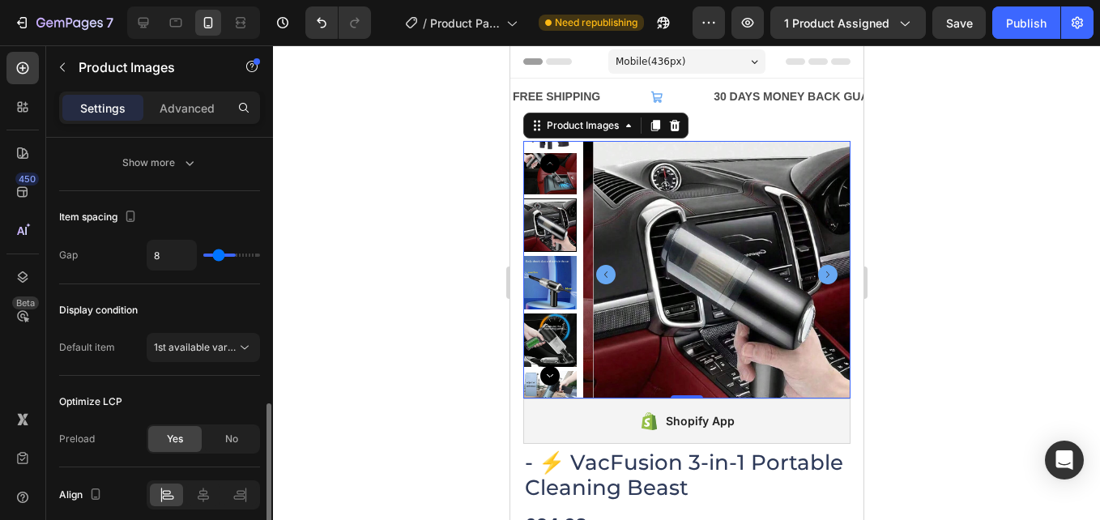
type input "21"
click at [233, 257] on input "range" at bounding box center [231, 254] width 57 height 3
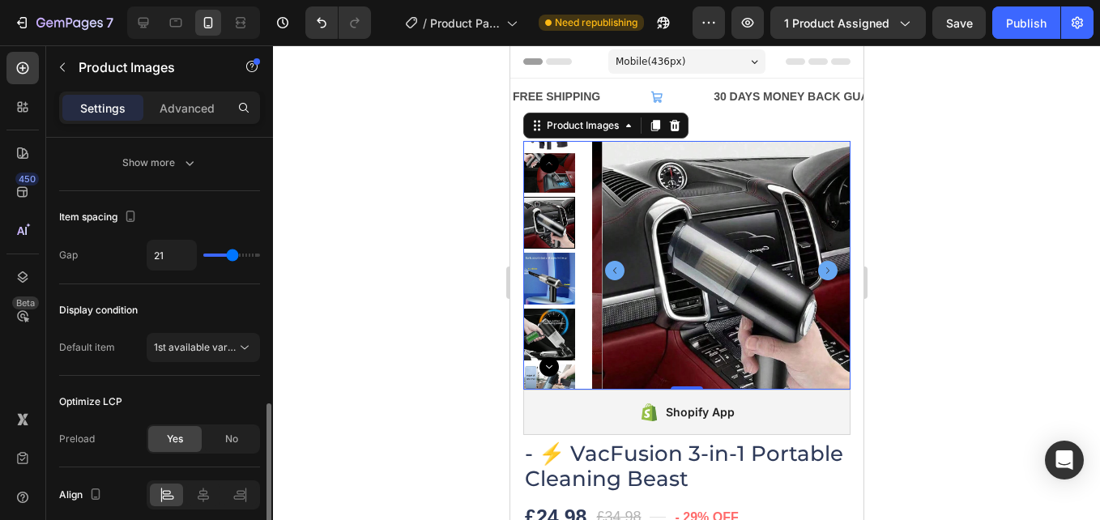
type input "33"
drag, startPoint x: 233, startPoint y: 258, endPoint x: 243, endPoint y: 258, distance: 9.7
type input "33"
click at [246, 257] on input "range" at bounding box center [231, 254] width 57 height 3
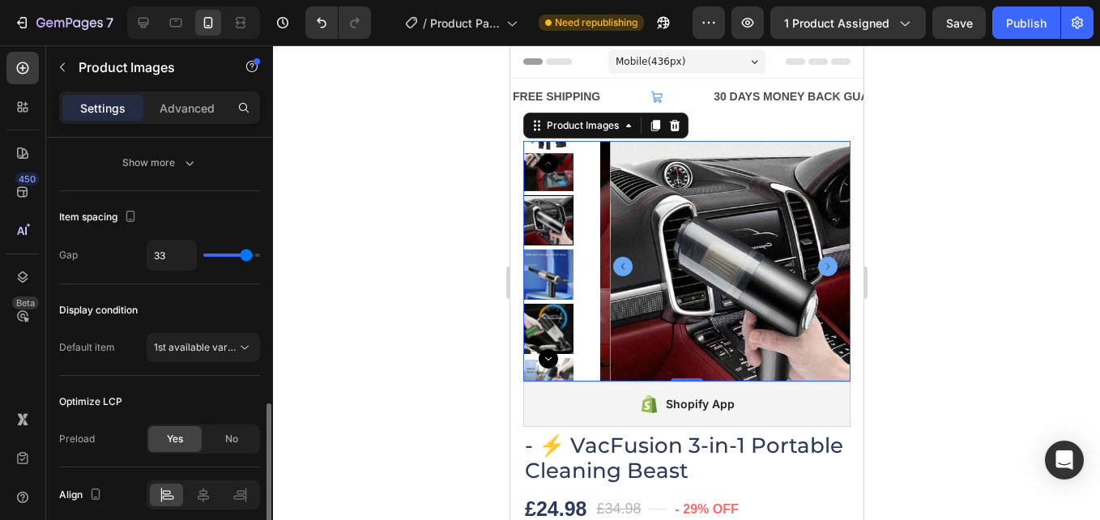
type input "6"
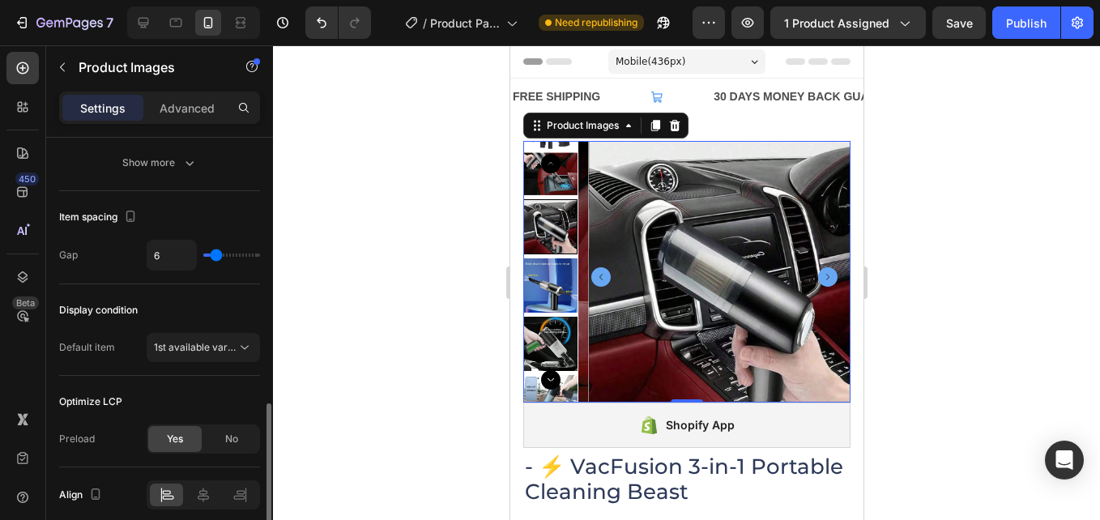
type input "1"
type input "7"
type input "10"
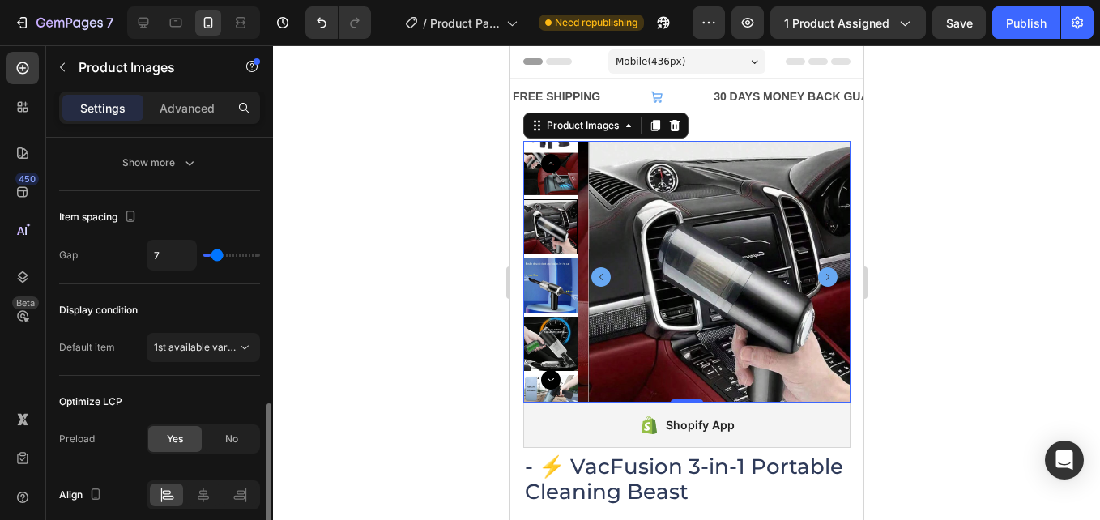
type input "10"
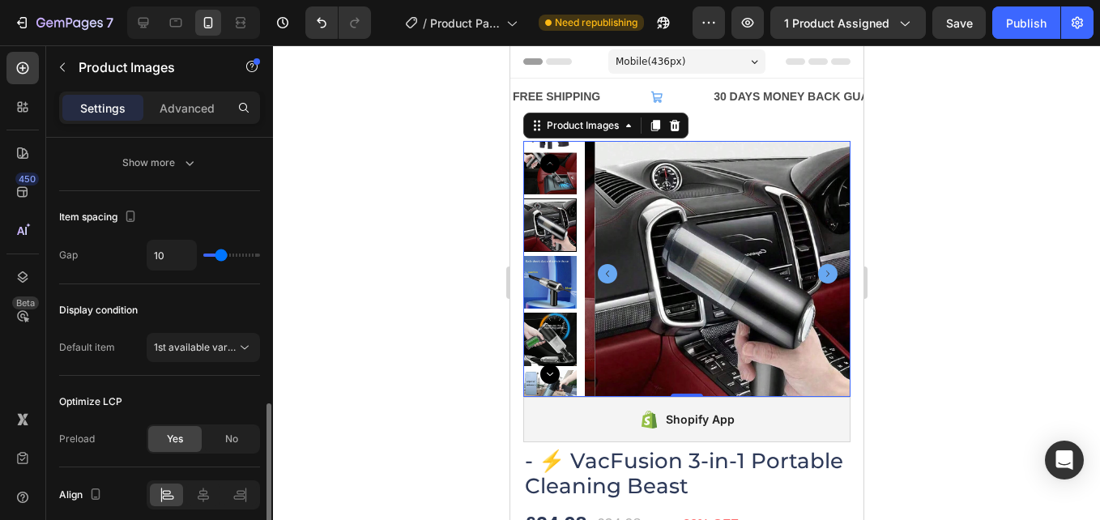
type input "9"
type input "7"
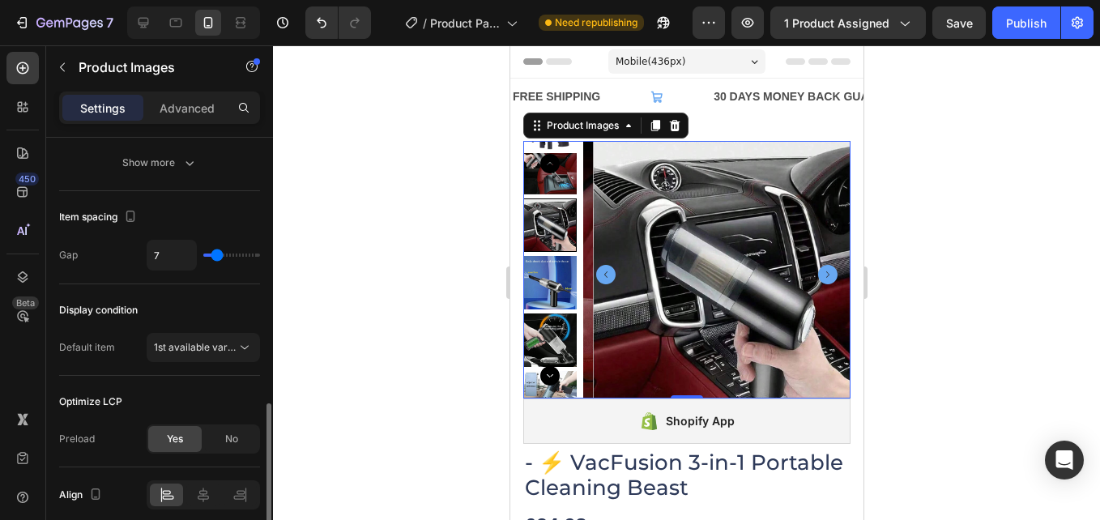
type input "8"
drag, startPoint x: 240, startPoint y: 255, endPoint x: 219, endPoint y: 259, distance: 21.4
type input "8"
click at [219, 257] on input "range" at bounding box center [231, 254] width 57 height 3
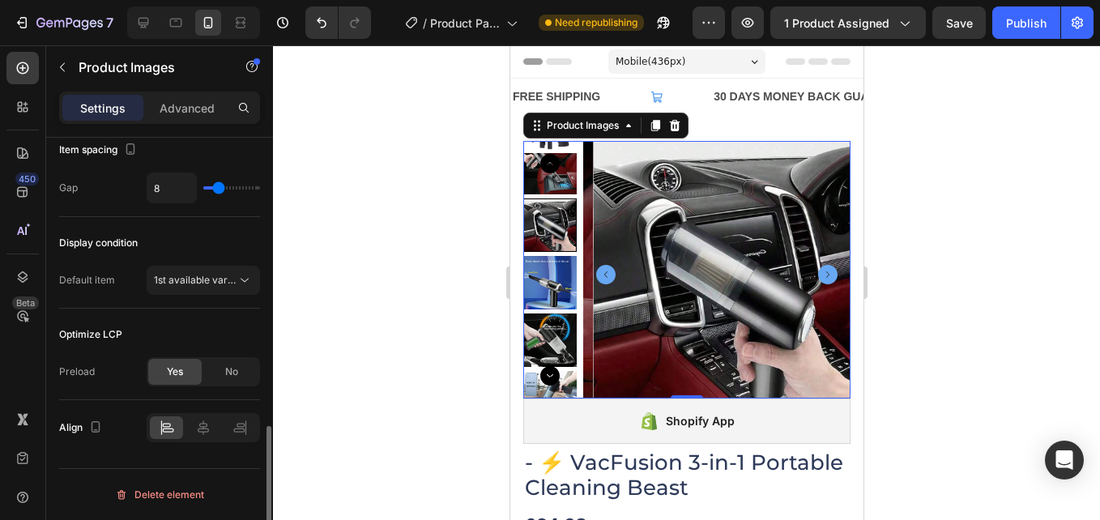
click at [228, 370] on span "No" at bounding box center [231, 371] width 13 height 15
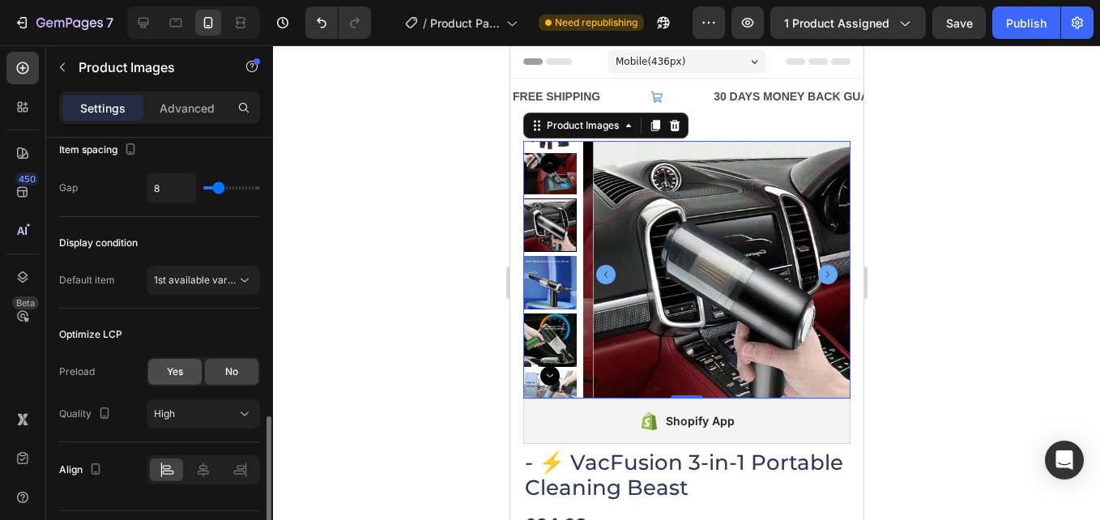
click at [175, 373] on span "Yes" at bounding box center [175, 371] width 16 height 15
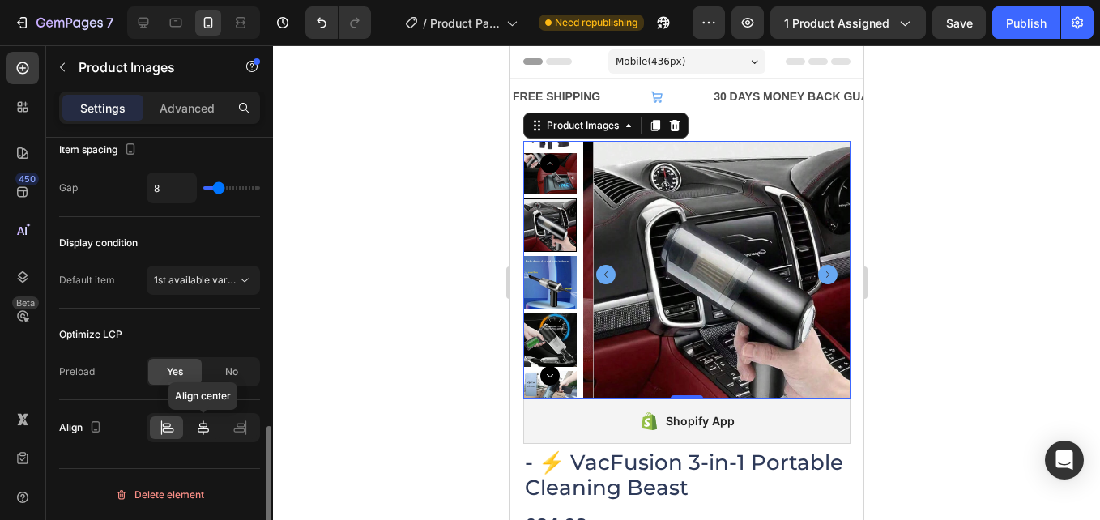
click at [203, 429] on icon at bounding box center [203, 427] width 11 height 15
click at [235, 428] on icon at bounding box center [240, 427] width 16 height 16
click at [166, 432] on icon at bounding box center [167, 427] width 16 height 16
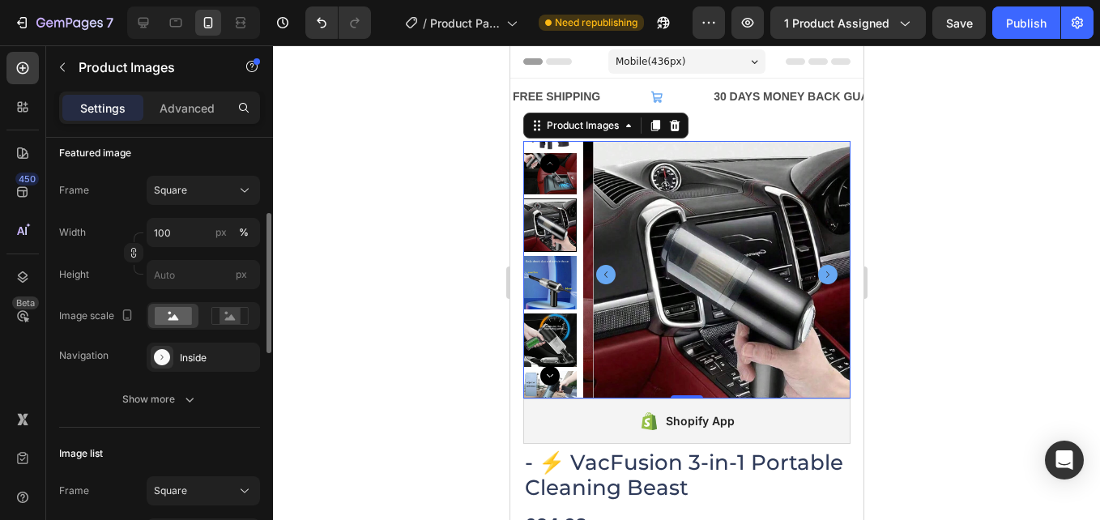
scroll to position [0, 0]
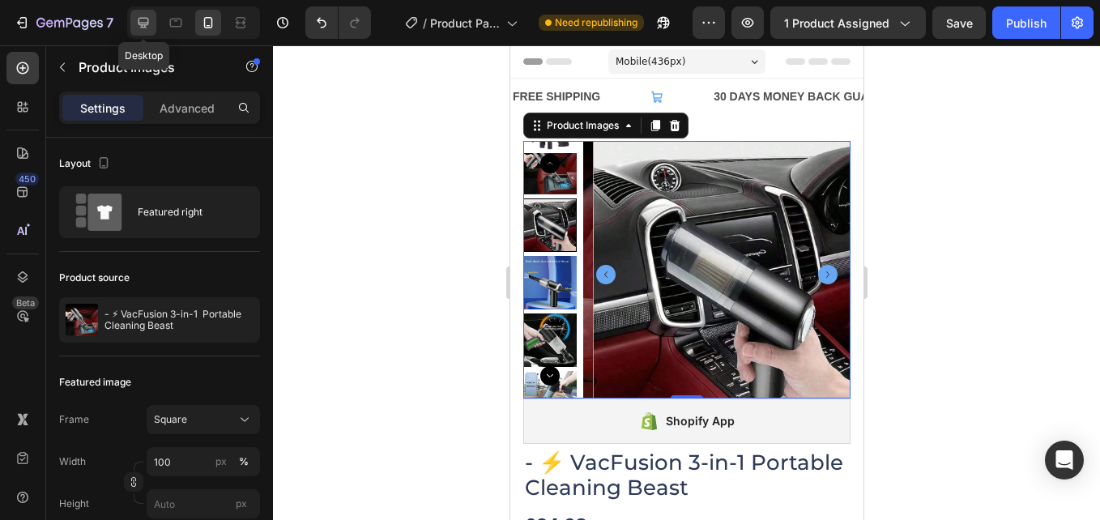
click at [147, 19] on icon at bounding box center [143, 23] width 16 height 16
type input "16"
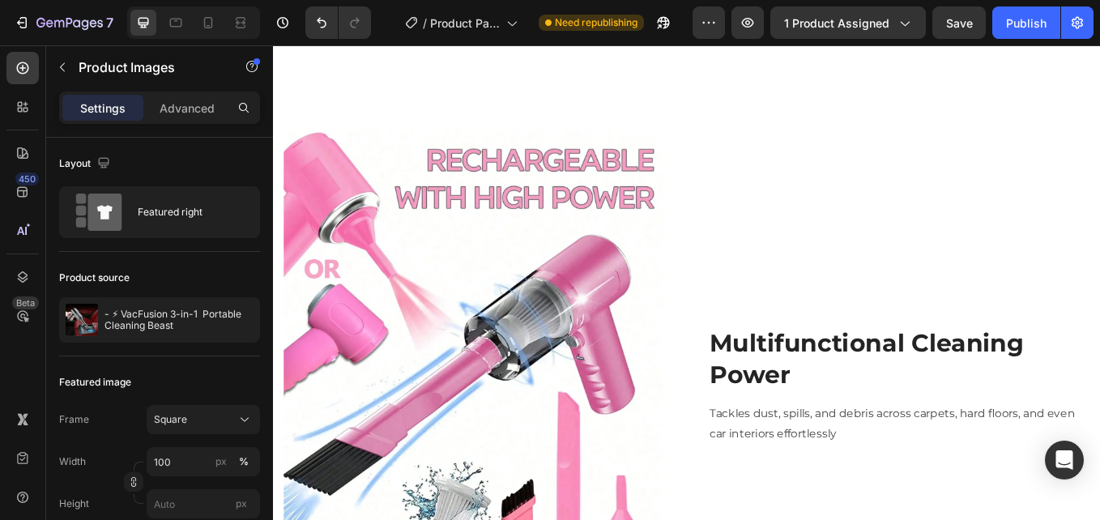
scroll to position [1639, 0]
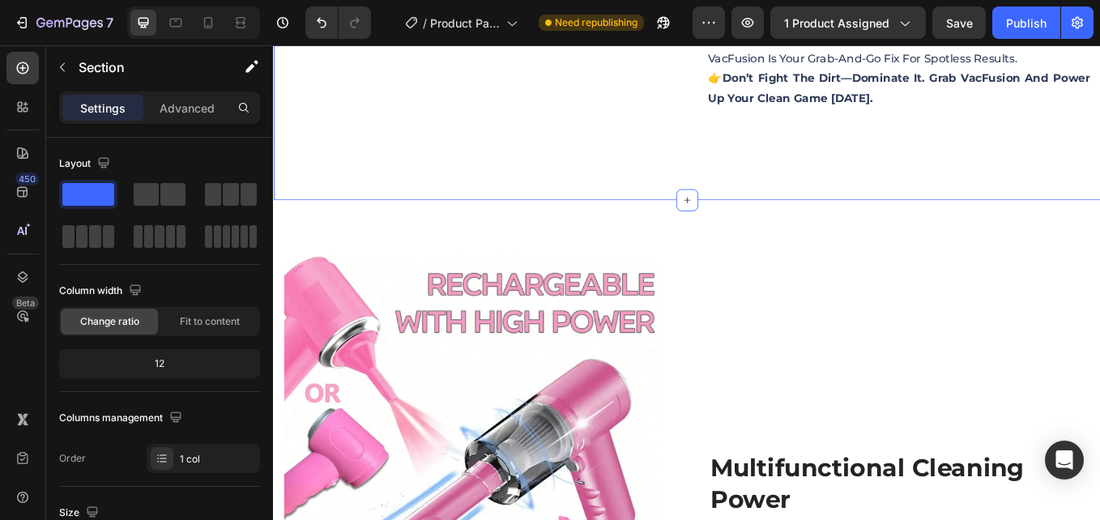
scroll to position [1477, 0]
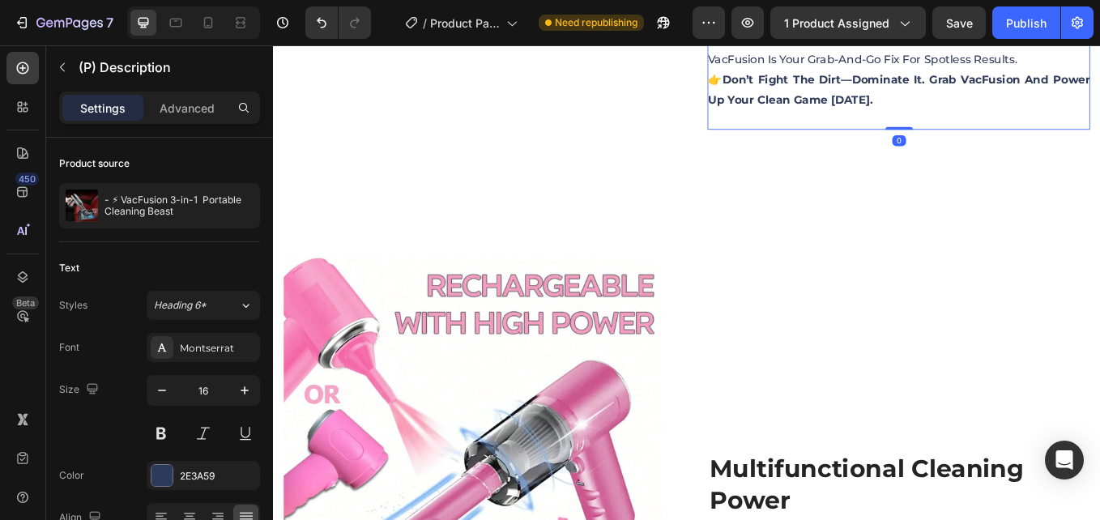
drag, startPoint x: 996, startPoint y: 168, endPoint x: 738, endPoint y: 149, distance: 259.1
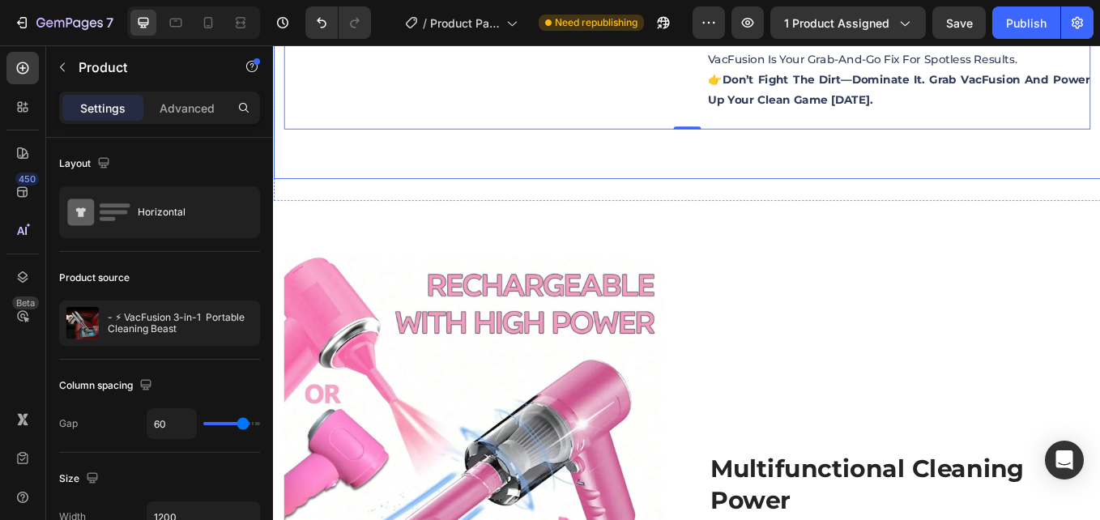
drag, startPoint x: 755, startPoint y: 172, endPoint x: 759, endPoint y: 190, distance: 18.3
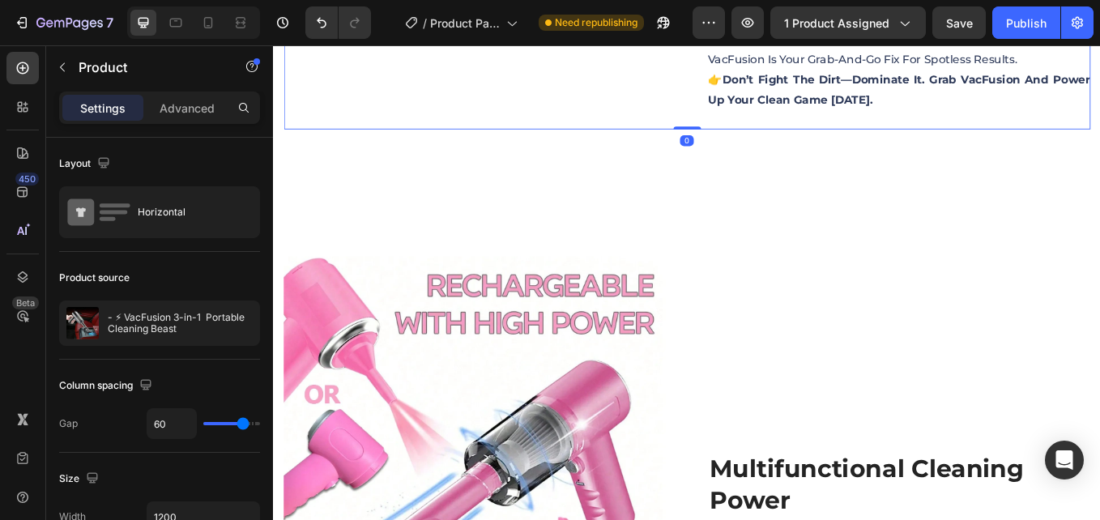
drag, startPoint x: 756, startPoint y: 172, endPoint x: 744, endPoint y: 103, distance: 69.9
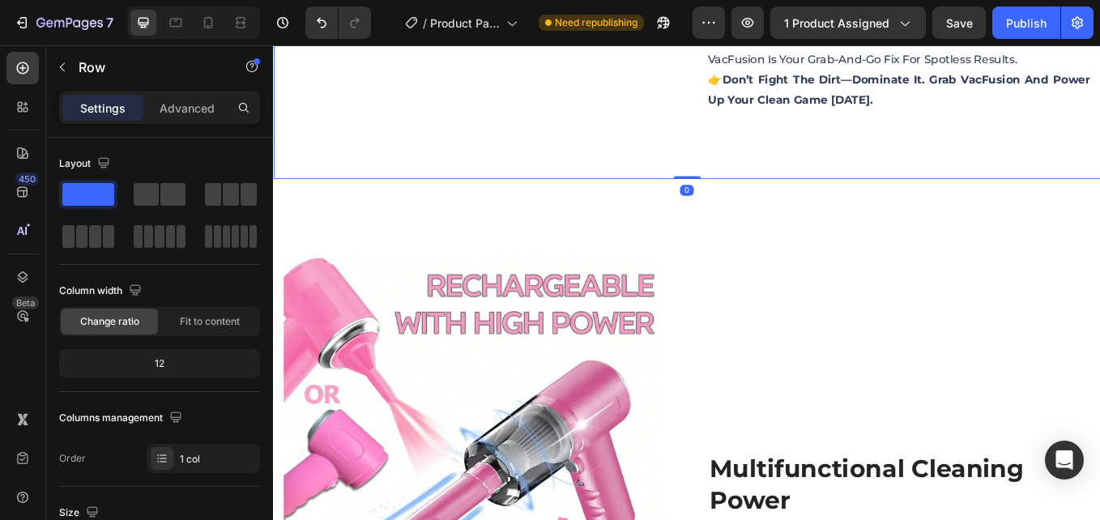
drag, startPoint x: 756, startPoint y: 230, endPoint x: 678, endPoint y: 258, distance: 83.5
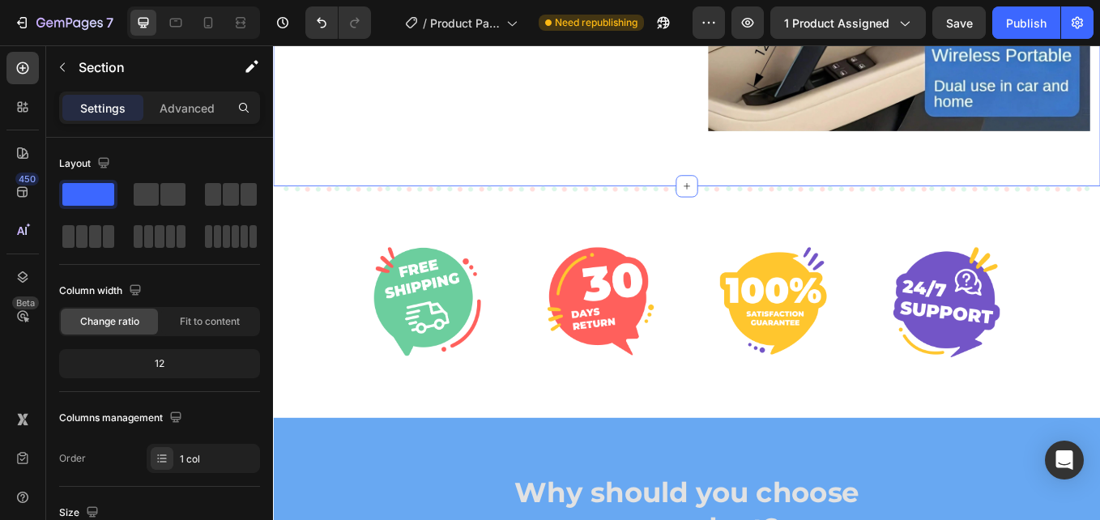
scroll to position [2773, 0]
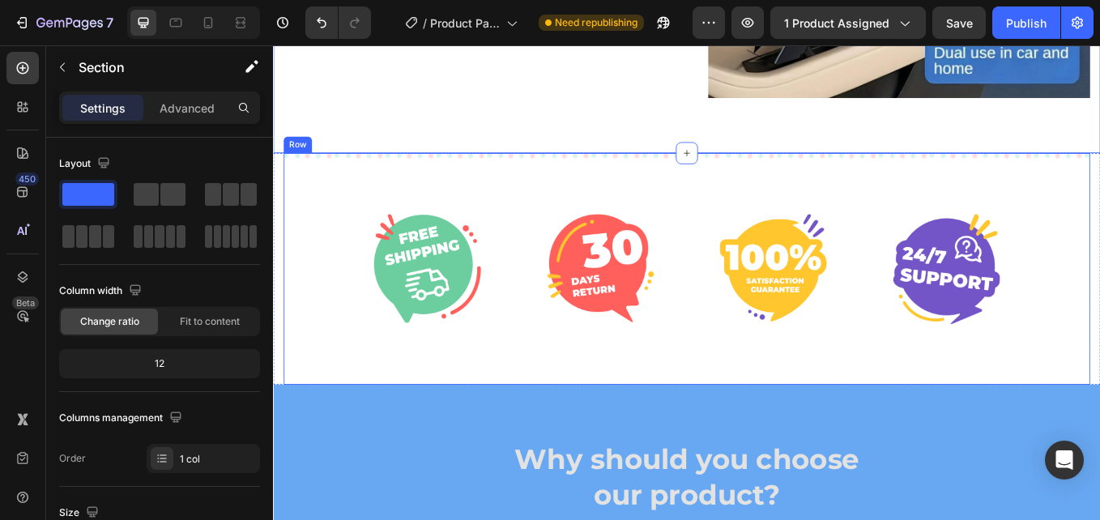
click at [867, 202] on div "Image Image Image Image Row Row" at bounding box center [758, 308] width 947 height 273
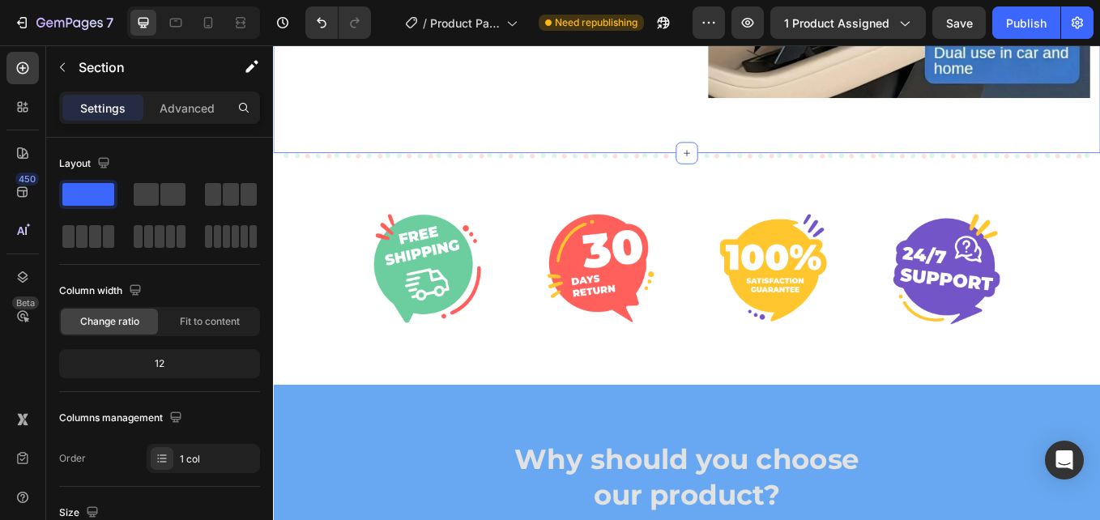
click at [1026, 243] on img at bounding box center [1064, 308] width 126 height 130
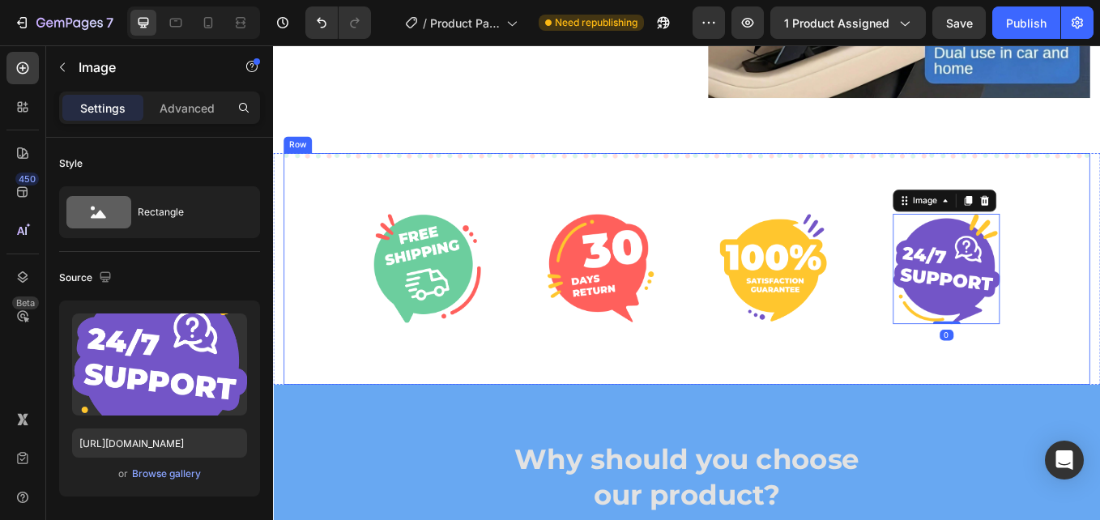
click at [1021, 368] on div "Image Image Image Image 0 Row Row" at bounding box center [758, 308] width 947 height 273
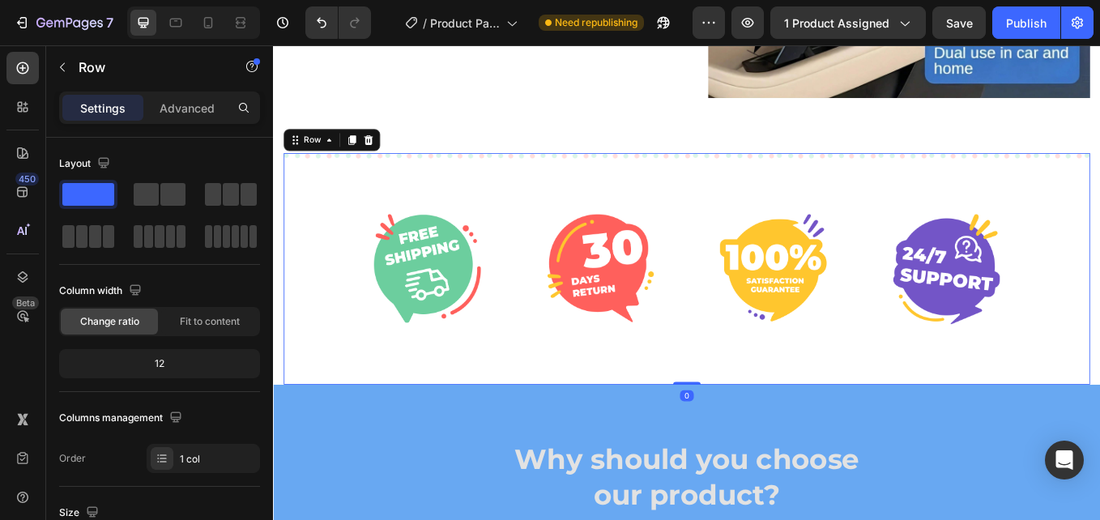
click at [1099, 405] on div "Image Image Image Image Row Row 0" at bounding box center [758, 308] width 947 height 273
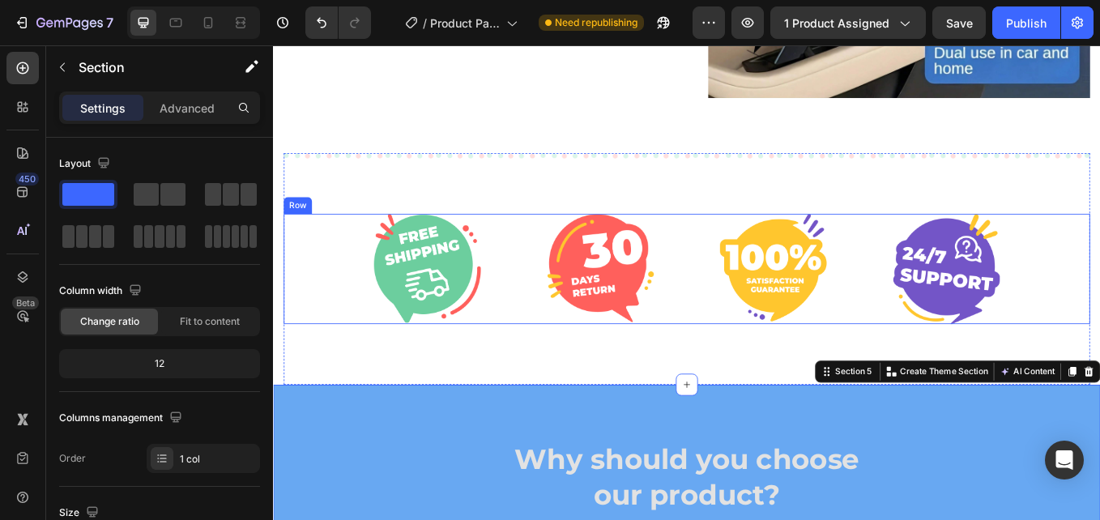
click at [1099, 317] on div "Image Image Image Image Row" at bounding box center [758, 308] width 947 height 130
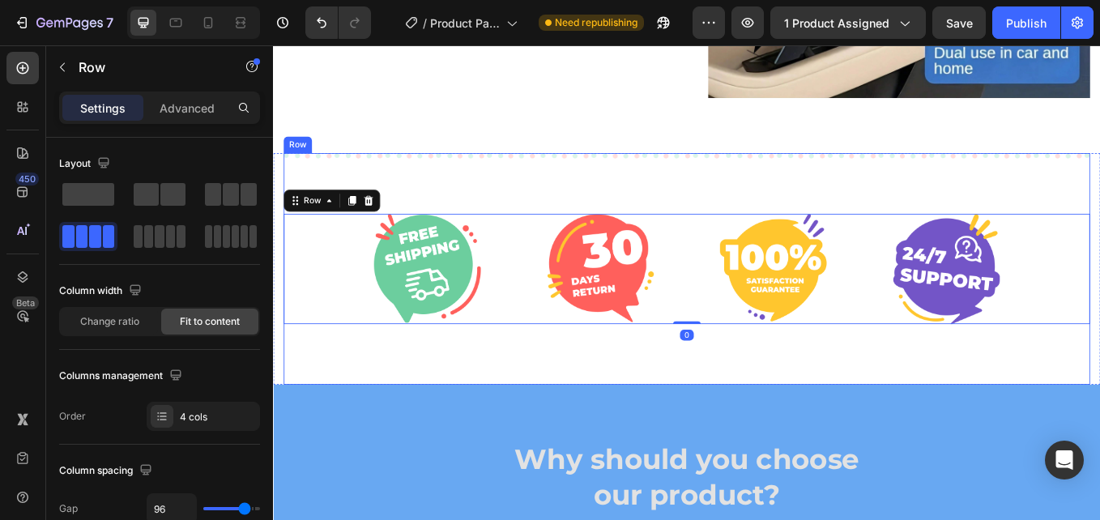
click at [1099, 202] on div "Image Image Image Image Row 0 Row" at bounding box center [758, 308] width 947 height 273
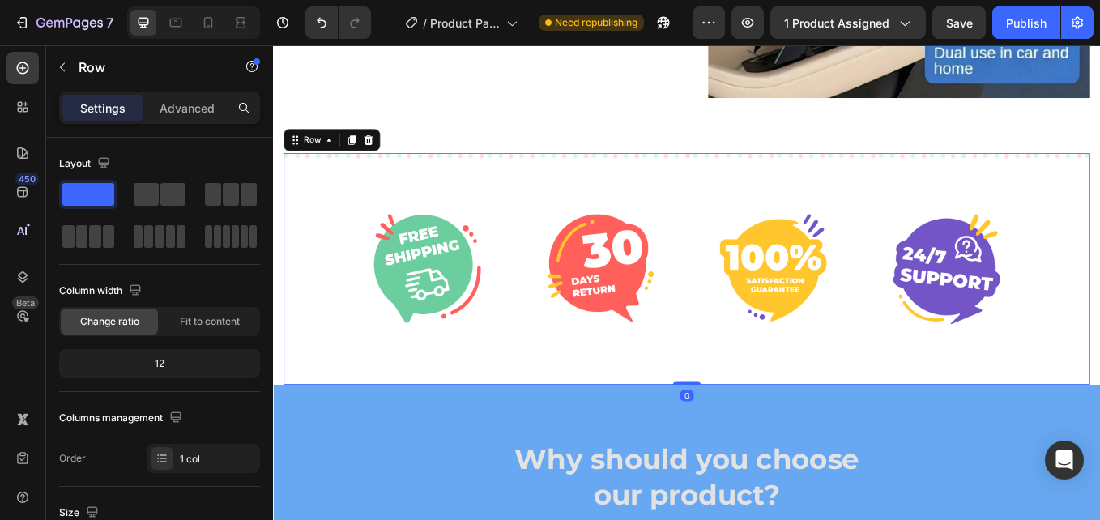
click at [1099, 172] on div "Image Image Image Image Row Row 0" at bounding box center [758, 308] width 947 height 273
click at [1099, 194] on div "Image Image Image Image Row Row" at bounding box center [758, 308] width 947 height 273
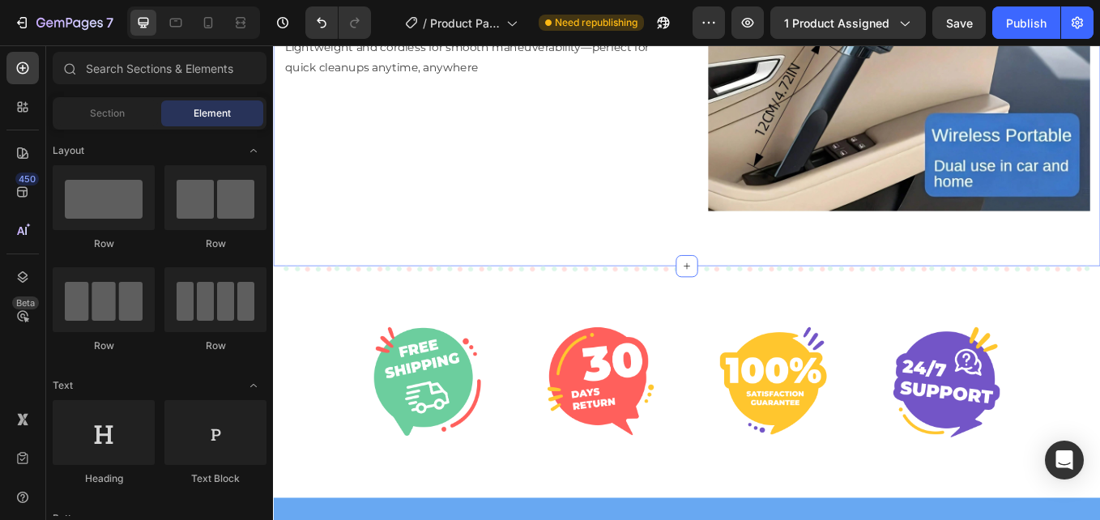
scroll to position [2771, 0]
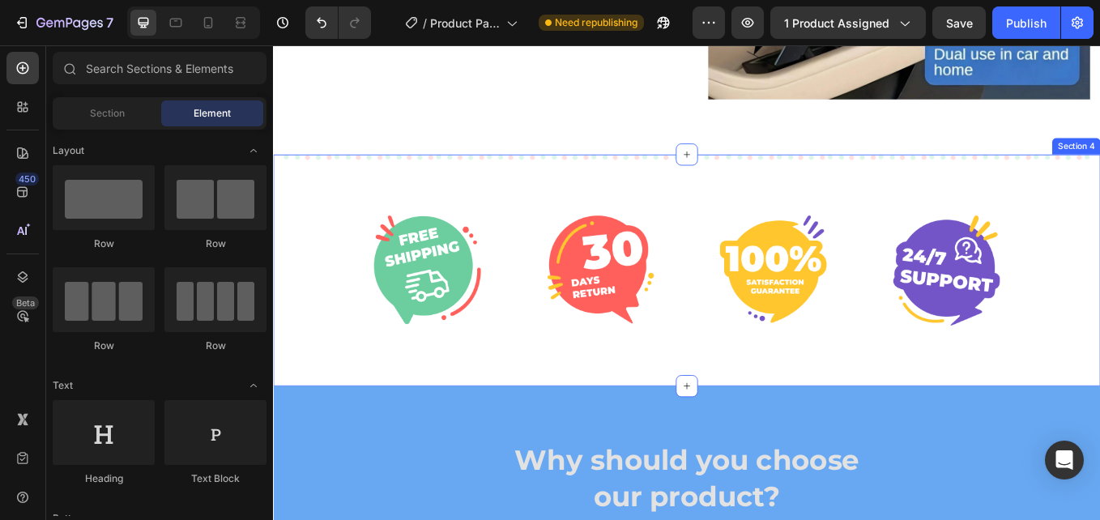
click at [1099, 230] on div "Image Image Image Image Row Row Section 4" at bounding box center [759, 309] width 972 height 273
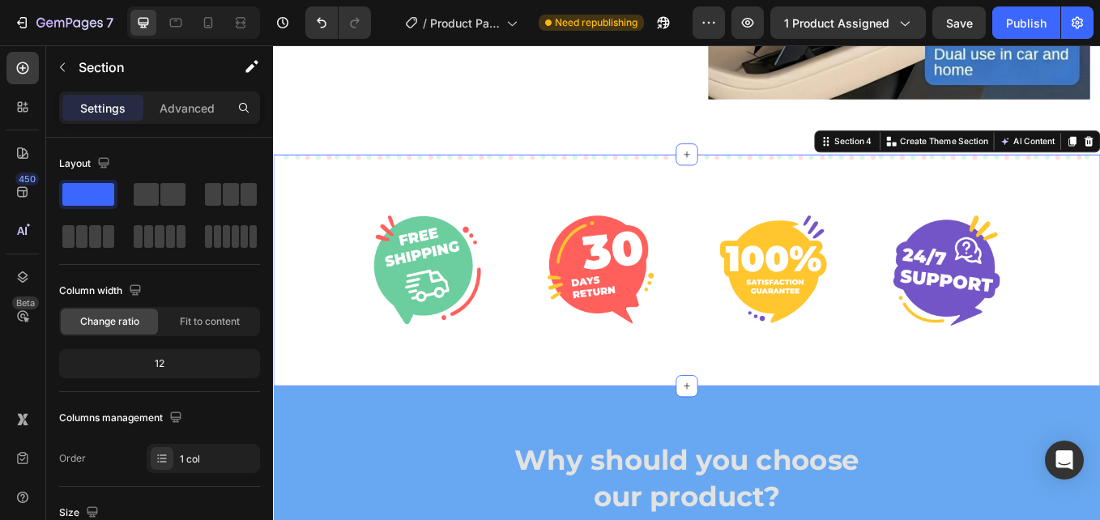
drag, startPoint x: 1219, startPoint y: 150, endPoint x: 1214, endPoint y: 158, distance: 9.4
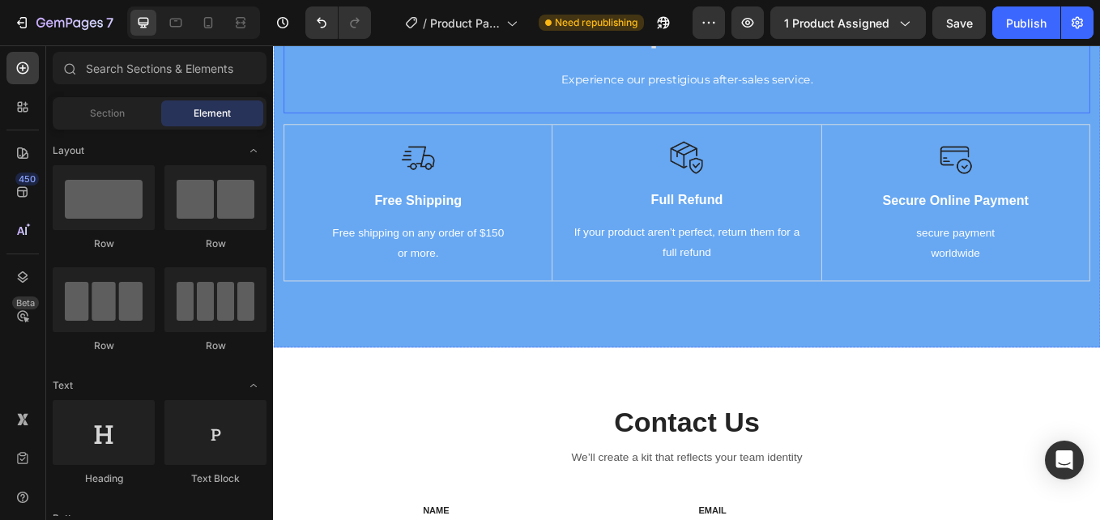
scroll to position [2852, 0]
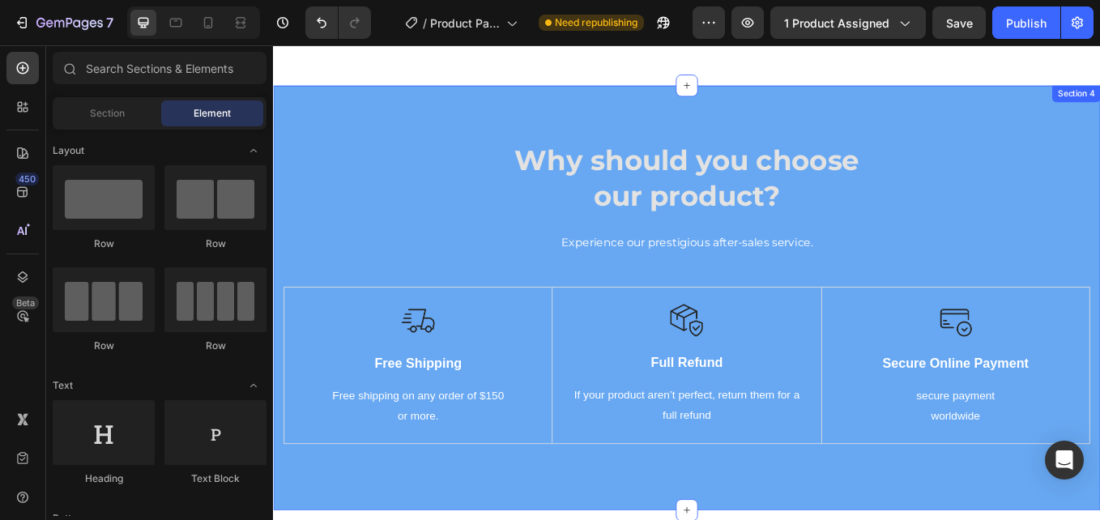
click at [1099, 113] on div "Why should you choose our product? Heading Experience our prestigious after-sal…" at bounding box center [759, 342] width 972 height 500
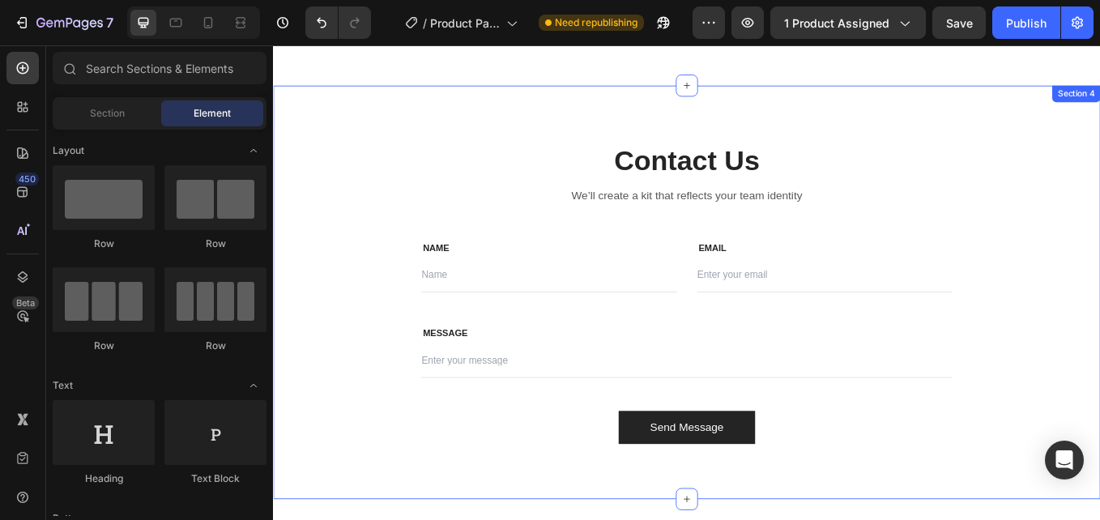
click at [1099, 125] on div "Contact Us Heading We’ll create a kit that reflects your team identity Text blo…" at bounding box center [759, 335] width 972 height 486
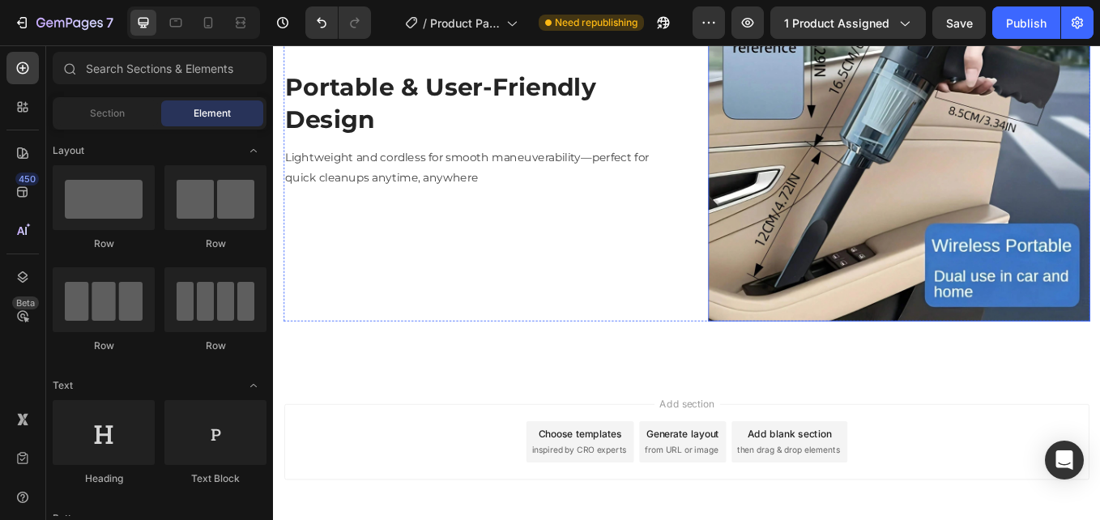
scroll to position [2560, 0]
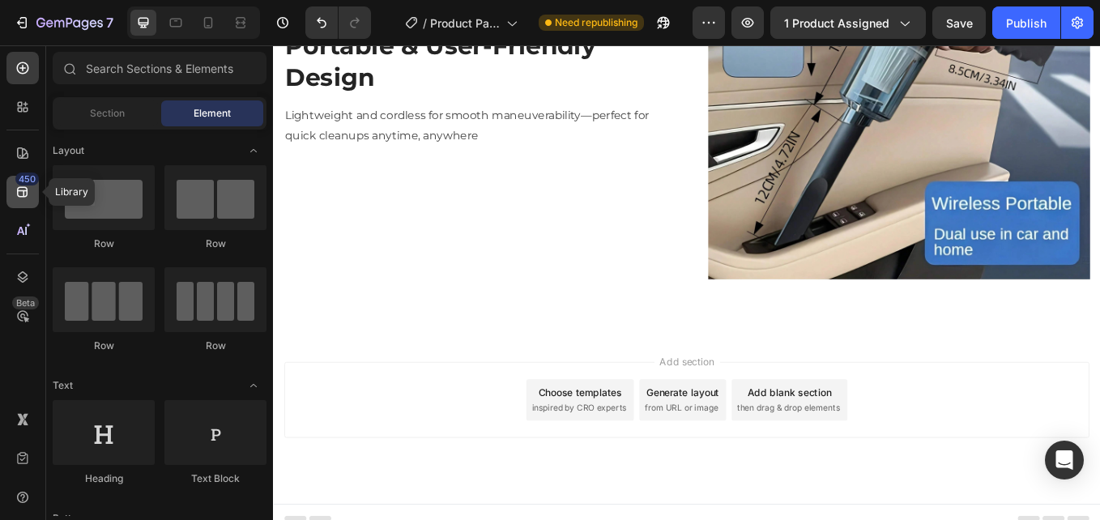
click at [20, 183] on div "450" at bounding box center [26, 178] width 23 height 13
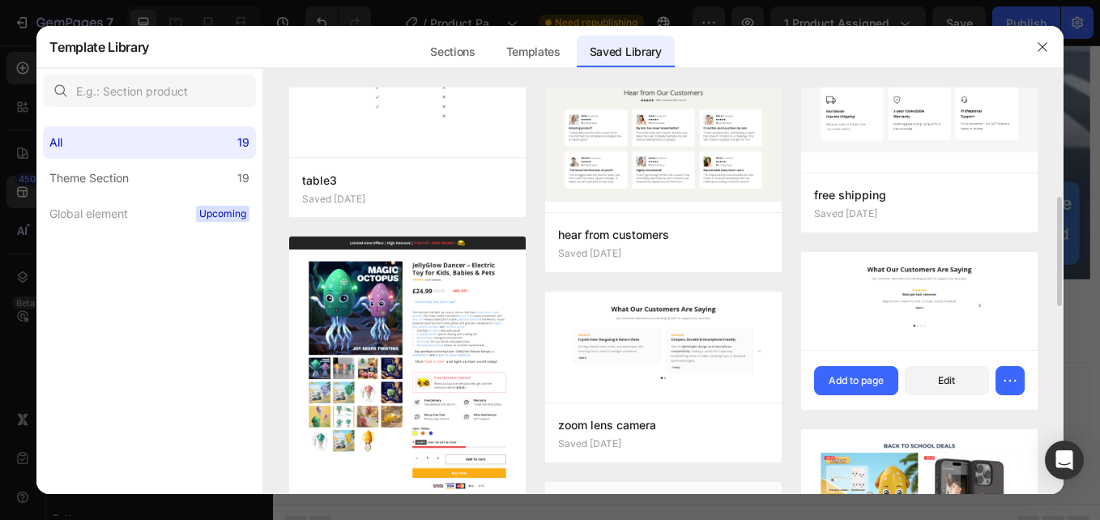
scroll to position [0, 0]
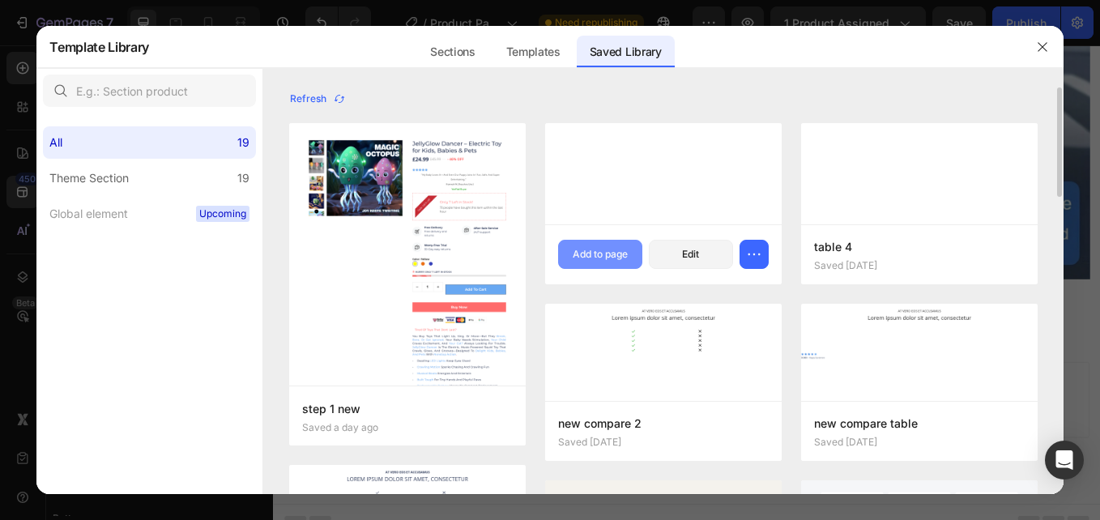
click at [573, 254] on div "Add to page" at bounding box center [600, 254] width 55 height 15
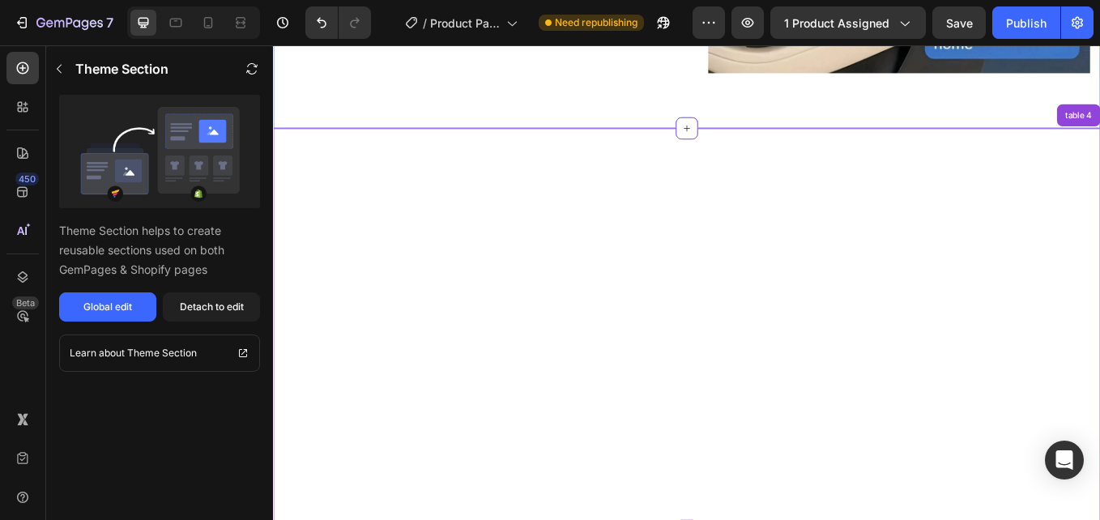
scroll to position [2885, 0]
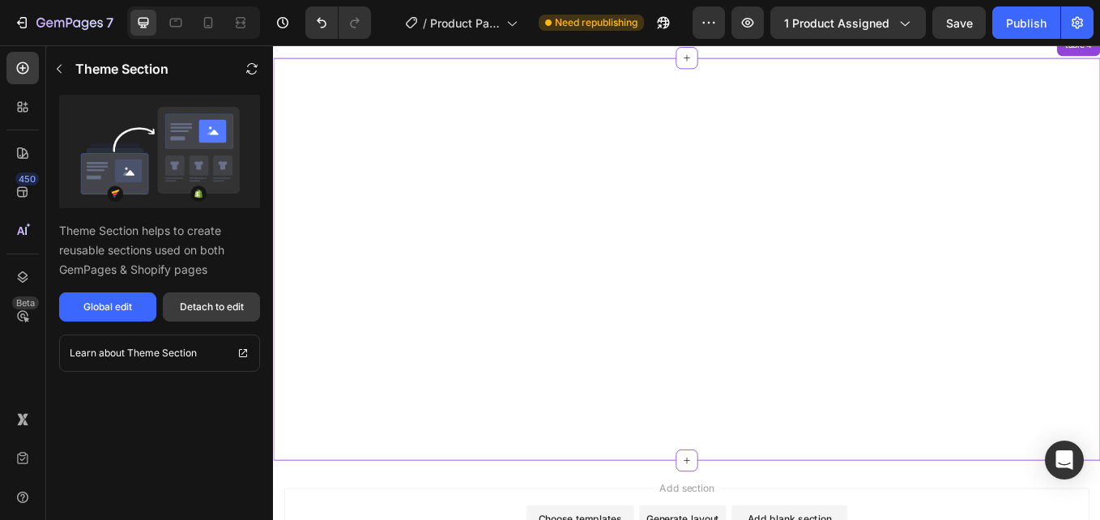
click at [194, 303] on div "Detach to edit" at bounding box center [212, 307] width 64 height 15
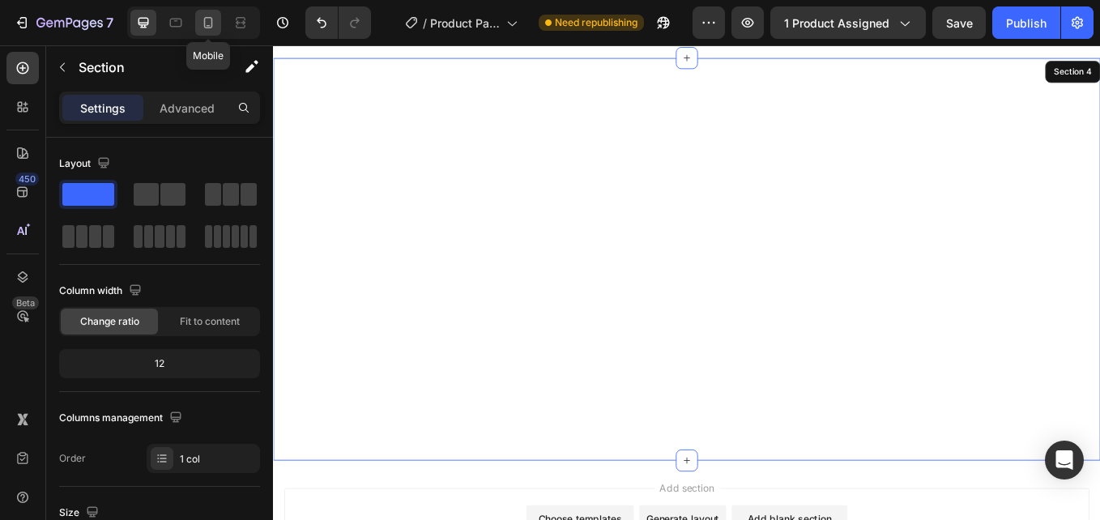
click at [211, 19] on icon at bounding box center [208, 22] width 9 height 11
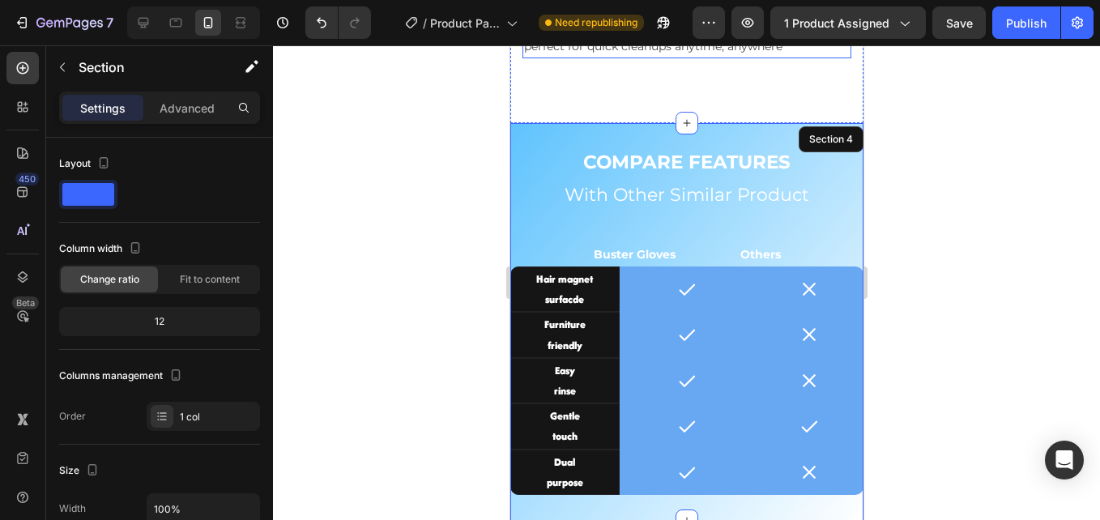
scroll to position [2938, 0]
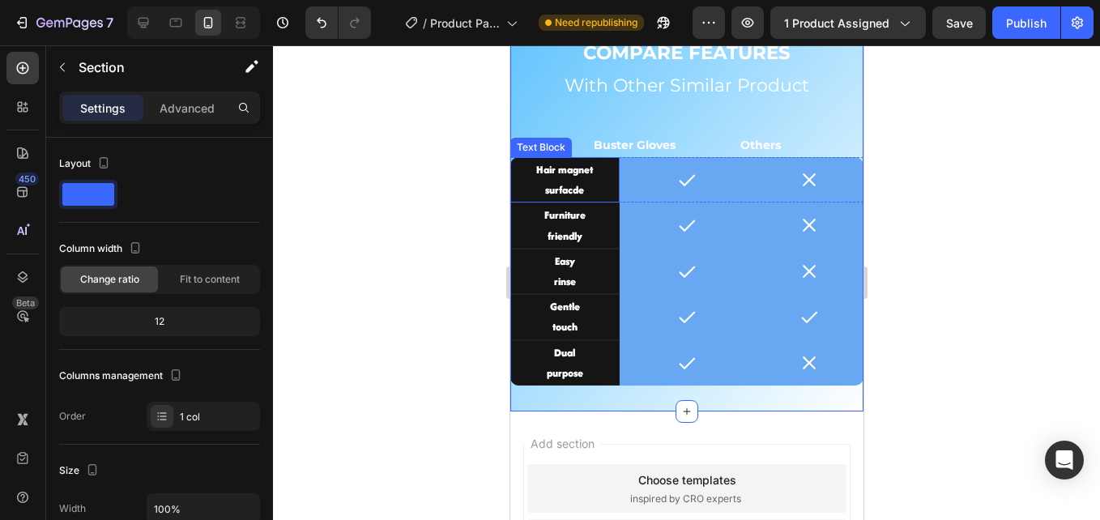
click at [570, 180] on p "surfacde" at bounding box center [564, 190] width 104 height 20
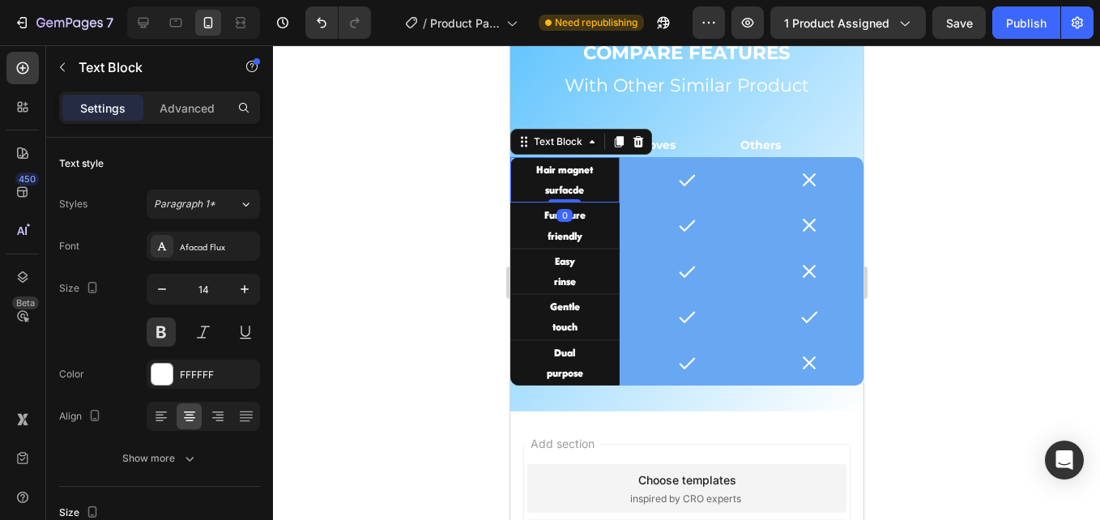
click at [571, 183] on p "surfacde" at bounding box center [564, 190] width 104 height 20
click at [564, 185] on p "surfacde" at bounding box center [564, 190] width 104 height 20
click at [581, 184] on p "surfacde" at bounding box center [564, 190] width 104 height 20
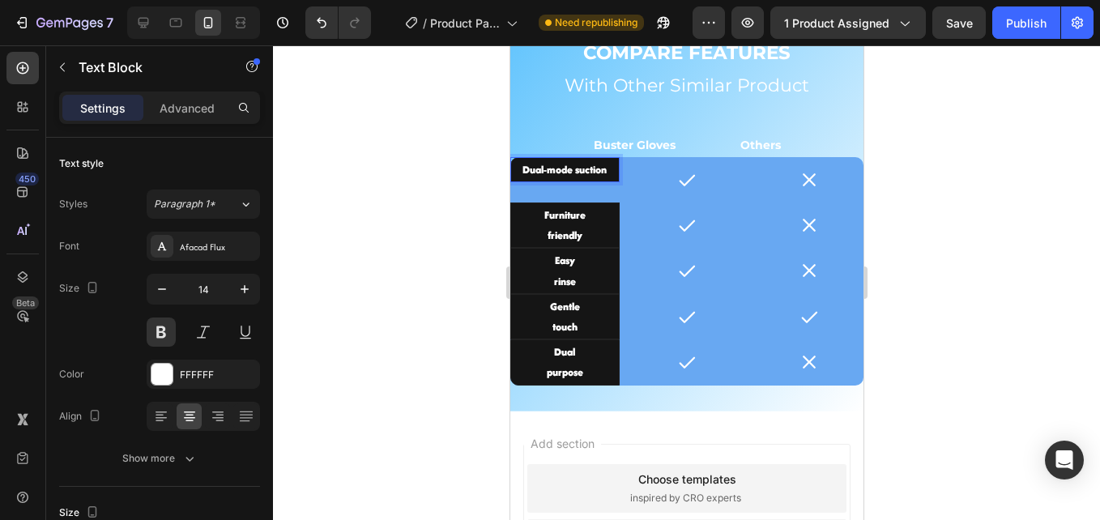
click at [573, 172] on p "Dual-mode suction" at bounding box center [564, 170] width 104 height 20
click at [571, 213] on p "Furniture" at bounding box center [564, 215] width 104 height 20
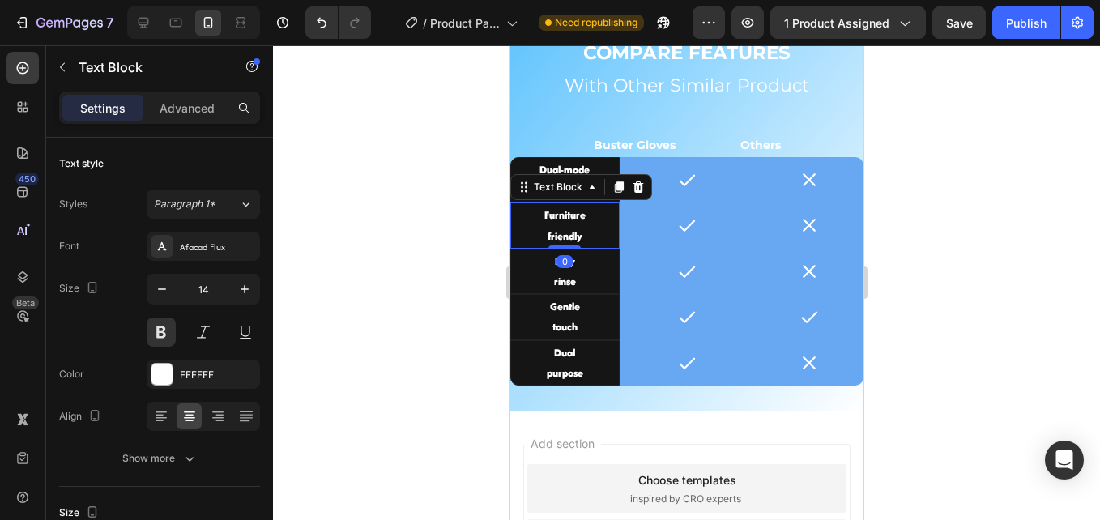
click at [571, 228] on p "friendly" at bounding box center [564, 236] width 104 height 20
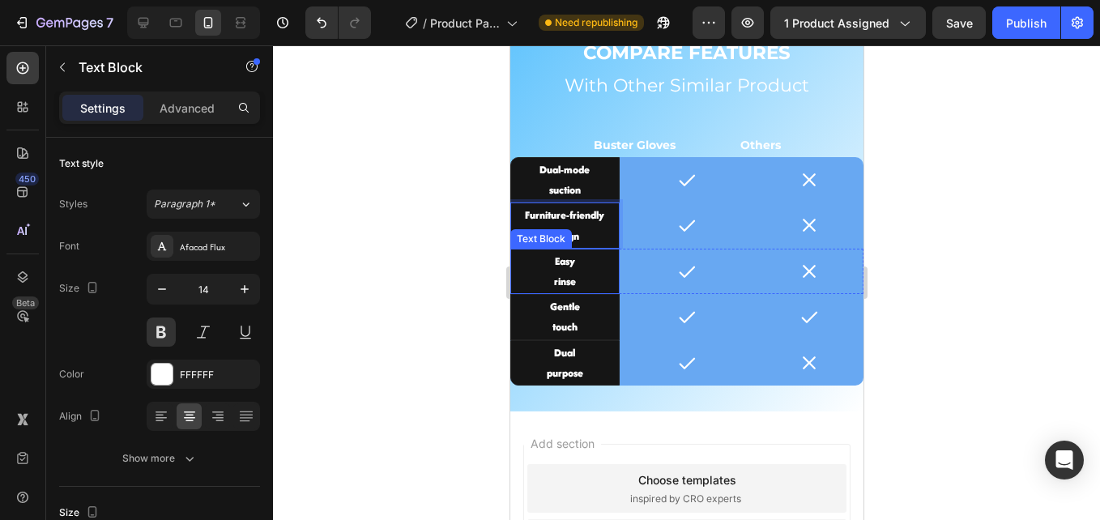
click at [573, 257] on p "Easy" at bounding box center [564, 261] width 104 height 20
click at [573, 275] on p "rinse" at bounding box center [564, 281] width 104 height 20
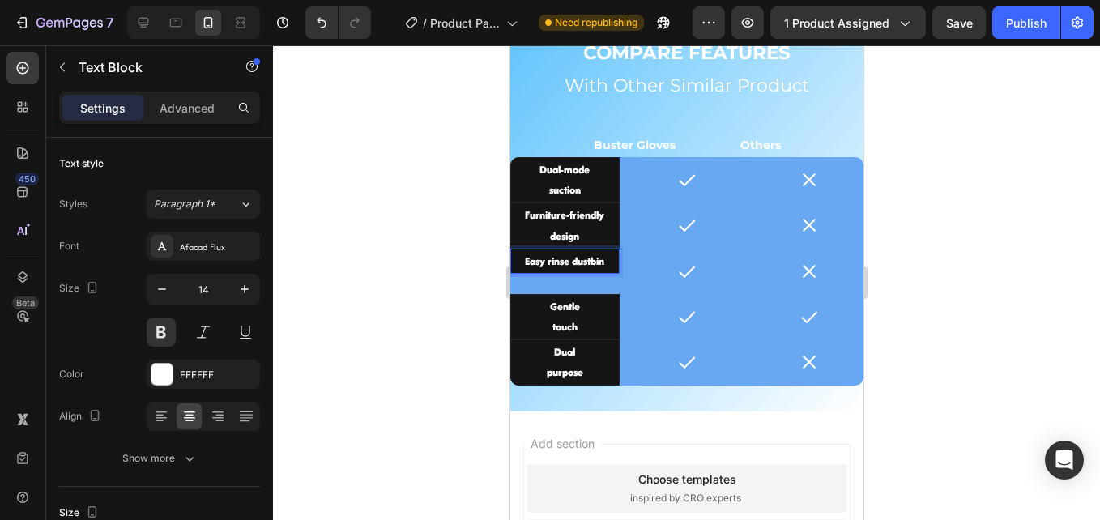
click at [568, 262] on p "Easy rinse dustbin" at bounding box center [564, 261] width 104 height 20
click at [574, 309] on p "Gentle" at bounding box center [564, 306] width 104 height 20
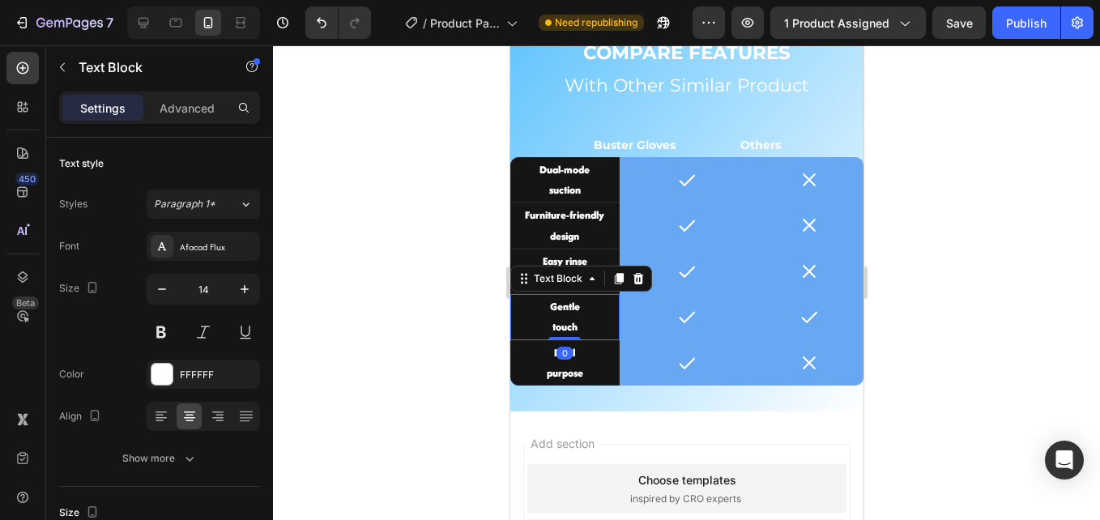
click at [564, 318] on p "touch" at bounding box center [564, 327] width 104 height 20
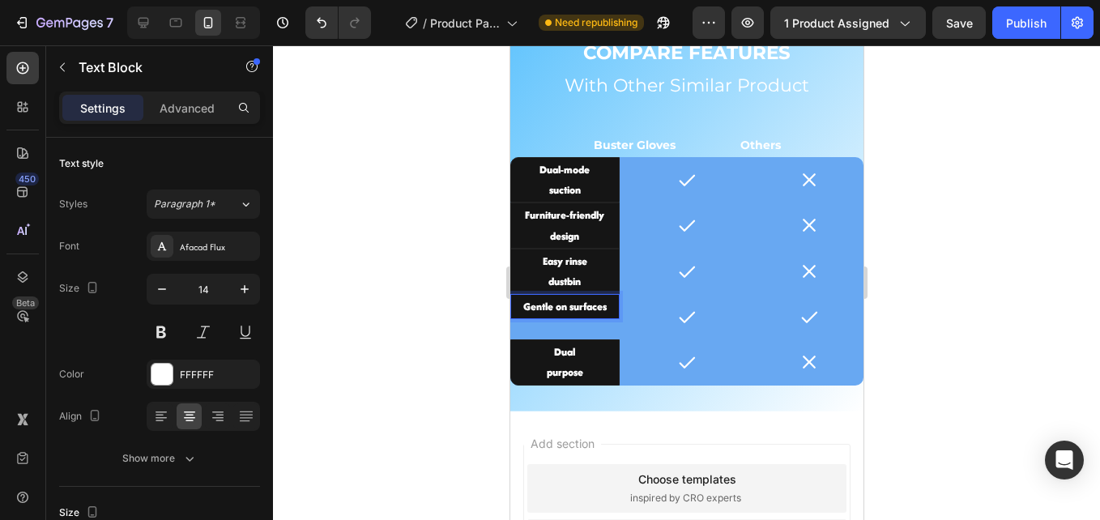
click at [565, 309] on p "Gentle on surfaces" at bounding box center [564, 306] width 104 height 20
click at [564, 358] on p "Dual" at bounding box center [564, 353] width 104 height 20
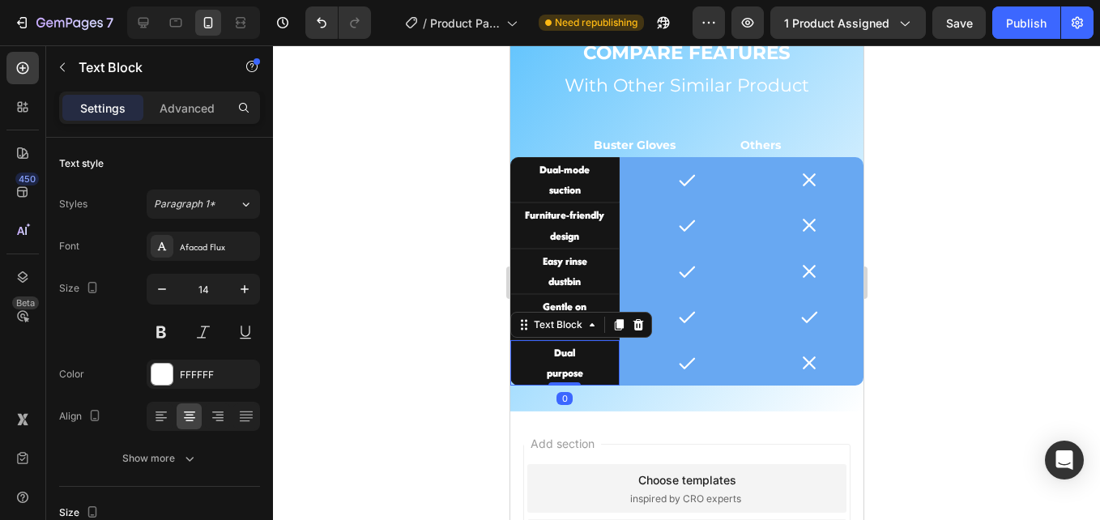
click at [570, 364] on p "purpose" at bounding box center [564, 373] width 104 height 20
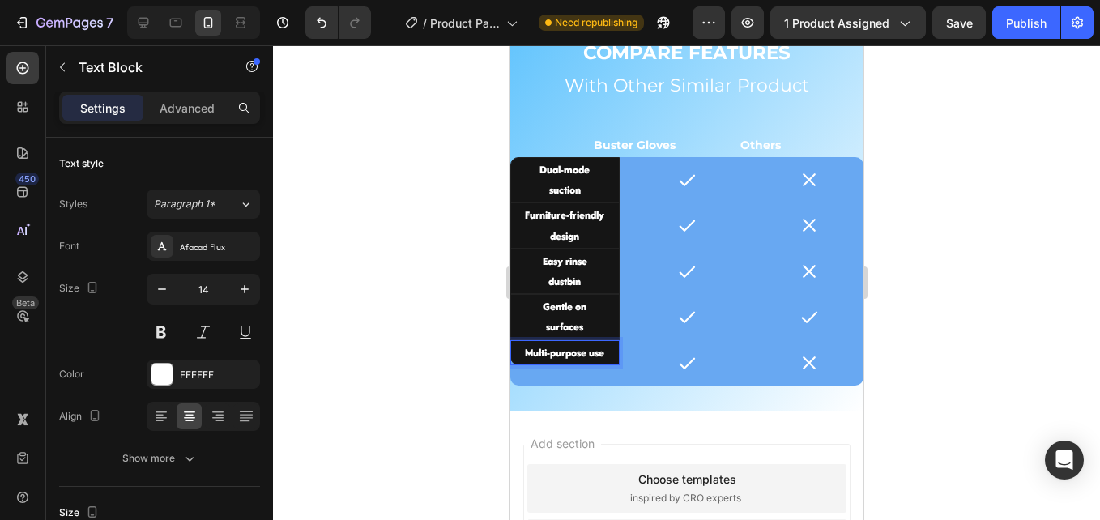
click at [588, 356] on p "Multi-purpose use" at bounding box center [564, 353] width 104 height 20
click at [676, 181] on icon at bounding box center [685, 179] width 19 height 19
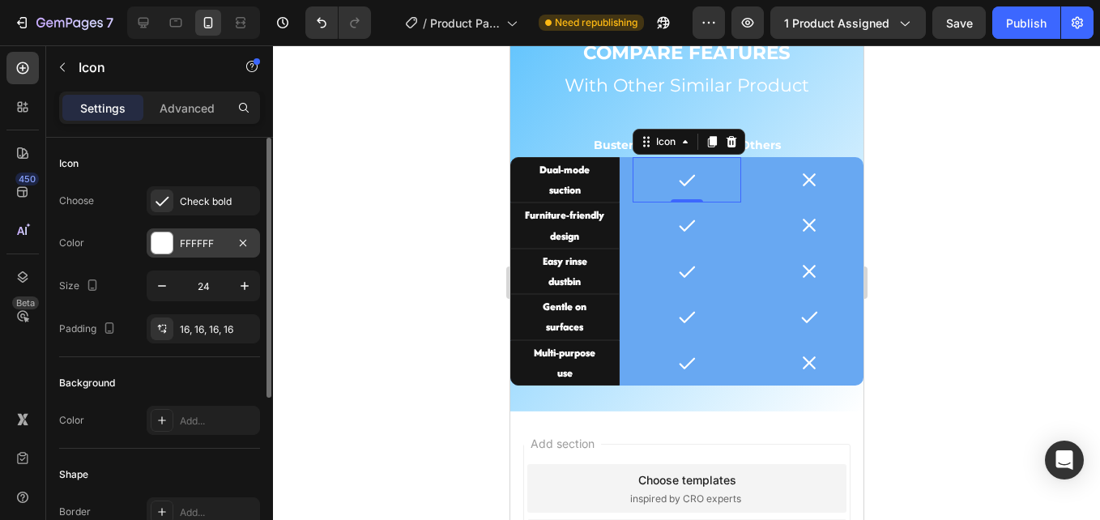
click at [194, 245] on div "FFFFFF" at bounding box center [203, 243] width 47 height 15
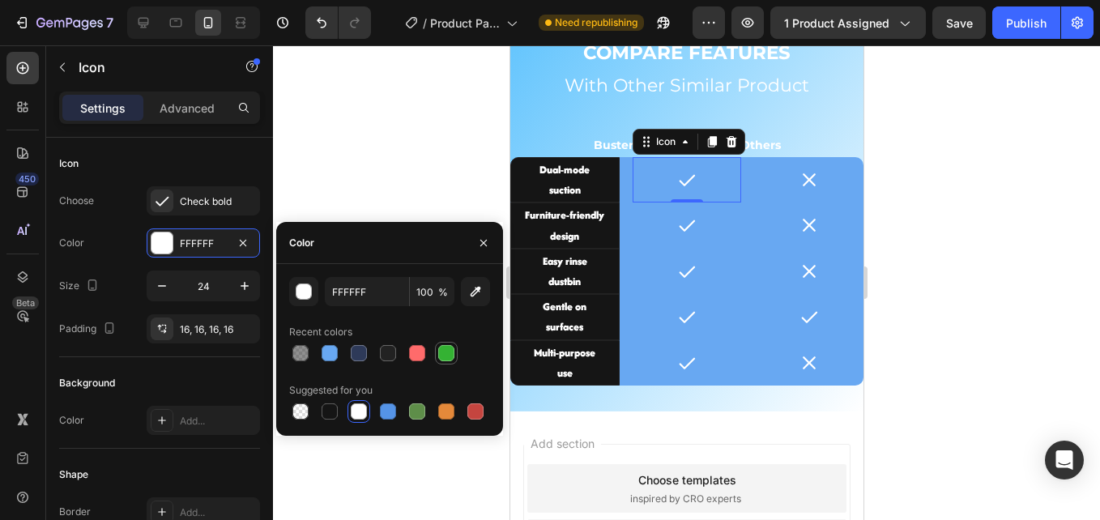
click at [443, 353] on div at bounding box center [446, 353] width 16 height 16
type input "34B233"
click at [676, 223] on icon at bounding box center [685, 224] width 19 height 19
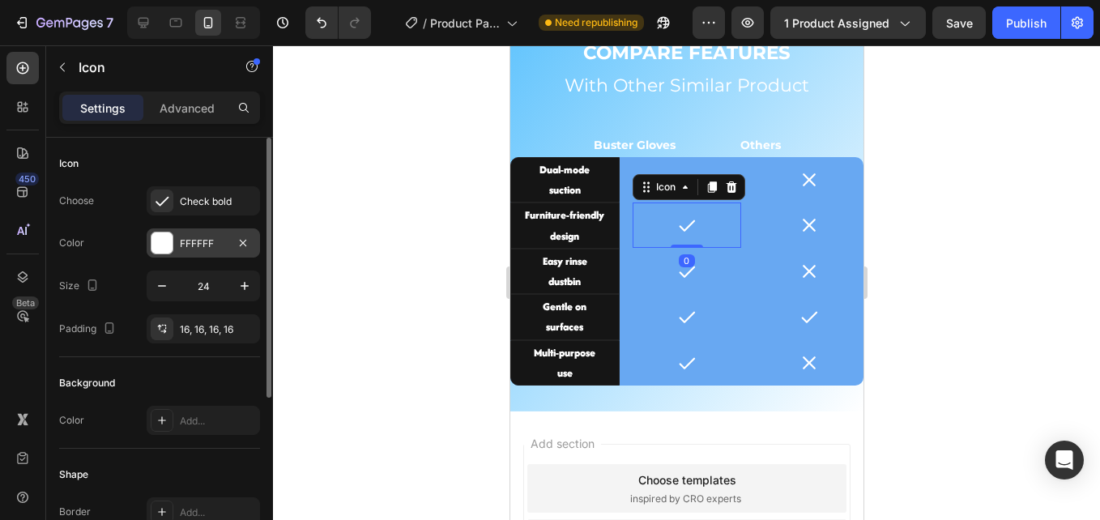
click at [177, 239] on div "FFFFFF" at bounding box center [203, 242] width 113 height 29
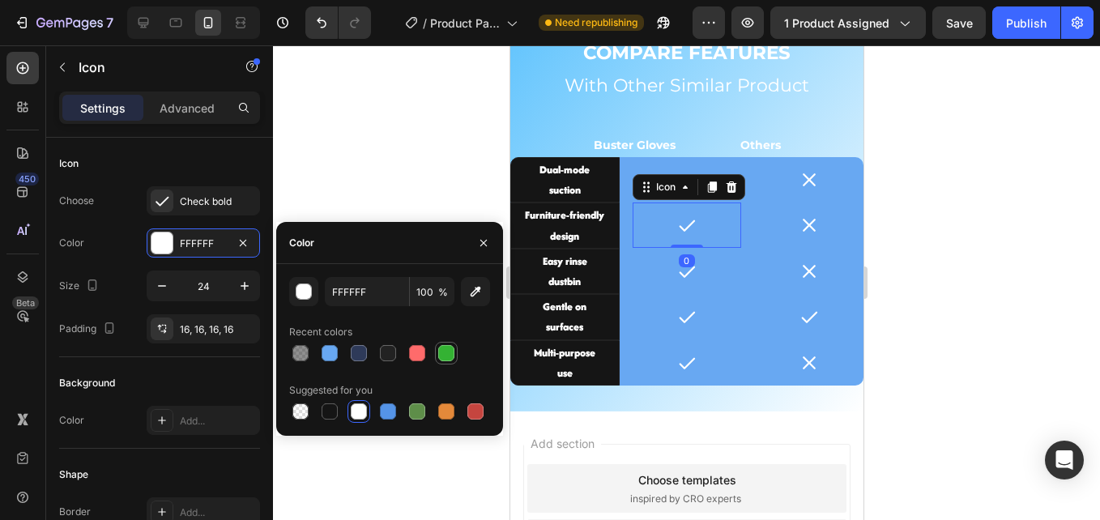
click at [445, 356] on div at bounding box center [446, 353] width 16 height 16
type input "34B233"
click at [683, 271] on icon at bounding box center [687, 271] width 16 height 11
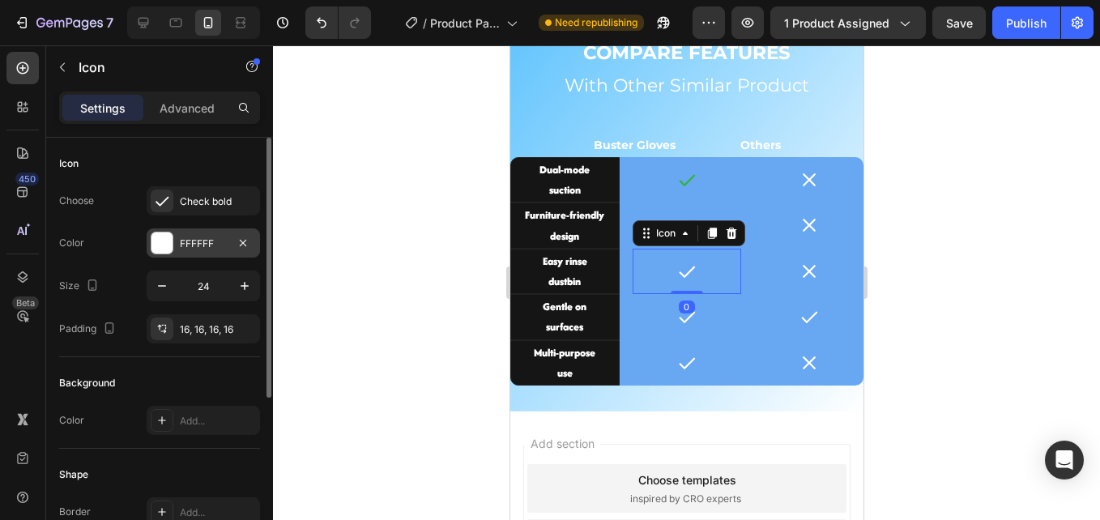
click at [193, 234] on div "FFFFFF" at bounding box center [203, 242] width 113 height 29
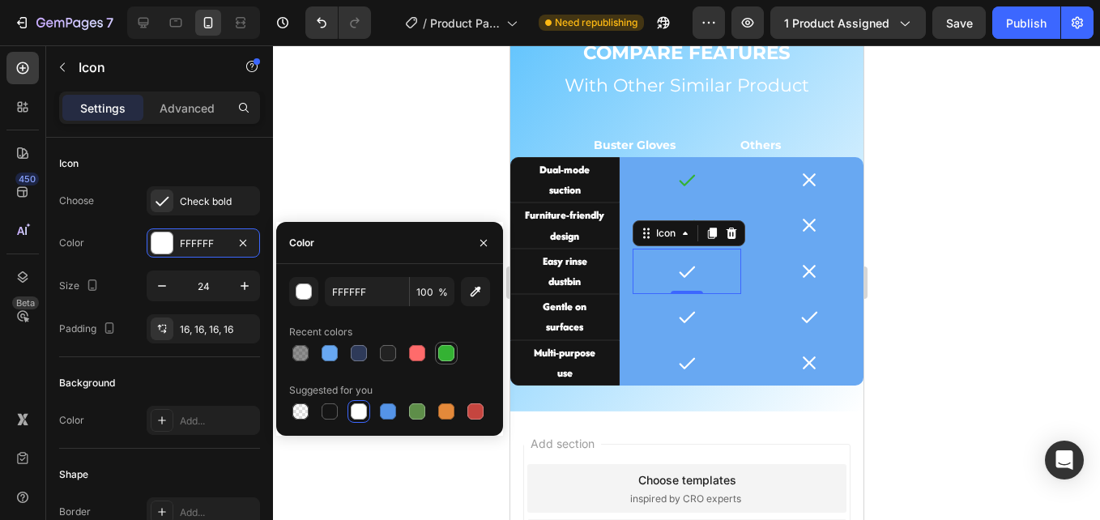
click at [443, 352] on div at bounding box center [446, 353] width 16 height 16
type input "34B233"
click at [677, 315] on icon at bounding box center [685, 316] width 19 height 19
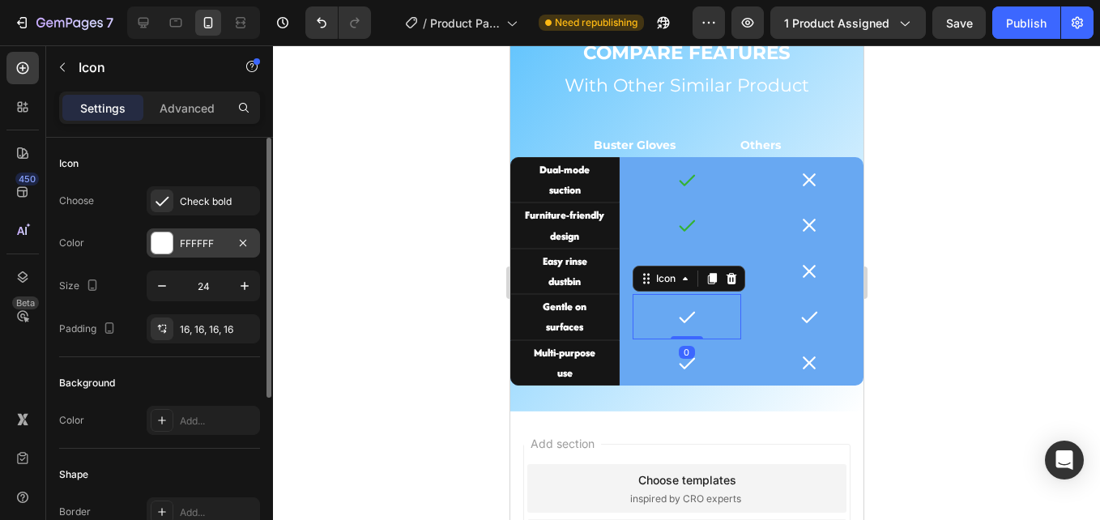
click at [179, 243] on div "FFFFFF" at bounding box center [203, 242] width 113 height 29
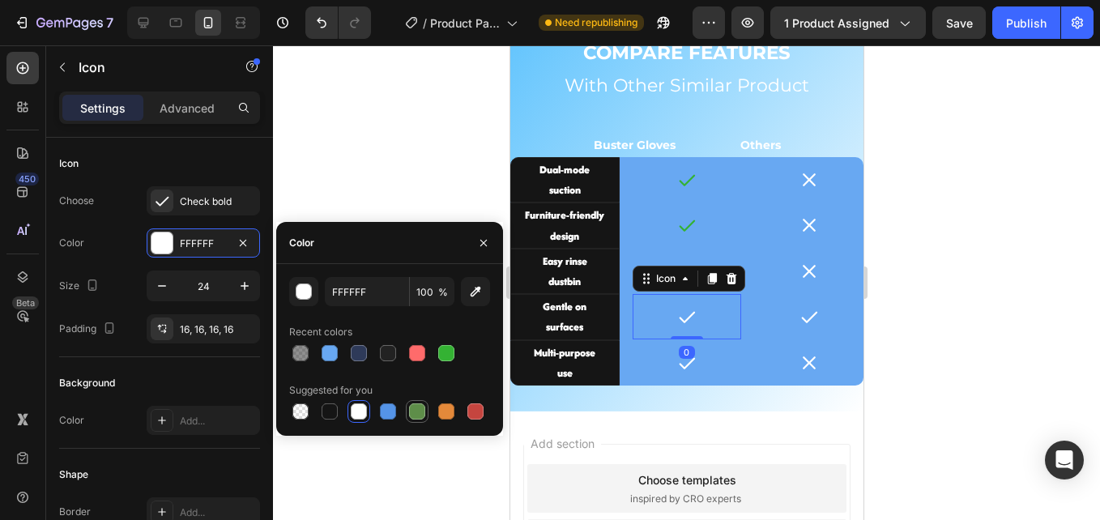
click at [420, 412] on div at bounding box center [417, 411] width 16 height 16
click at [442, 350] on div at bounding box center [446, 353] width 16 height 16
type input "34B233"
click at [683, 360] on icon at bounding box center [685, 362] width 19 height 19
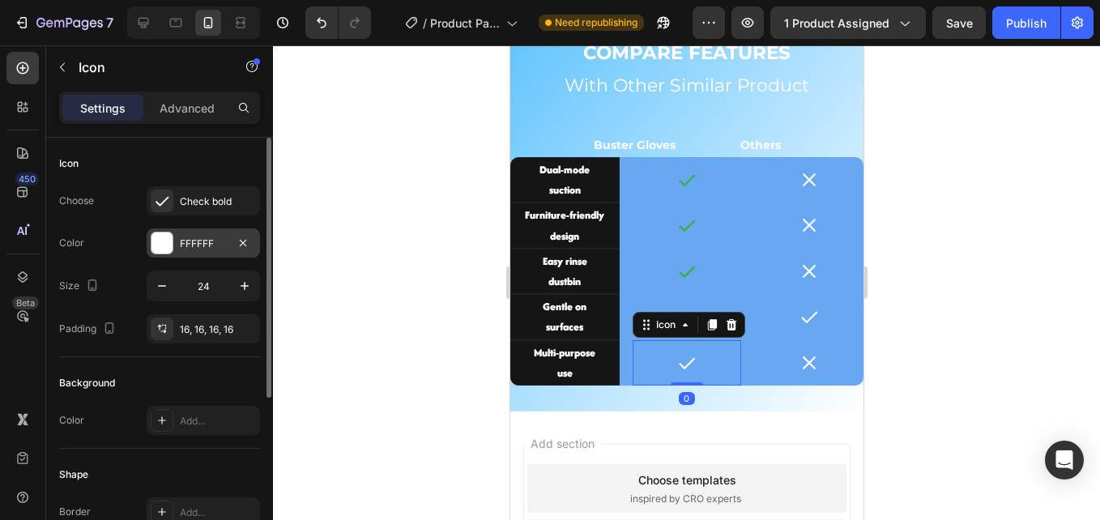
click at [200, 243] on div "FFFFFF" at bounding box center [203, 243] width 47 height 15
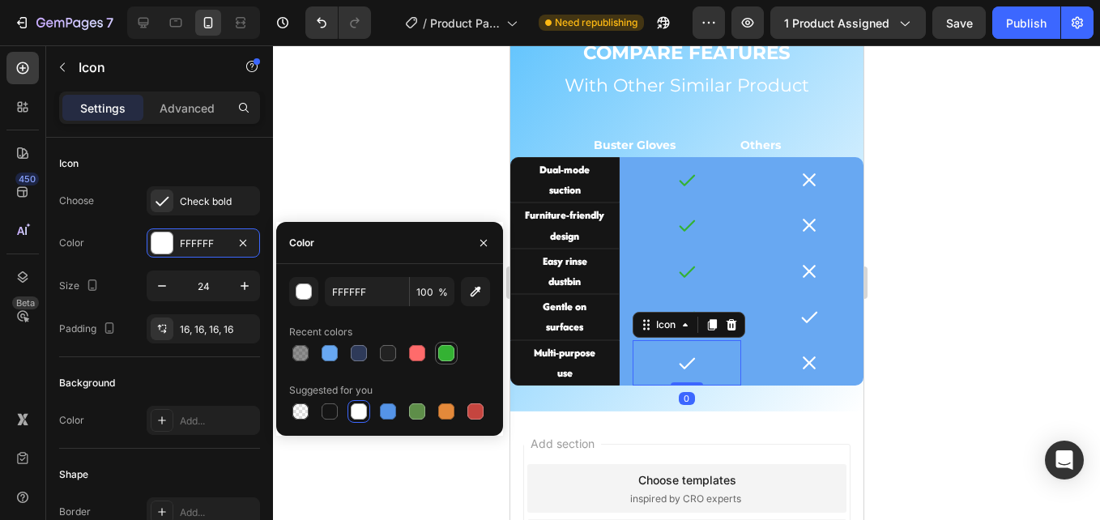
click at [447, 348] on div at bounding box center [446, 353] width 16 height 16
type input "34B233"
click at [798, 270] on icon at bounding box center [807, 271] width 19 height 19
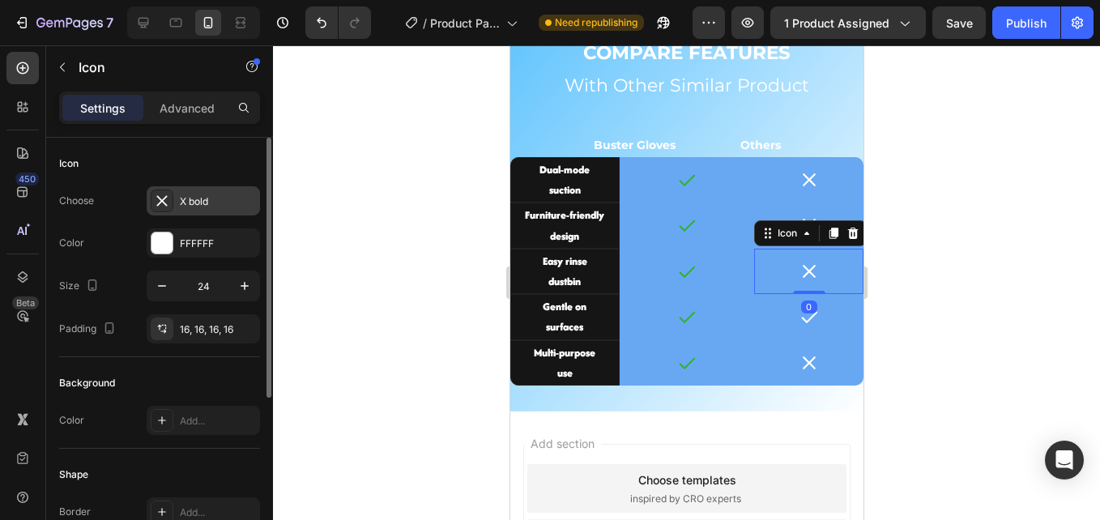
click at [186, 191] on div "X bold" at bounding box center [203, 200] width 113 height 29
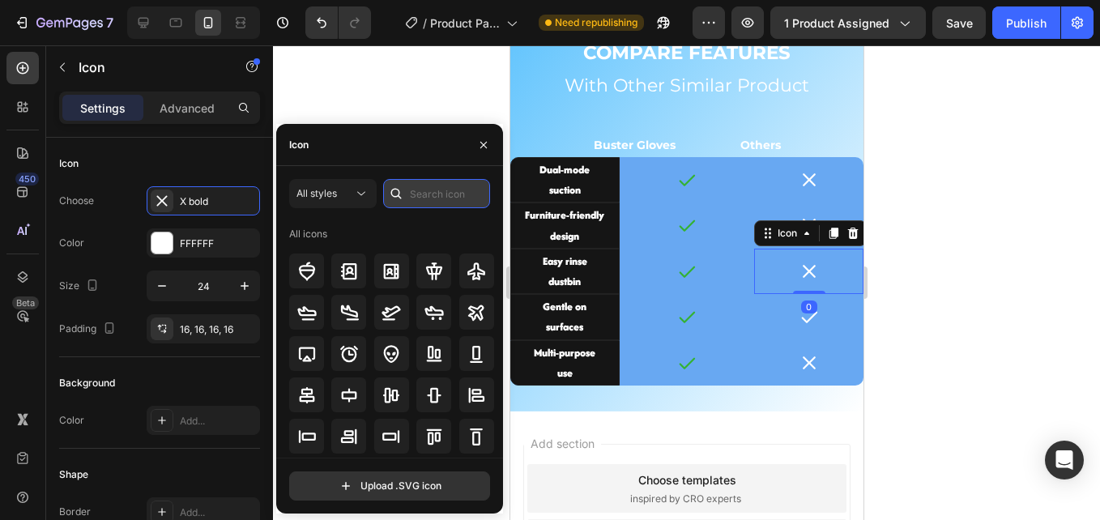
click at [447, 192] on input "text" at bounding box center [436, 193] width 107 height 29
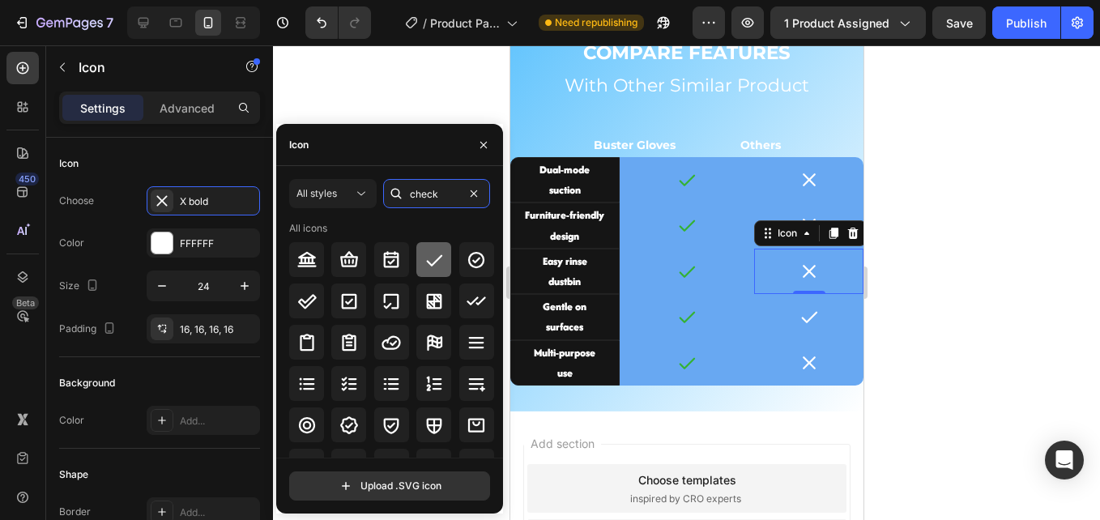
type input "check"
click at [420, 254] on div at bounding box center [433, 259] width 35 height 35
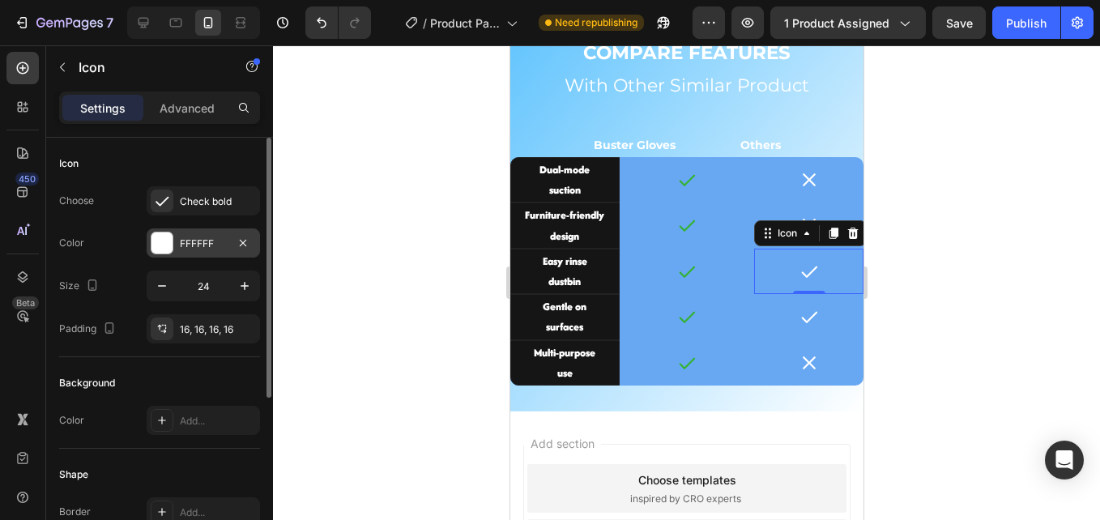
click at [177, 236] on div "FFFFFF" at bounding box center [203, 242] width 113 height 29
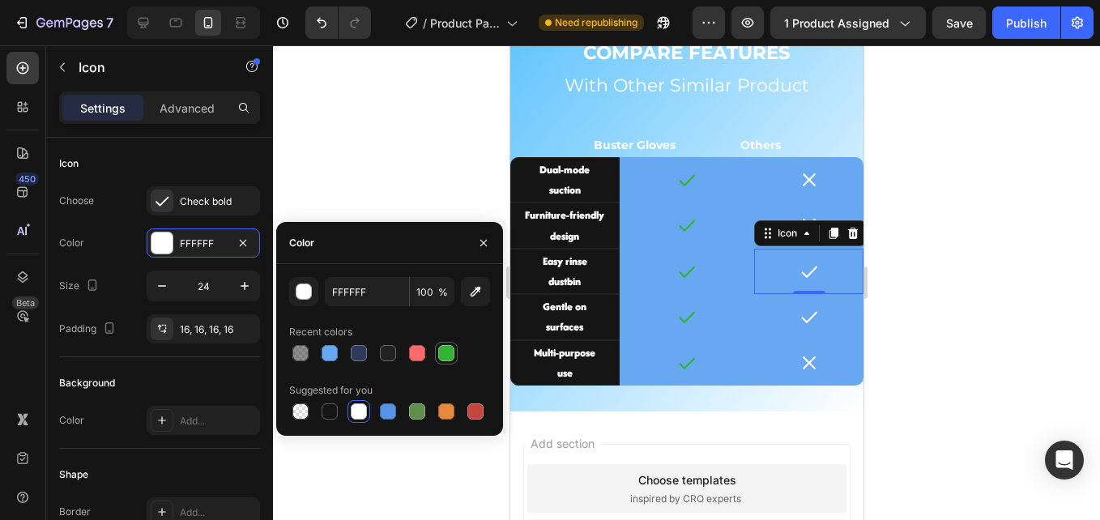
click at [439, 359] on div at bounding box center [446, 353] width 16 height 16
type input "34B233"
click at [800, 318] on icon at bounding box center [808, 317] width 16 height 11
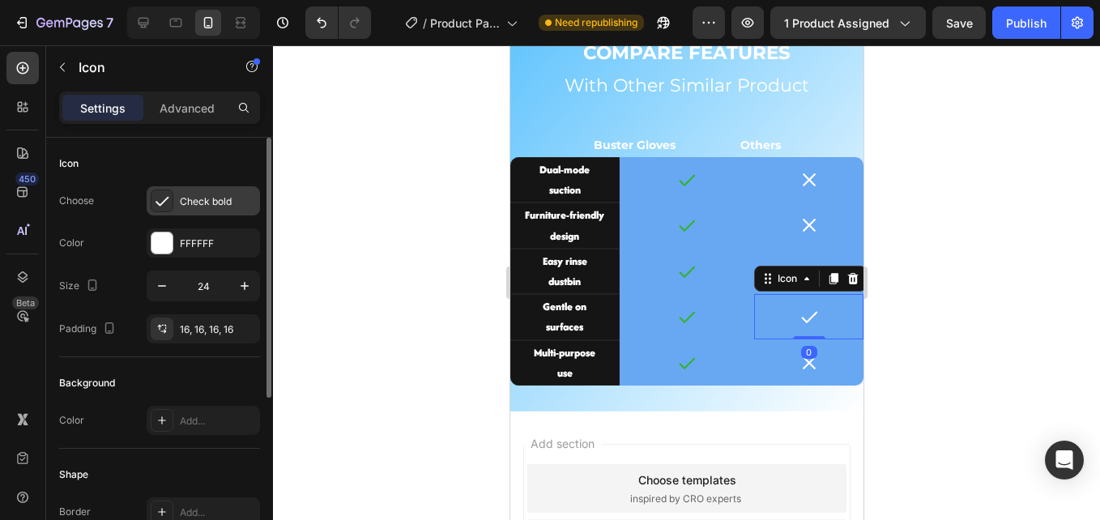
click at [211, 206] on div "Check bold" at bounding box center [218, 201] width 76 height 15
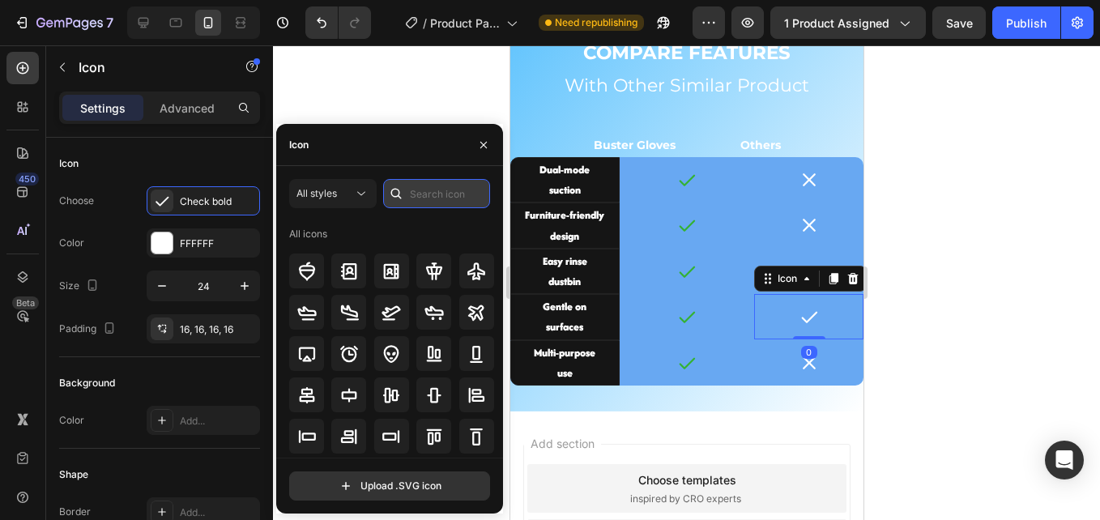
click at [429, 194] on input "text" at bounding box center [436, 193] width 107 height 29
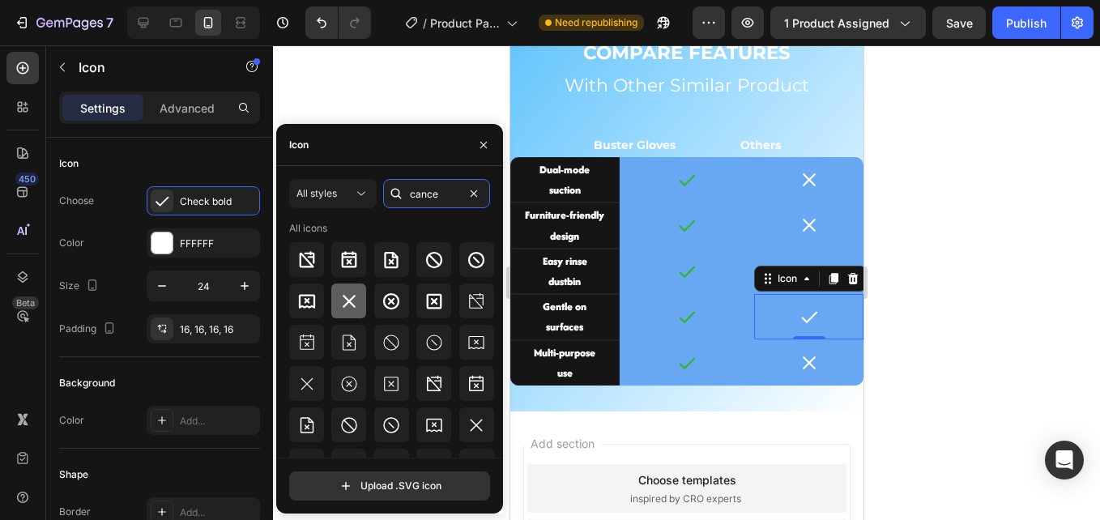
type input "cance"
click at [343, 286] on div at bounding box center [348, 300] width 35 height 35
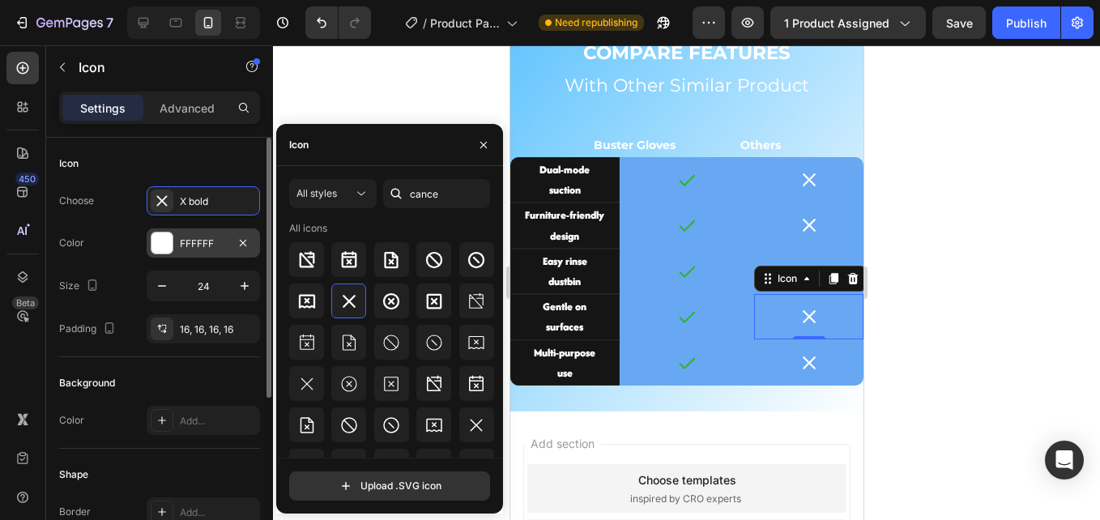
click at [191, 248] on div "FFFFFF" at bounding box center [203, 243] width 47 height 15
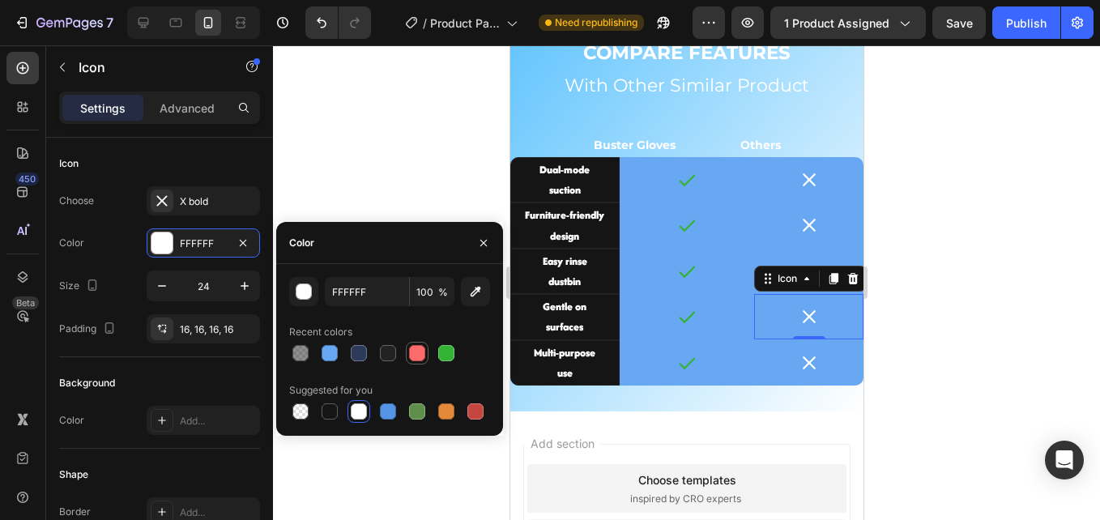
click at [424, 359] on div at bounding box center [417, 353] width 16 height 16
type input "FF6B6B"
click at [798, 365] on icon at bounding box center [807, 362] width 19 height 19
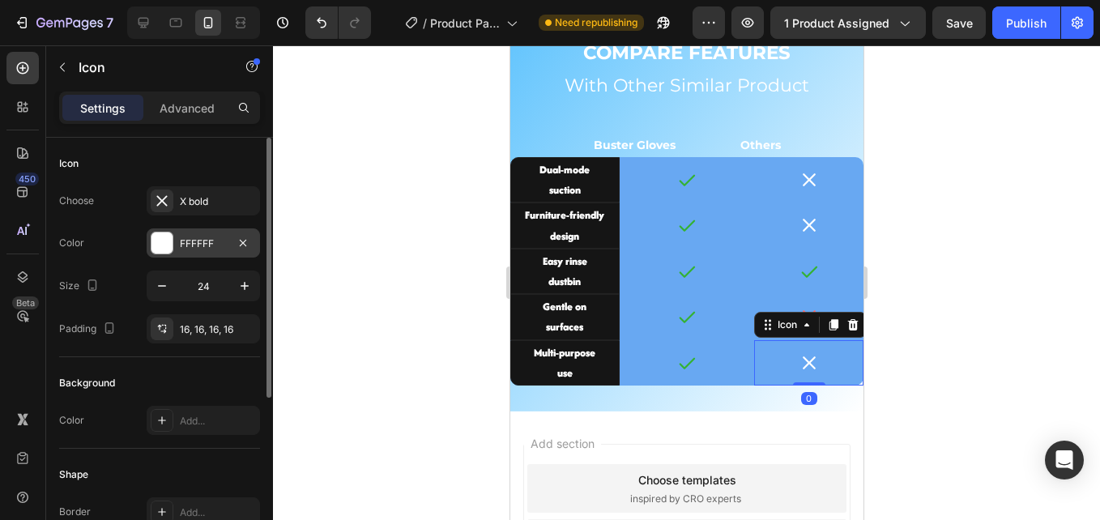
click at [209, 239] on div "FFFFFF" at bounding box center [203, 243] width 47 height 15
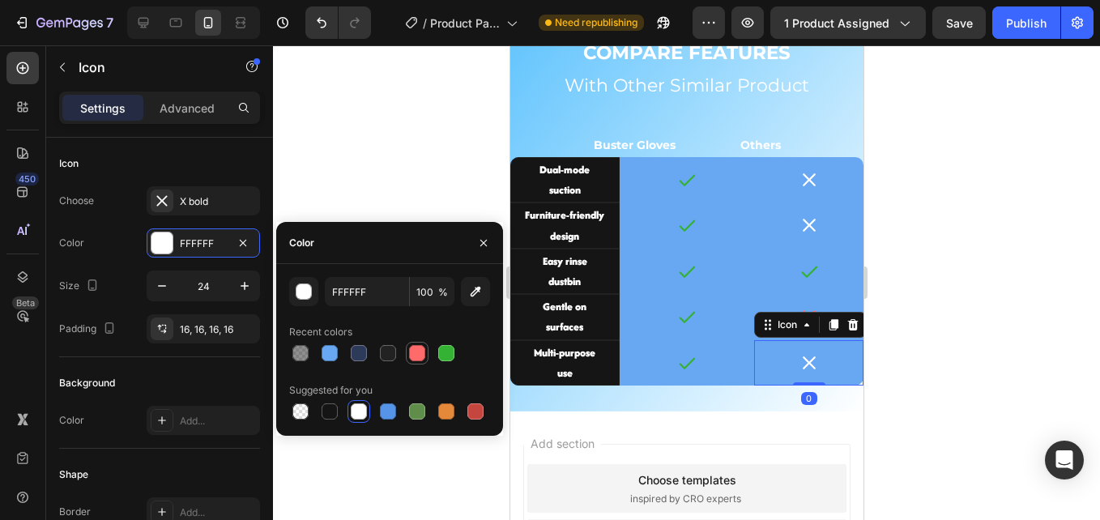
click at [410, 348] on div at bounding box center [417, 353] width 16 height 16
type input "FF6B6B"
click at [802, 228] on icon at bounding box center [807, 224] width 19 height 19
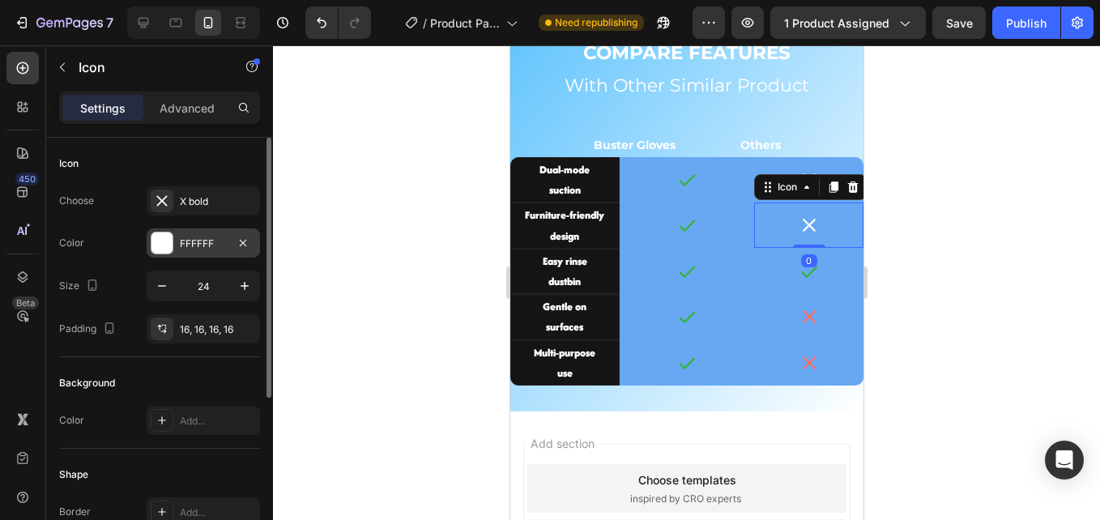
click at [185, 236] on div "FFFFFF" at bounding box center [203, 243] width 47 height 15
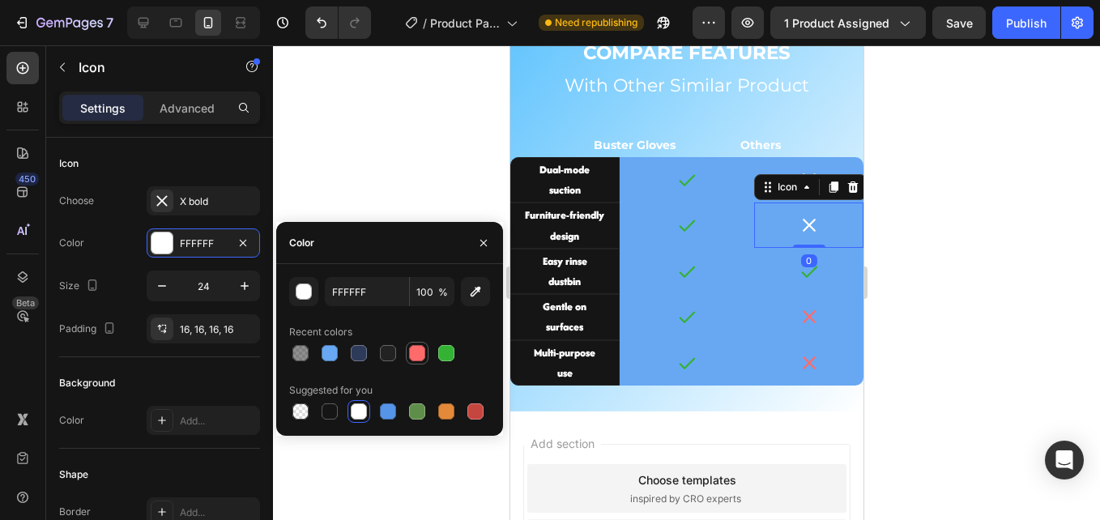
click at [422, 351] on div at bounding box center [417, 353] width 16 height 16
type input "FF6B6B"
click at [801, 164] on div at bounding box center [808, 179] width 45 height 45
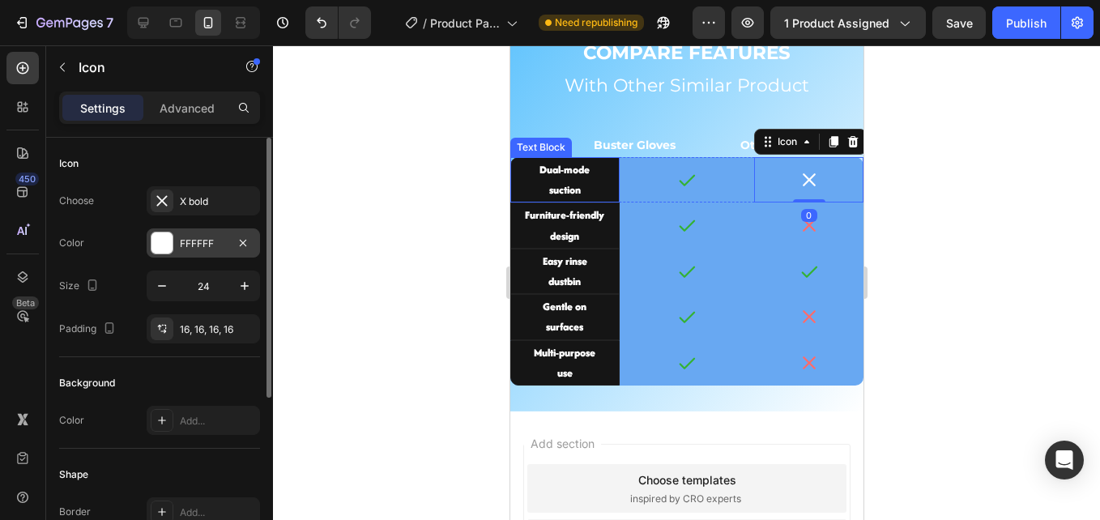
click at [194, 236] on div "FFFFFF" at bounding box center [203, 243] width 47 height 15
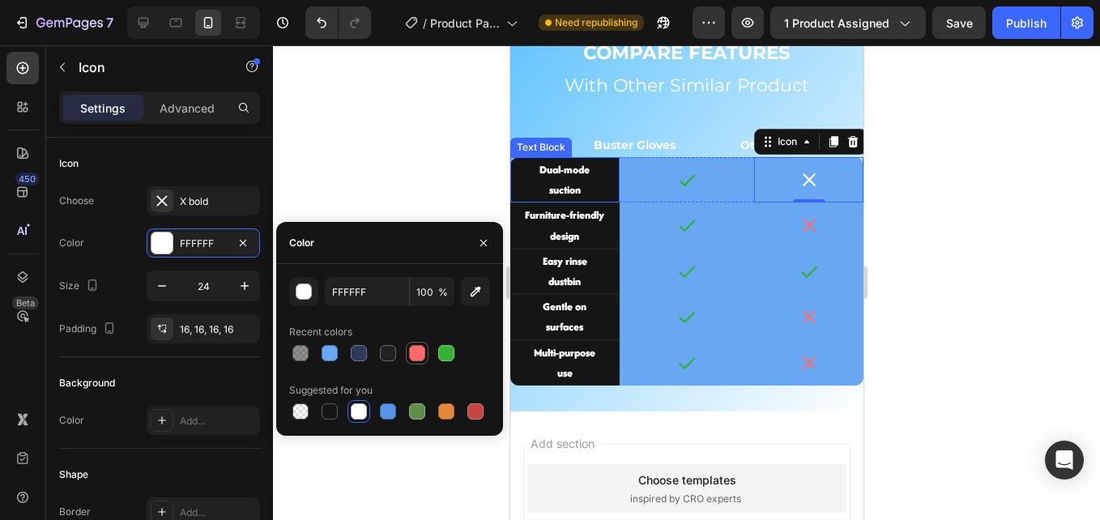
click at [415, 354] on div at bounding box center [417, 353] width 16 height 16
type input "FF6B6B"
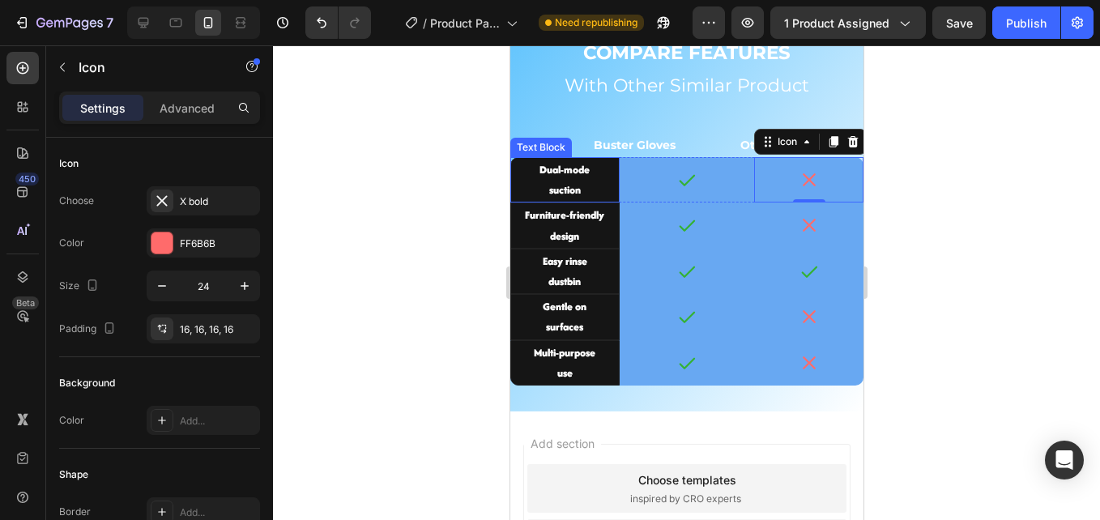
click at [440, 168] on div at bounding box center [686, 282] width 827 height 475
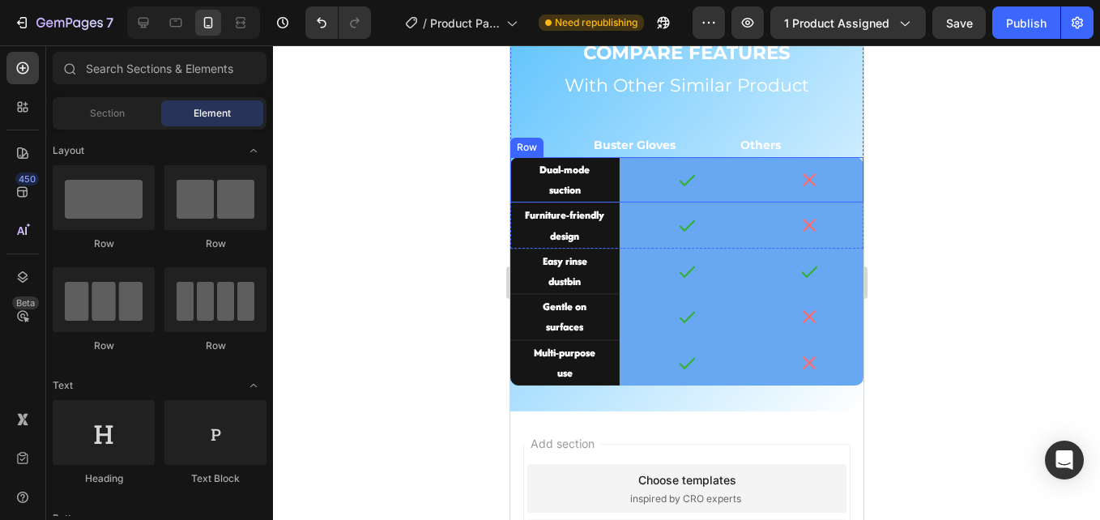
click at [622, 188] on div "Dual-mode suction Text Block Icon Icon Row" at bounding box center [685, 179] width 353 height 45
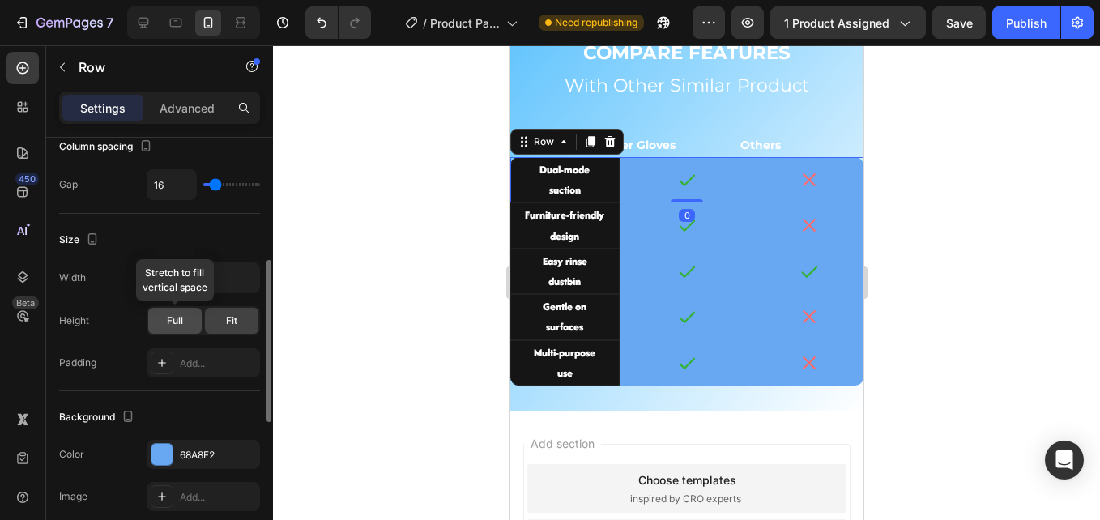
scroll to position [405, 0]
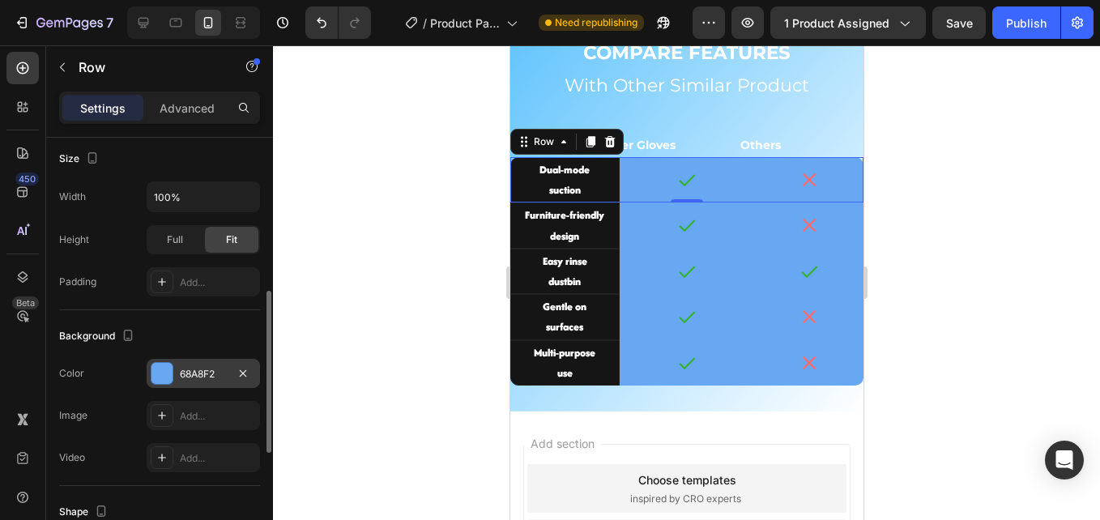
click at [198, 370] on div "68A8F2" at bounding box center [203, 374] width 47 height 15
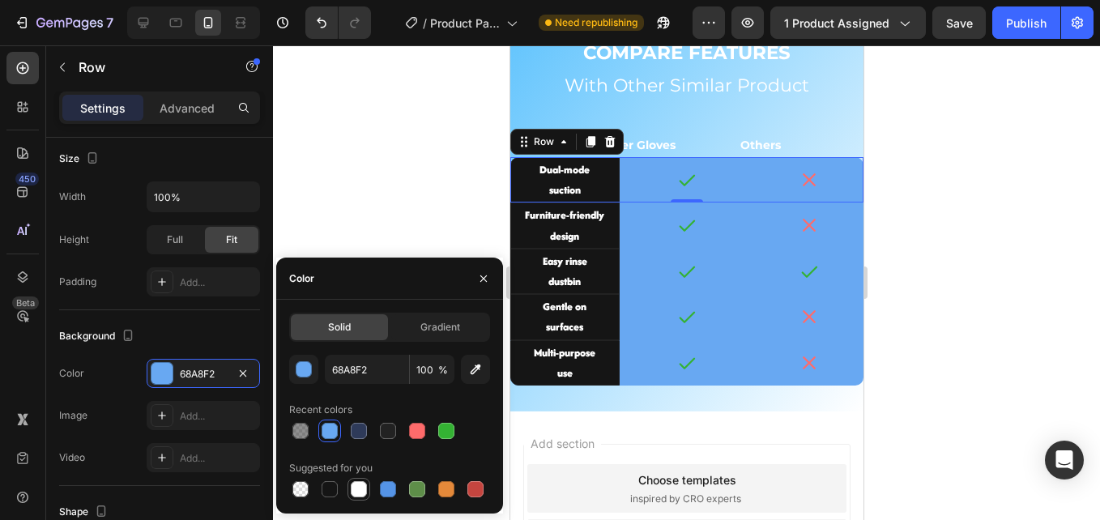
click at [360, 486] on div at bounding box center [359, 489] width 16 height 16
type input "FFFFFF"
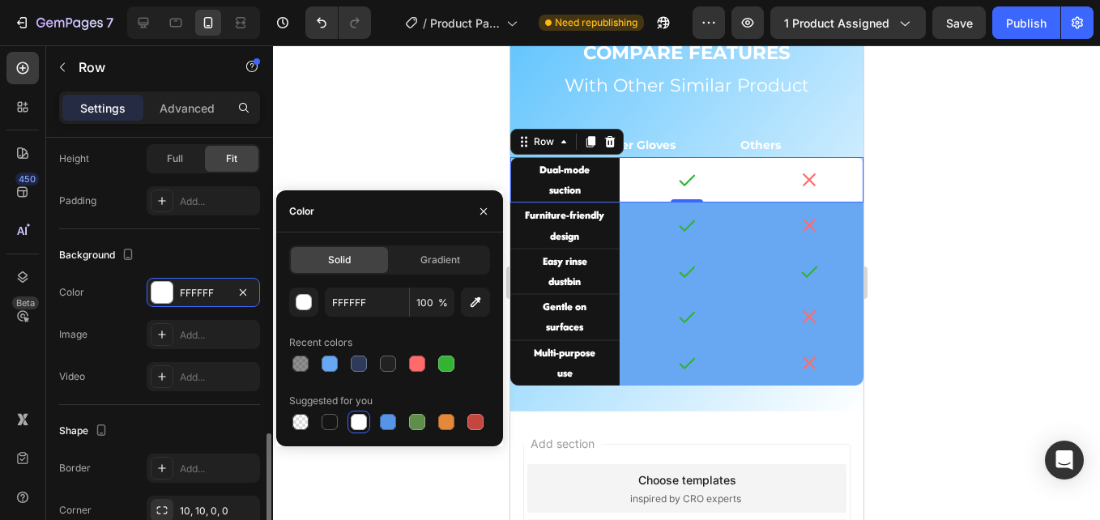
scroll to position [567, 0]
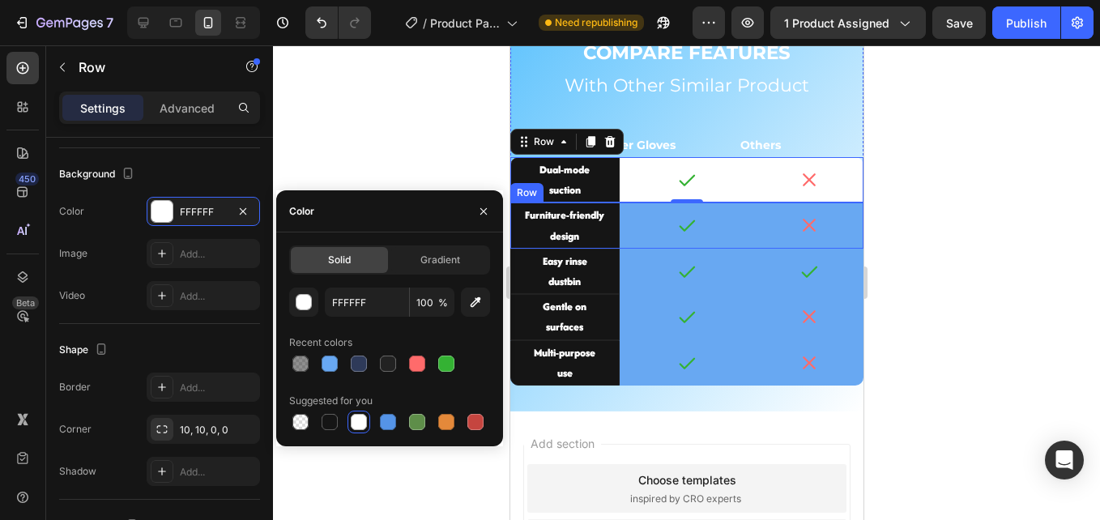
click at [622, 239] on div "Furniture-friendly design Text Block Icon Icon Row" at bounding box center [685, 224] width 353 height 45
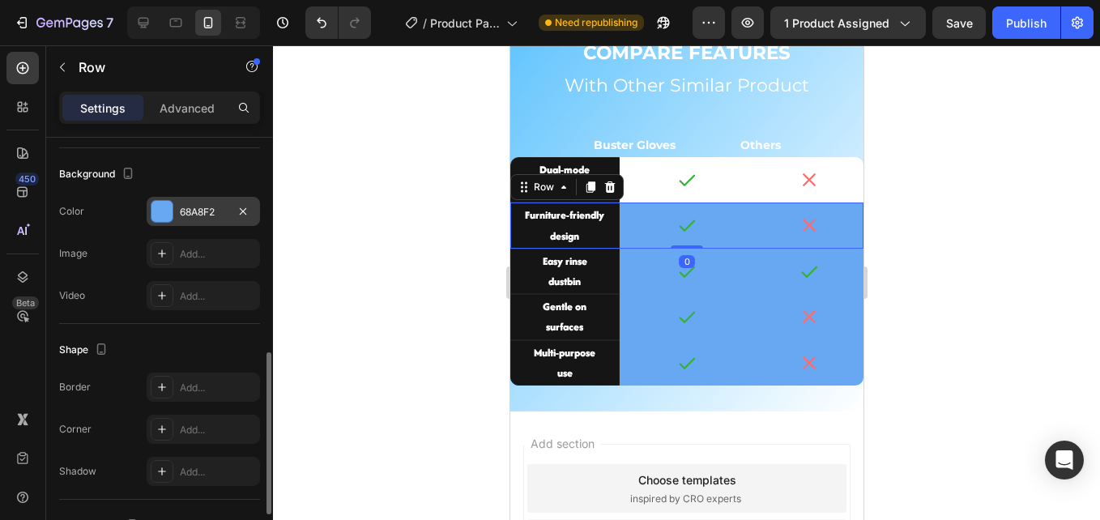
click at [201, 219] on div "68A8F2" at bounding box center [203, 211] width 113 height 29
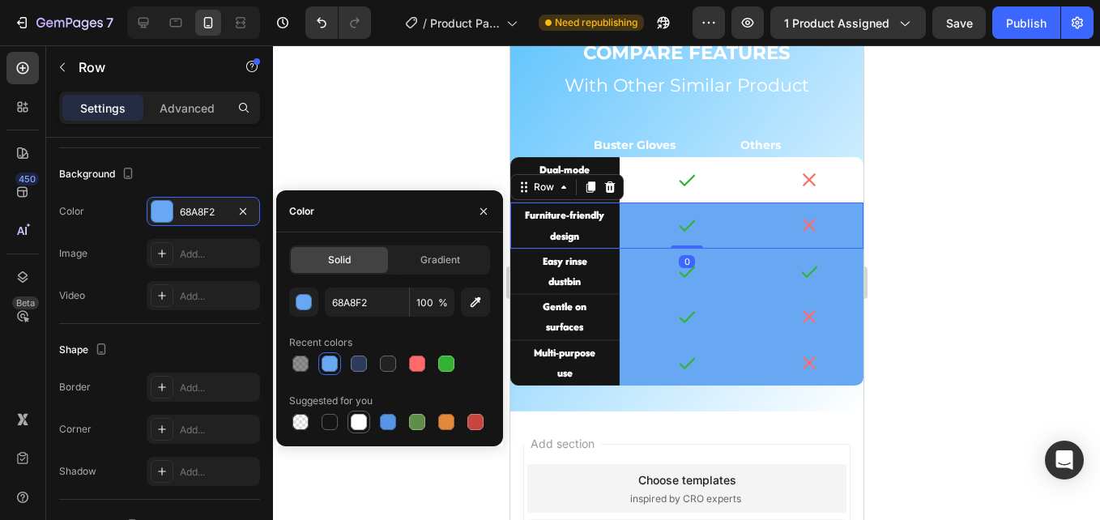
click at [353, 417] on div at bounding box center [359, 422] width 16 height 16
type input "FFFFFF"
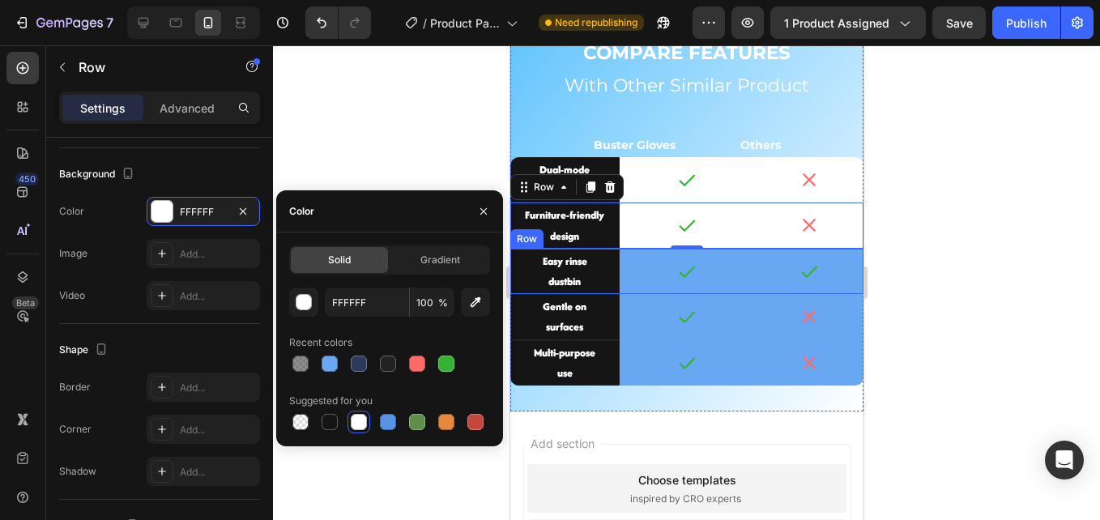
click at [620, 285] on div "Easy rinse dustbin Text Block Icon Icon Row" at bounding box center [685, 271] width 353 height 45
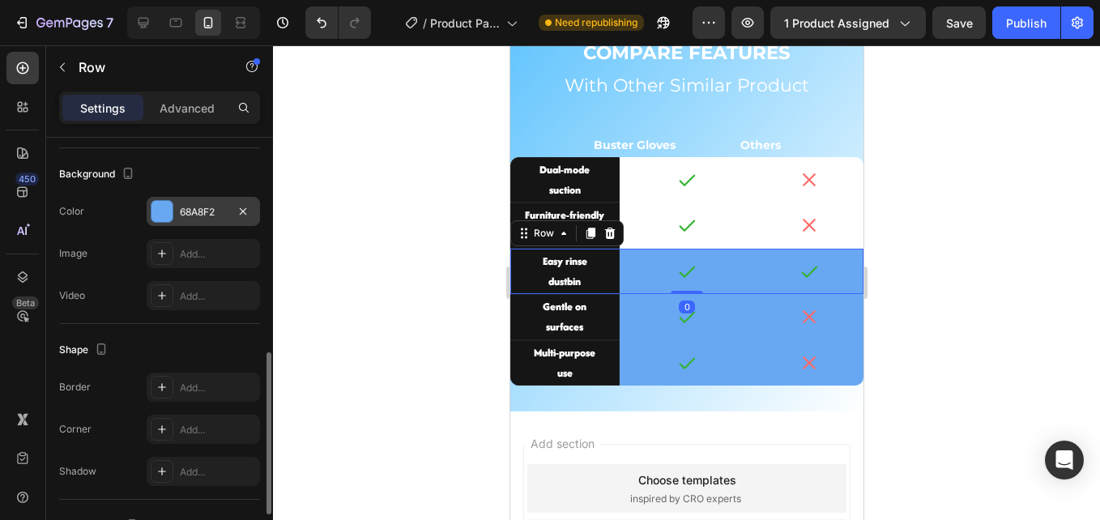
click at [202, 207] on div "68A8F2" at bounding box center [203, 212] width 47 height 15
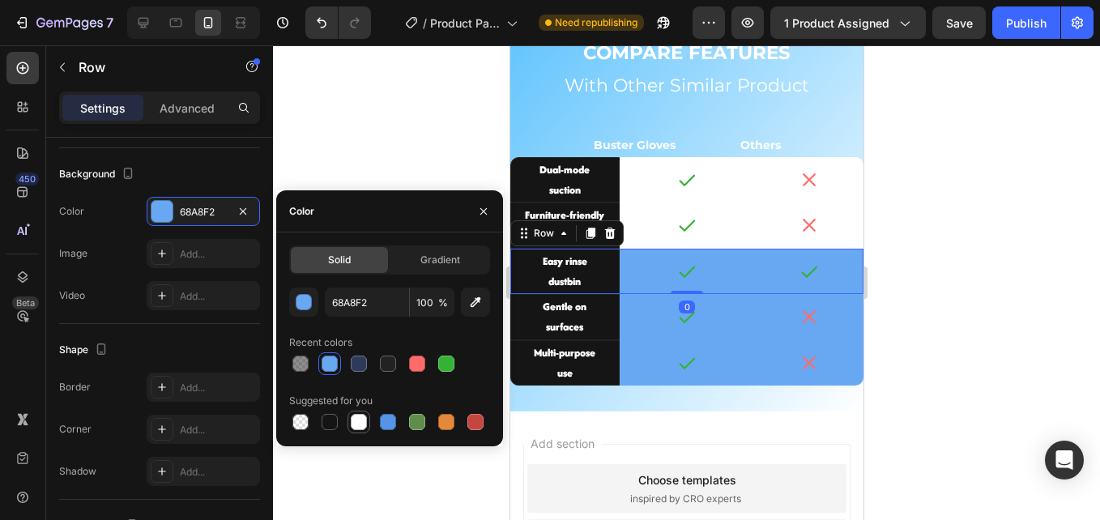
click at [353, 422] on div at bounding box center [359, 422] width 16 height 16
type input "FFFFFF"
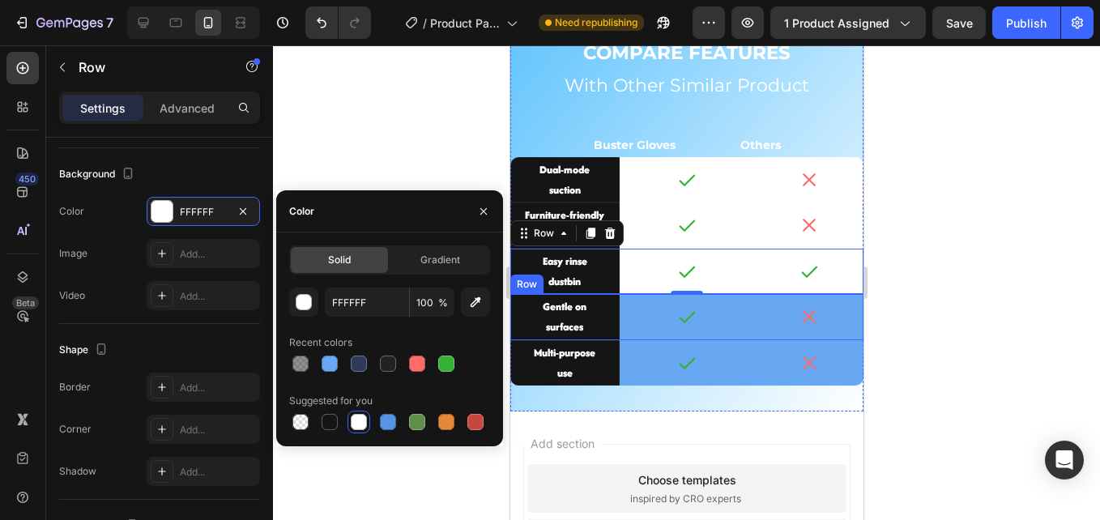
click at [620, 330] on div "Gentle on surfaces Text Block Icon Icon Row" at bounding box center [685, 316] width 353 height 45
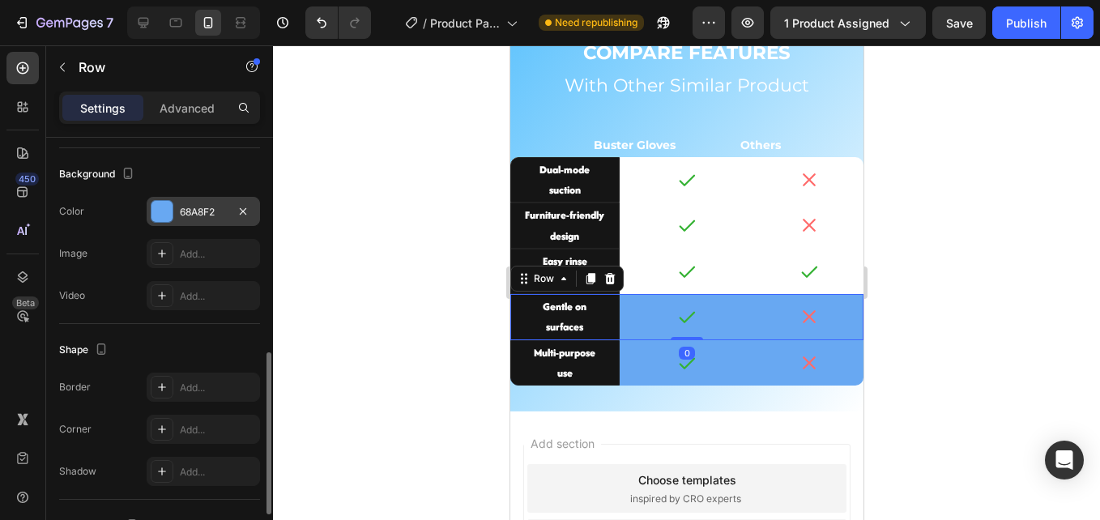
click at [175, 212] on div "68A8F2" at bounding box center [203, 211] width 113 height 29
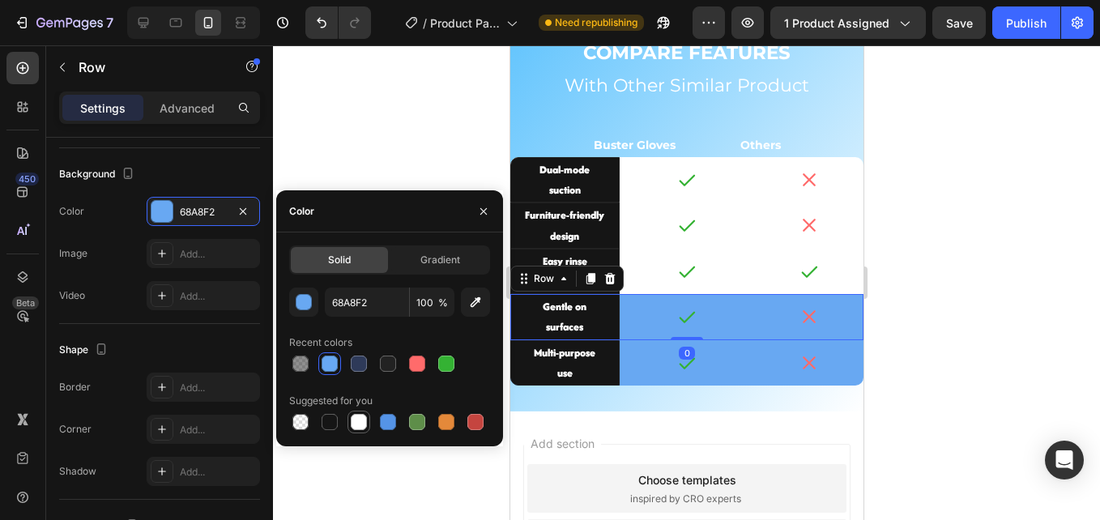
click at [357, 428] on div at bounding box center [359, 422] width 16 height 16
type input "FFFFFF"
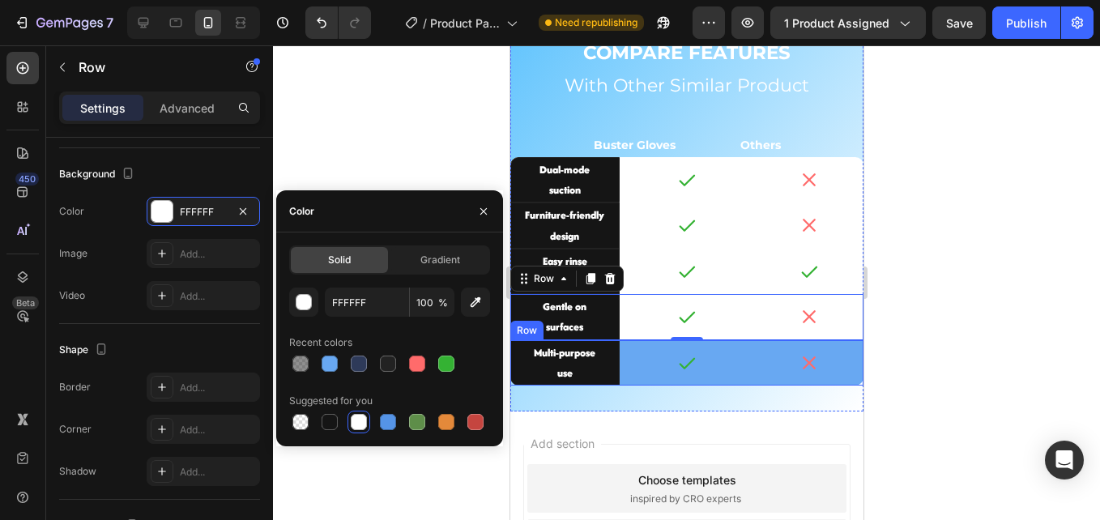
click at [624, 373] on div "Multi-purpose use Text Block Icon Icon Row" at bounding box center [685, 362] width 353 height 45
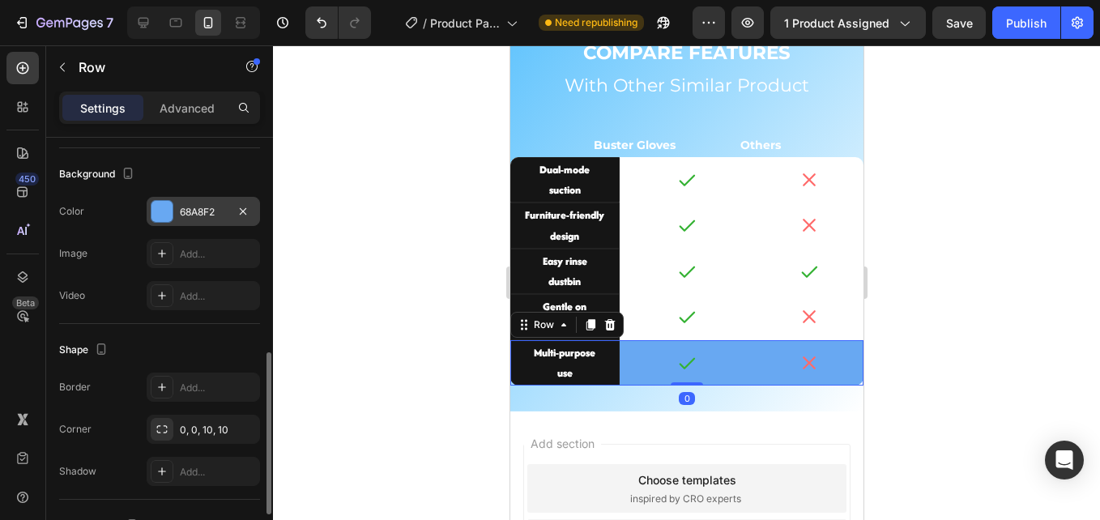
click at [202, 211] on div "68A8F2" at bounding box center [203, 212] width 47 height 15
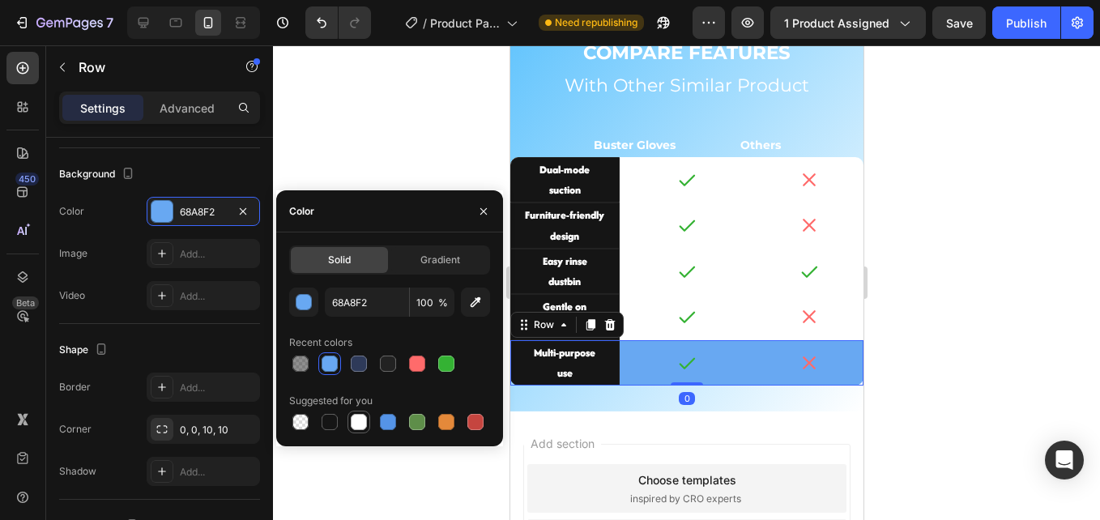
click at [360, 425] on div at bounding box center [359, 422] width 16 height 16
type input "FFFFFF"
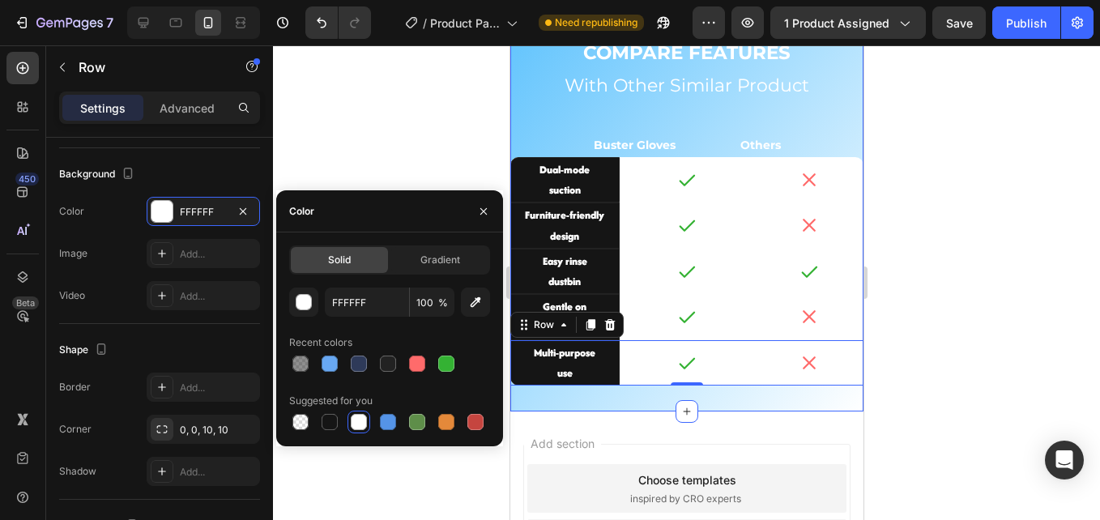
click at [613, 398] on div "COMPARE FEATURES Text Block With Other Similar Product Heading Buster Gloves Ot…" at bounding box center [685, 213] width 353 height 398
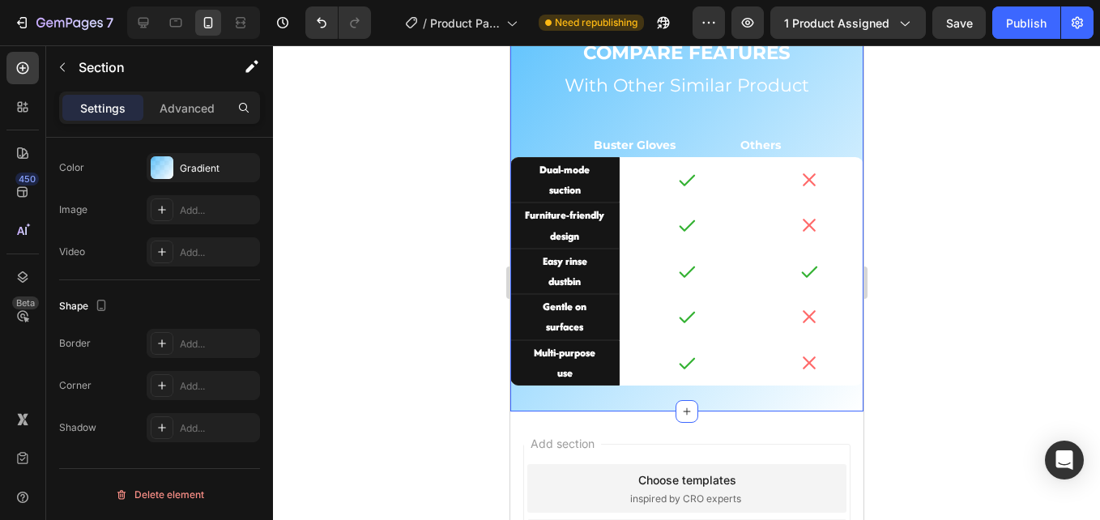
scroll to position [0, 0]
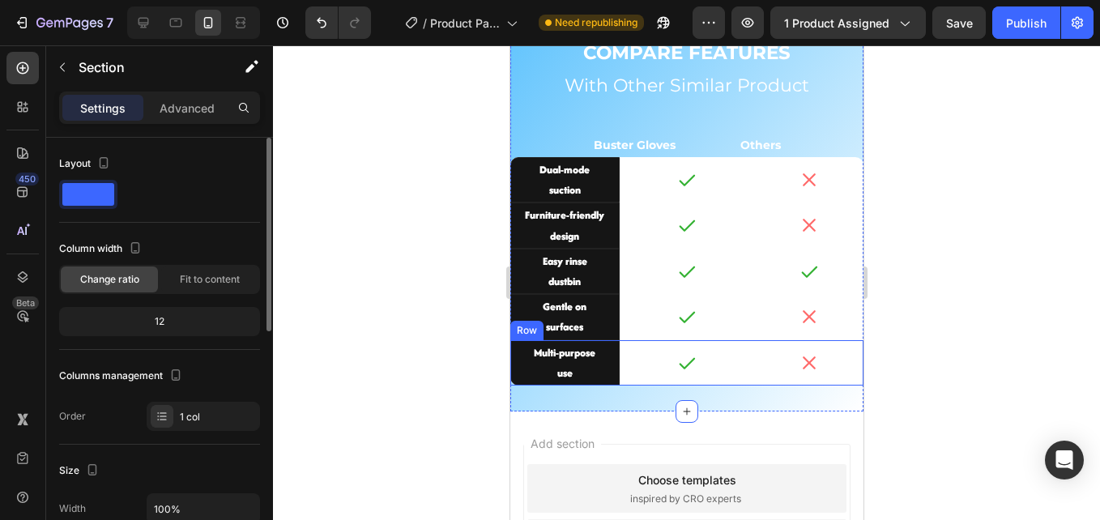
click at [624, 373] on div "Multi-purpose use Text Block Icon Icon Row" at bounding box center [685, 362] width 353 height 45
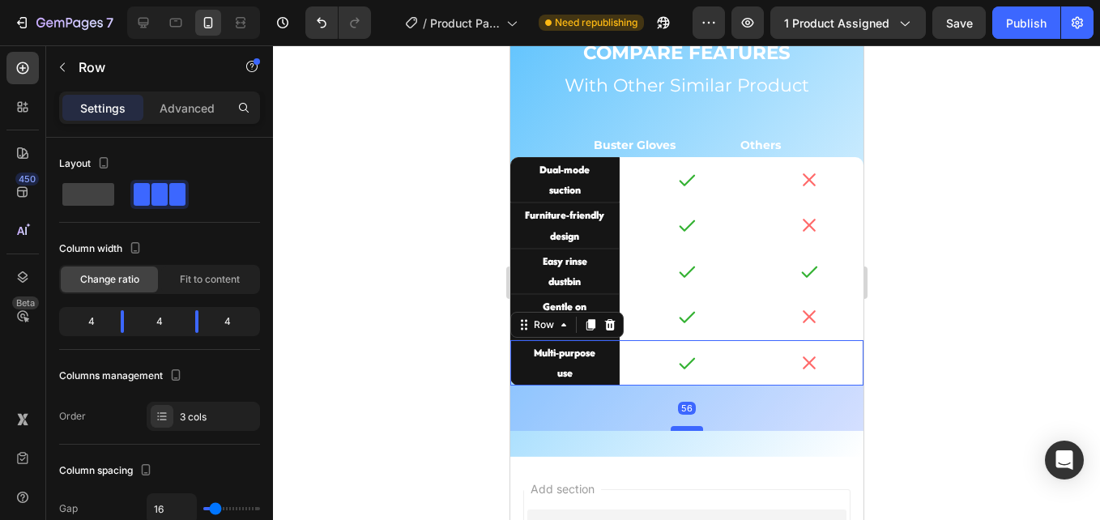
drag, startPoint x: 679, startPoint y: 396, endPoint x: 680, endPoint y: 426, distance: 30.0
click at [680, 426] on div at bounding box center [686, 428] width 32 height 5
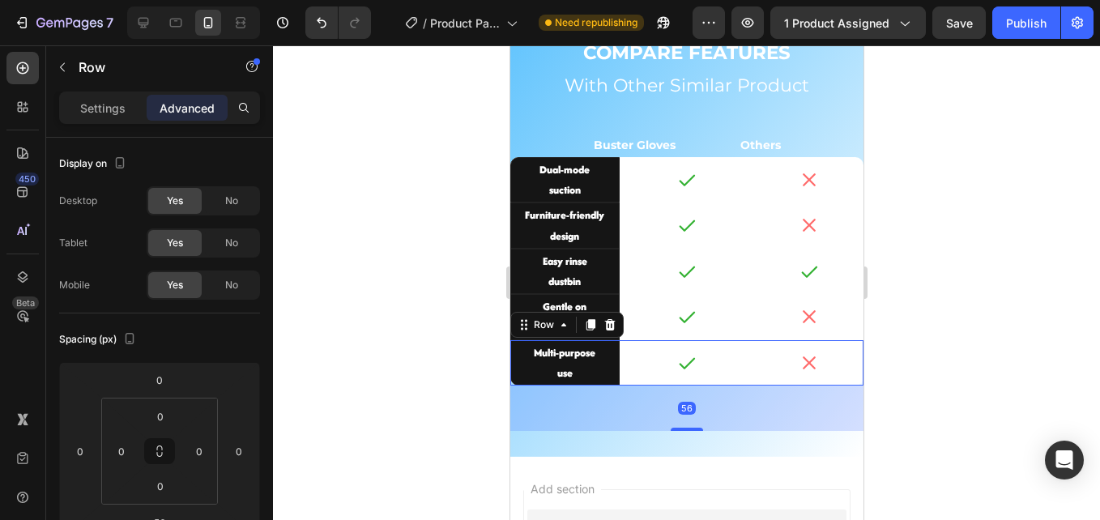
click at [380, 316] on div at bounding box center [686, 282] width 827 height 475
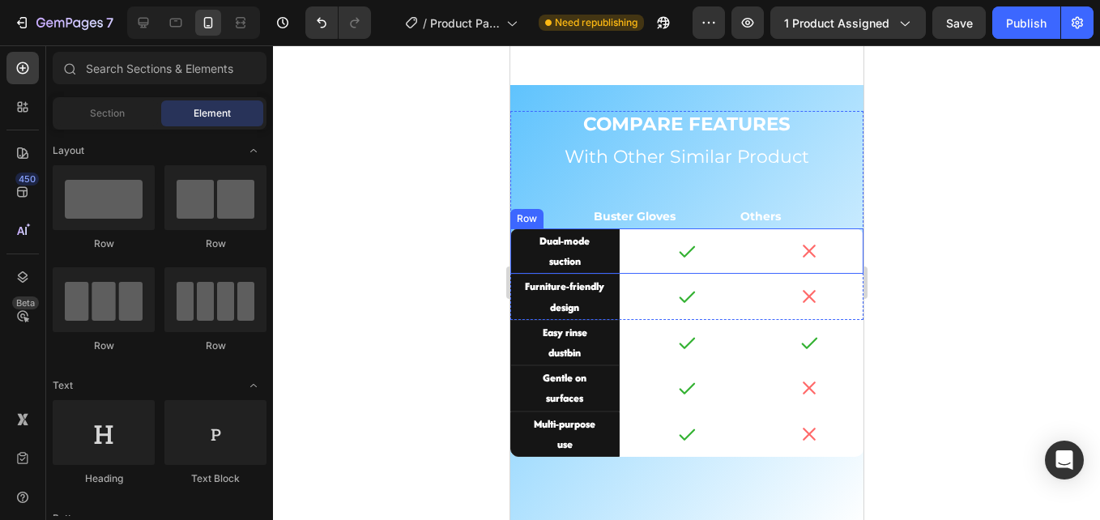
scroll to position [2857, 0]
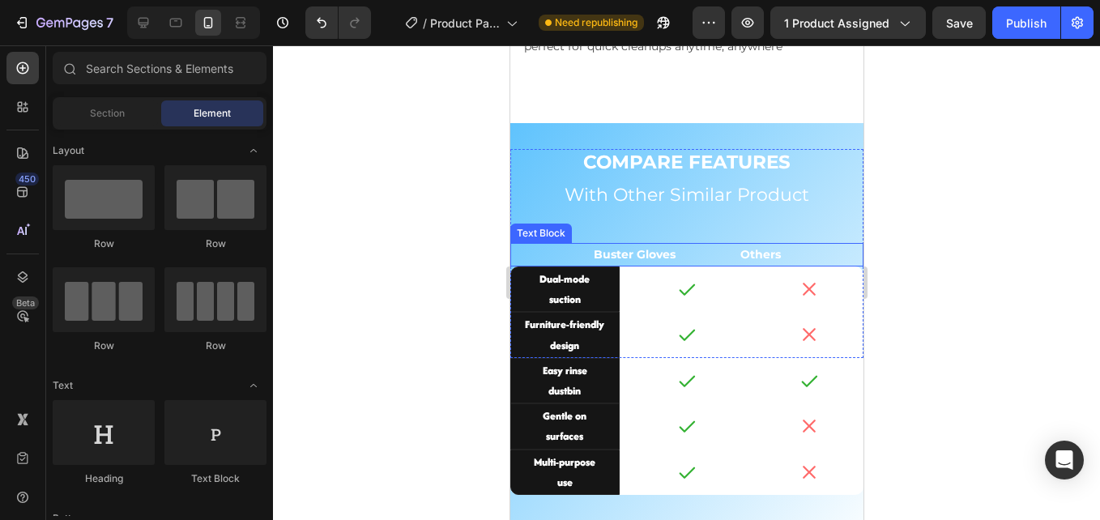
click at [730, 245] on p "Buster Gloves Others" at bounding box center [686, 255] width 187 height 20
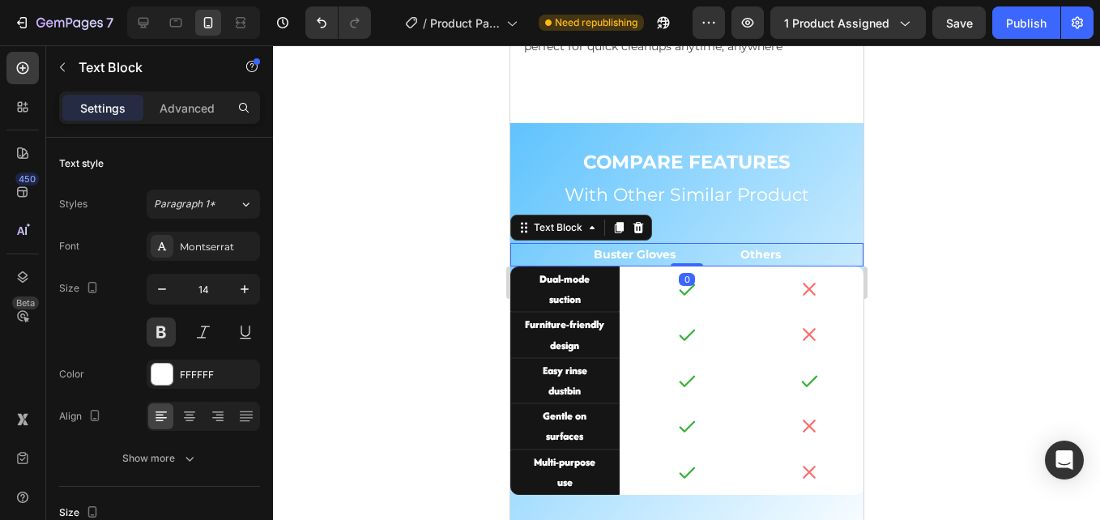
click at [728, 245] on p "Buster Gloves Others" at bounding box center [686, 255] width 187 height 20
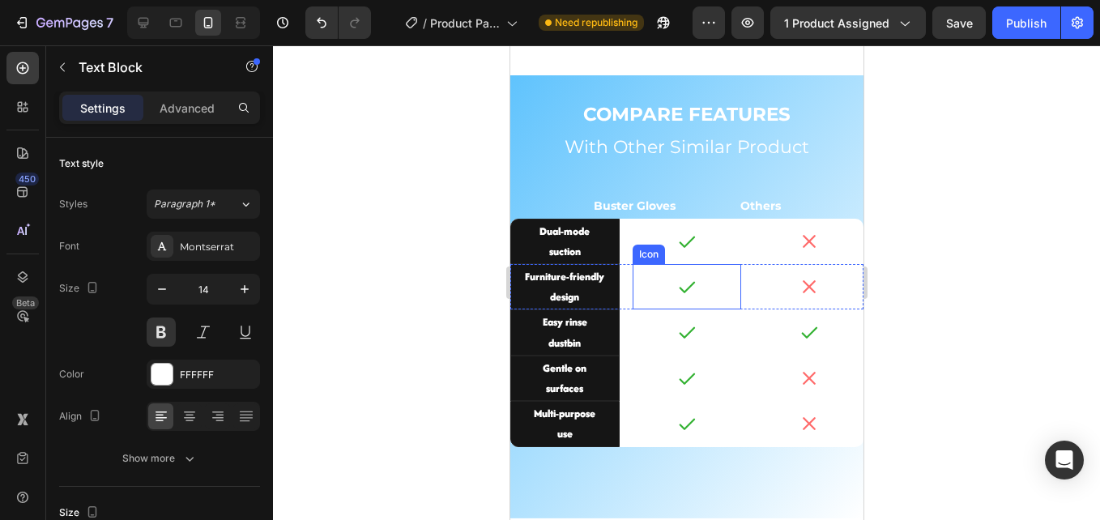
scroll to position [3077, 0]
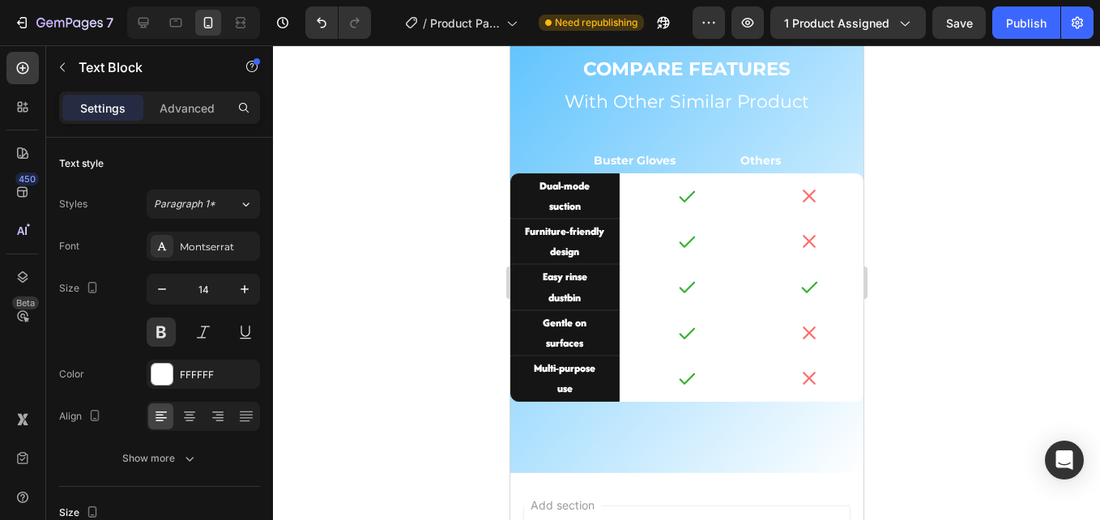
click at [722, 161] on p "Buster Gloves Others" at bounding box center [686, 161] width 187 height 20
click at [637, 160] on p "Vacfusion 3in1 Others" at bounding box center [686, 161] width 188 height 20
click at [641, 161] on p "Vacfusion 3in1 Others" at bounding box center [686, 161] width 188 height 20
click at [771, 161] on p "Vacfusion 3in1 Others" at bounding box center [686, 161] width 188 height 20
click at [750, 150] on div "Vacfusion 3in1 Others" at bounding box center [686, 160] width 188 height 23
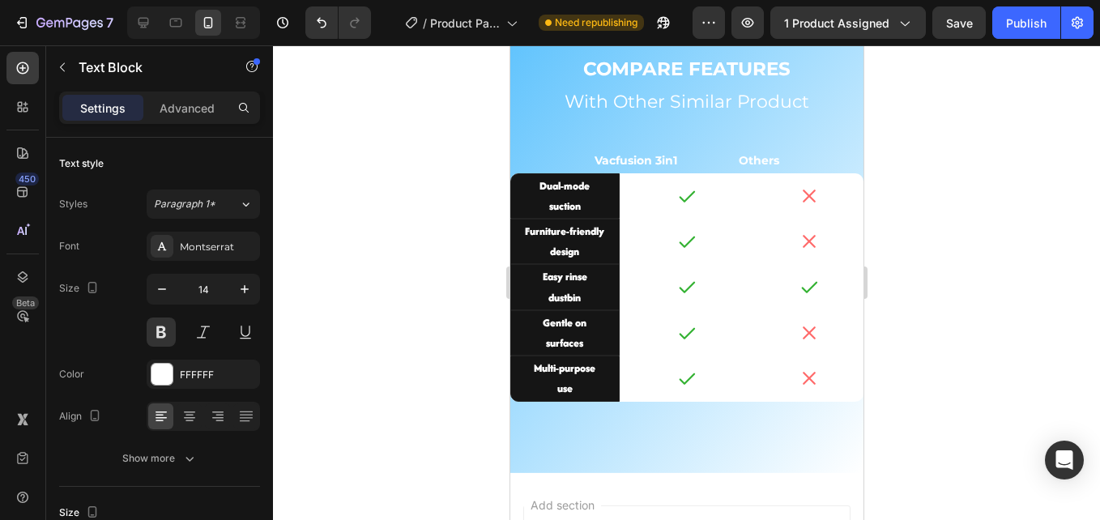
click at [763, 161] on p "Vacfusion 3in1 Others" at bounding box center [686, 161] width 185 height 20
click at [768, 161] on p "Vacfusion 3in1 Others" at bounding box center [686, 161] width 185 height 20
click at [628, 160] on p "Vacfusion 3in1 Others" at bounding box center [686, 161] width 168 height 20
click at [634, 161] on p "Vacfusion 3in1 Others" at bounding box center [686, 161] width 168 height 20
click at [755, 161] on p "Vacfusion 3in1 Others" at bounding box center [686, 161] width 168 height 20
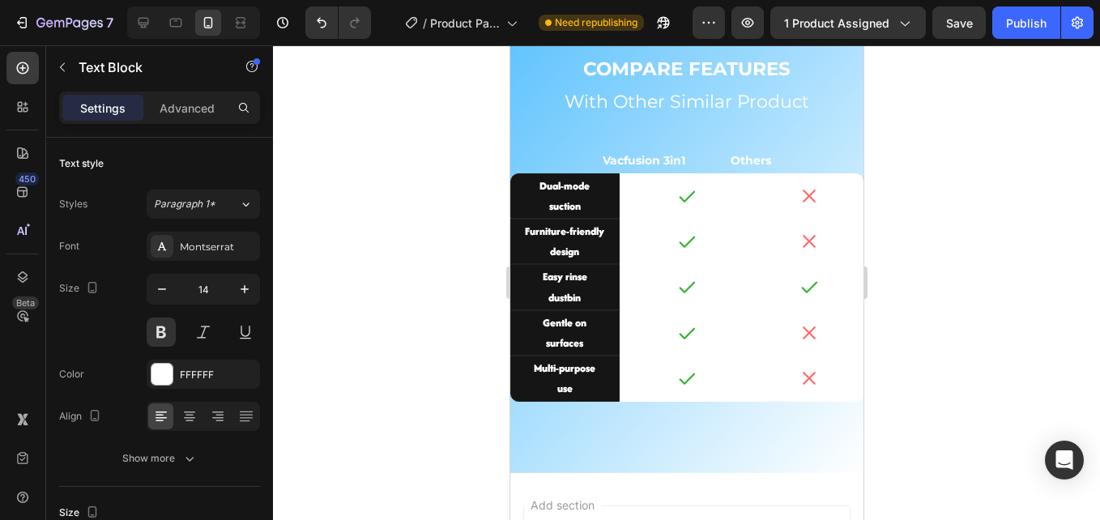
click at [743, 155] on p "Vacfusion 3in1 Others" at bounding box center [686, 161] width 168 height 20
click at [752, 160] on p "Vacfusion 3in1 Others" at bounding box center [686, 161] width 168 height 20
click at [756, 160] on p "Vacfusion 3in1 Others" at bounding box center [686, 161] width 168 height 20
click at [620, 159] on p "Vacfusion 3in1 Others" at bounding box center [686, 161] width 188 height 20
click at [773, 155] on p "Vacfusion 3in1 Others" at bounding box center [686, 161] width 188 height 20
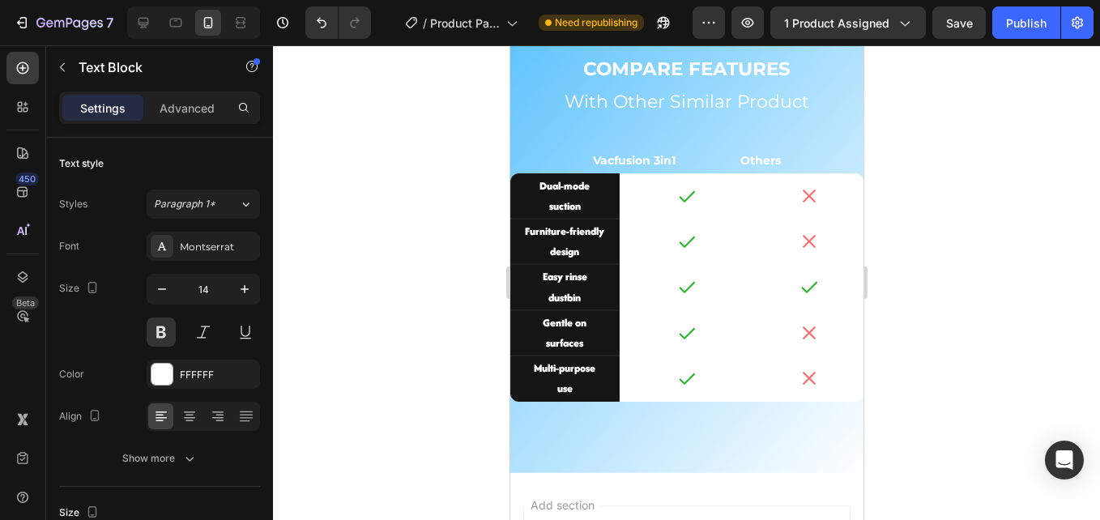
click at [773, 161] on p "Vacfusion 3in1 Others" at bounding box center [686, 161] width 188 height 20
click at [756, 160] on p "Vacfusion 3in1 Others" at bounding box center [686, 161] width 188 height 20
click at [773, 160] on p "Vacfusion 3in1 Others" at bounding box center [686, 161] width 188 height 20
click at [462, 146] on div at bounding box center [686, 282] width 827 height 475
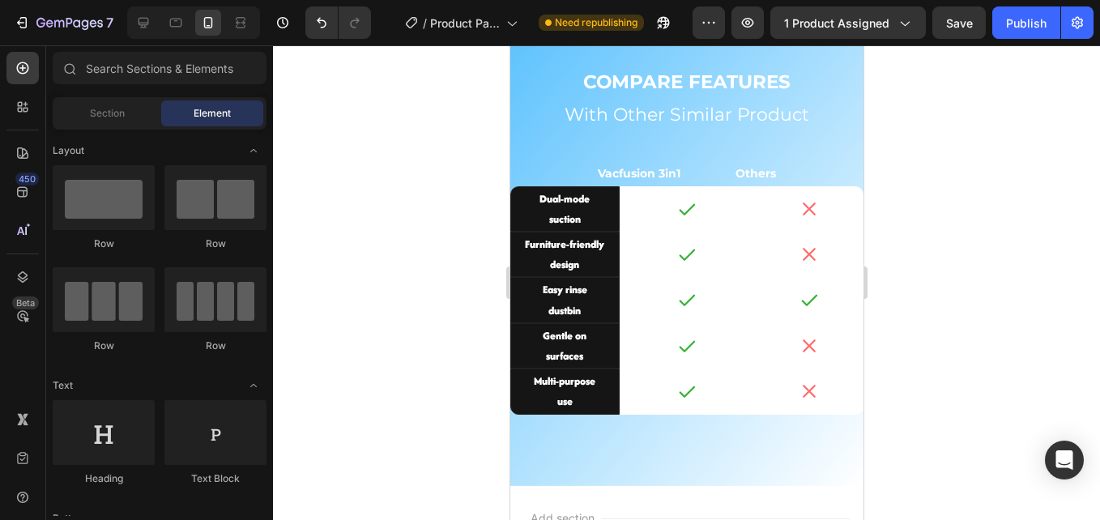
scroll to position [3374, 0]
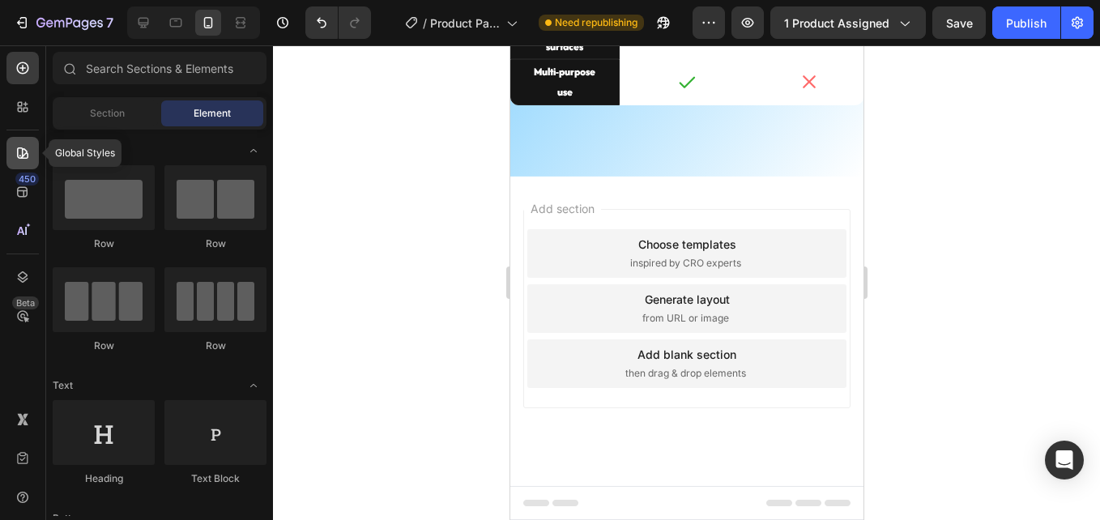
drag, startPoint x: 13, startPoint y: 141, endPoint x: 24, endPoint y: 142, distance: 11.4
click at [13, 140] on div at bounding box center [22, 153] width 32 height 32
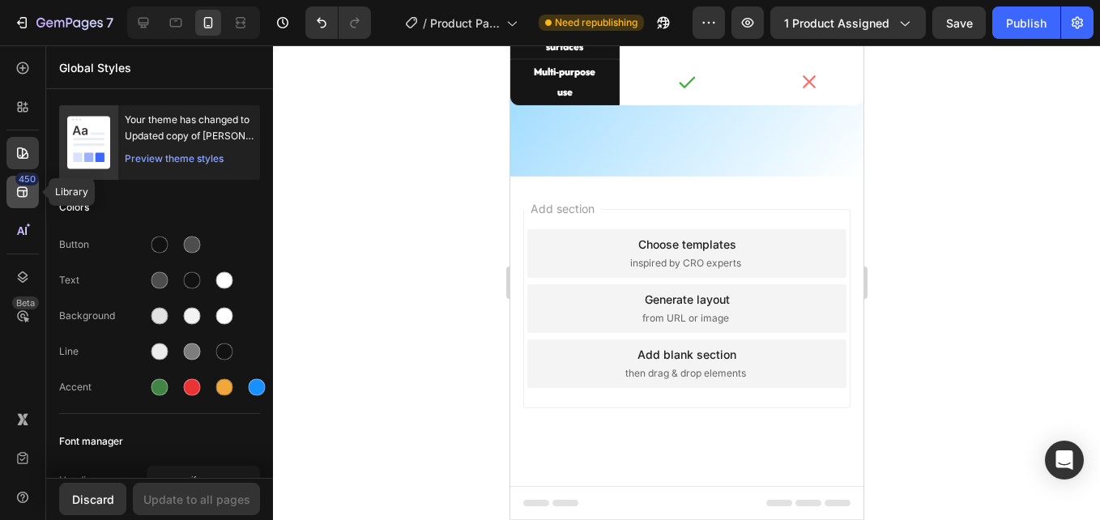
click at [25, 187] on icon at bounding box center [22, 192] width 11 height 11
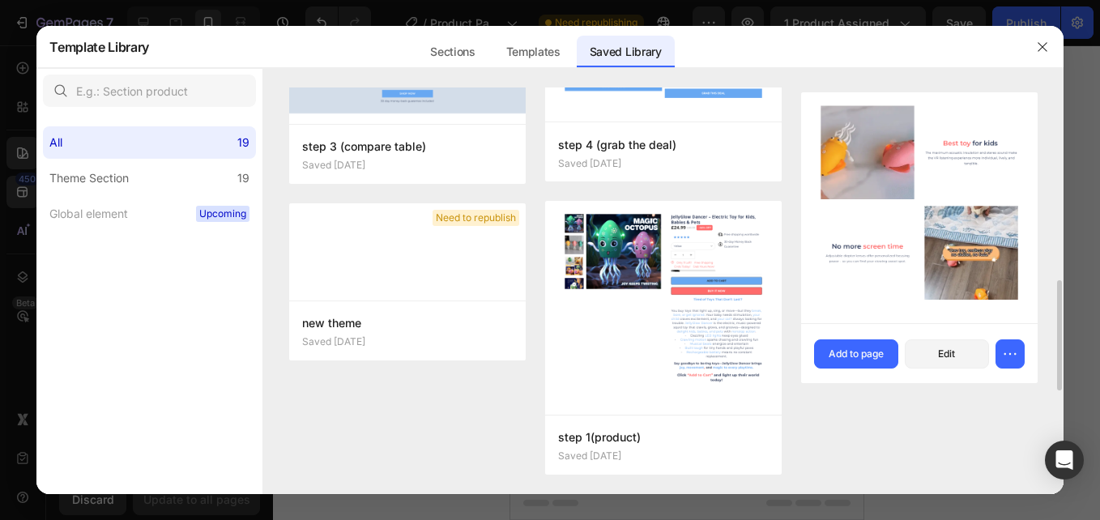
scroll to position [922, 0]
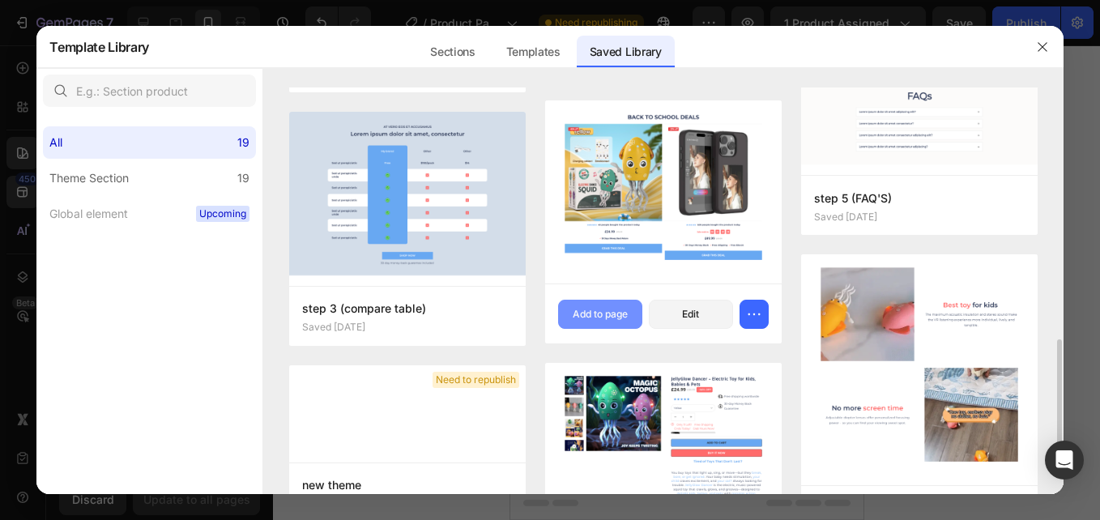
click at [599, 321] on button "Add to page" at bounding box center [600, 314] width 84 height 29
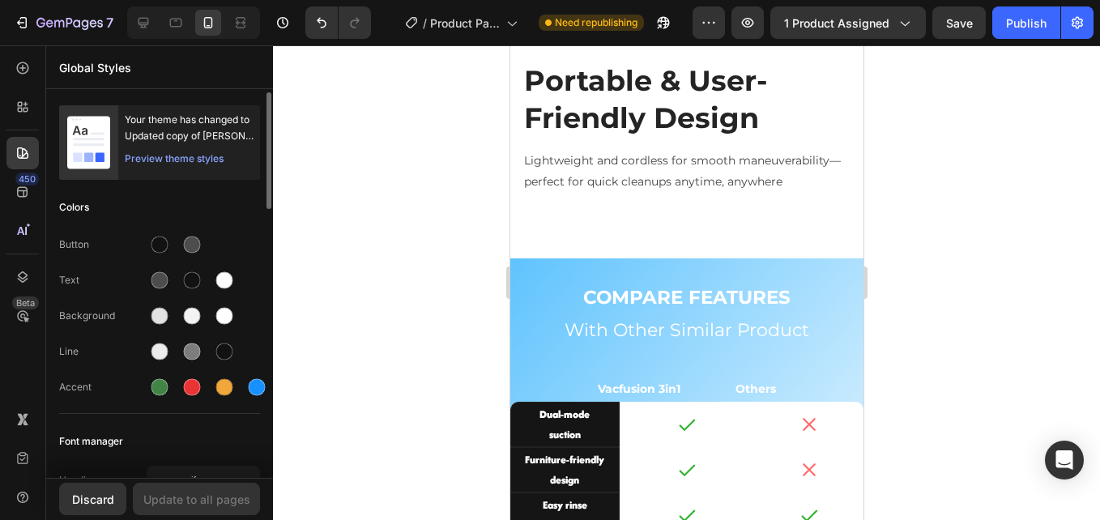
scroll to position [2695, 0]
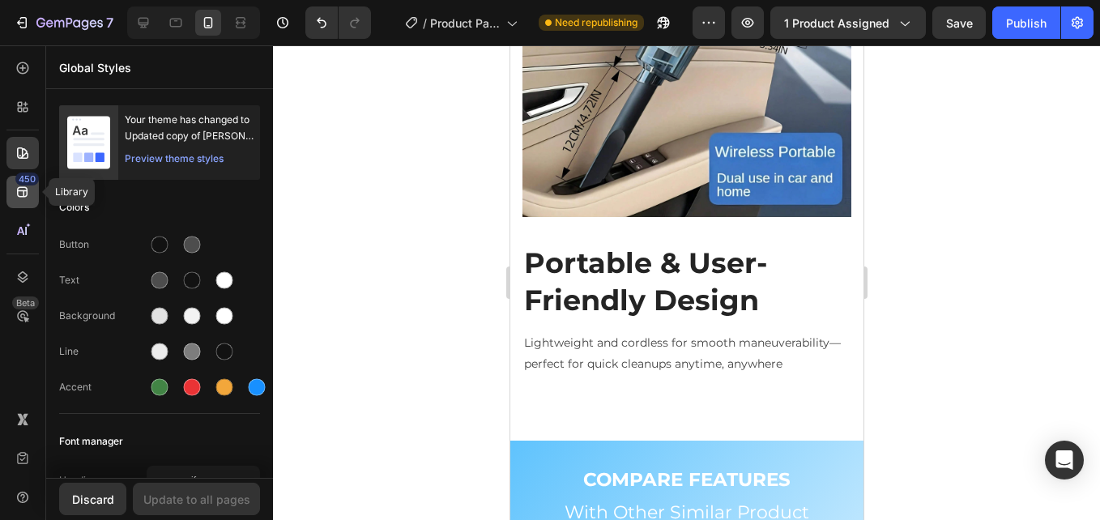
click at [17, 187] on icon at bounding box center [23, 192] width 16 height 16
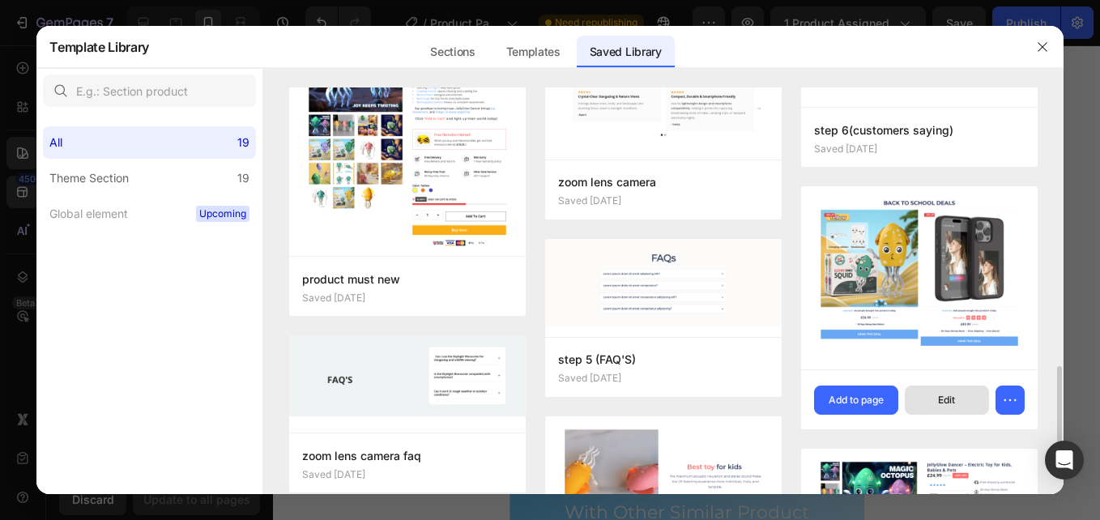
scroll to position [972, 0]
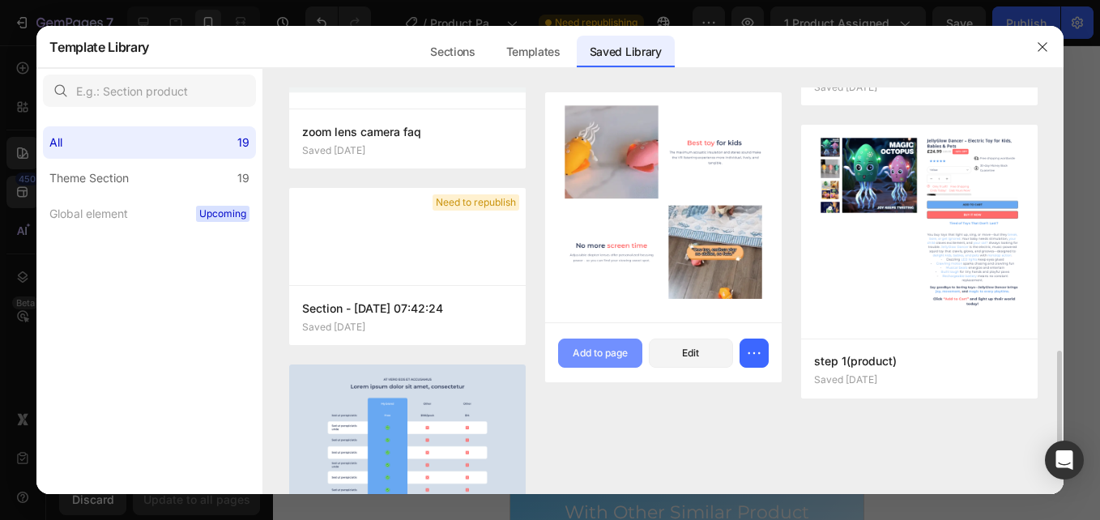
click at [611, 353] on div "Add to page" at bounding box center [600, 353] width 55 height 15
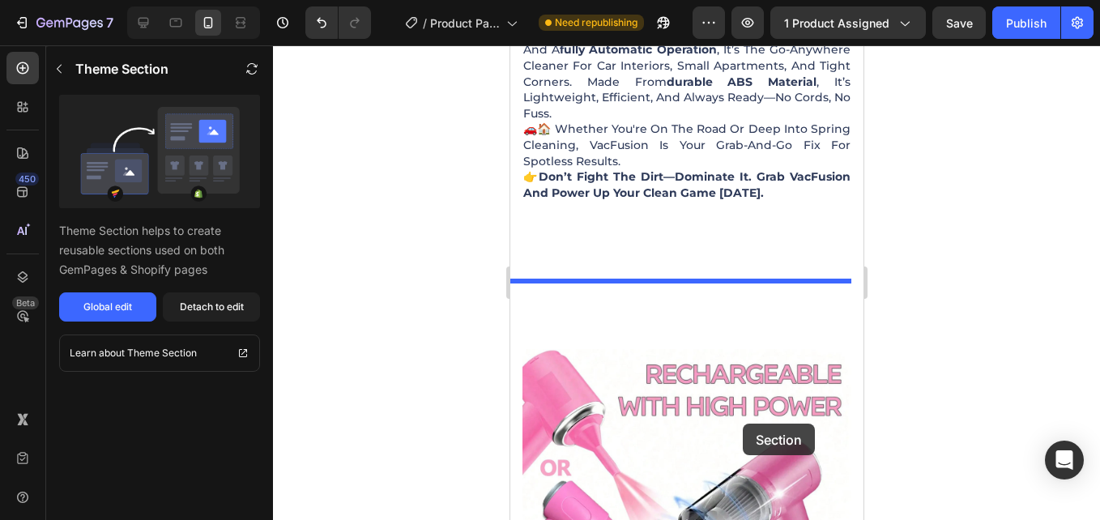
scroll to position [1572, 0]
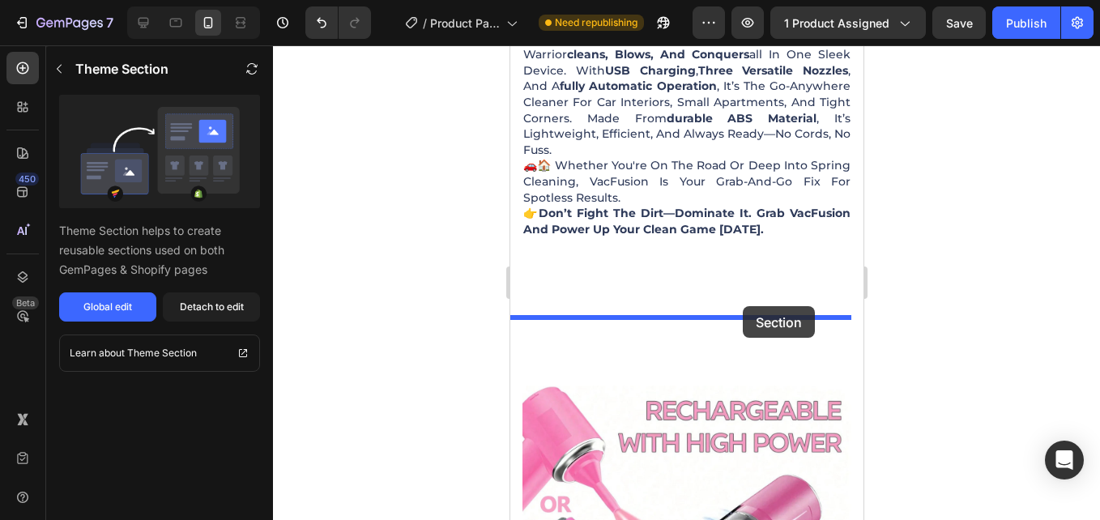
drag, startPoint x: 804, startPoint y: 360, endPoint x: 742, endPoint y: 306, distance: 82.7
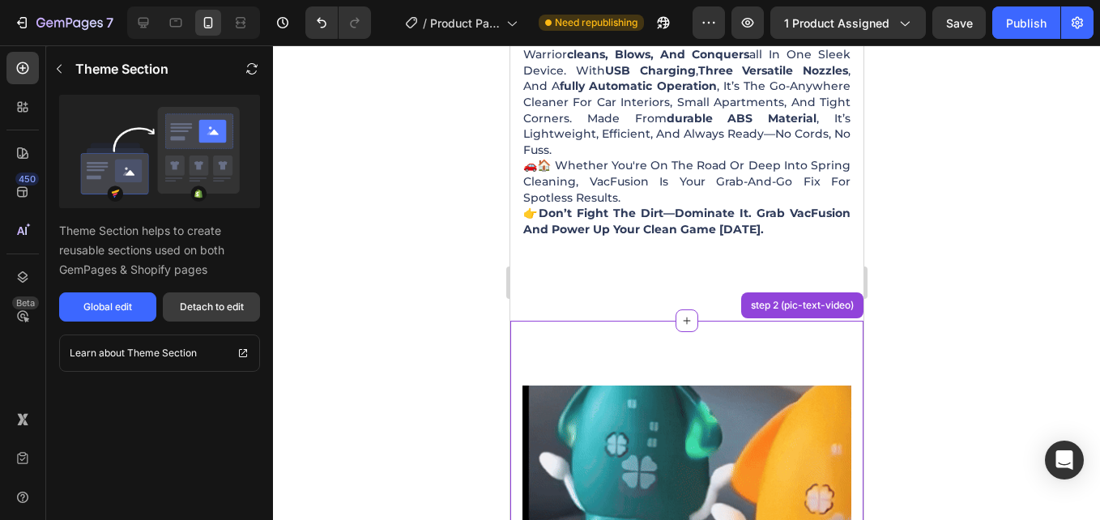
drag, startPoint x: 172, startPoint y: 215, endPoint x: 212, endPoint y: 313, distance: 106.0
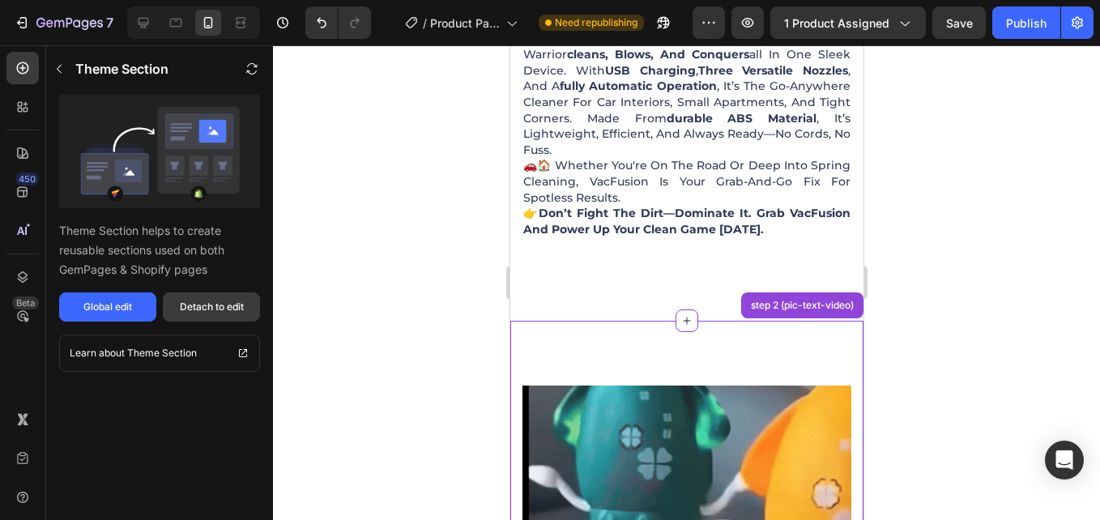
click at [212, 313] on div "Detach to edit" at bounding box center [212, 307] width 64 height 15
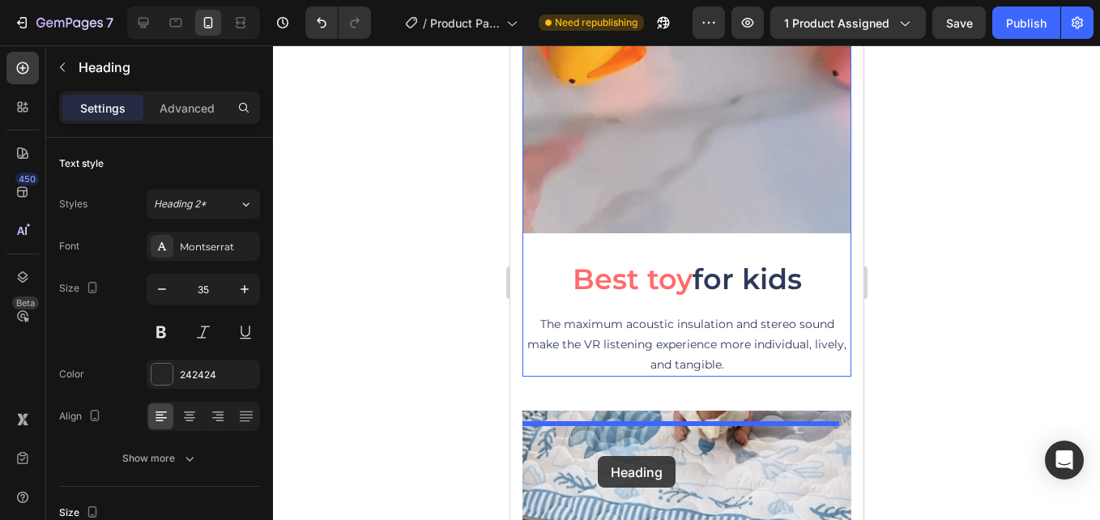
scroll to position [1891, 0]
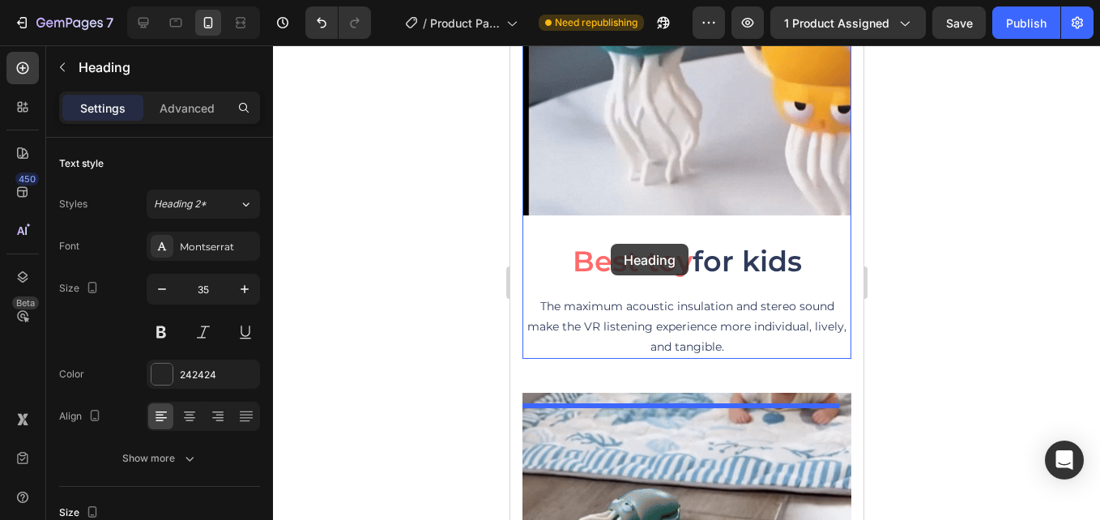
drag, startPoint x: 540, startPoint y: 181, endPoint x: 610, endPoint y: 243, distance: 92.9
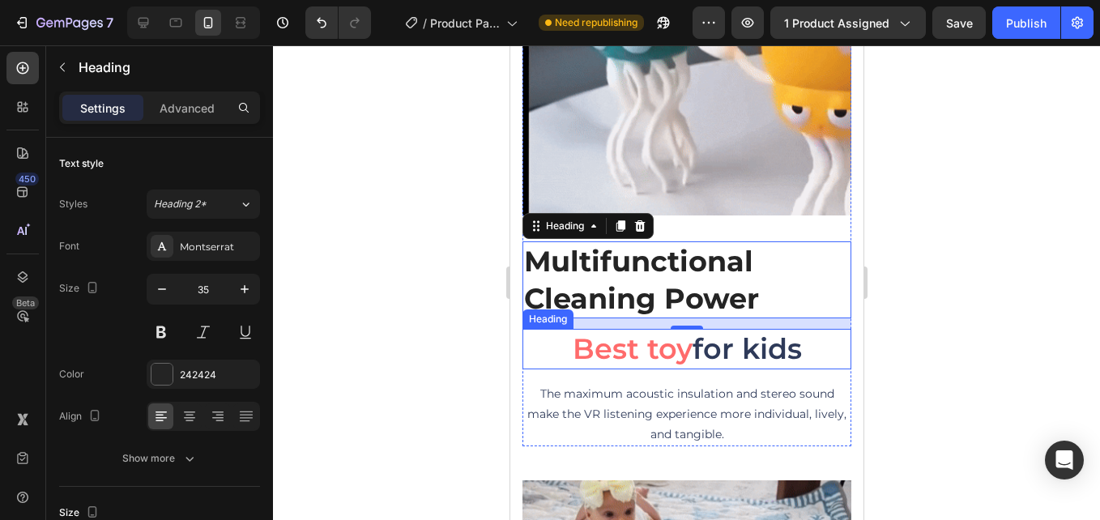
click at [721, 332] on h2 "Best toy for kids" at bounding box center [686, 349] width 329 height 40
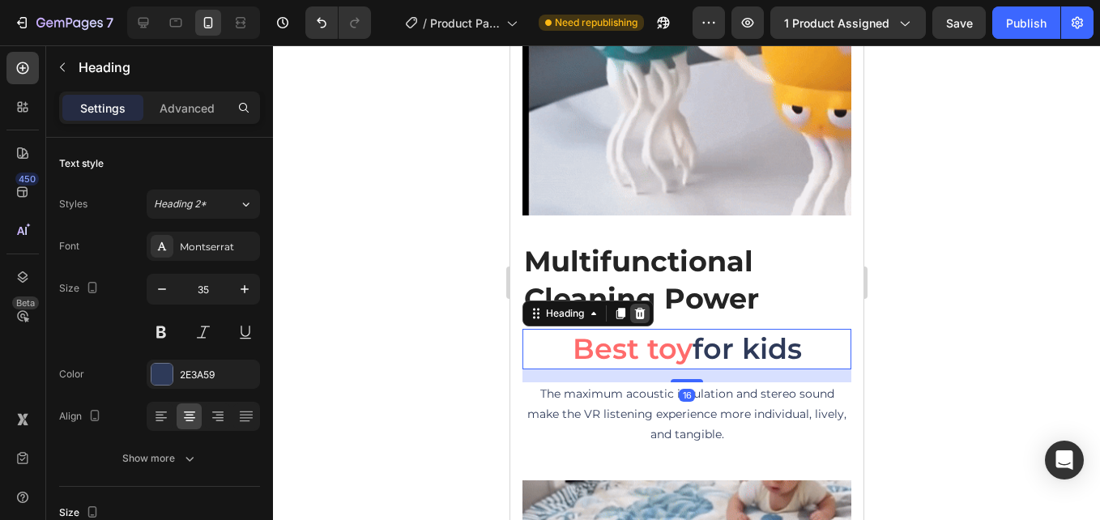
click at [642, 308] on icon at bounding box center [639, 313] width 11 height 11
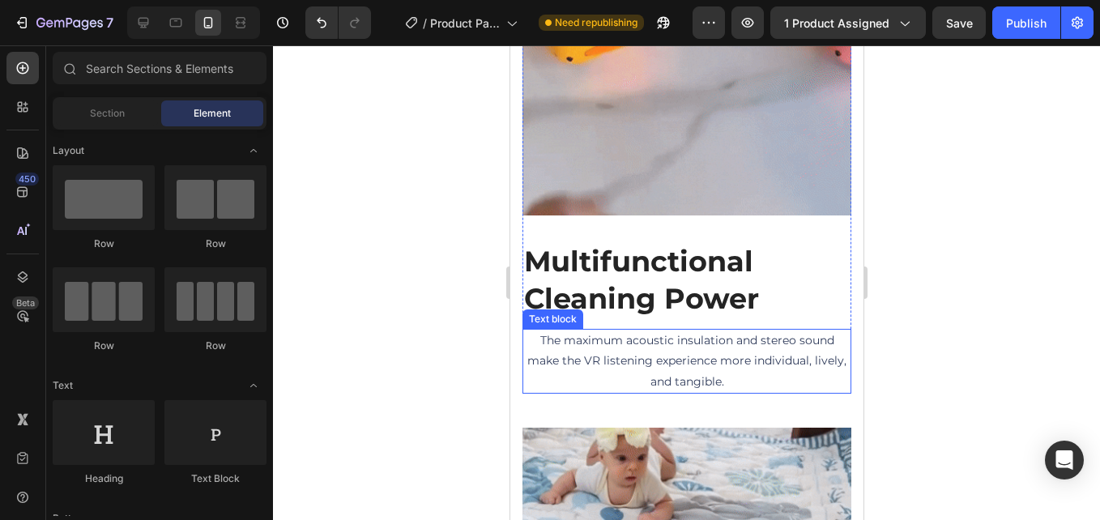
click at [587, 333] on p "The maximum acoustic insulation and stereo sound make the VR listening experien…" at bounding box center [686, 361] width 326 height 62
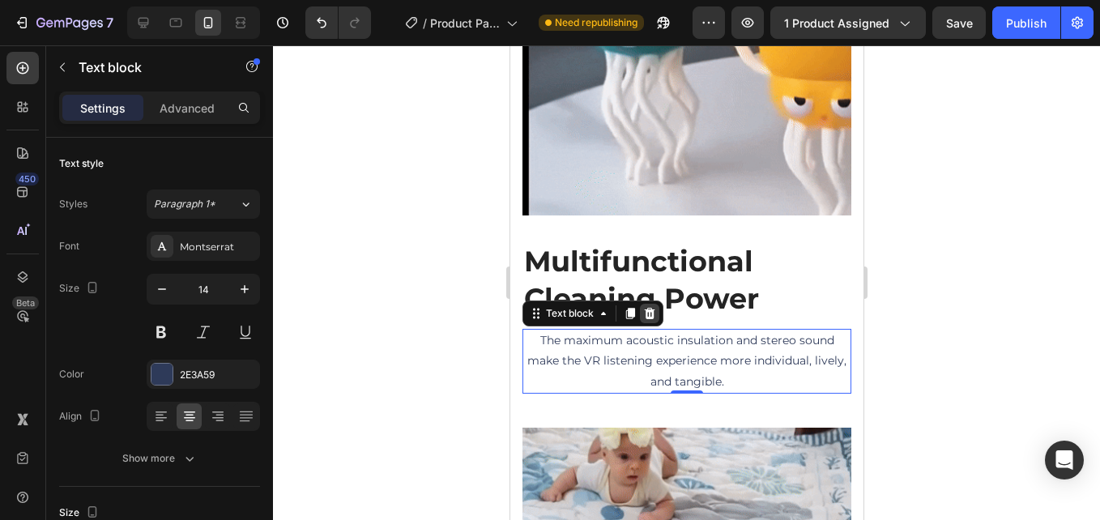
click at [649, 309] on div at bounding box center [648, 313] width 19 height 19
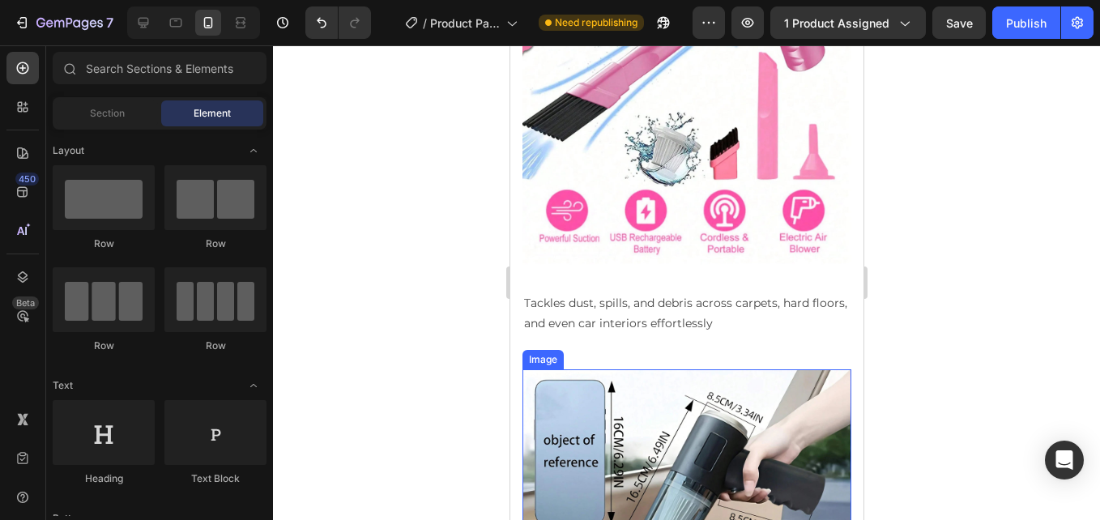
scroll to position [3025, 0]
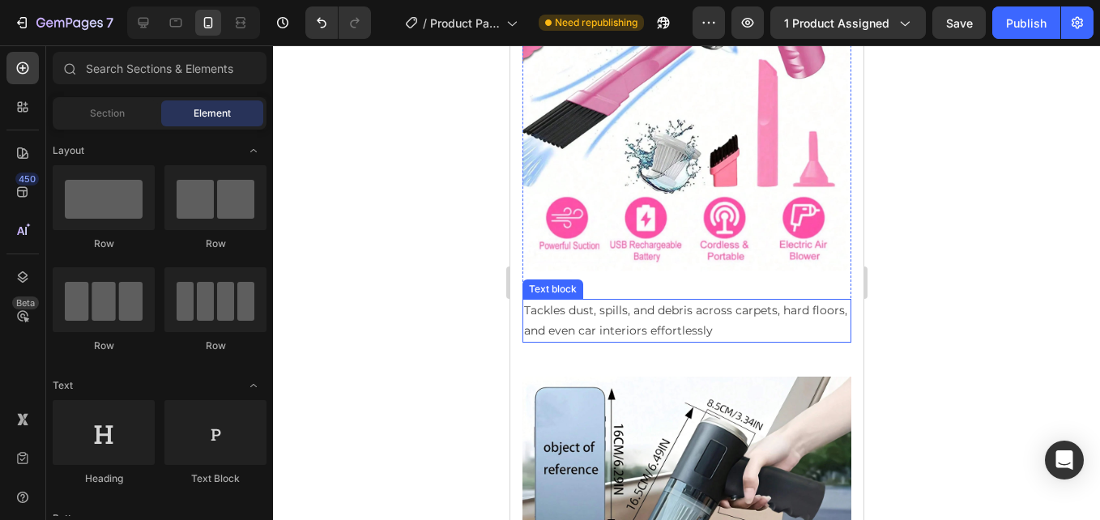
click at [603, 300] on p "Tackles dust, spills, and debris across carpets, hard floors, and even car inte…" at bounding box center [686, 320] width 326 height 40
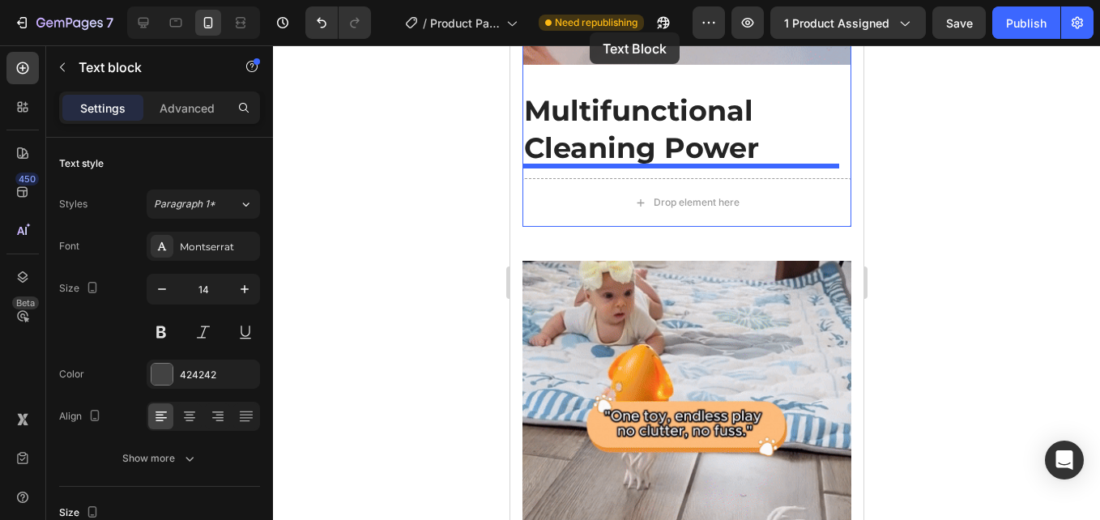
scroll to position [1952, 0]
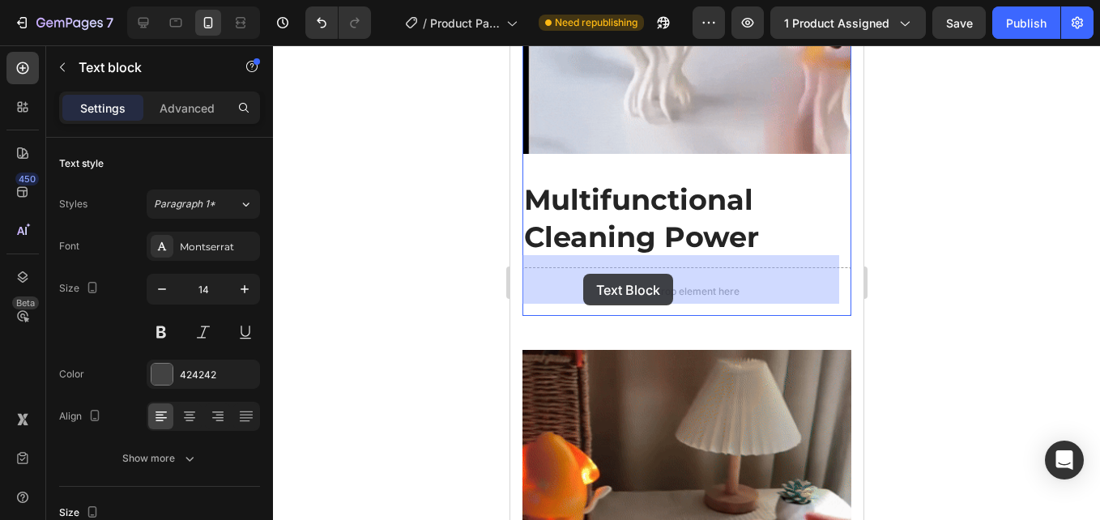
drag, startPoint x: 569, startPoint y: 266, endPoint x: 582, endPoint y: 274, distance: 14.9
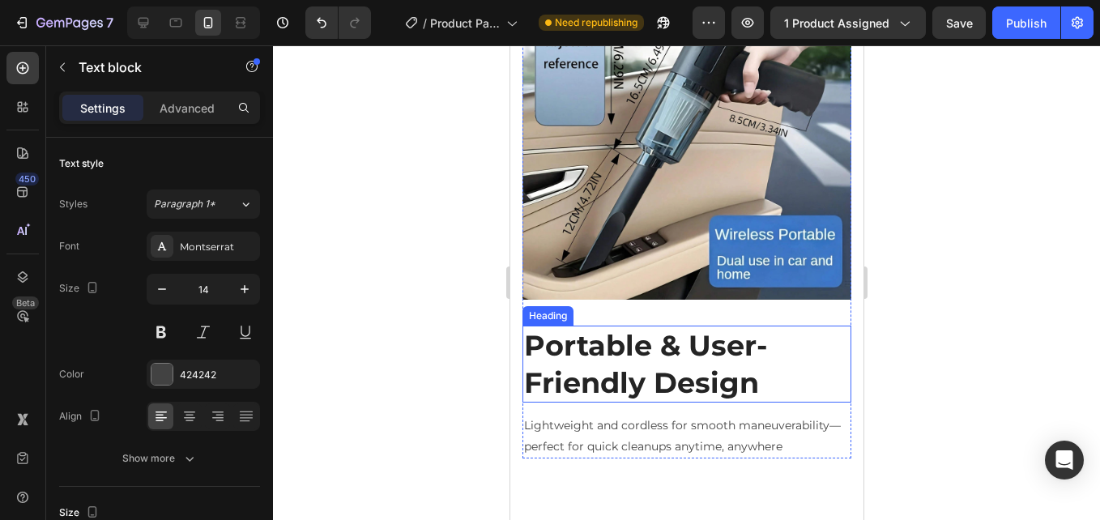
scroll to position [3491, 0]
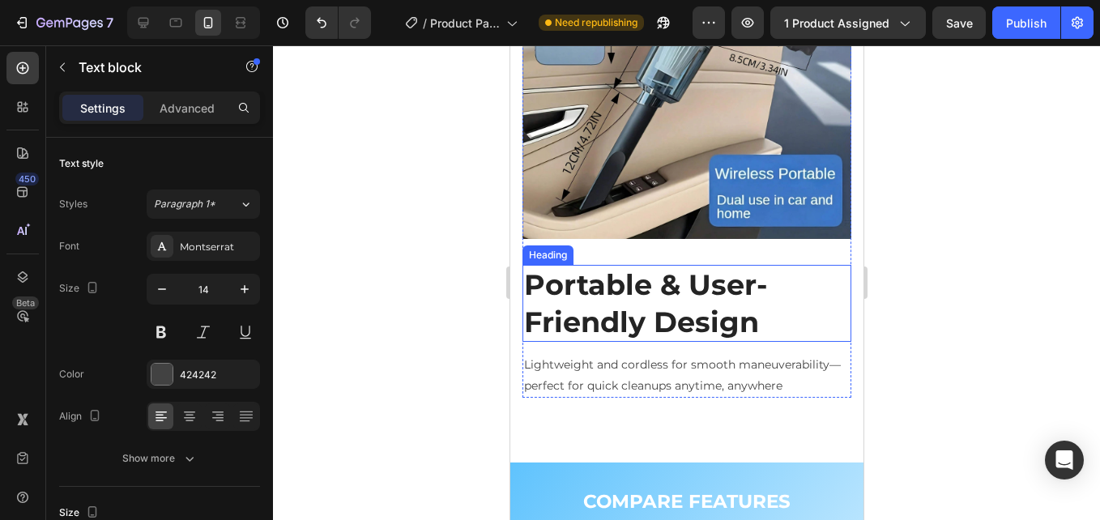
drag, startPoint x: 662, startPoint y: 297, endPoint x: 649, endPoint y: 286, distance: 17.2
click at [662, 297] on strong "Portable & User-Friendly Design" at bounding box center [645, 303] width 244 height 72
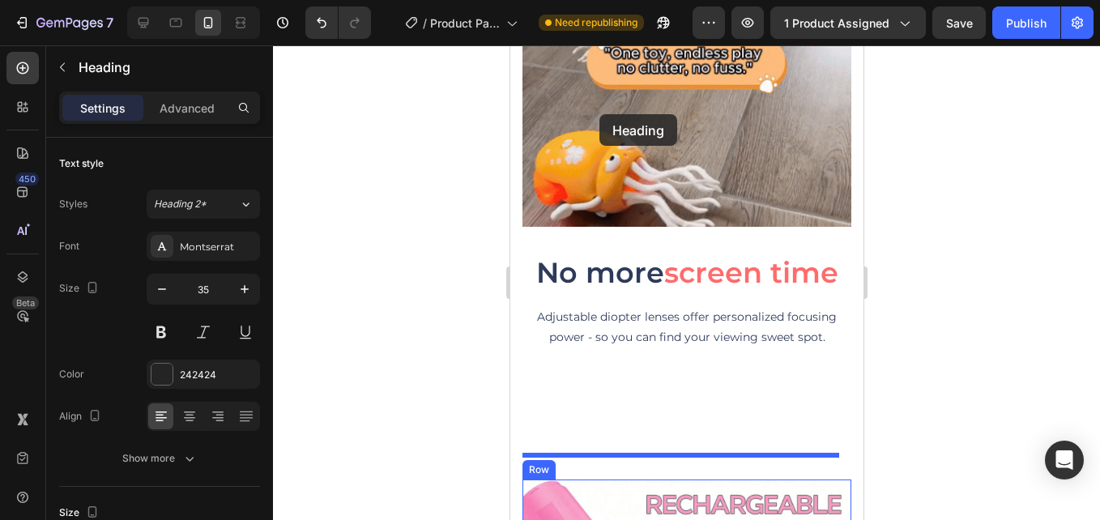
scroll to position [2310, 0]
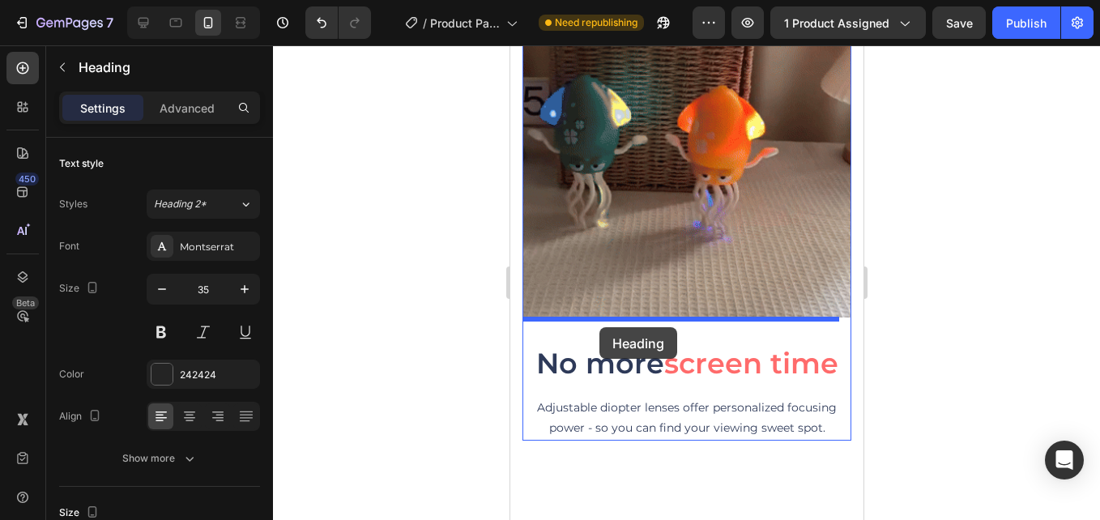
drag, startPoint x: 585, startPoint y: 219, endPoint x: 598, endPoint y: 327, distance: 109.3
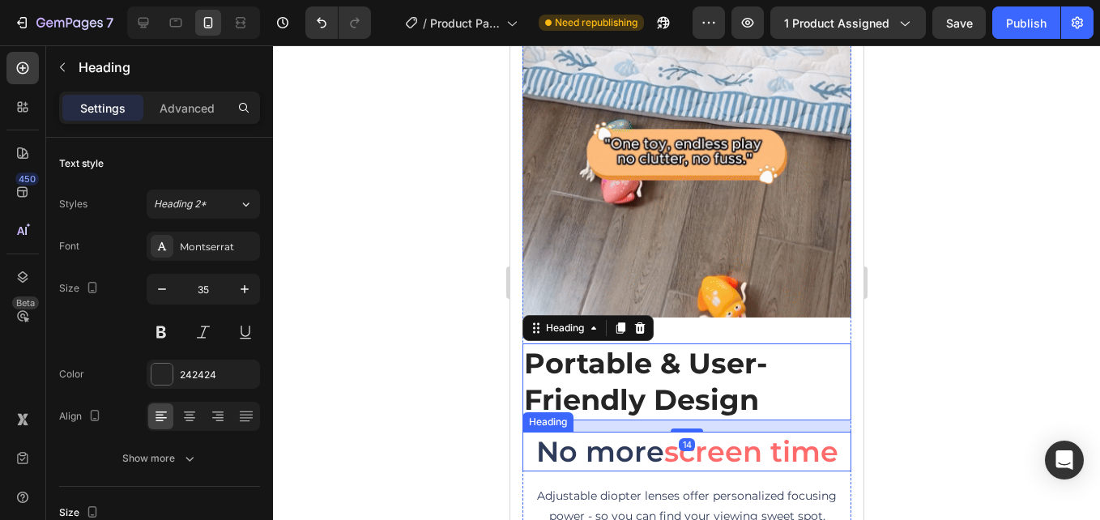
click at [734, 434] on span "screen time" at bounding box center [750, 451] width 174 height 35
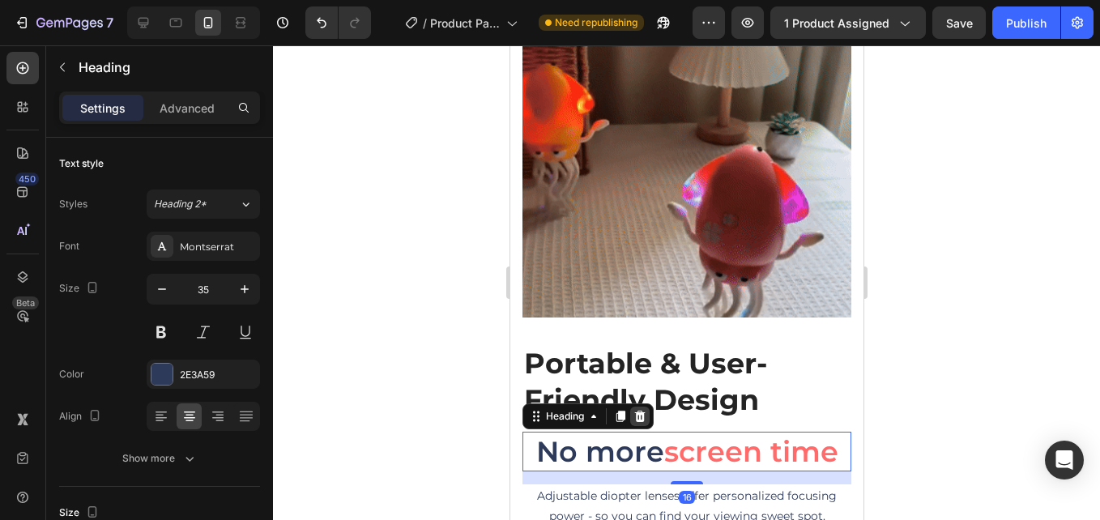
click at [644, 410] on icon at bounding box center [638, 416] width 13 height 13
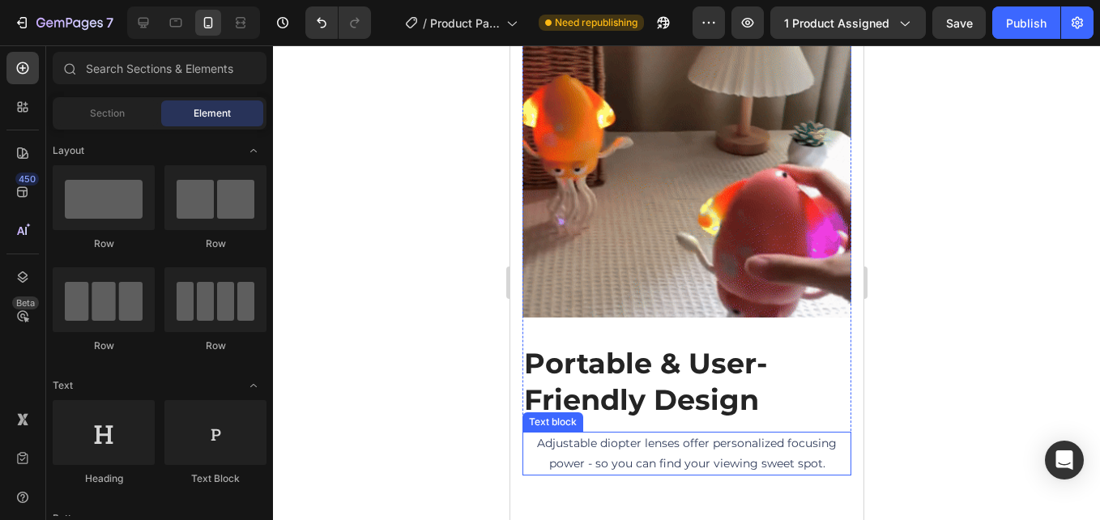
click at [625, 435] on p "Adjustable diopter lenses offer personalized focusing power - so you can find y…" at bounding box center [686, 453] width 326 height 40
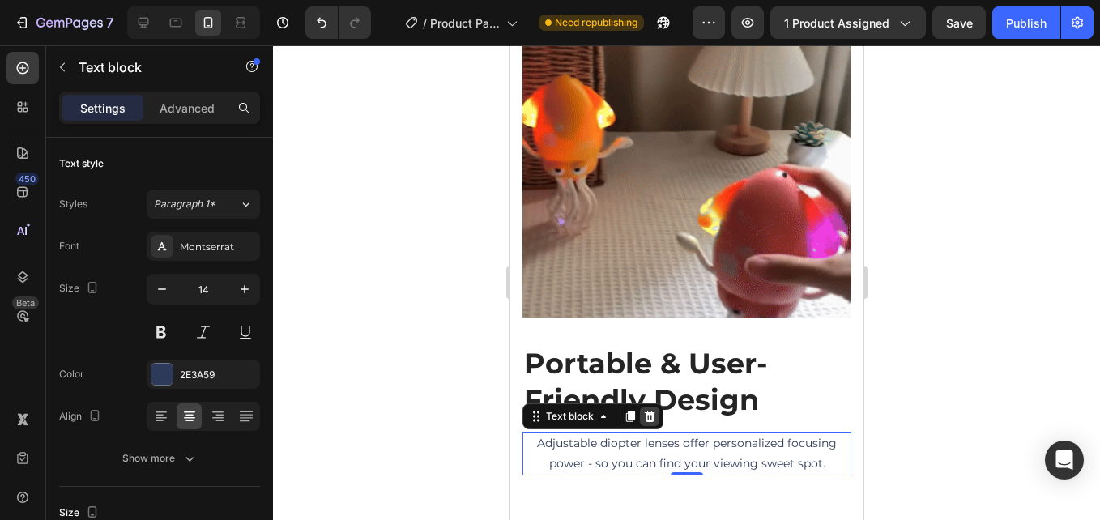
click at [651, 411] on icon at bounding box center [649, 416] width 11 height 11
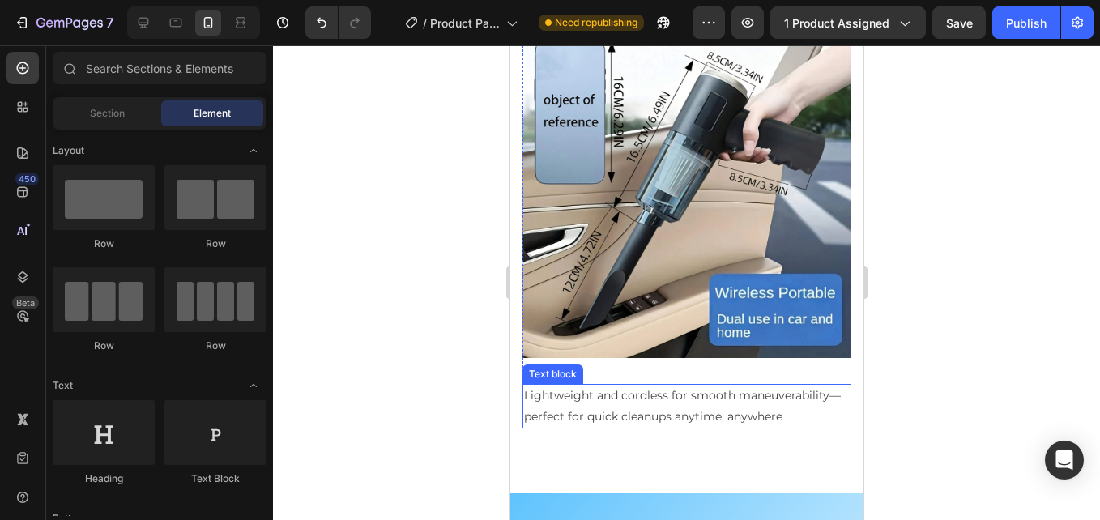
scroll to position [3362, 0]
click at [618, 386] on p "Lightweight and cordless for smooth maneuverability—perfect for quick cleanups …" at bounding box center [686, 406] width 326 height 40
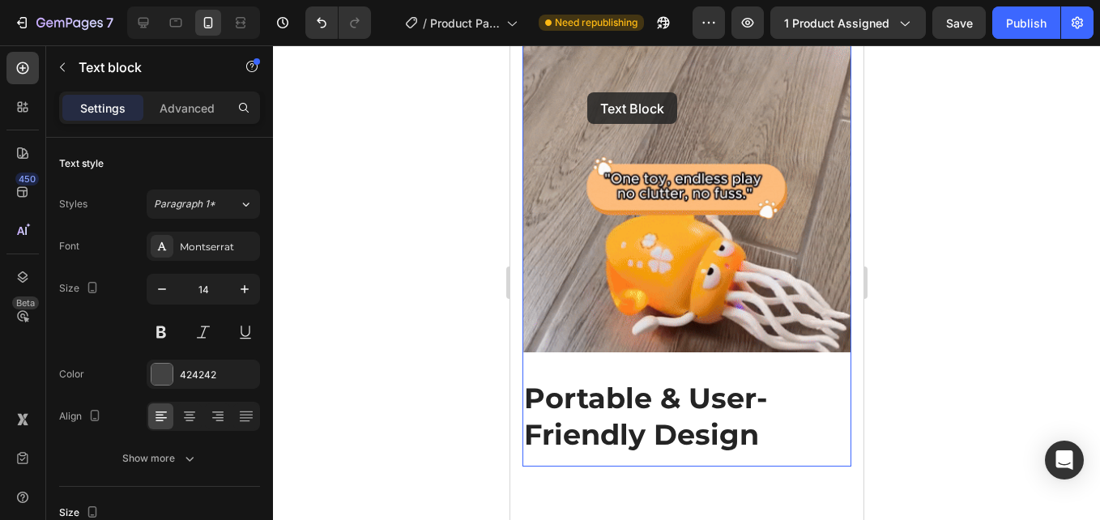
scroll to position [2271, 0]
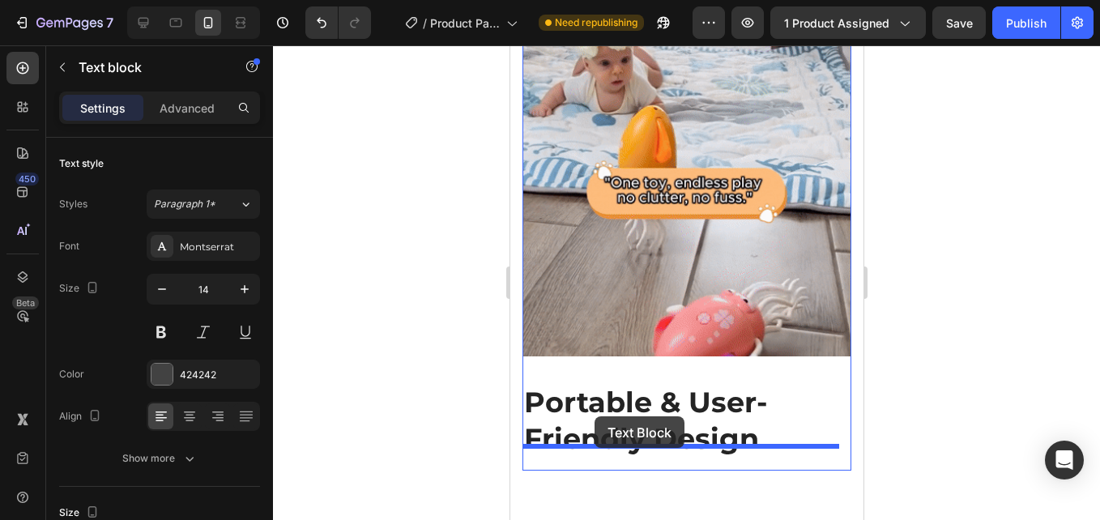
drag, startPoint x: 579, startPoint y: 346, endPoint x: 594, endPoint y: 416, distance: 71.9
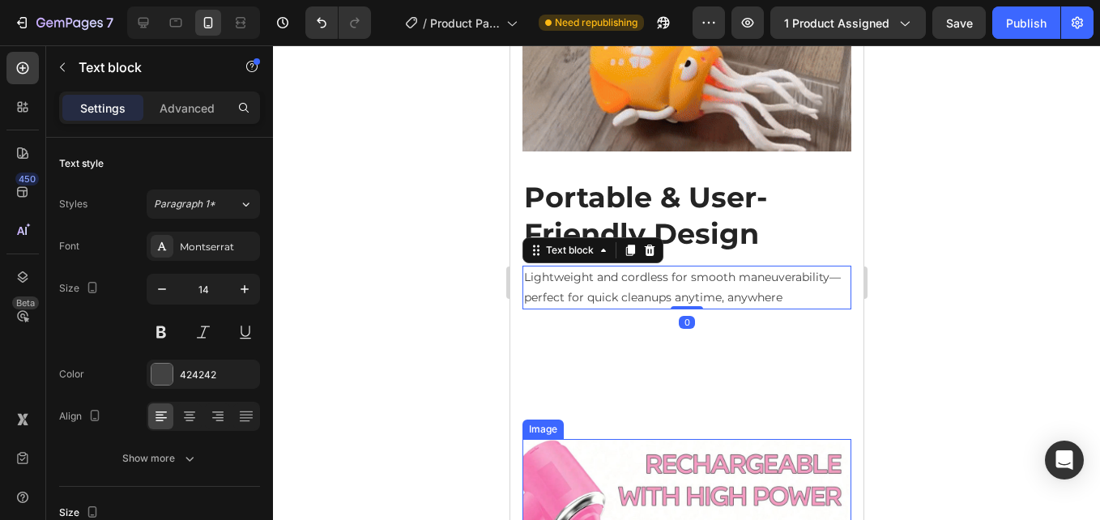
scroll to position [2514, 0]
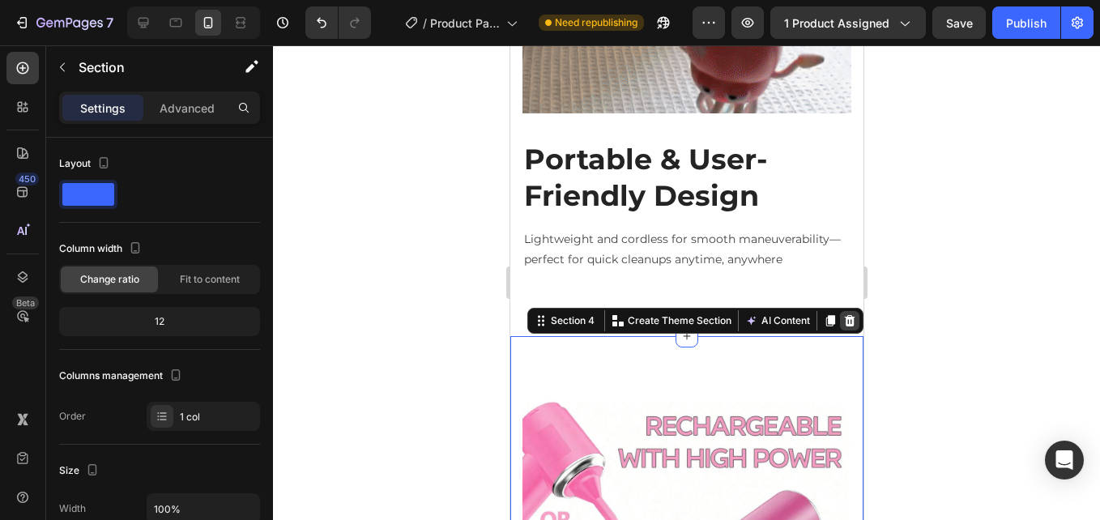
click at [842, 314] on icon at bounding box center [848, 320] width 13 height 13
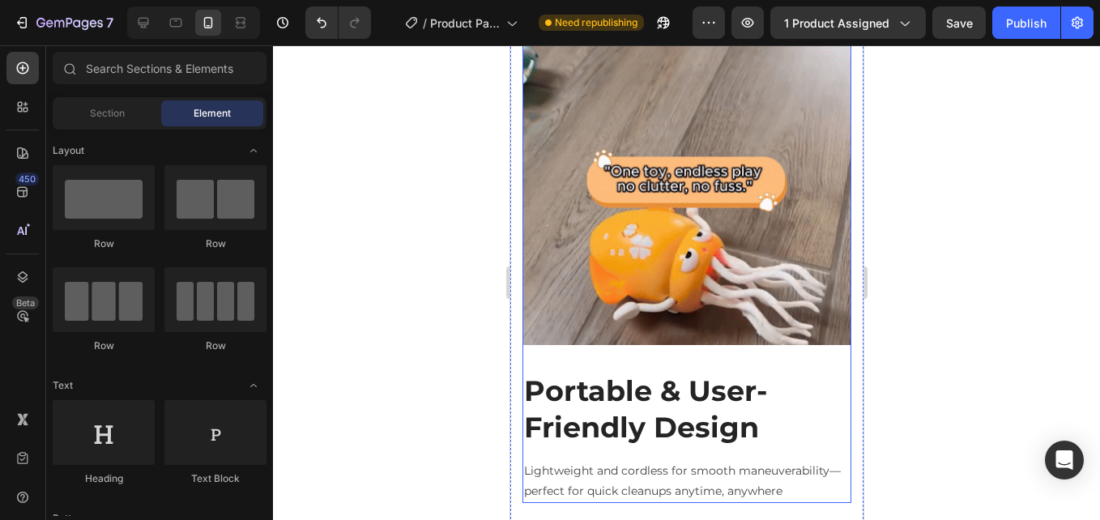
scroll to position [2352, 0]
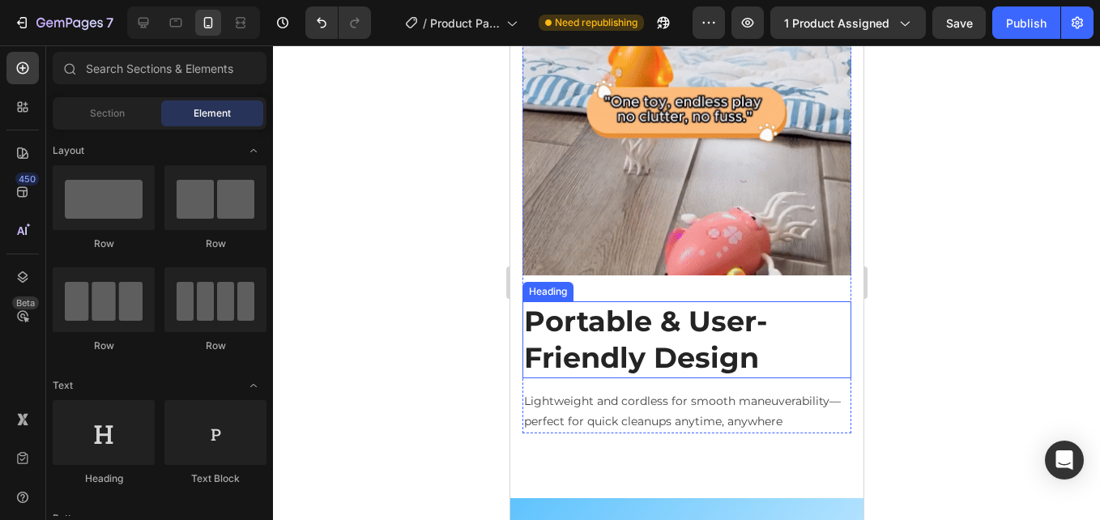
click at [640, 310] on strong "Portable & User-Friendly Design" at bounding box center [645, 340] width 244 height 72
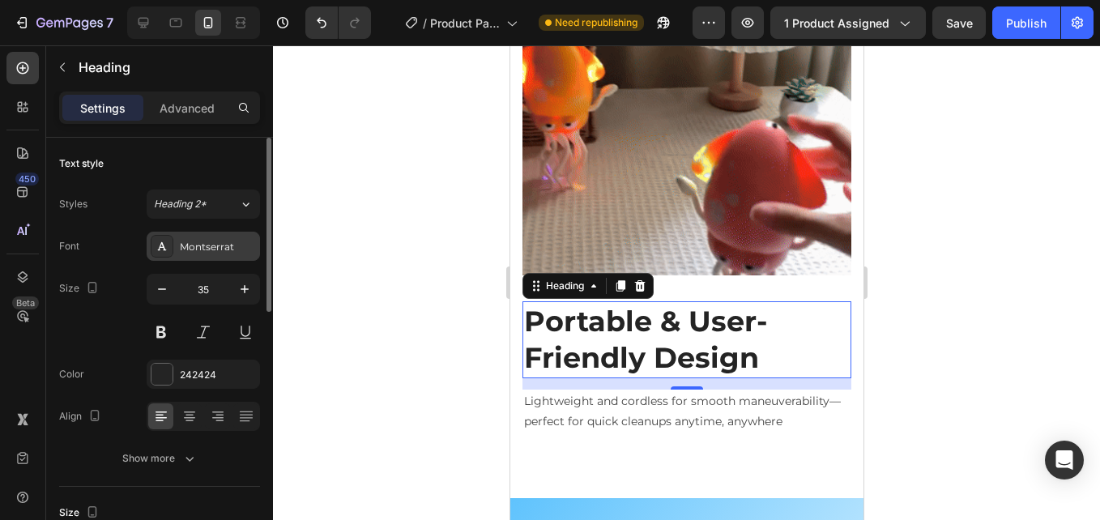
click at [208, 236] on div "Montserrat" at bounding box center [203, 246] width 113 height 29
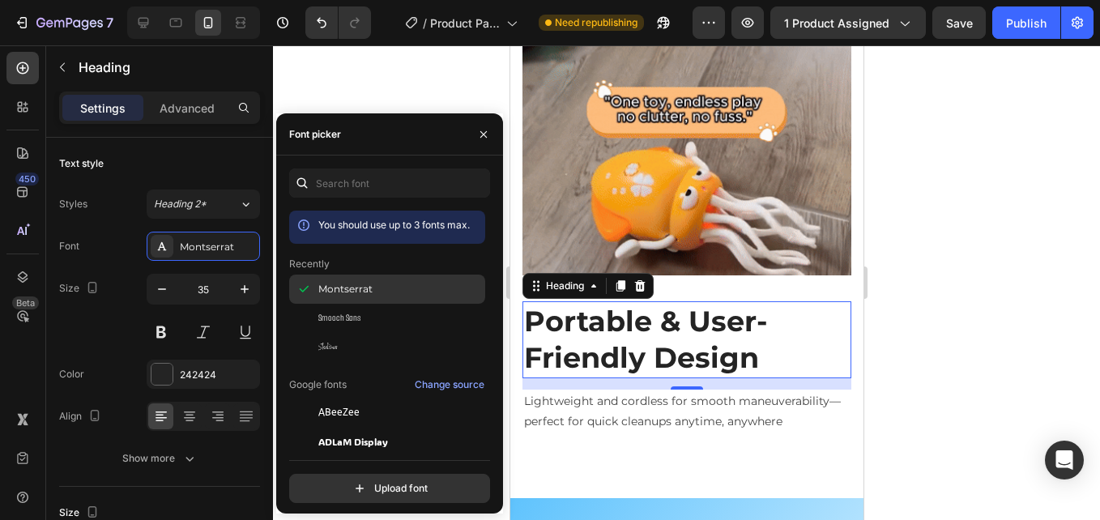
click at [357, 292] on span "Montserrat" at bounding box center [345, 289] width 54 height 15
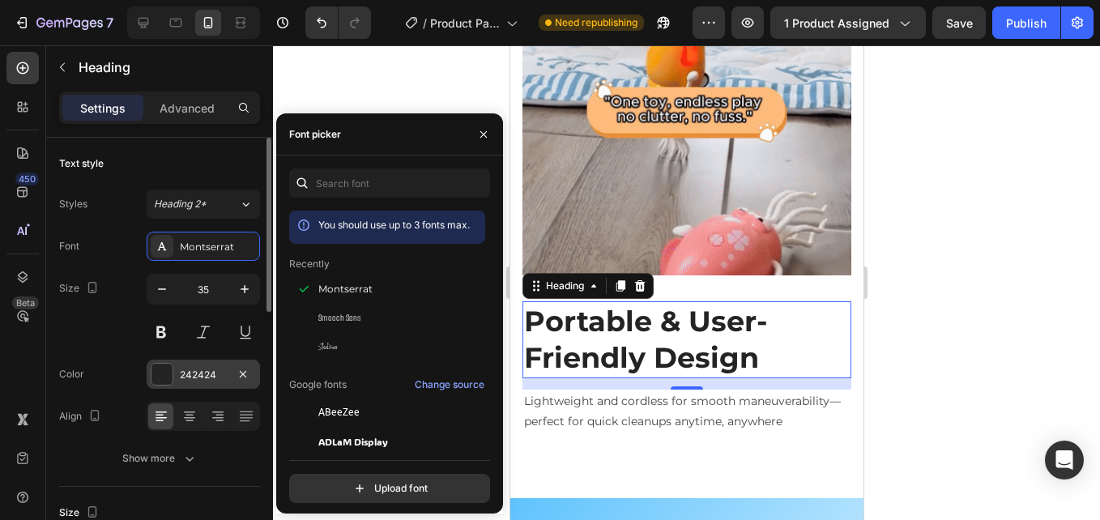
click at [211, 372] on div "242424" at bounding box center [203, 375] width 47 height 15
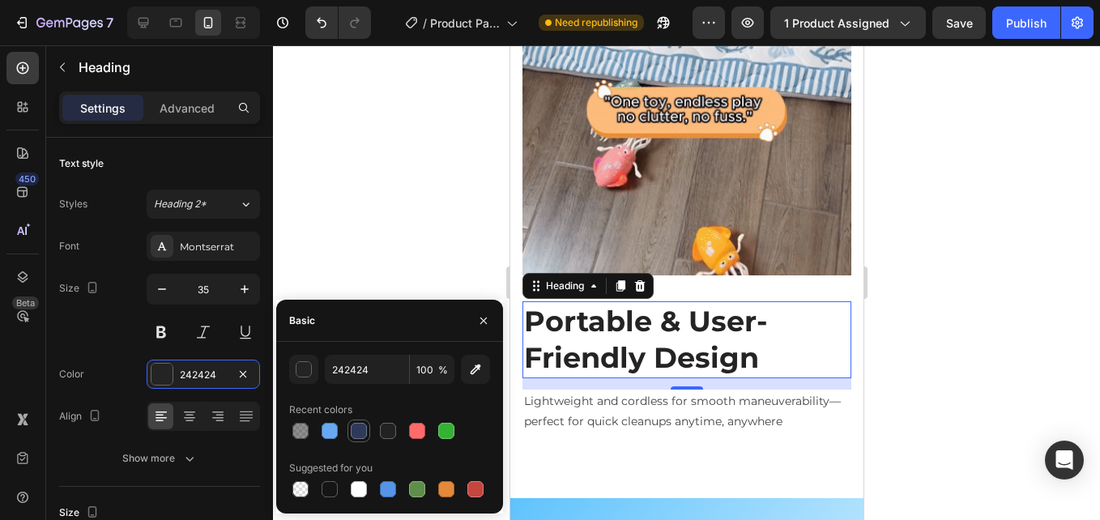
click at [351, 432] on div at bounding box center [359, 431] width 16 height 16
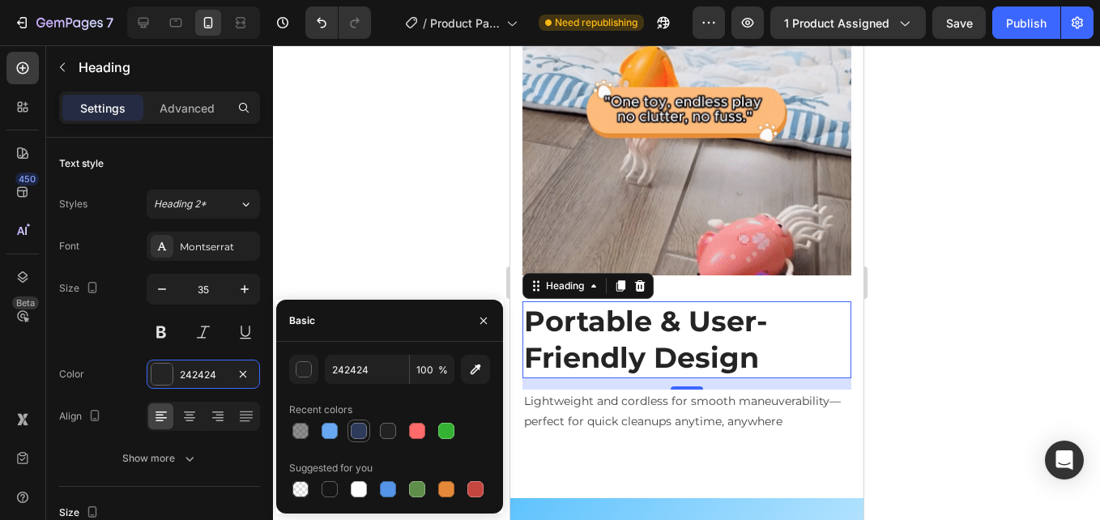
type input "2E3A59"
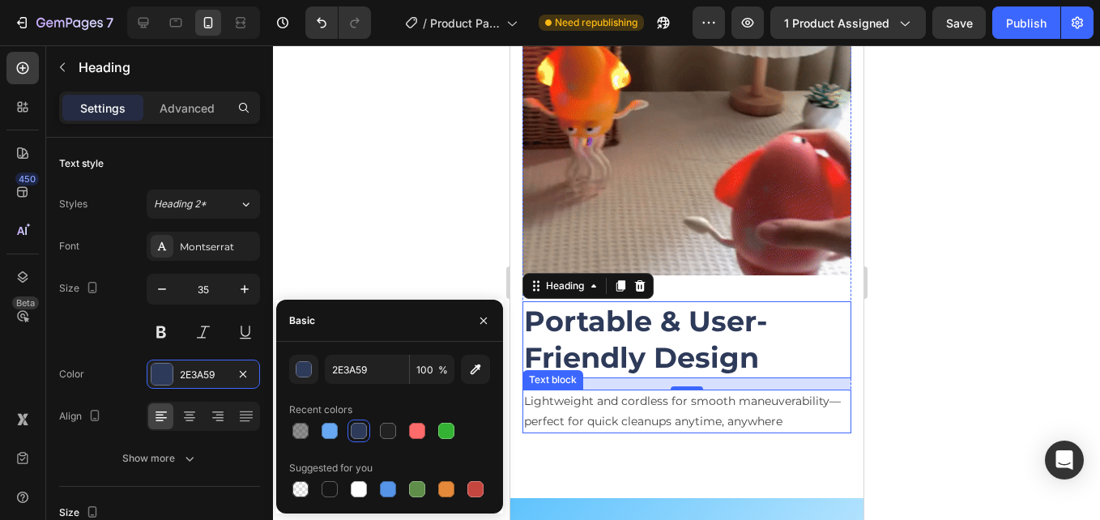
click at [581, 392] on p "Lightweight and cordless for smooth maneuverability—perfect for quick cleanups …" at bounding box center [686, 411] width 326 height 40
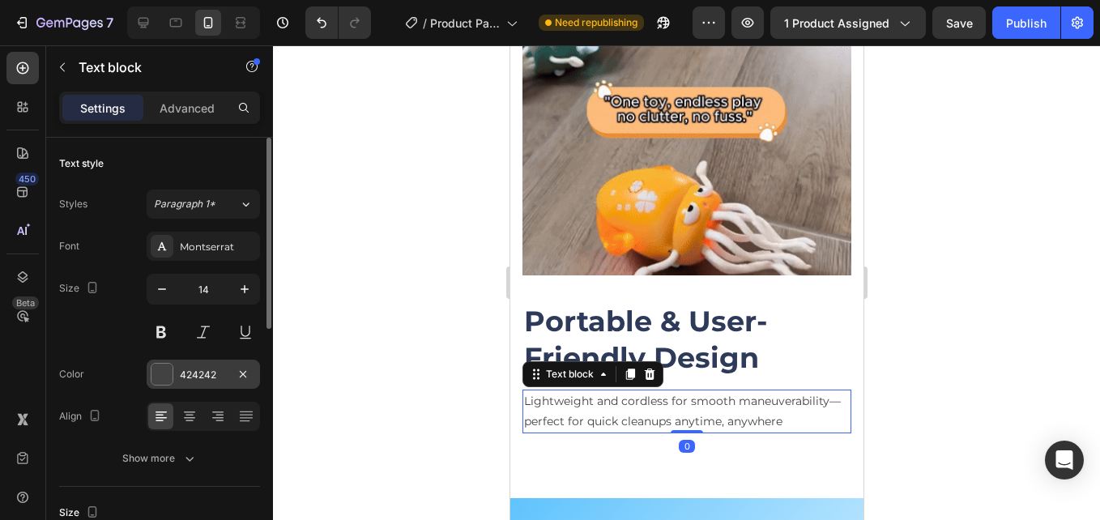
click at [196, 369] on div "424242" at bounding box center [203, 375] width 47 height 15
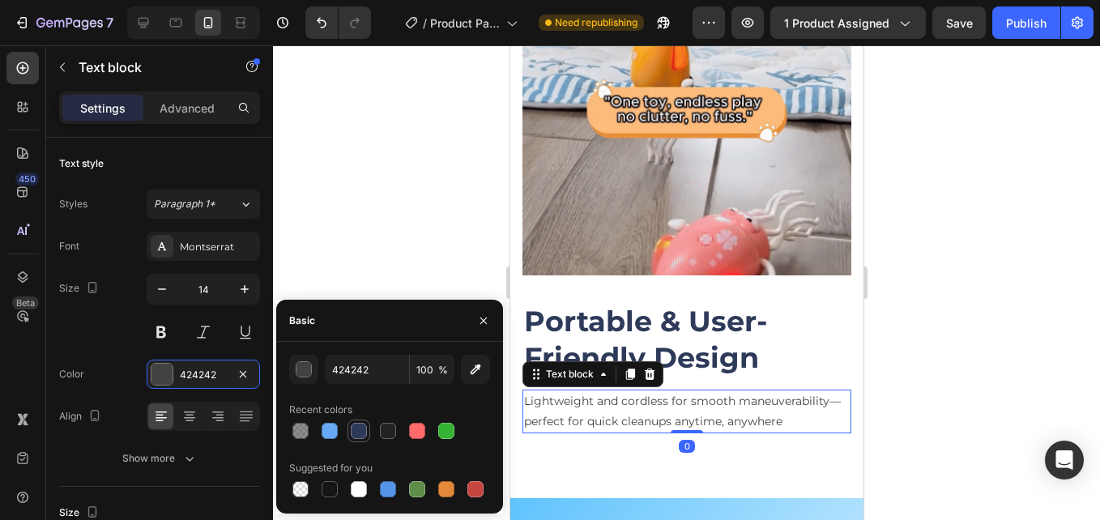
click at [351, 426] on div at bounding box center [359, 431] width 16 height 16
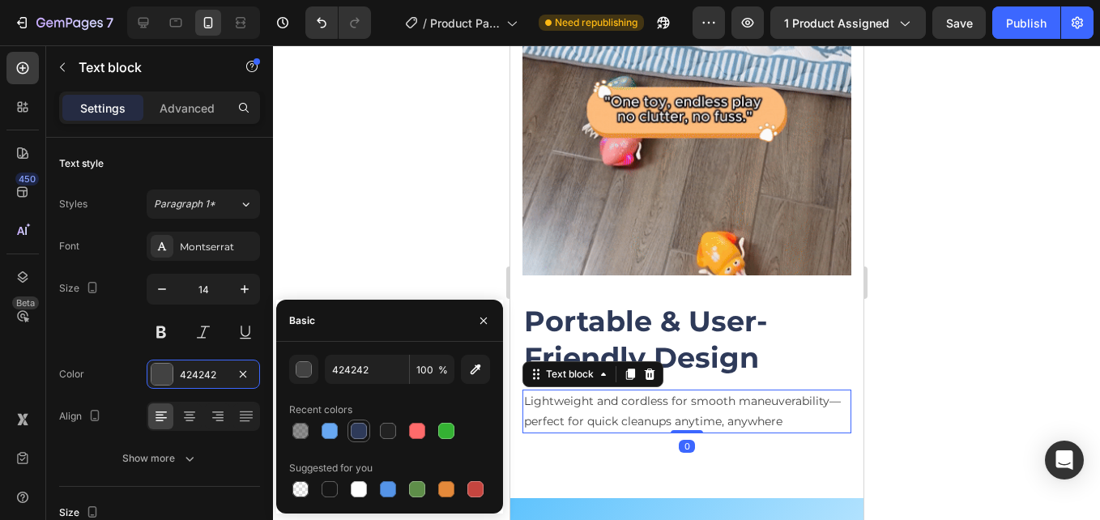
type input "2E3A59"
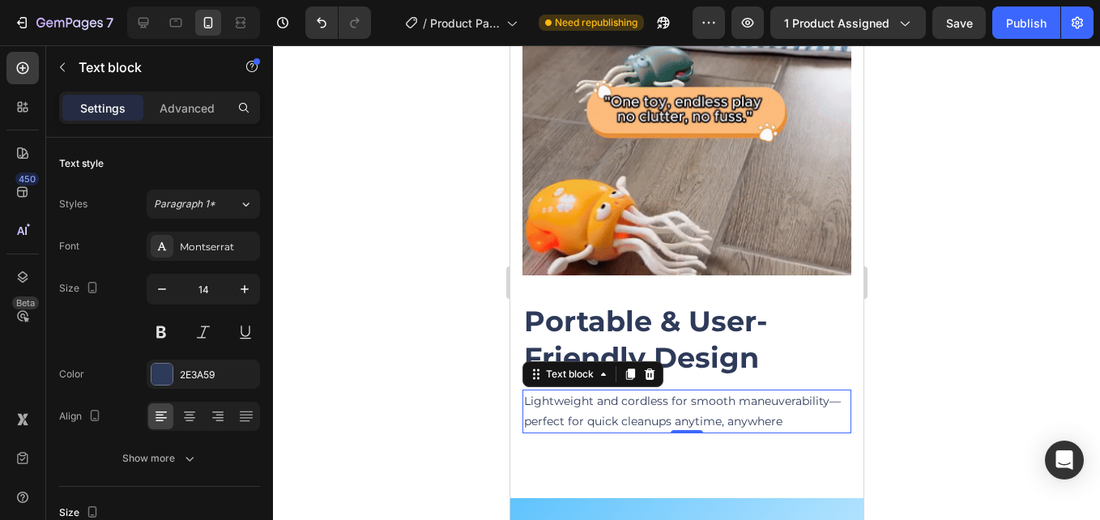
click at [400, 217] on div at bounding box center [686, 282] width 827 height 475
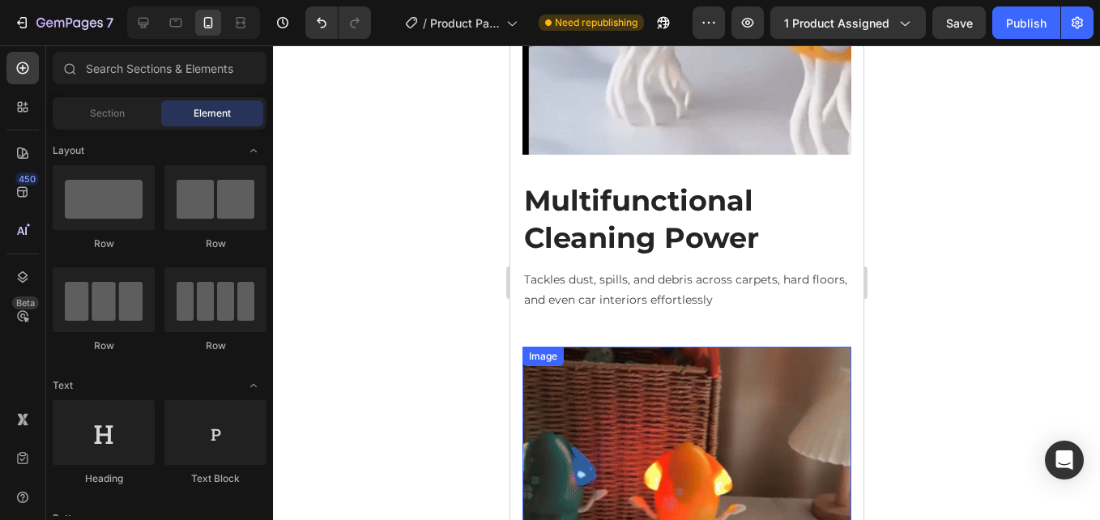
scroll to position [1947, 0]
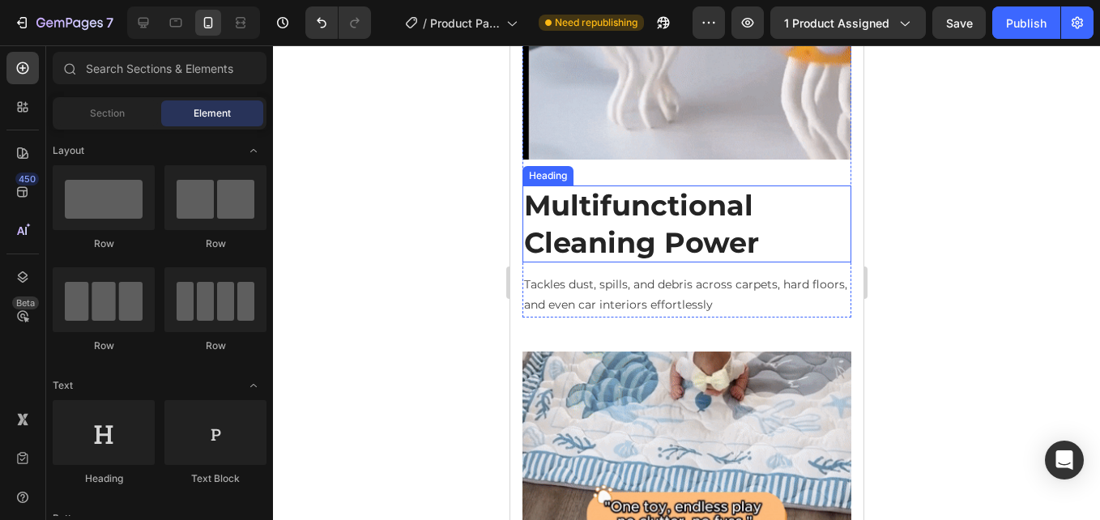
click at [581, 211] on strong "Multifunctional Cleaning Power" at bounding box center [640, 224] width 235 height 72
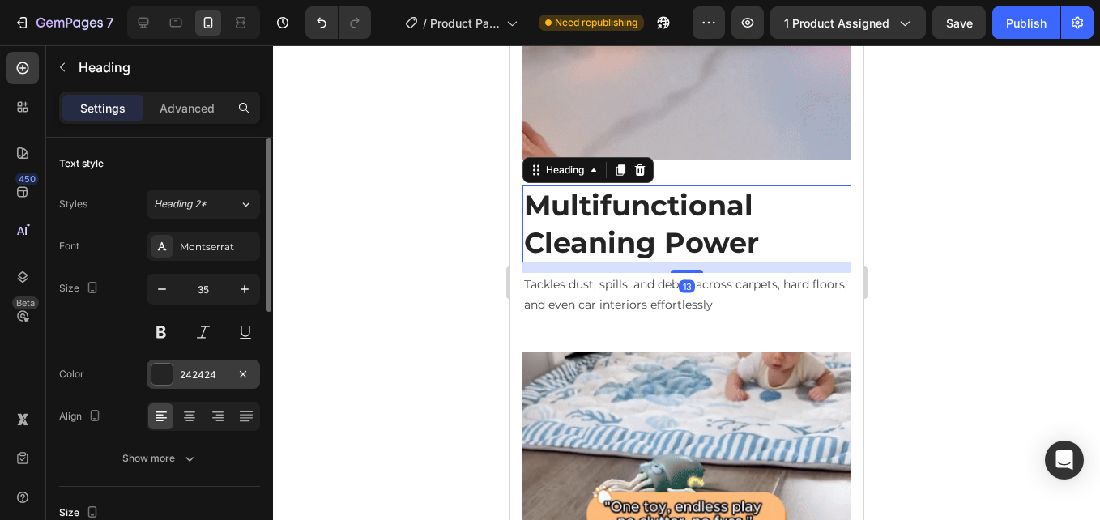
click at [185, 377] on div "242424" at bounding box center [203, 375] width 47 height 15
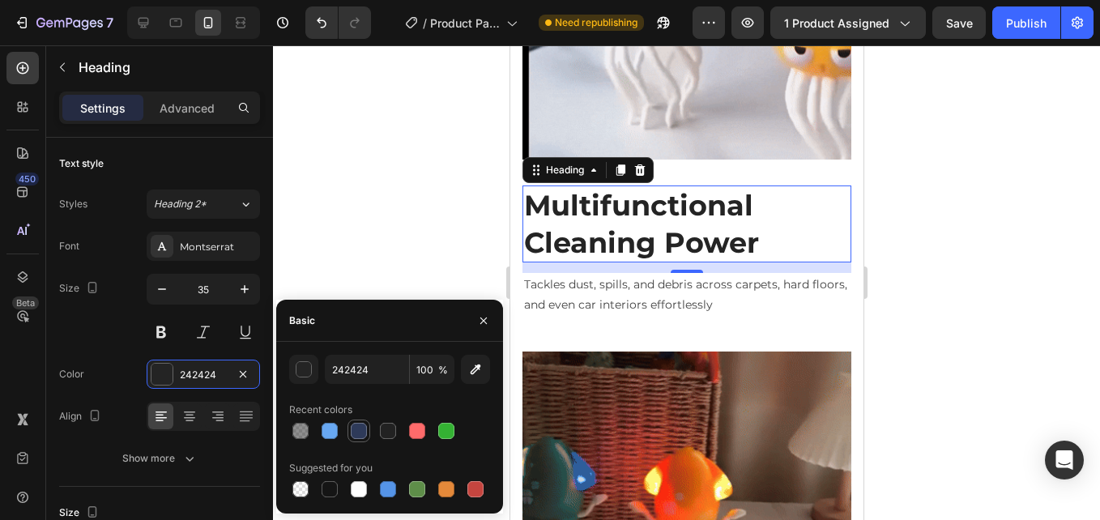
click at [352, 433] on div at bounding box center [359, 431] width 16 height 16
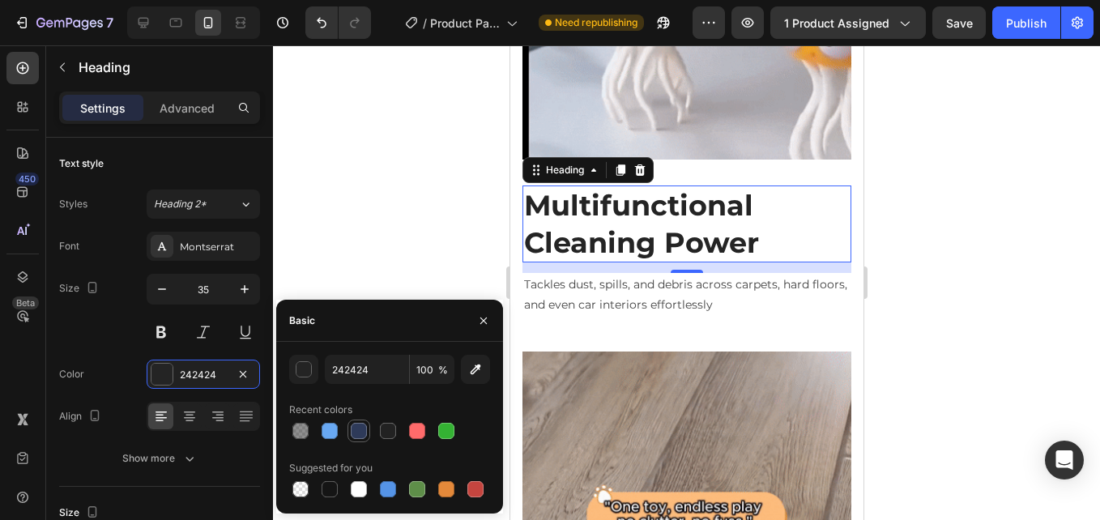
type input "2E3A59"
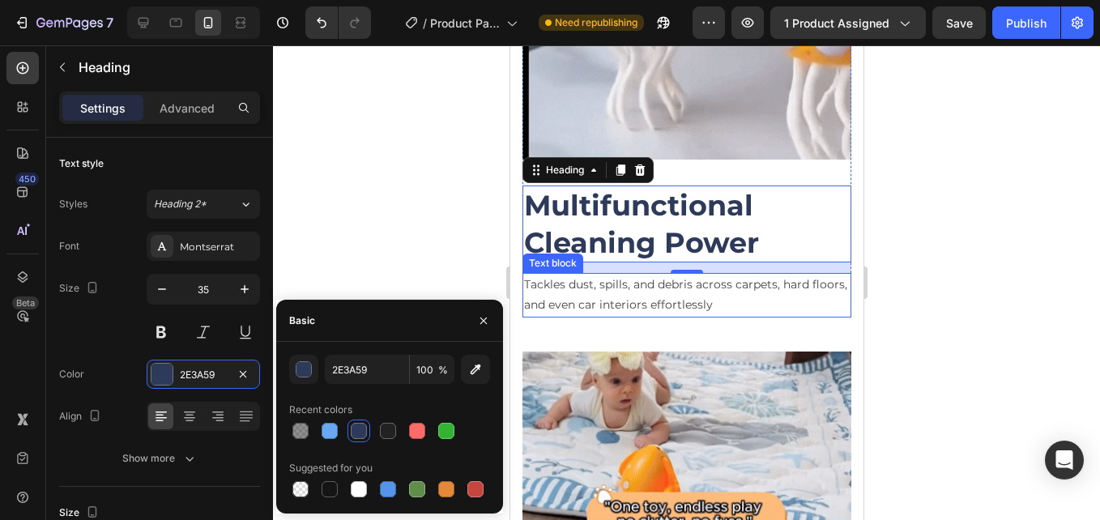
click at [606, 292] on p "Tackles dust, spills, and debris across carpets, hard floors, and even car inte…" at bounding box center [686, 295] width 326 height 40
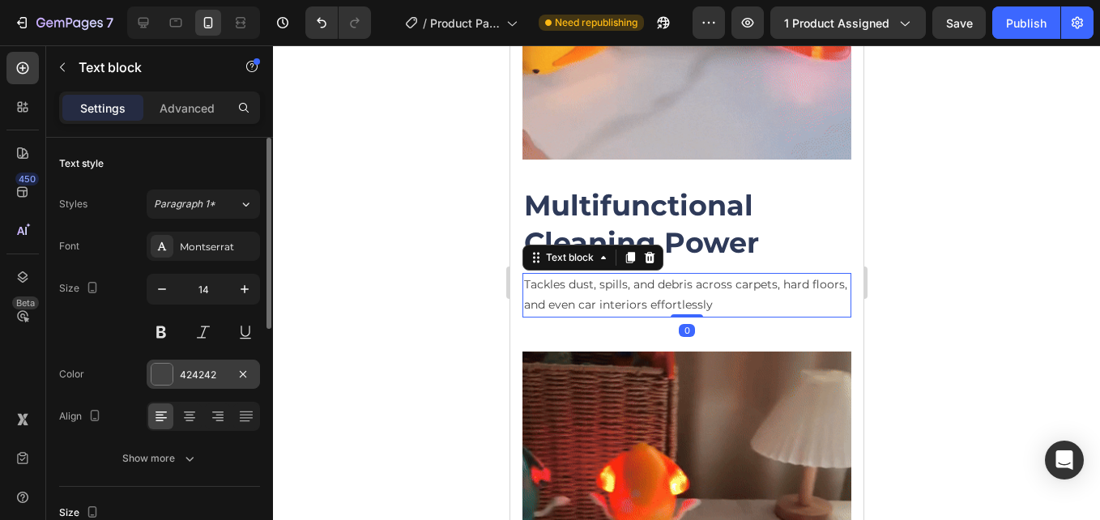
click at [181, 371] on div "424242" at bounding box center [203, 375] width 47 height 15
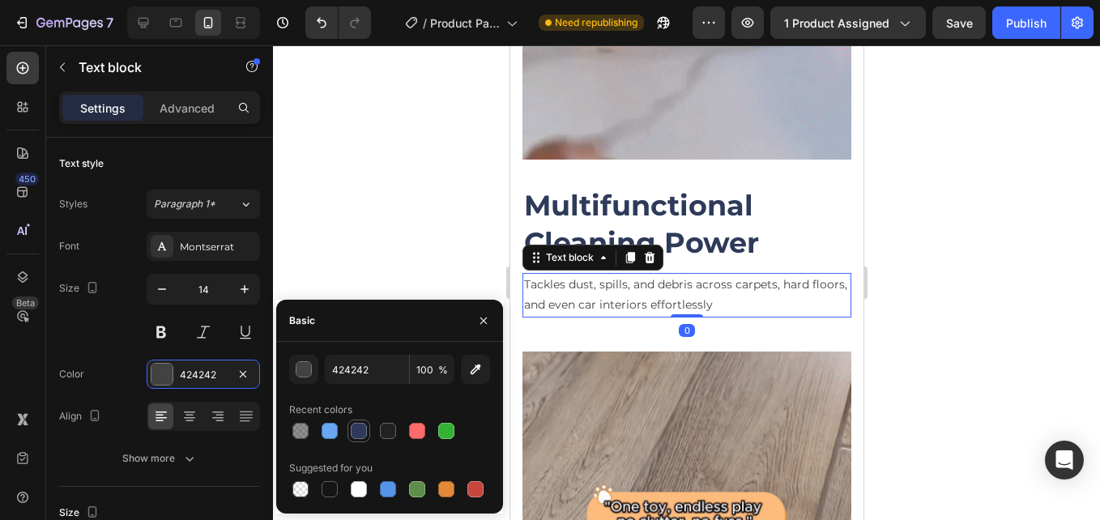
click at [353, 431] on div at bounding box center [359, 431] width 16 height 16
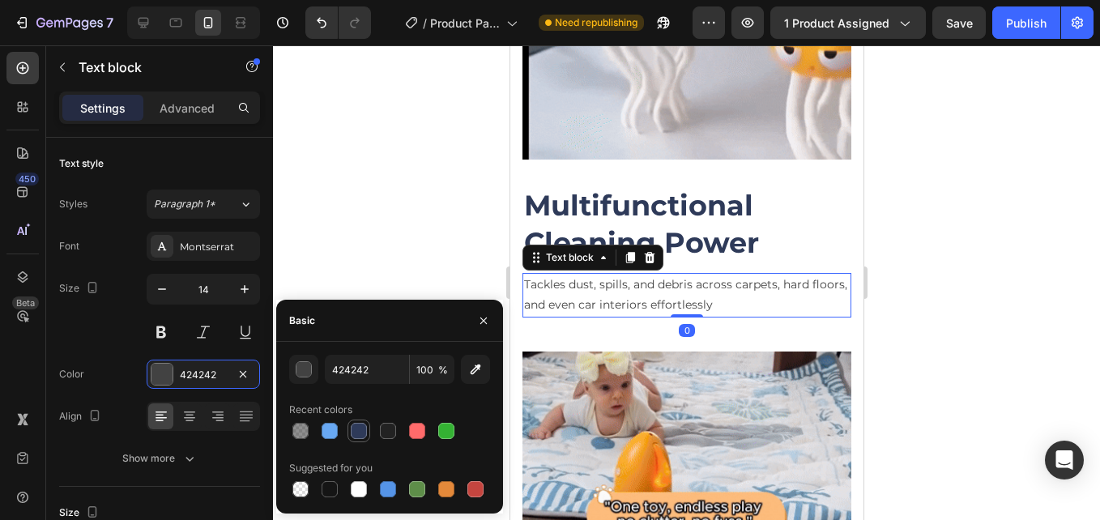
type input "2E3A59"
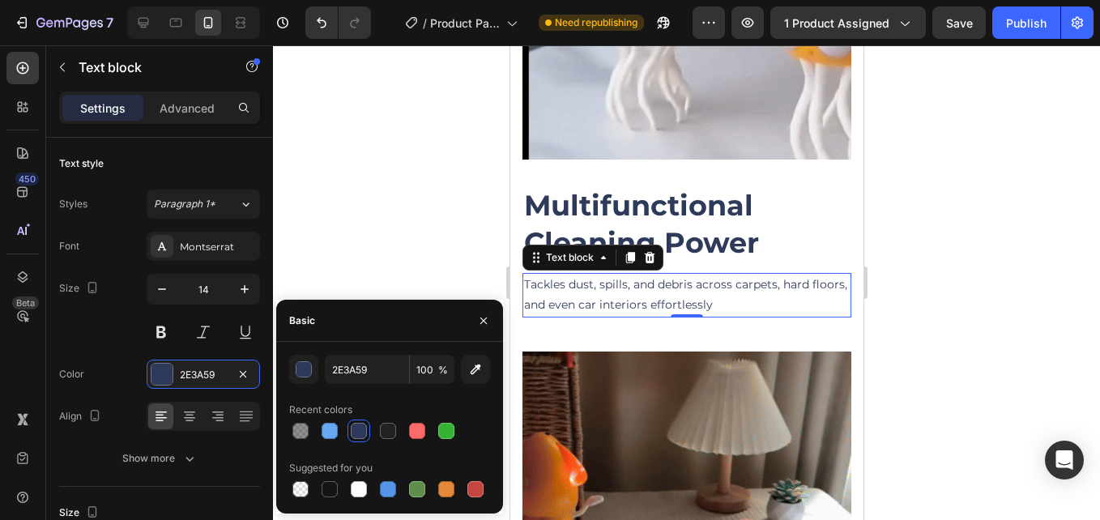
click at [377, 240] on div at bounding box center [686, 282] width 827 height 475
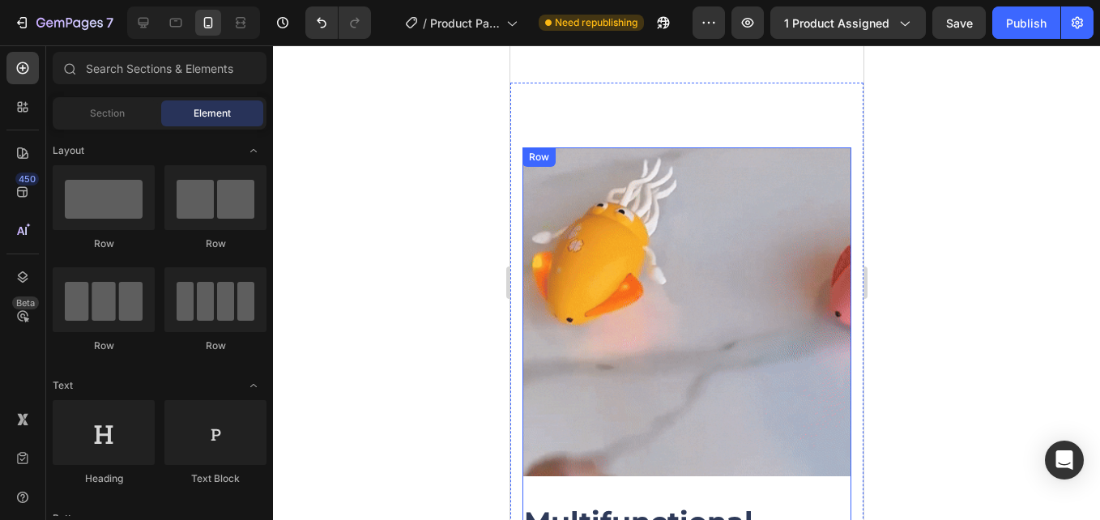
scroll to position [1637, 0]
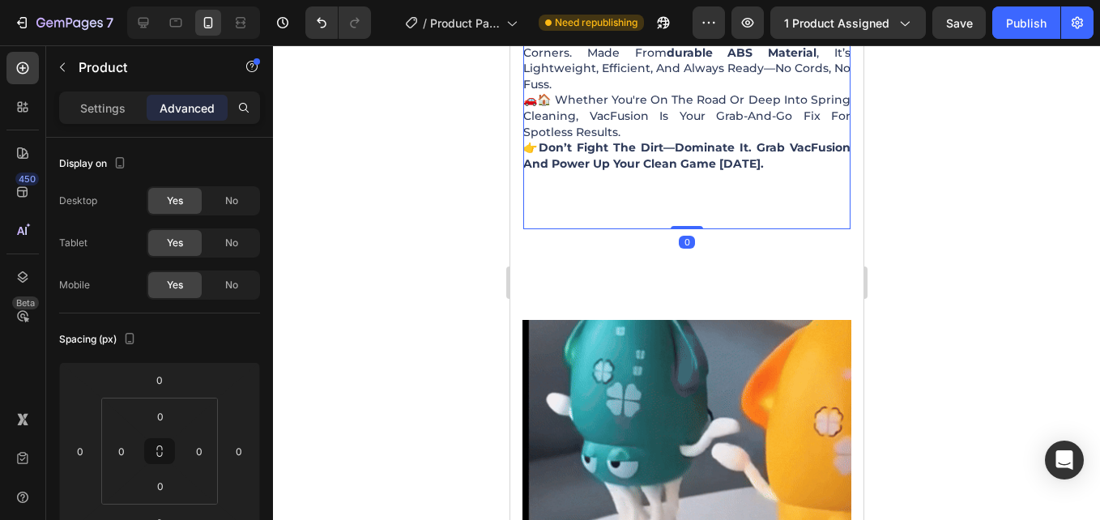
drag, startPoint x: 679, startPoint y: 225, endPoint x: 700, endPoint y: 108, distance: 119.3
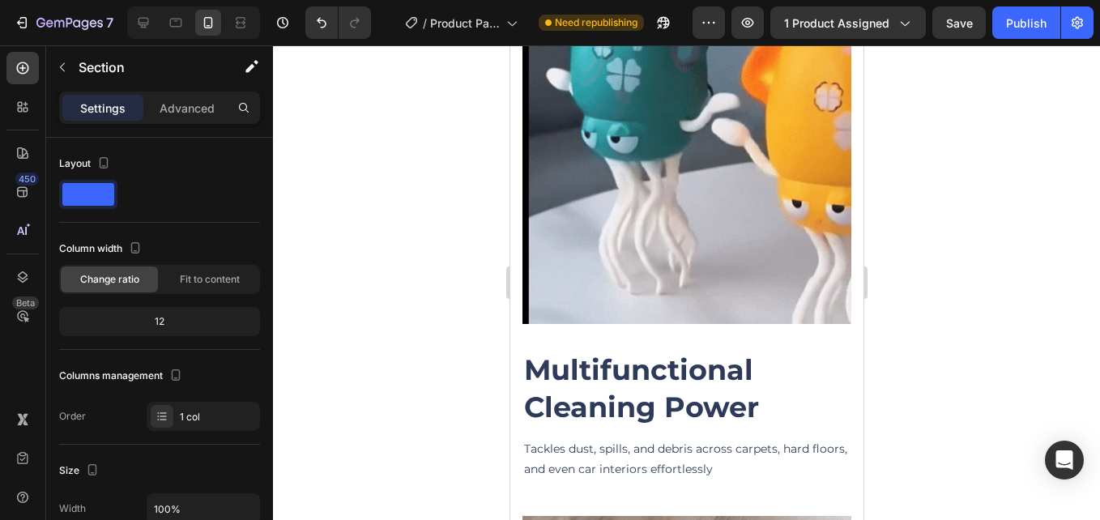
scroll to position [1718, 0]
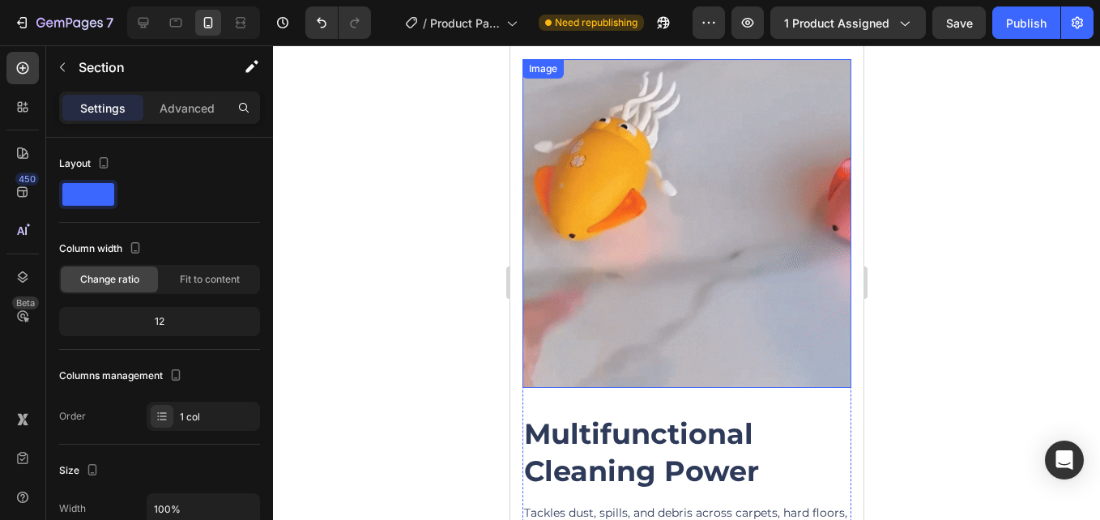
click at [687, 182] on img at bounding box center [686, 223] width 329 height 329
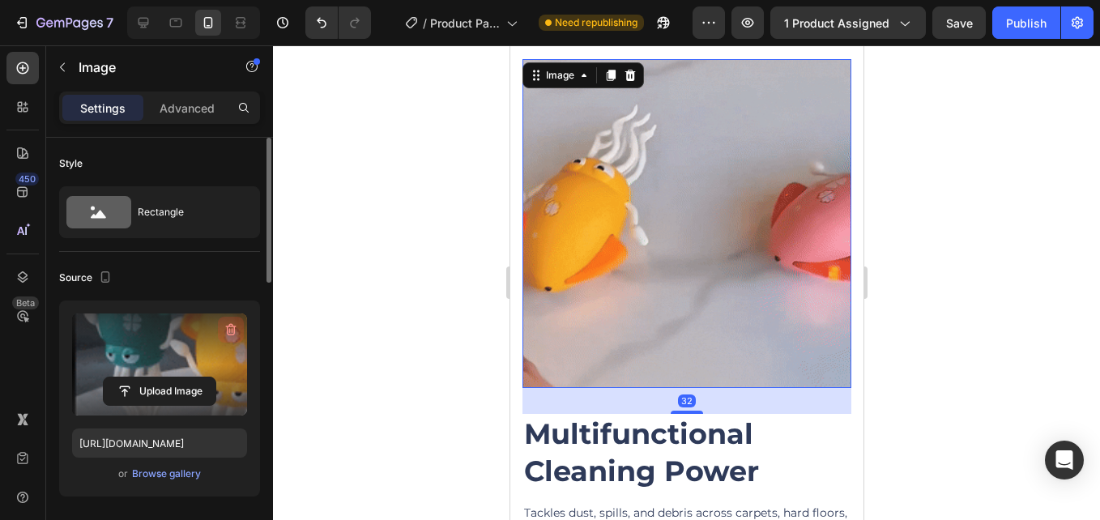
click at [227, 326] on icon "button" at bounding box center [231, 329] width 16 height 16
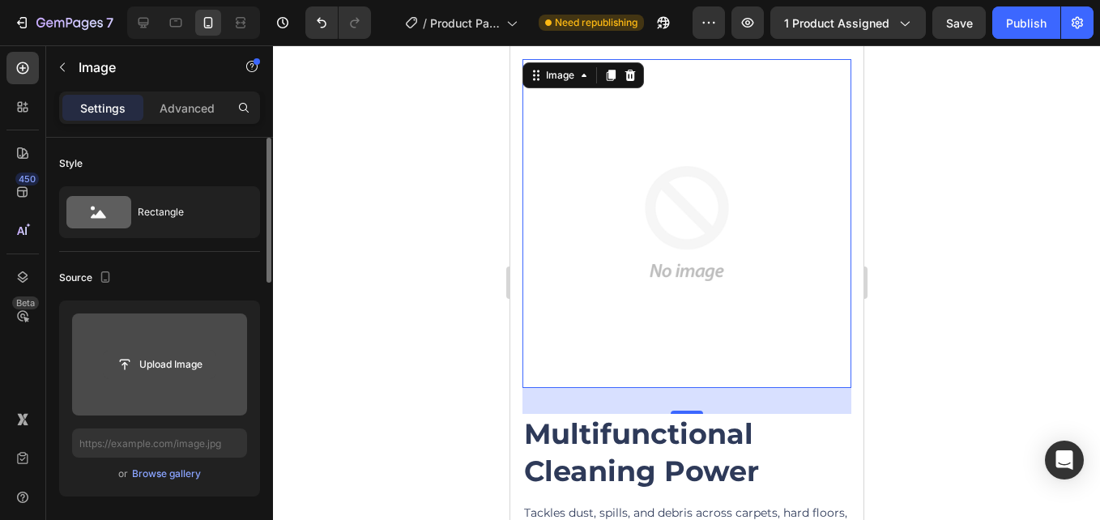
click at [160, 368] on input "file" at bounding box center [160, 365] width 112 height 28
type input "C:\fakepath\snaptik-7480637268206636295-v2.gif"
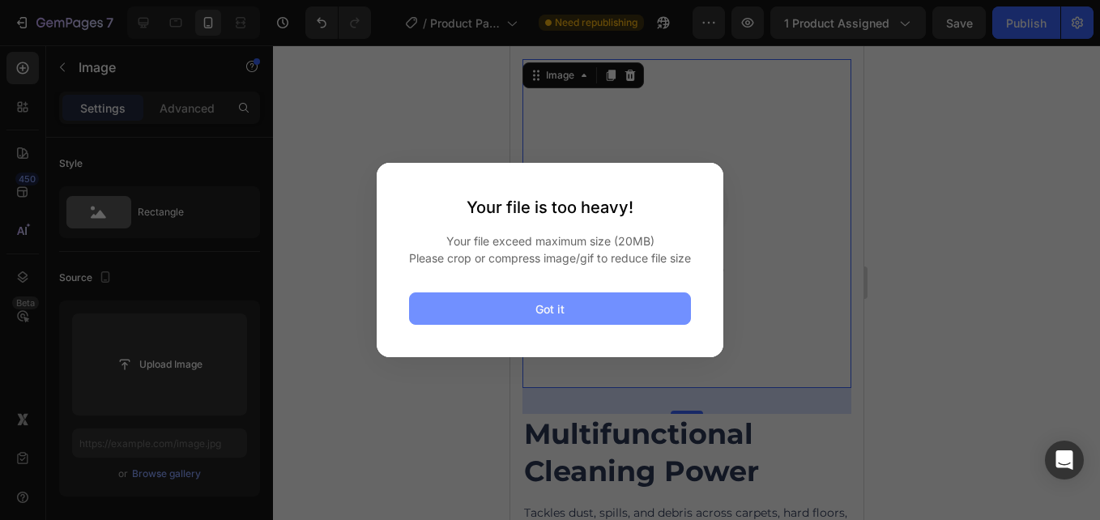
click at [571, 324] on button "Got it" at bounding box center [550, 308] width 282 height 32
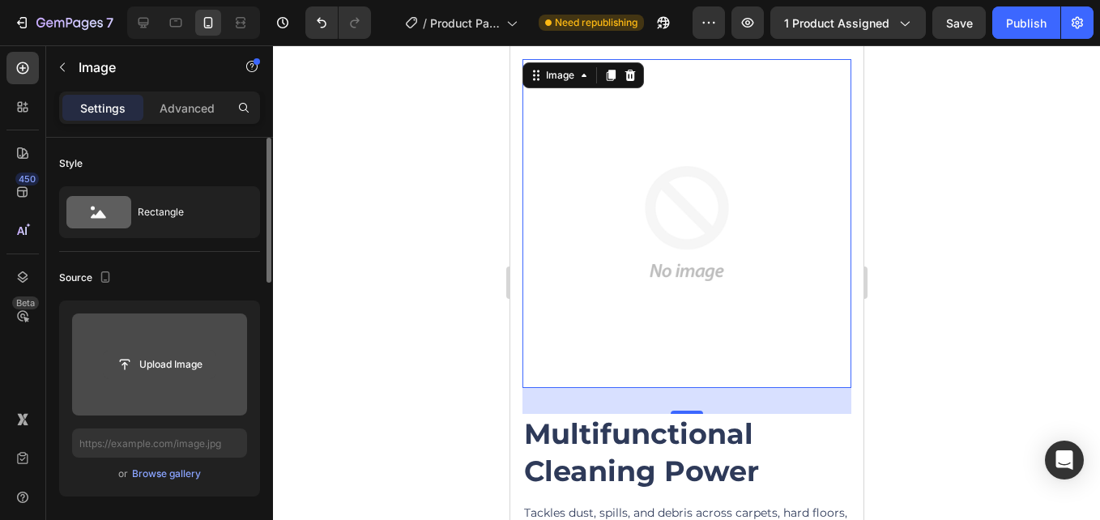
click at [194, 358] on input "file" at bounding box center [160, 365] width 112 height 28
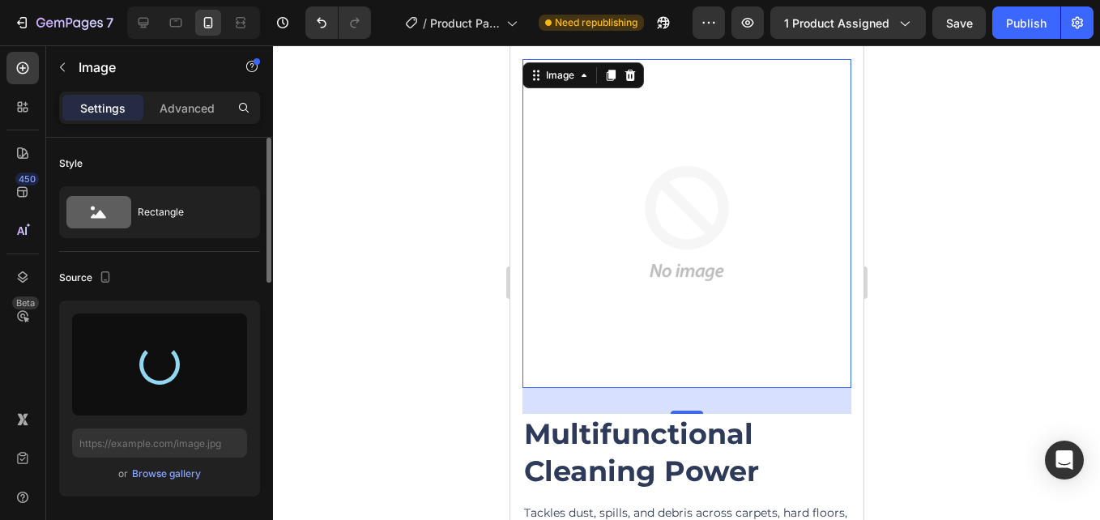
type input "https://cdn.shopify.com/s/files/1/0615/8119/7375/files/gempages_575764680492974…"
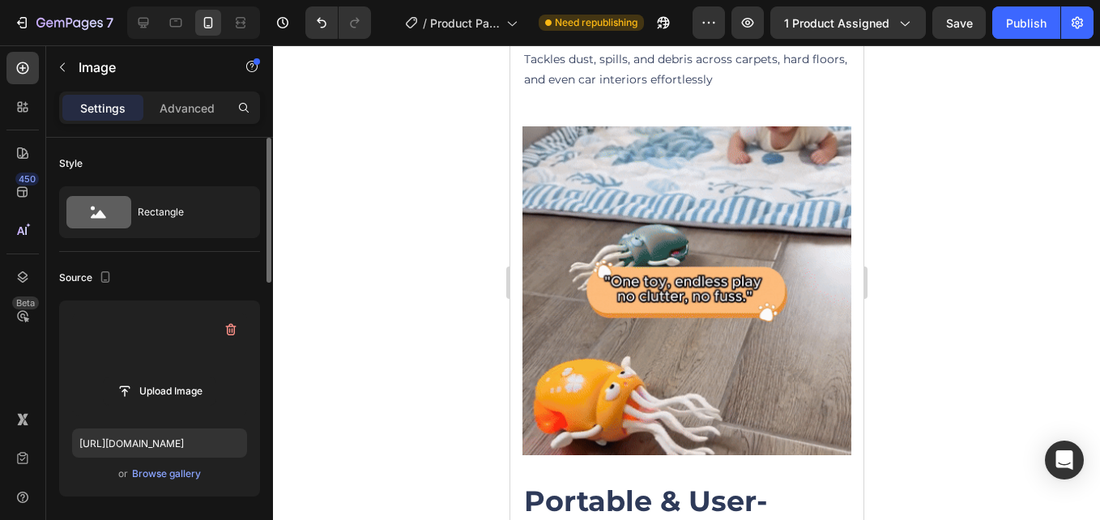
scroll to position [2381, 0]
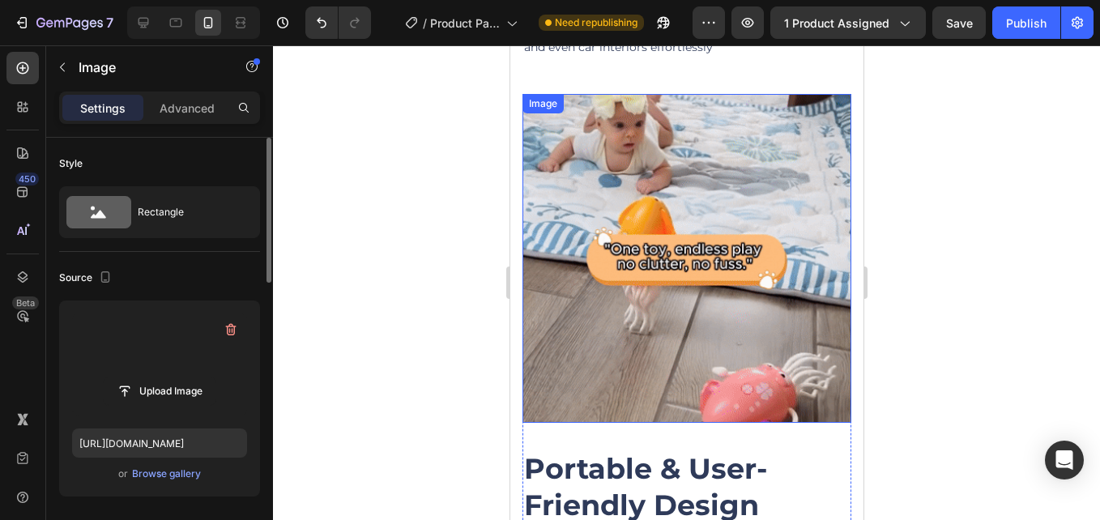
click at [658, 290] on img at bounding box center [686, 258] width 329 height 329
